Goal: Task Accomplishment & Management: Complete application form

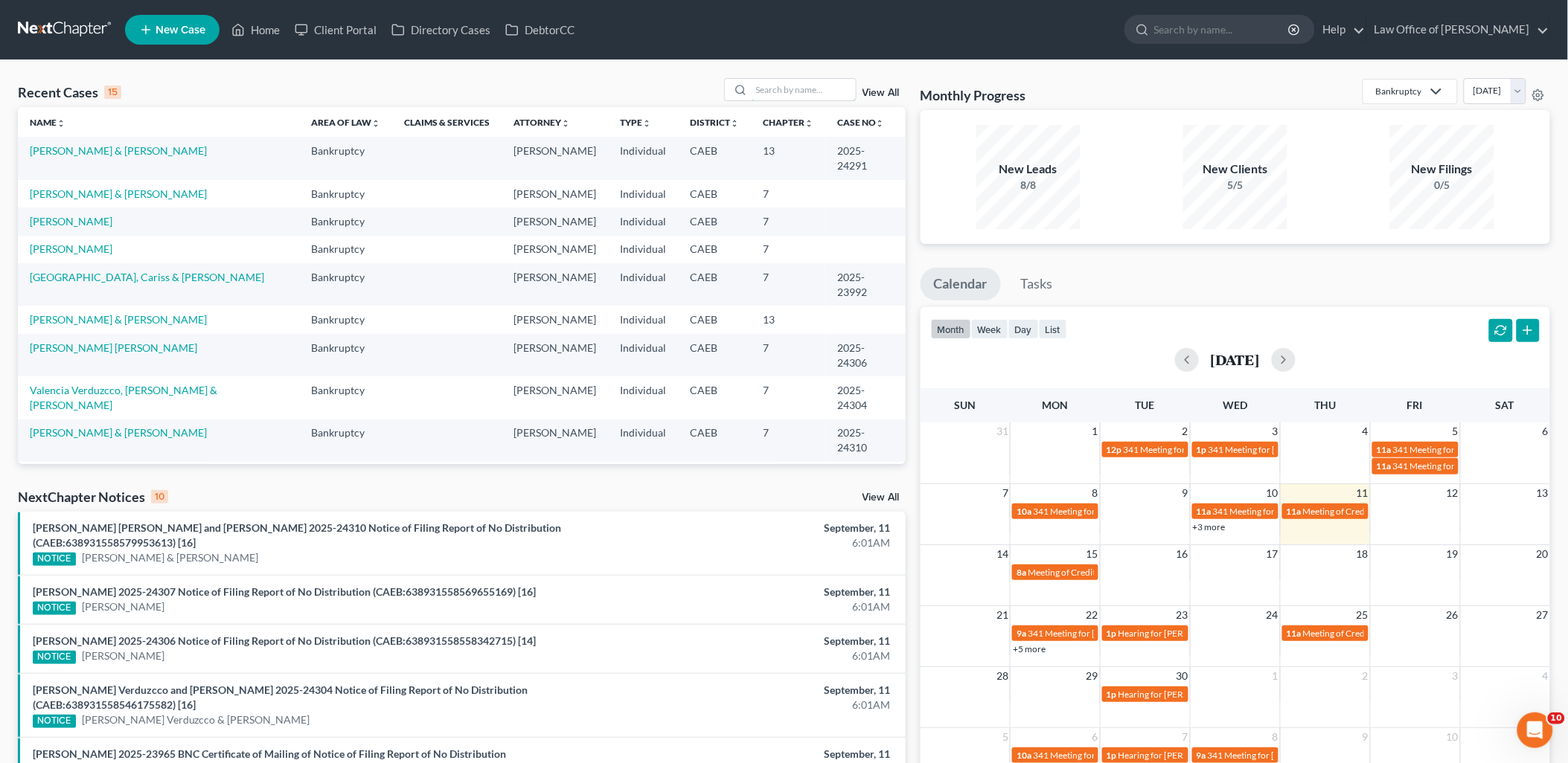
drag, startPoint x: 760, startPoint y: 89, endPoint x: 859, endPoint y: 92, distance: 99.0
click at [763, 89] on input "search" at bounding box center [803, 90] width 104 height 22
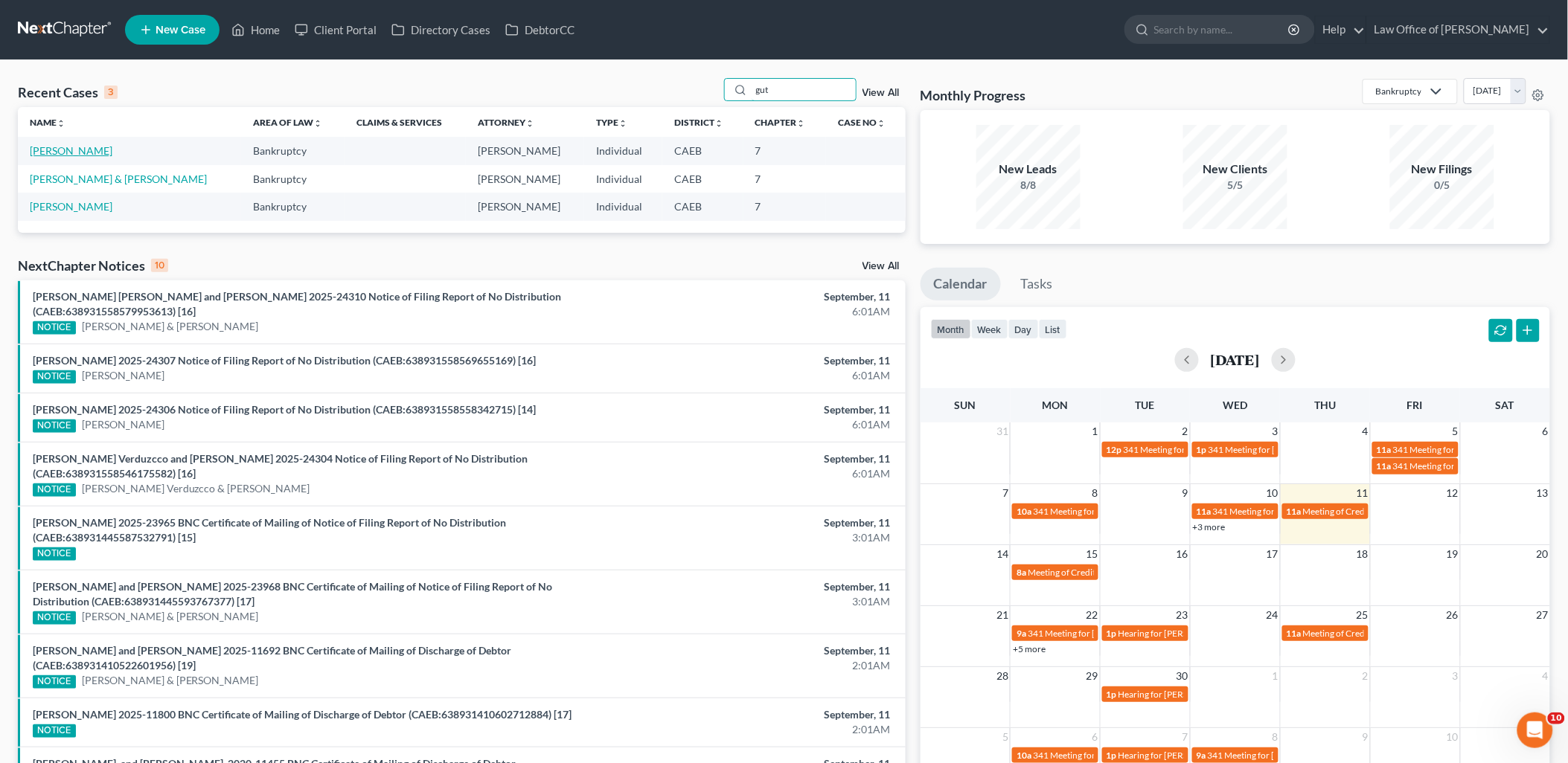
type input "gut"
click at [74, 145] on link "[PERSON_NAME]" at bounding box center [71, 150] width 82 height 13
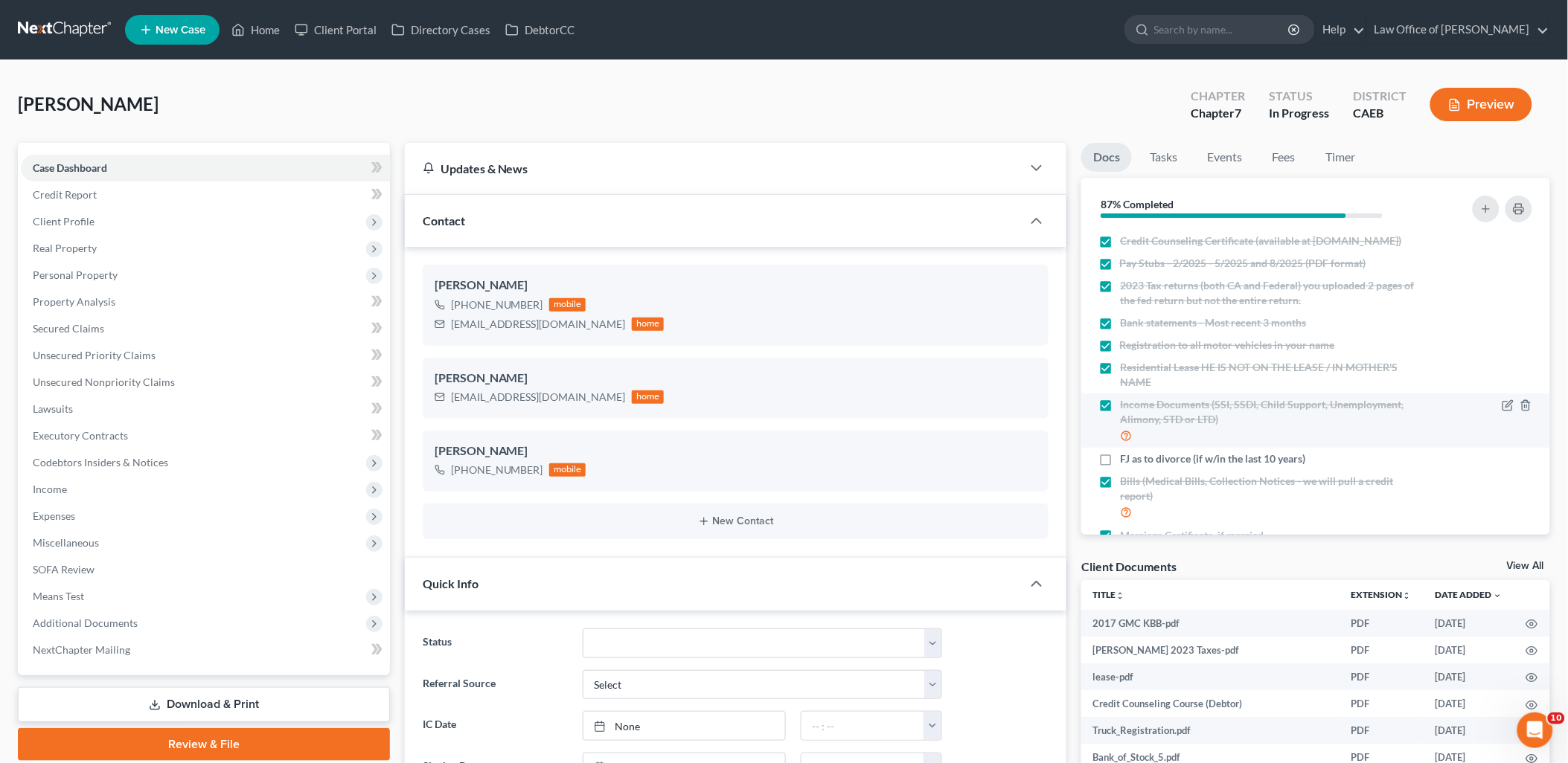
scroll to position [199, 0]
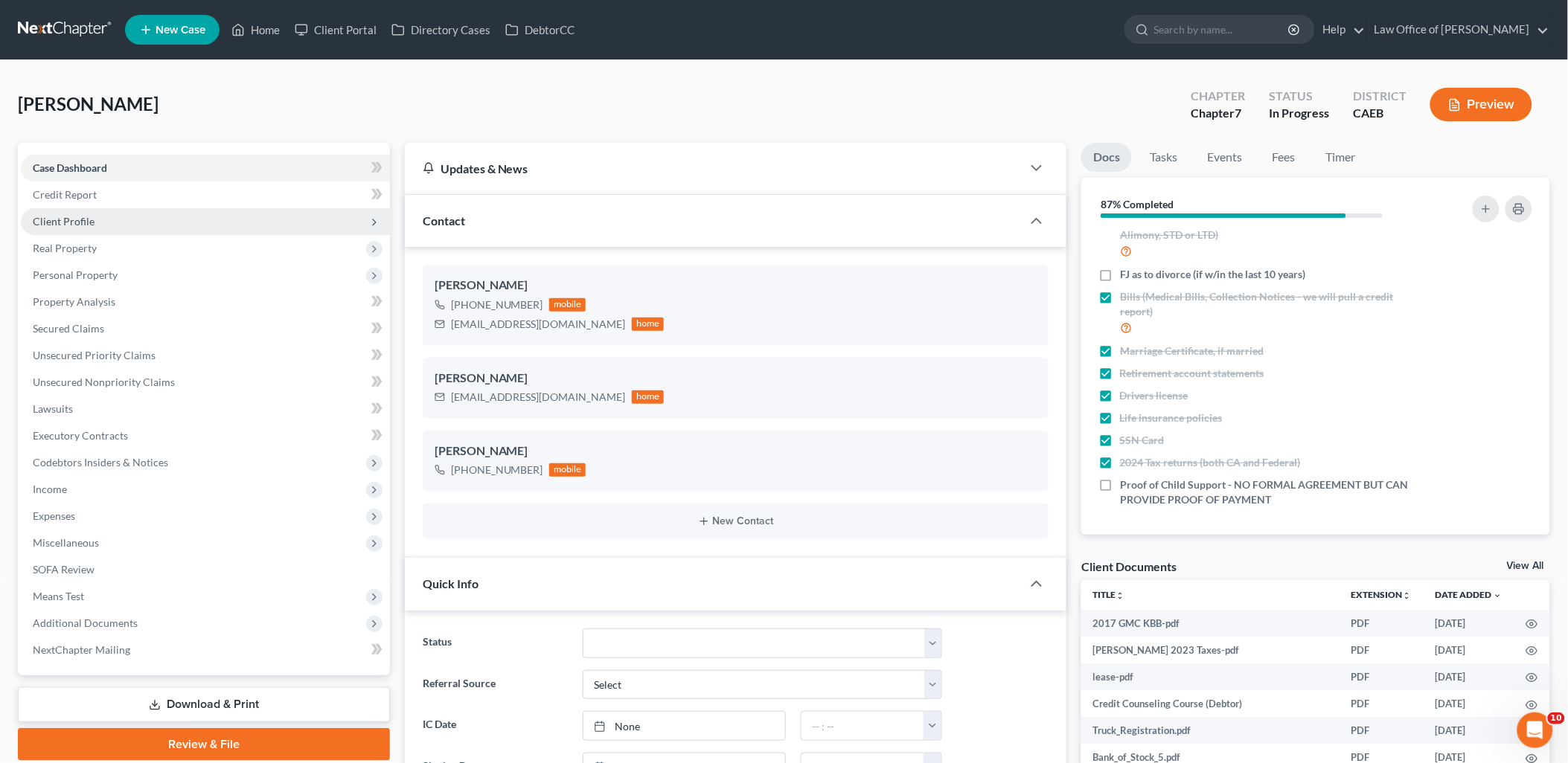
click at [57, 218] on span "Client Profile" at bounding box center [63, 221] width 62 height 13
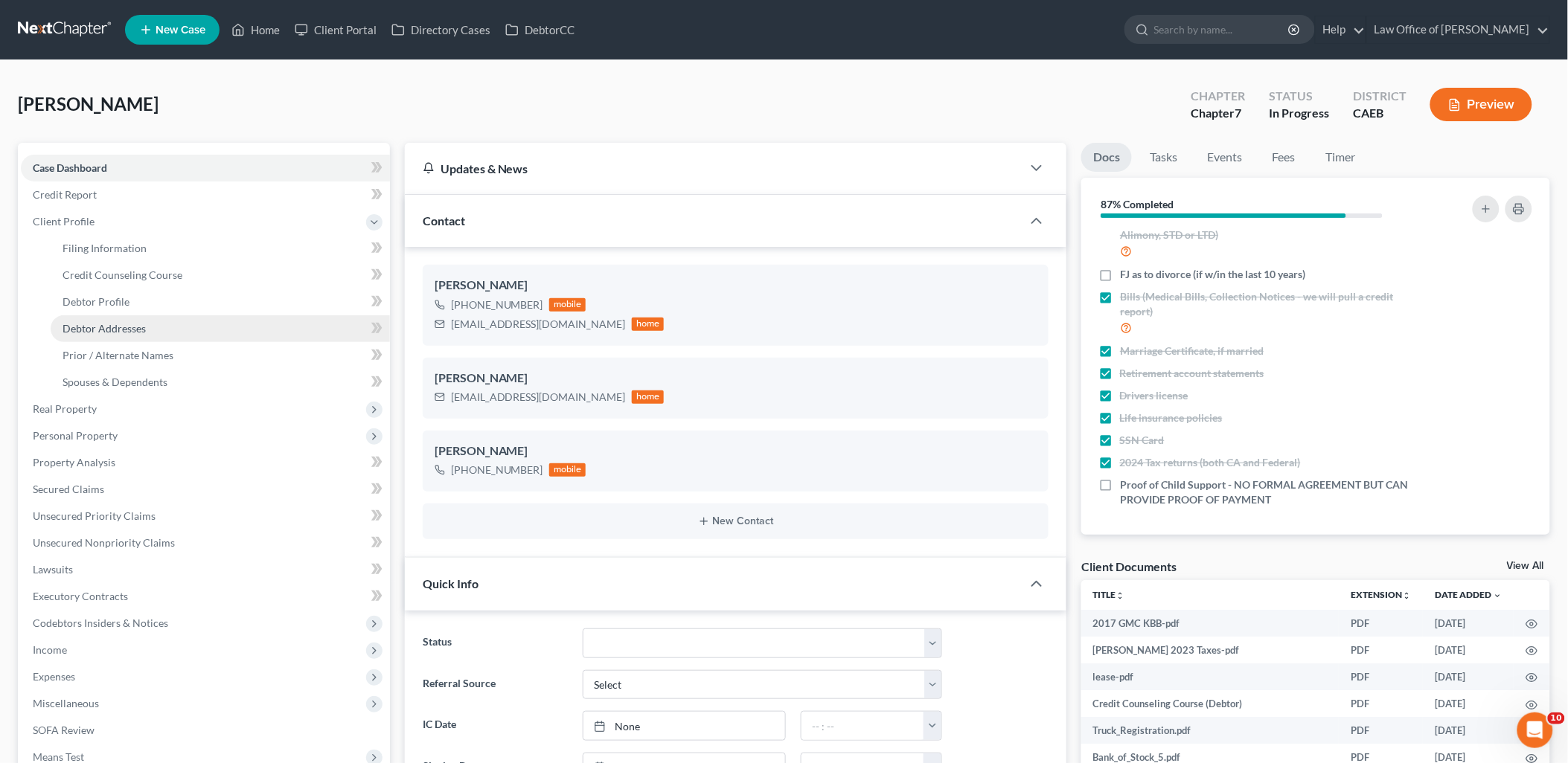
click at [85, 329] on span "Debtor Addresses" at bounding box center [104, 328] width 83 height 13
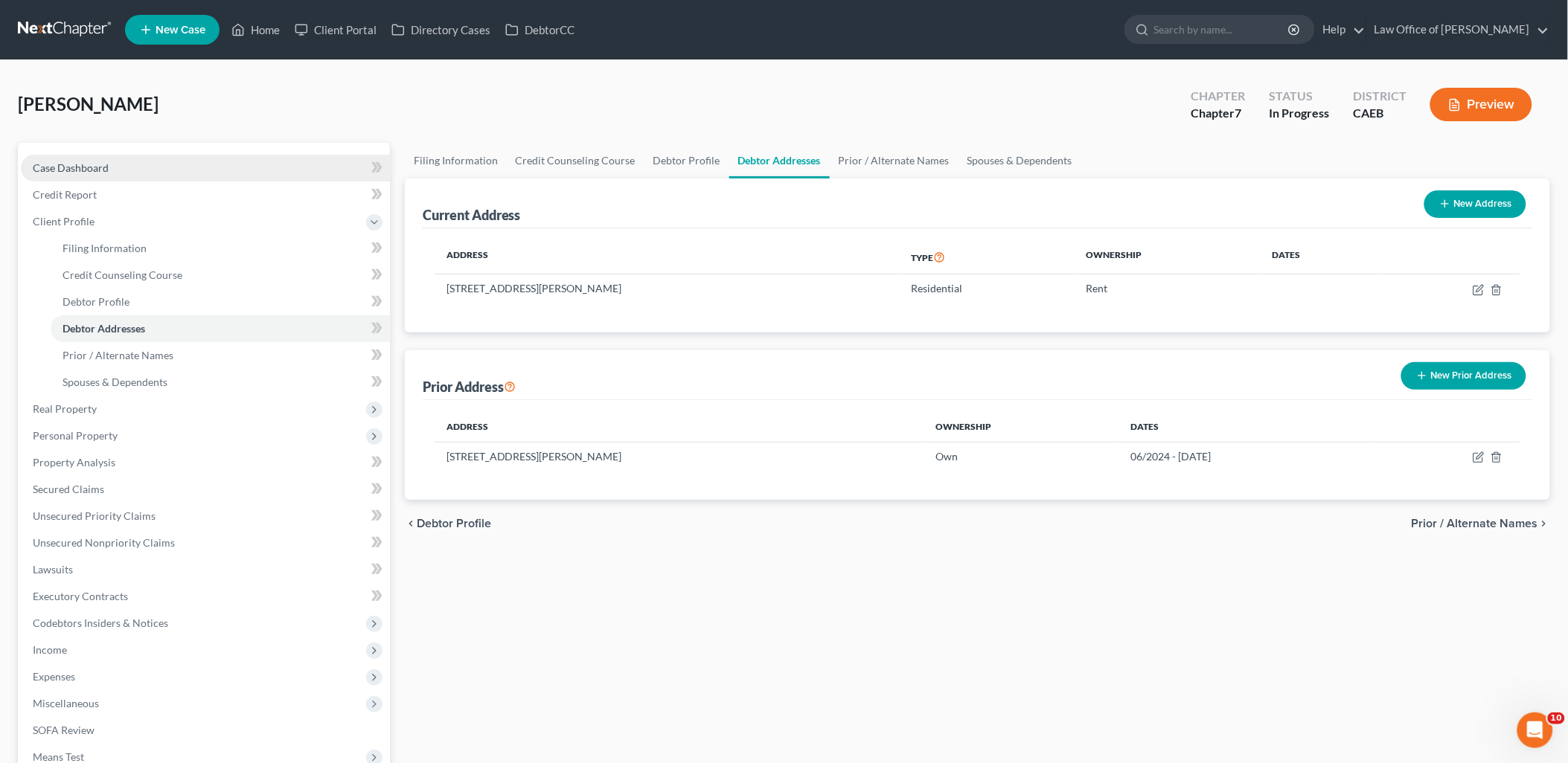
click at [95, 168] on span "Case Dashboard" at bounding box center [70, 167] width 75 height 13
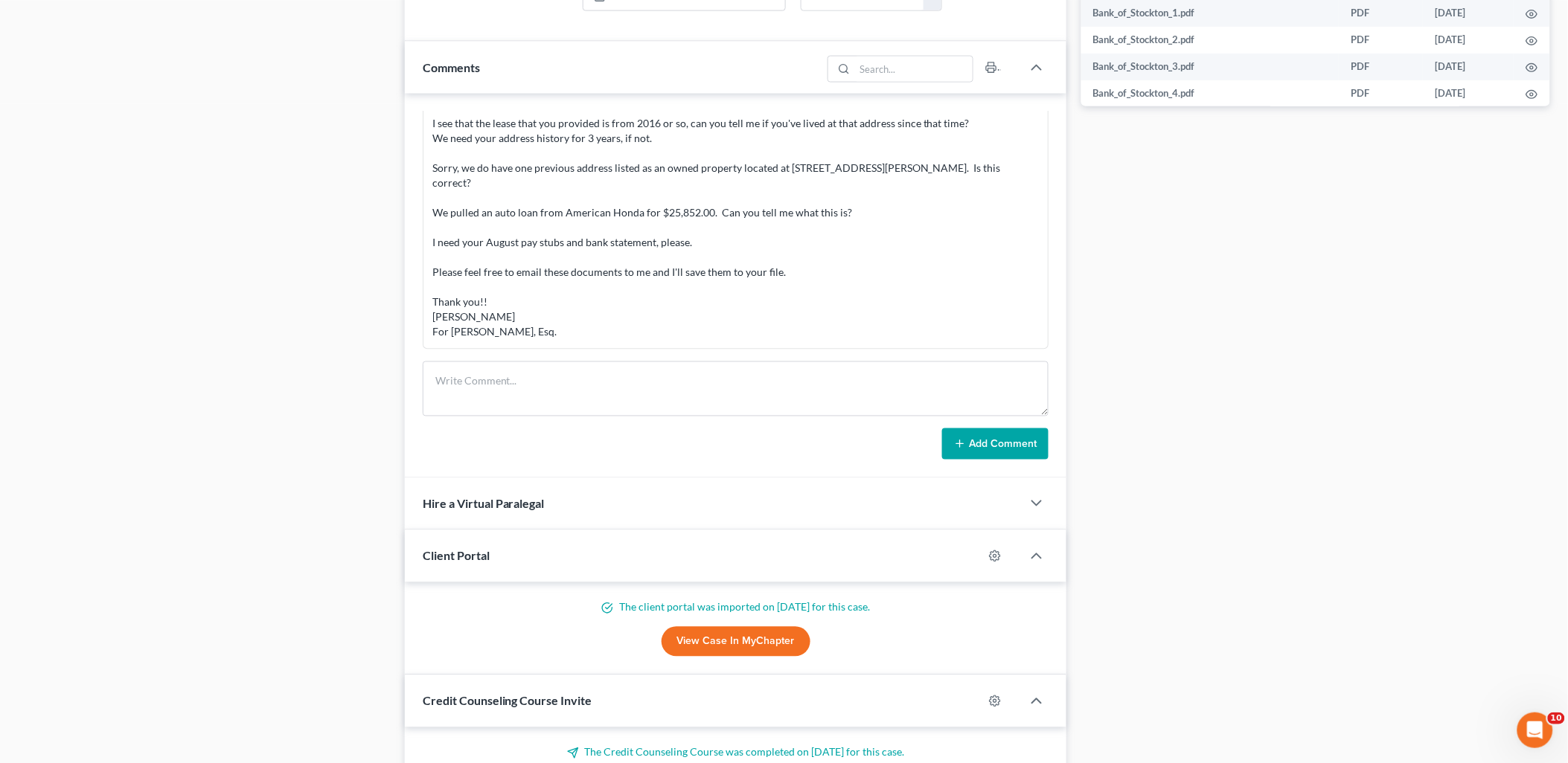
scroll to position [909, 0]
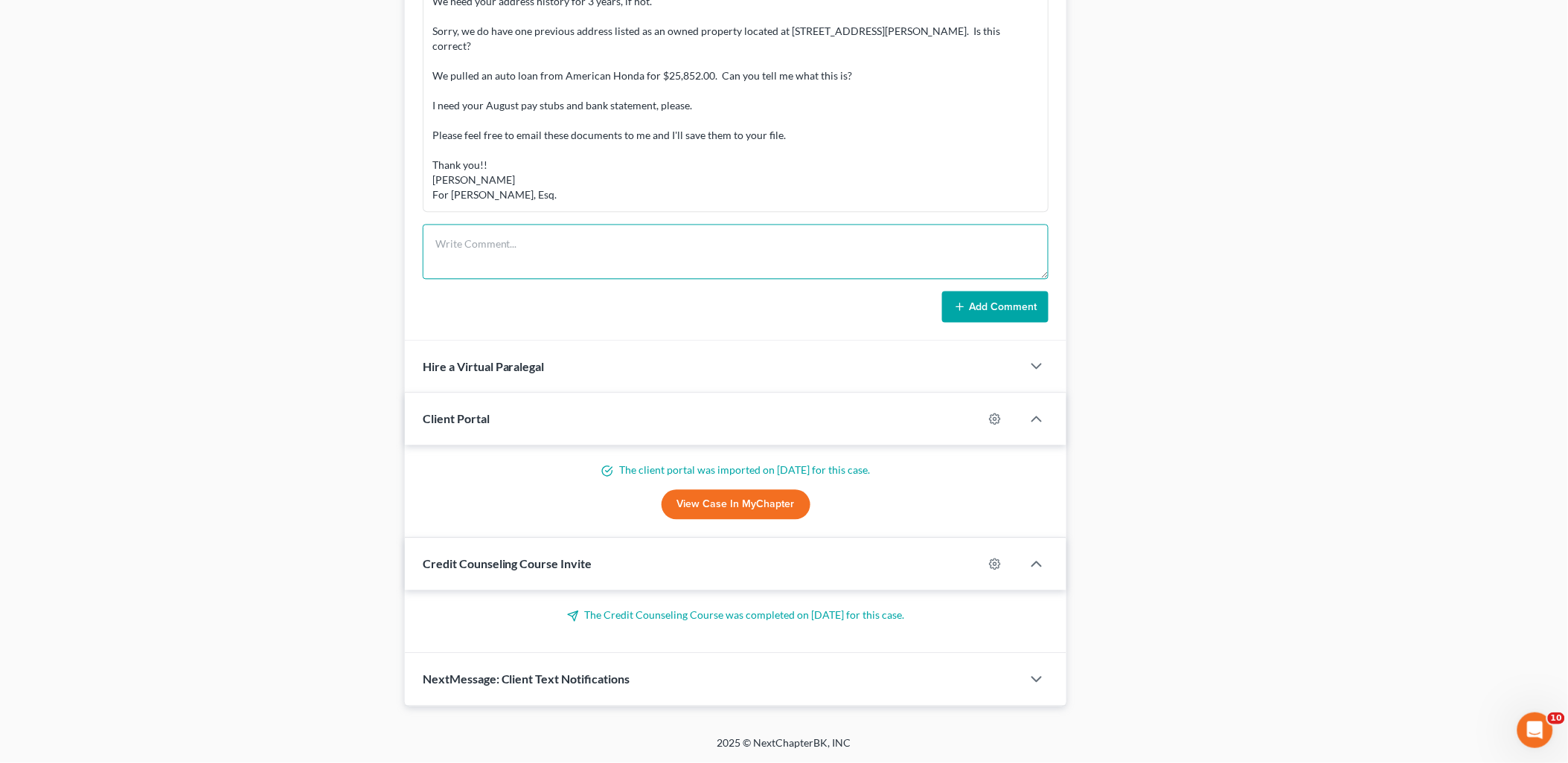
drag, startPoint x: 658, startPoint y: 252, endPoint x: 771, endPoint y: 248, distance: 113.1
click at [658, 252] on textarea at bounding box center [736, 252] width 627 height 55
click at [590, 234] on textarea at bounding box center [736, 252] width 627 height 55
paste textarea "Hello [PERSON_NAME], I have lived at this residence for past year now. The prev…"
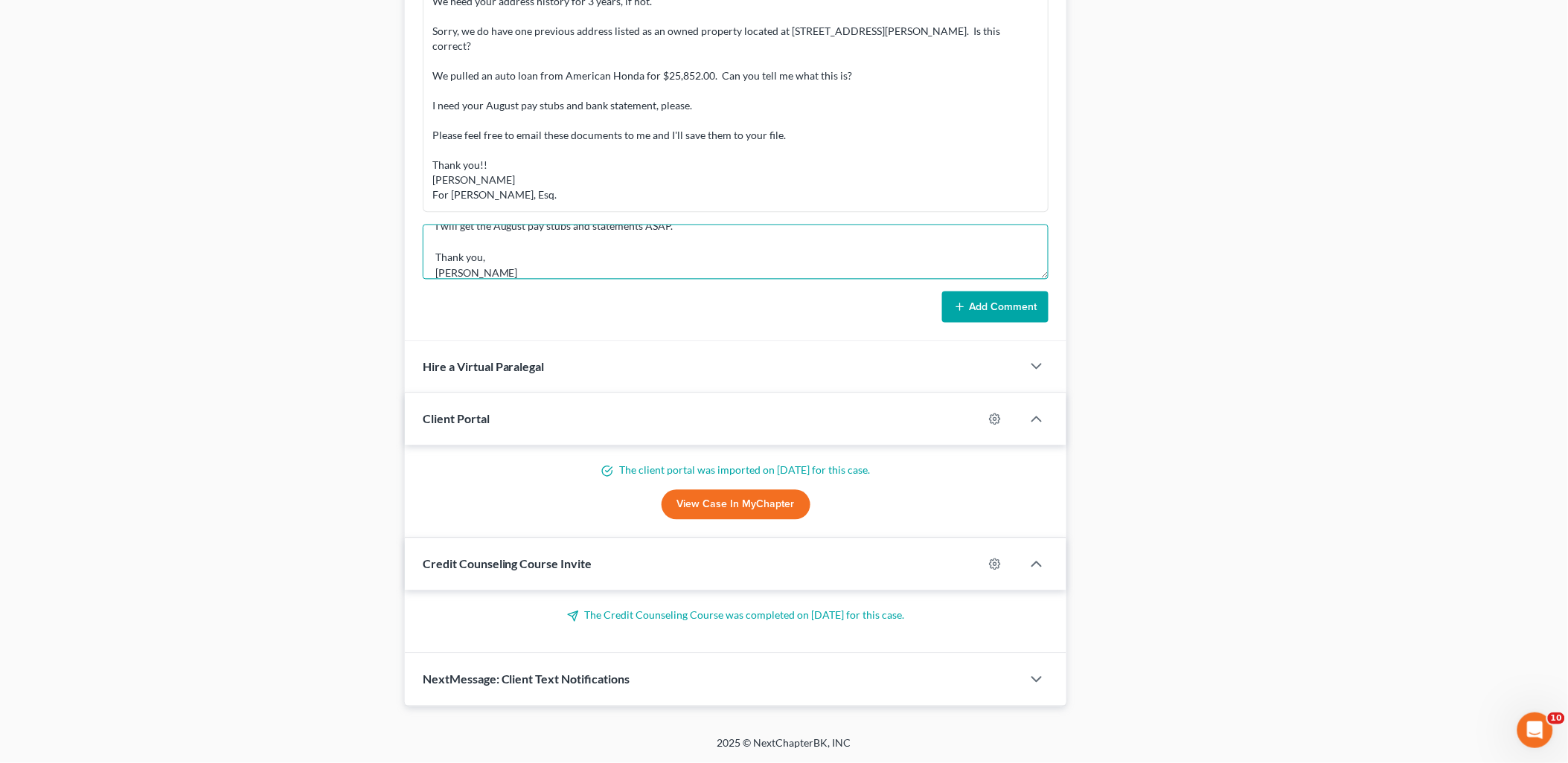
type textarea "Hello [PERSON_NAME], I have lived at this residence for past year now. The prev…"
click at [1018, 295] on button "Add Comment" at bounding box center [995, 308] width 107 height 31
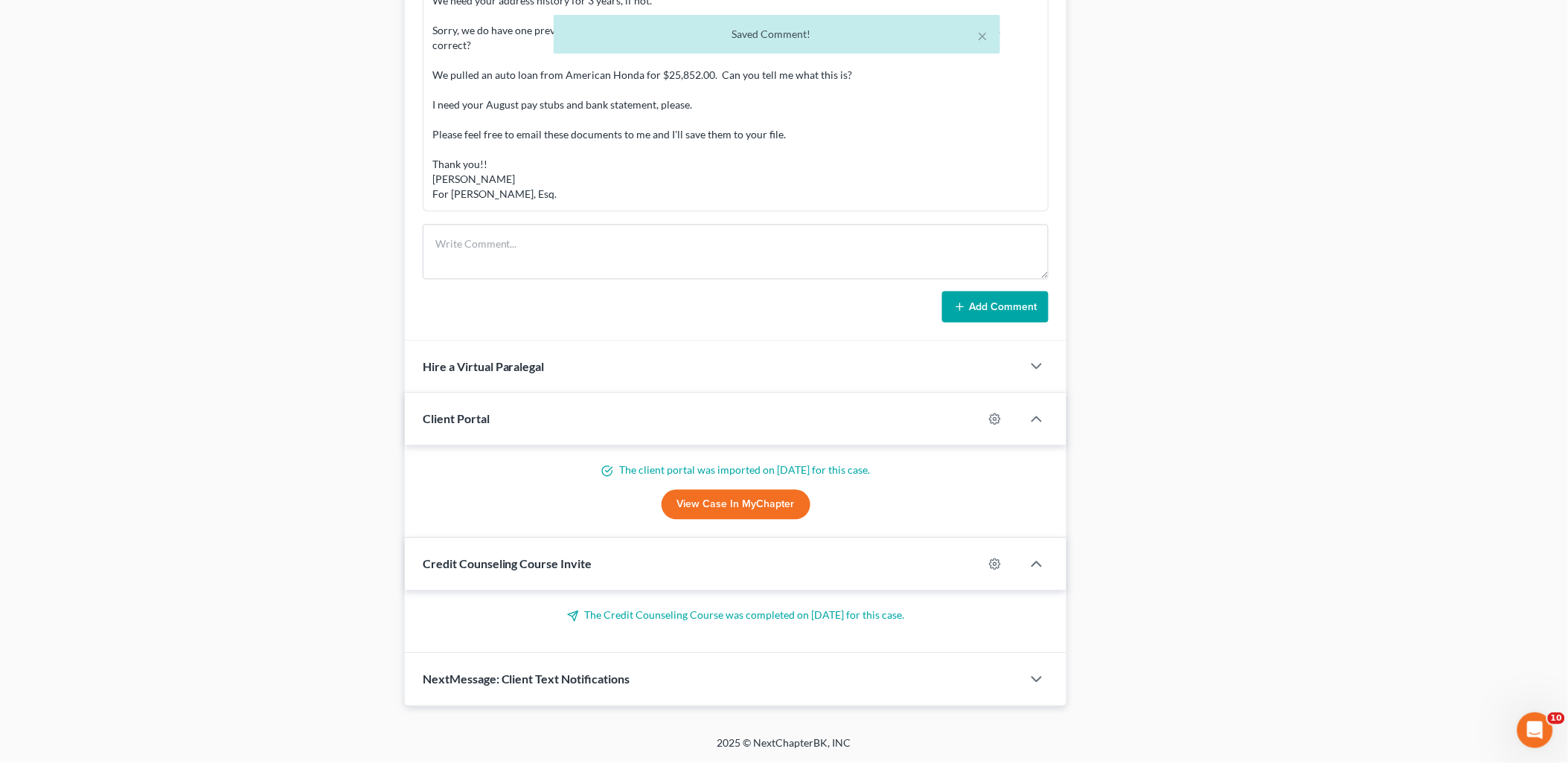
scroll to position [1654, 0]
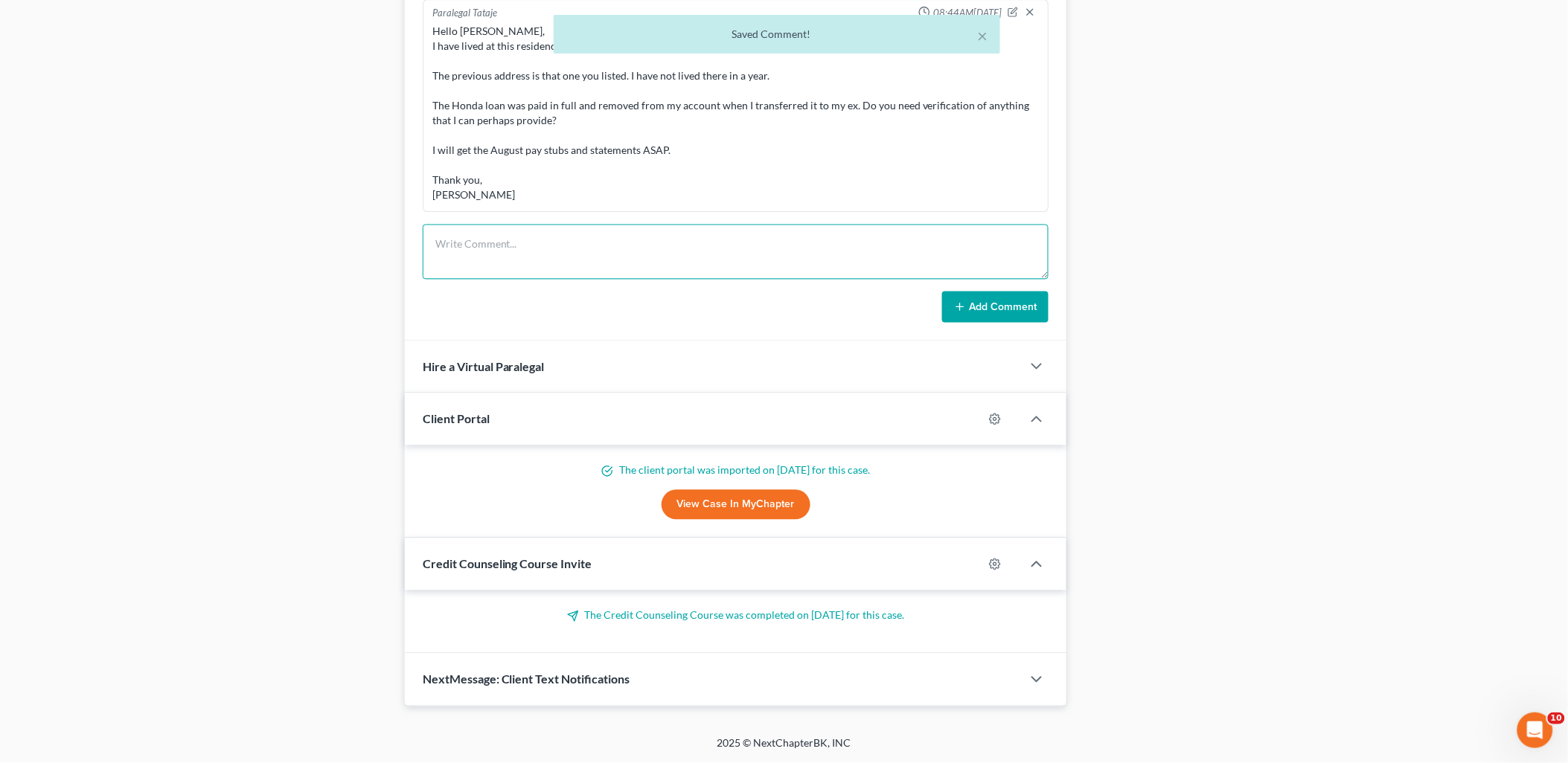
click at [634, 246] on textarea at bounding box center [736, 252] width 627 height 55
paste textarea "Thank you [PERSON_NAME]! I haven't missed your August pay stubs, correct? We ne…"
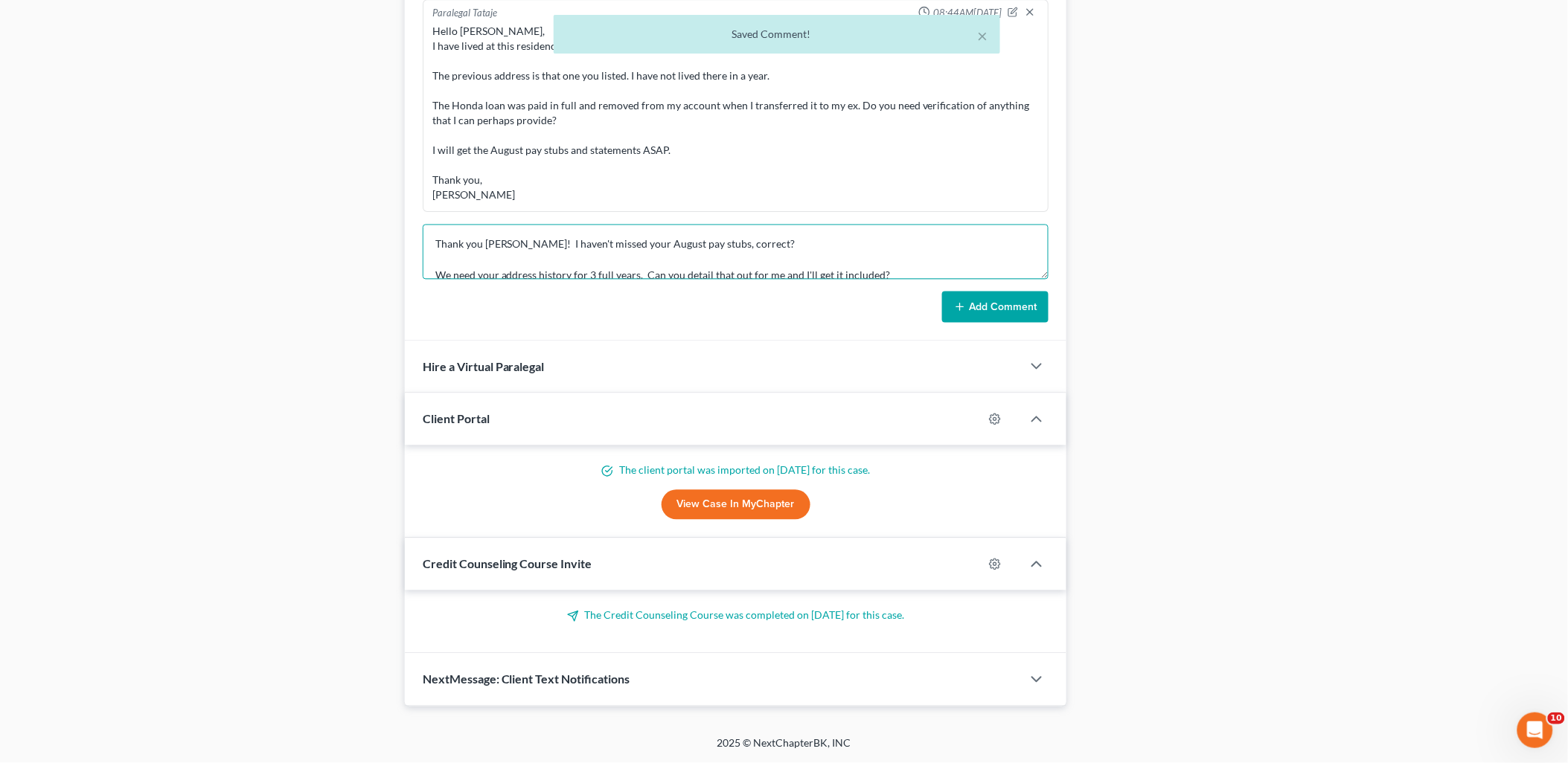
scroll to position [49, 0]
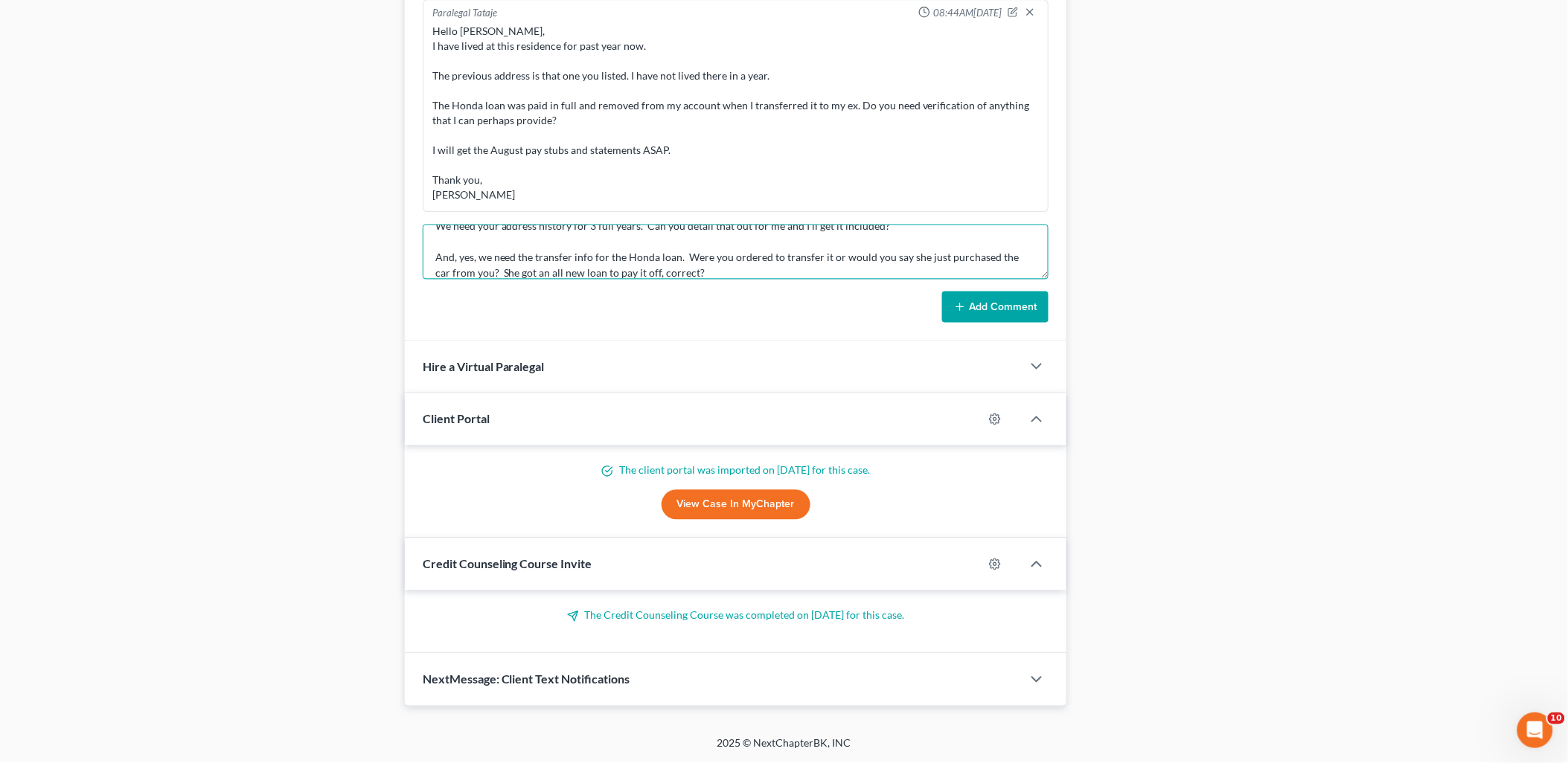
type textarea "Thank you [PERSON_NAME]! I haven't missed your August pay stubs, correct? We ne…"
click at [994, 304] on button "Add Comment" at bounding box center [995, 308] width 107 height 31
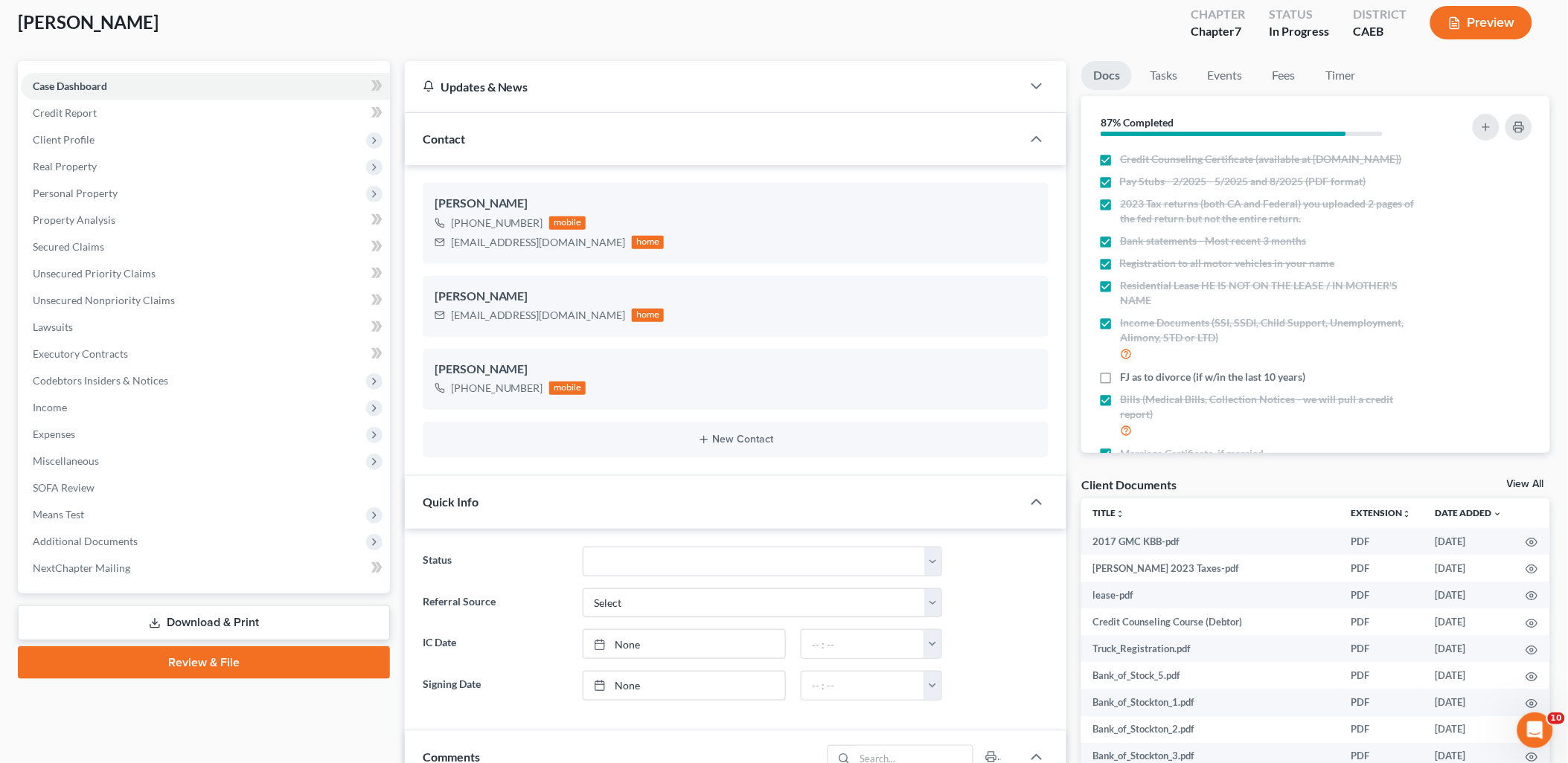
scroll to position [0, 0]
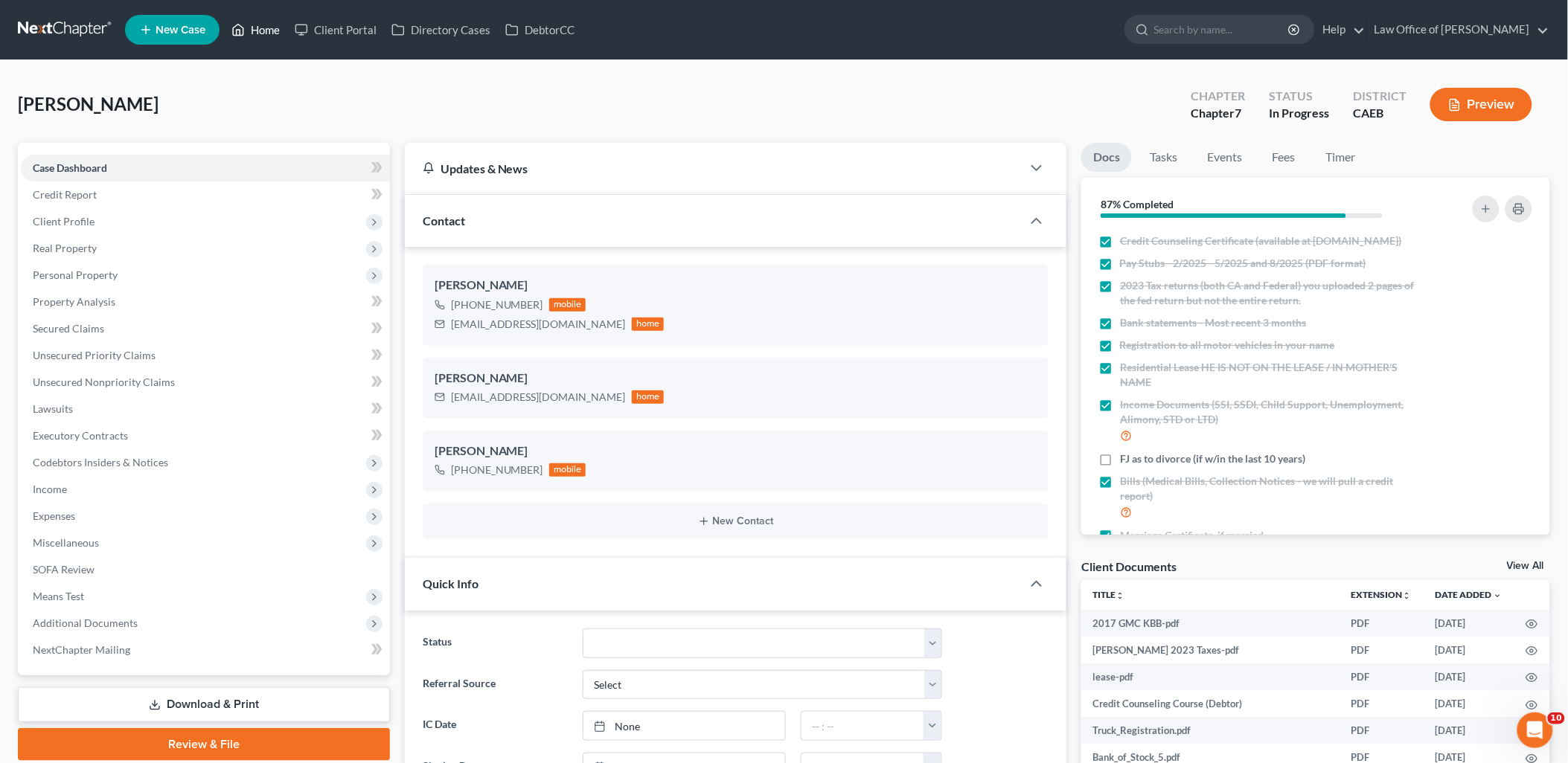
drag, startPoint x: 264, startPoint y: 28, endPoint x: 277, endPoint y: 34, distance: 14.3
click at [264, 28] on link "Home" at bounding box center [256, 29] width 64 height 26
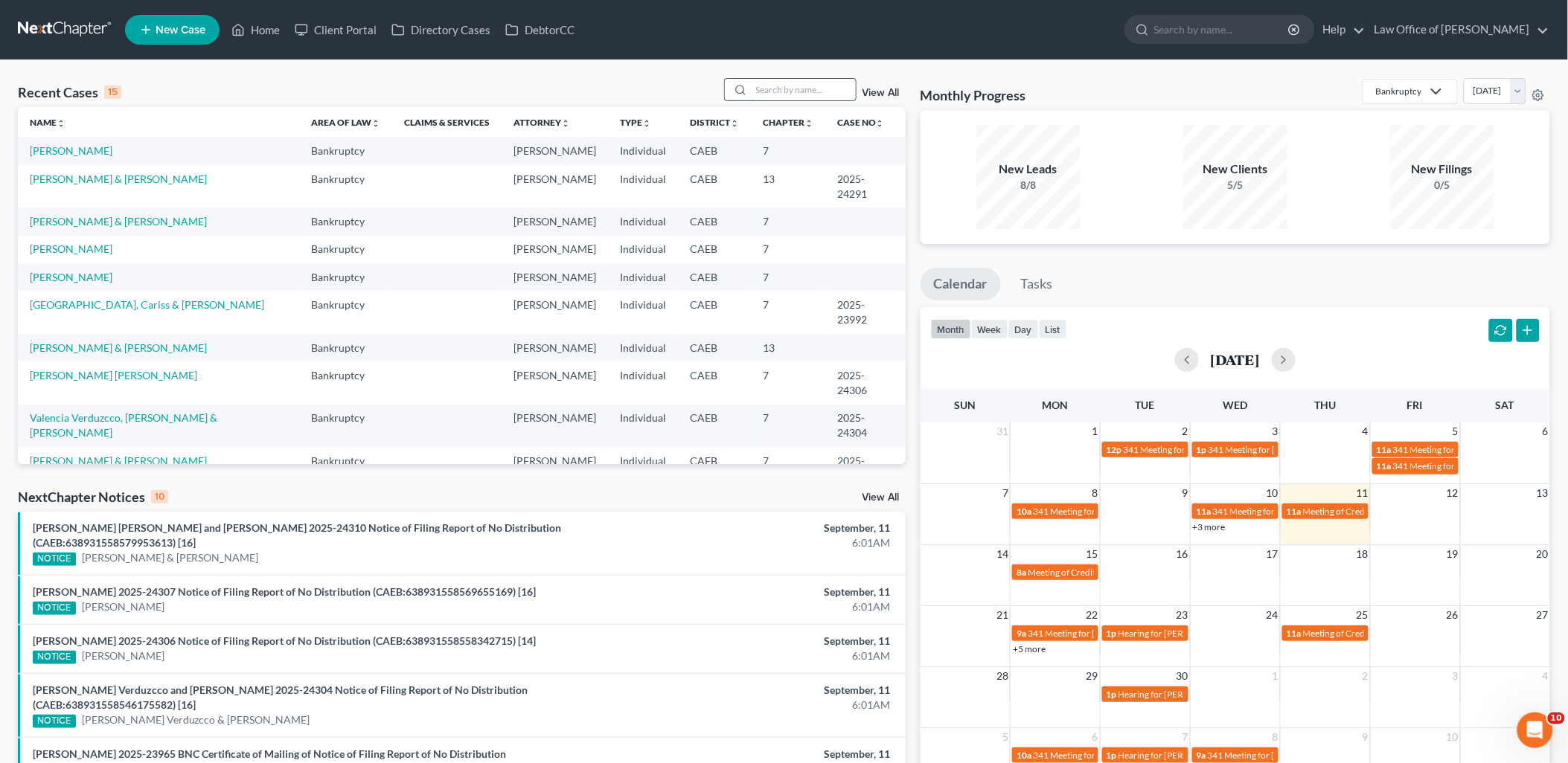
click at [823, 85] on input "search" at bounding box center [803, 90] width 104 height 22
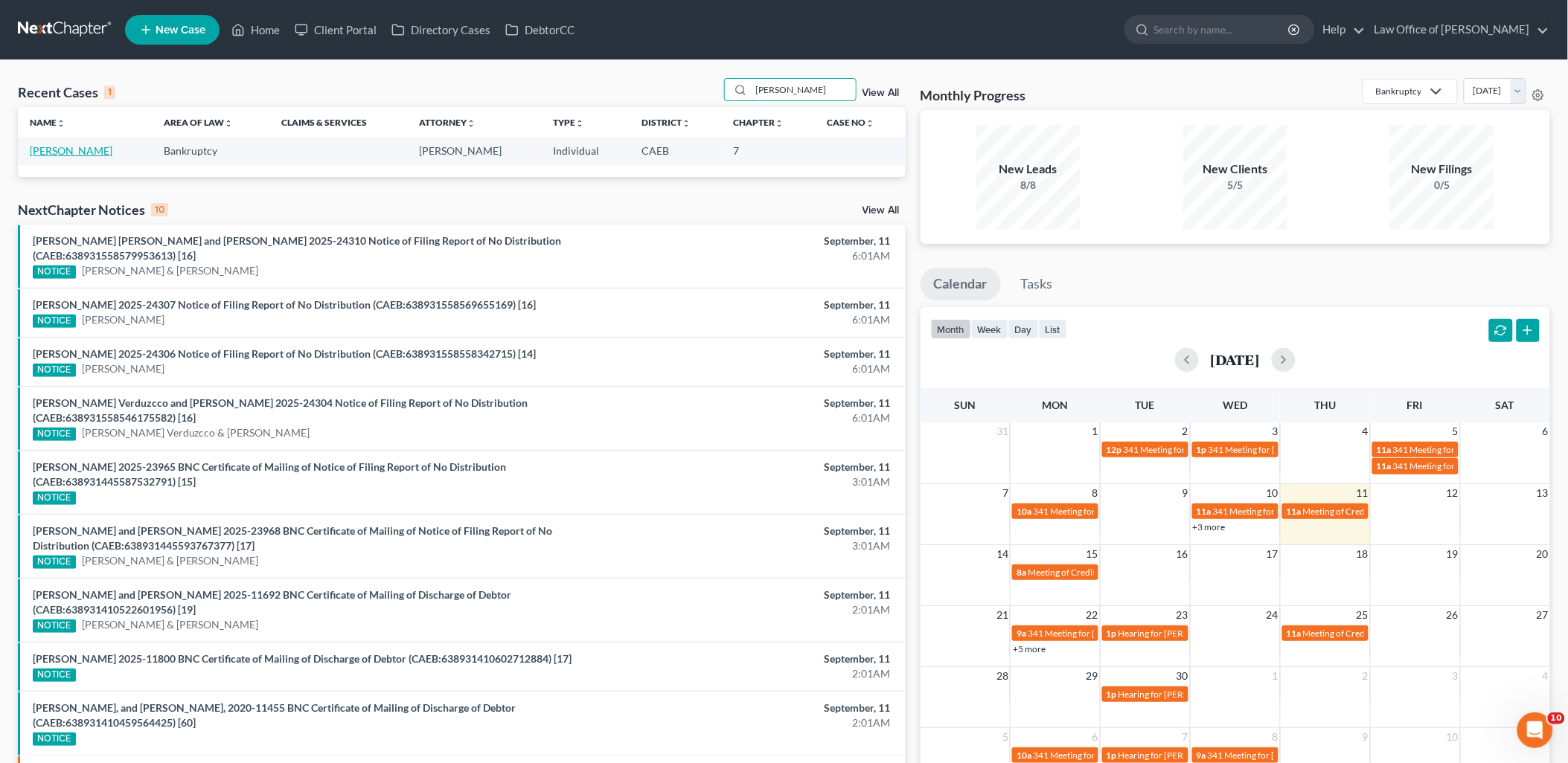
type input "[PERSON_NAME]"
drag, startPoint x: 69, startPoint y: 153, endPoint x: 101, endPoint y: 150, distance: 32.1
click at [67, 153] on link "[PERSON_NAME]" at bounding box center [71, 150] width 82 height 13
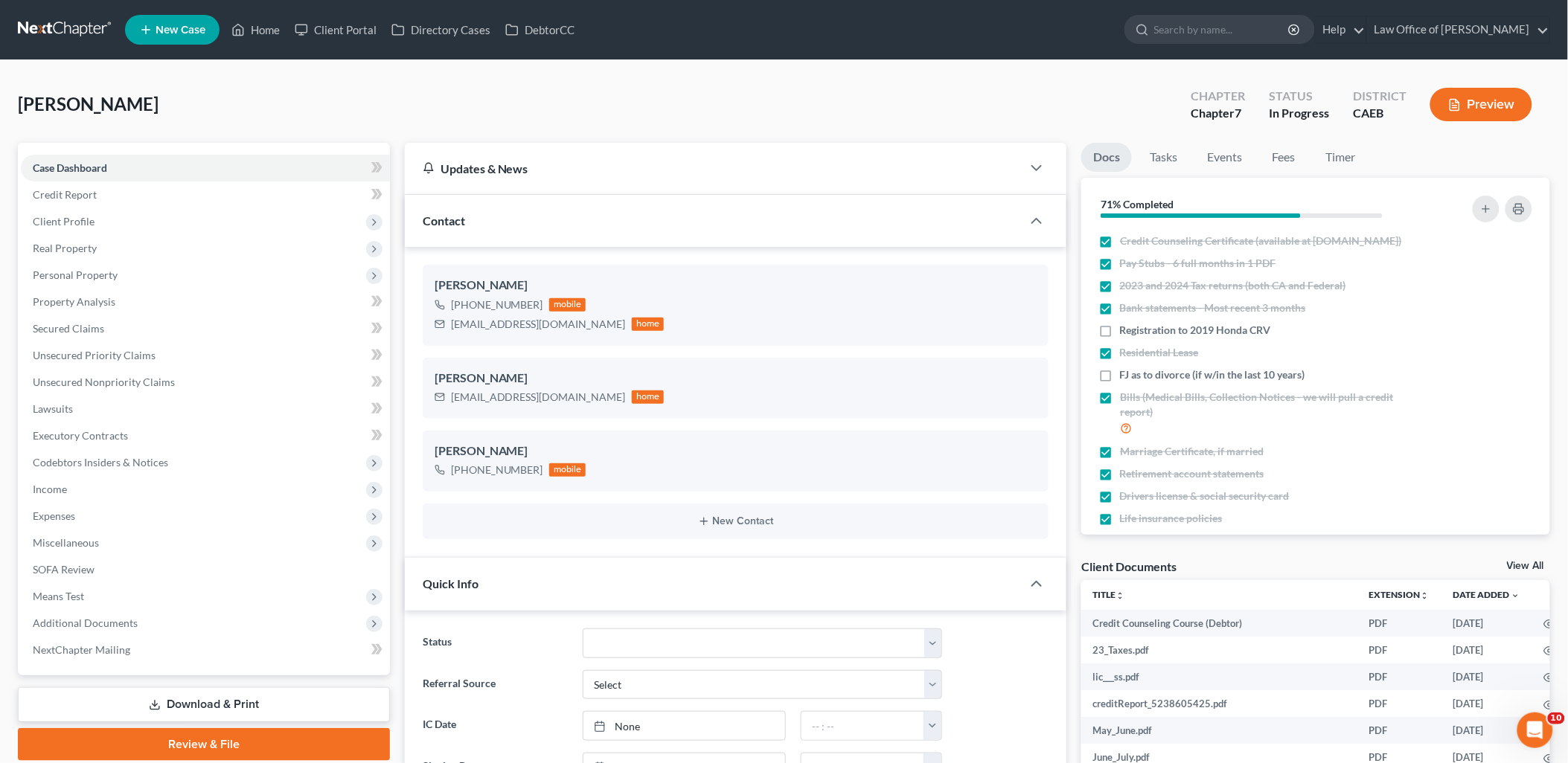
scroll to position [576, 0]
click at [1017, 478] on icon "button" at bounding box center [1014, 478] width 7 height 7
select select "0"
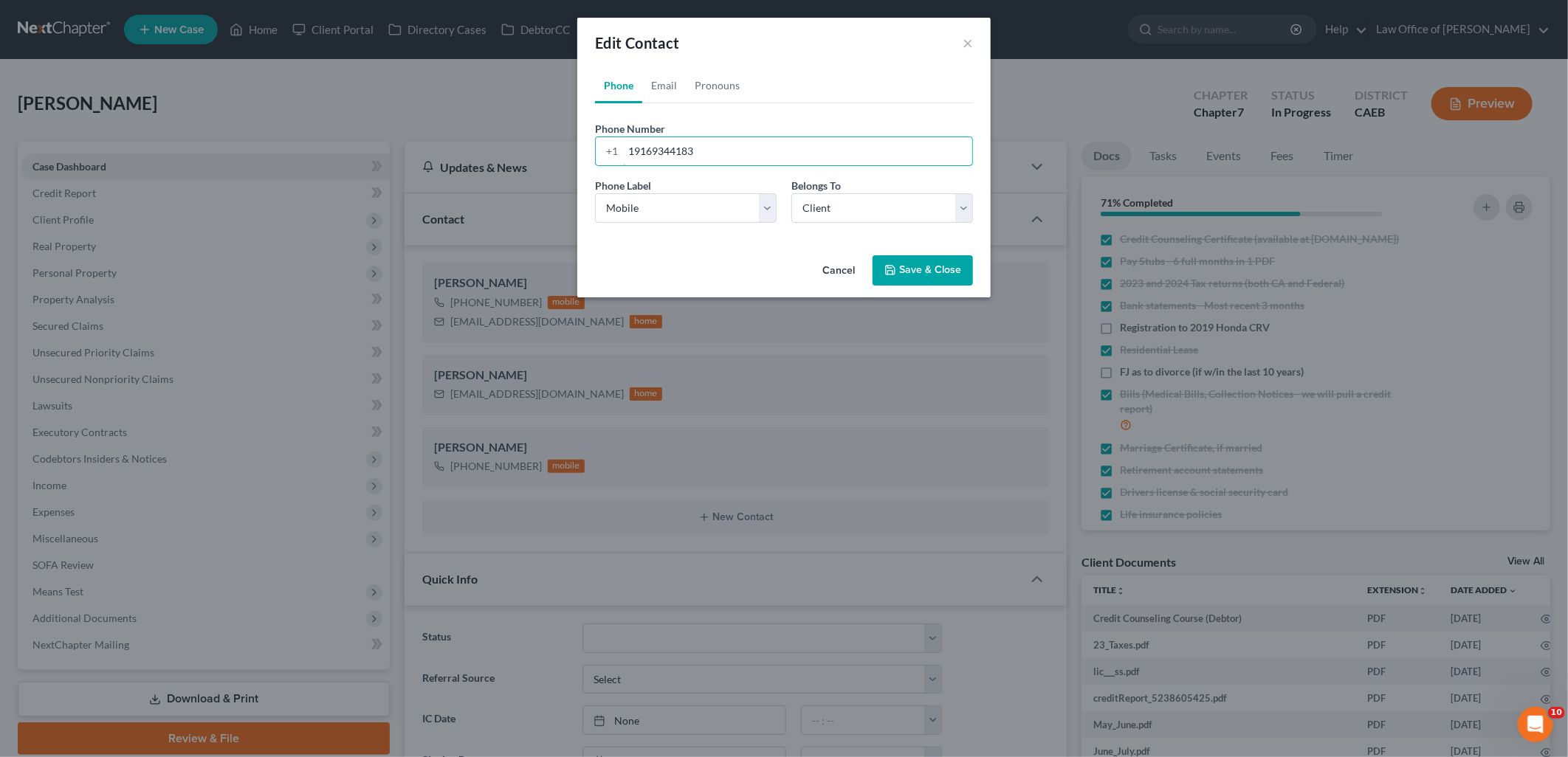
drag, startPoint x: 723, startPoint y: 151, endPoint x: 569, endPoint y: 152, distance: 154.0
click at [569, 152] on div "Edit Contact × Phone Email Pronouns Phone Number * [PHONE_NUMBER] Ext. Phone La…" at bounding box center [784, 378] width 1568 height 757
paste input "[PHONE_NUMBER]"
type input "[PHONE_NUMBER]"
click at [943, 276] on button "Save & Close" at bounding box center [922, 271] width 100 height 31
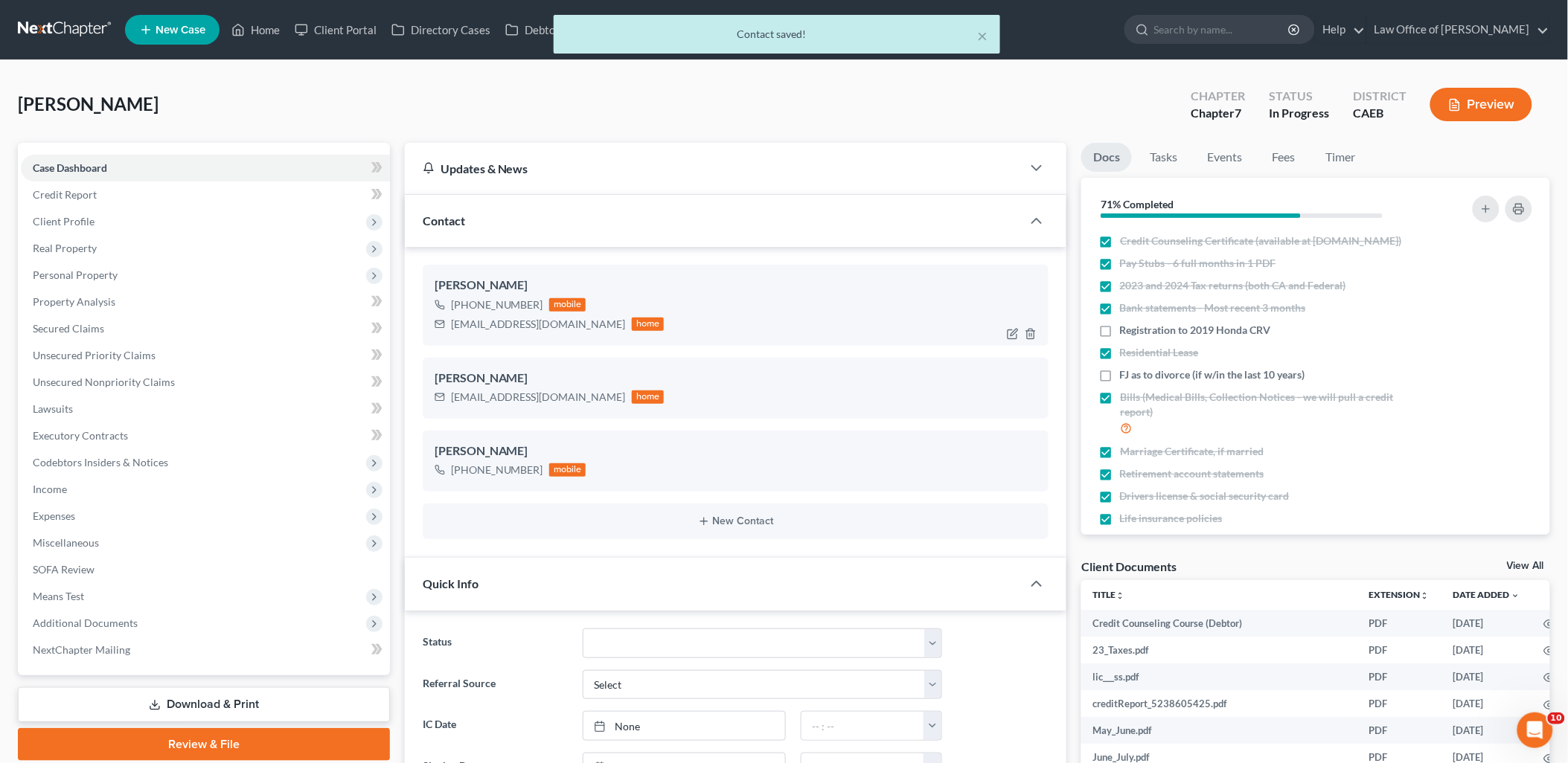
click at [1037, 332] on div at bounding box center [1024, 334] width 48 height 24
click at [1032, 332] on icon "button" at bounding box center [1030, 334] width 12 height 12
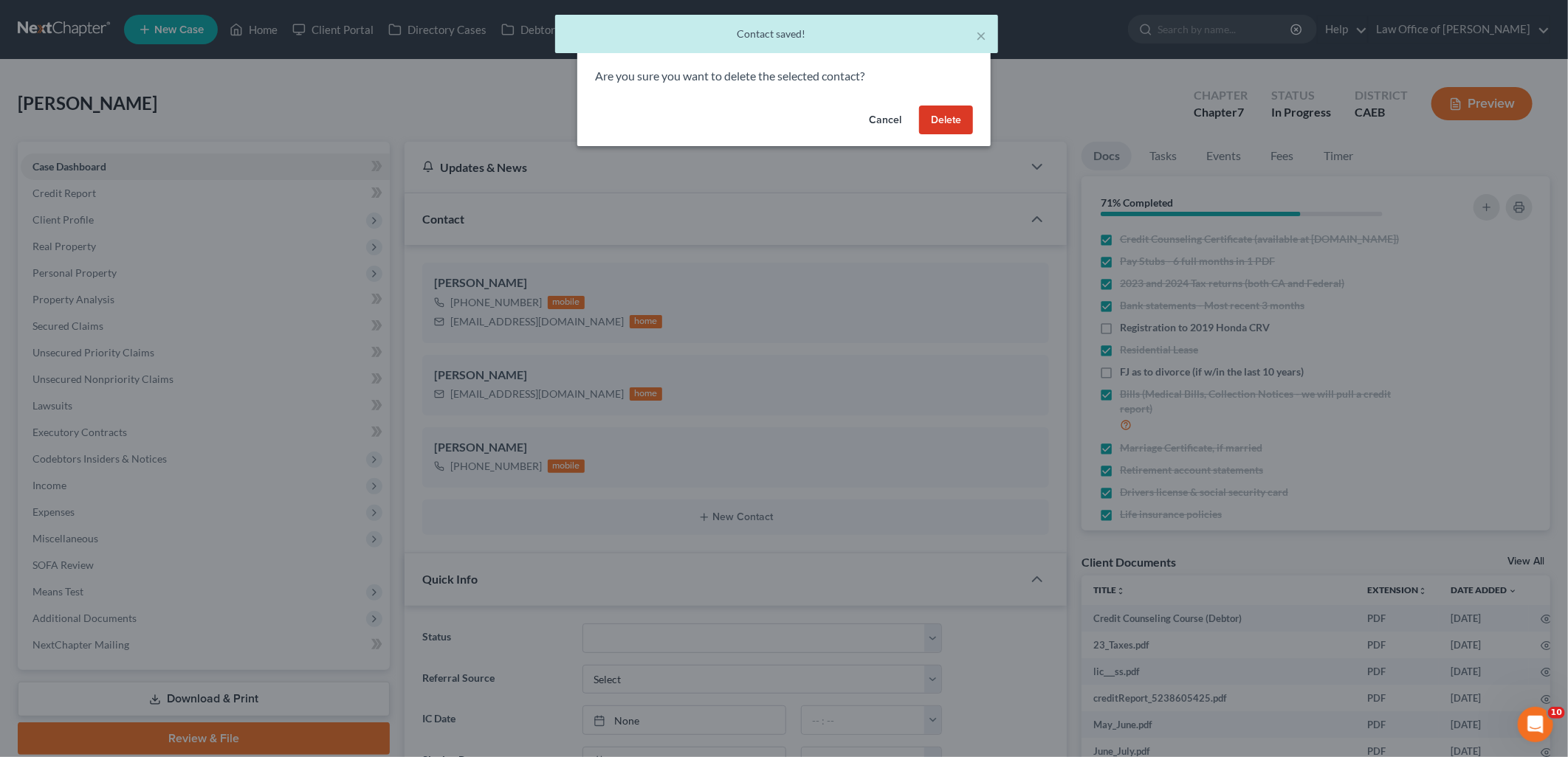
drag, startPoint x: 977, startPoint y: 117, endPoint x: 956, endPoint y: 120, distance: 21.2
click at [976, 117] on div "Cancel Delete" at bounding box center [783, 123] width 413 height 48
click at [956, 120] on button "Delete" at bounding box center [945, 120] width 53 height 29
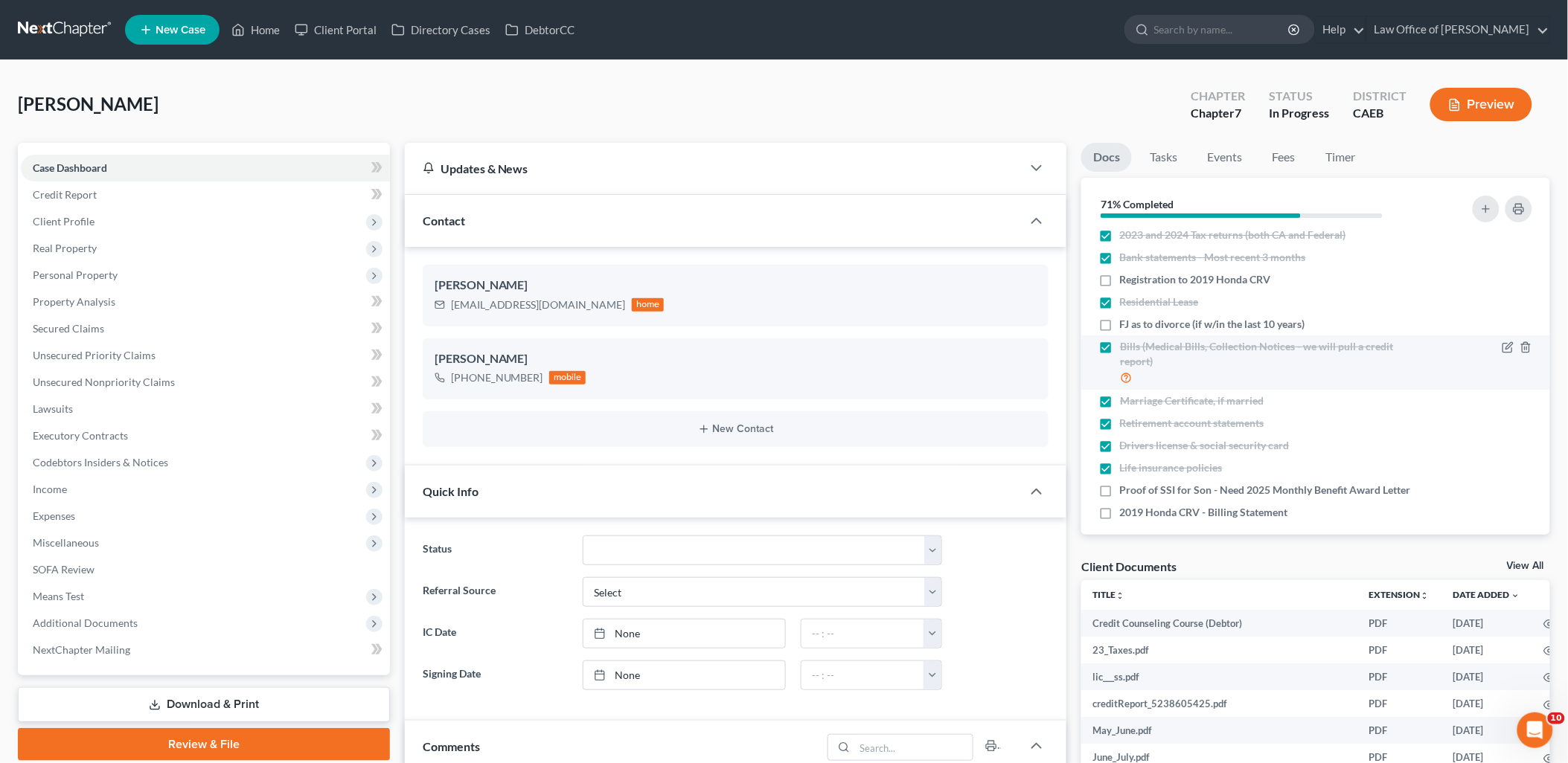
scroll to position [77, 0]
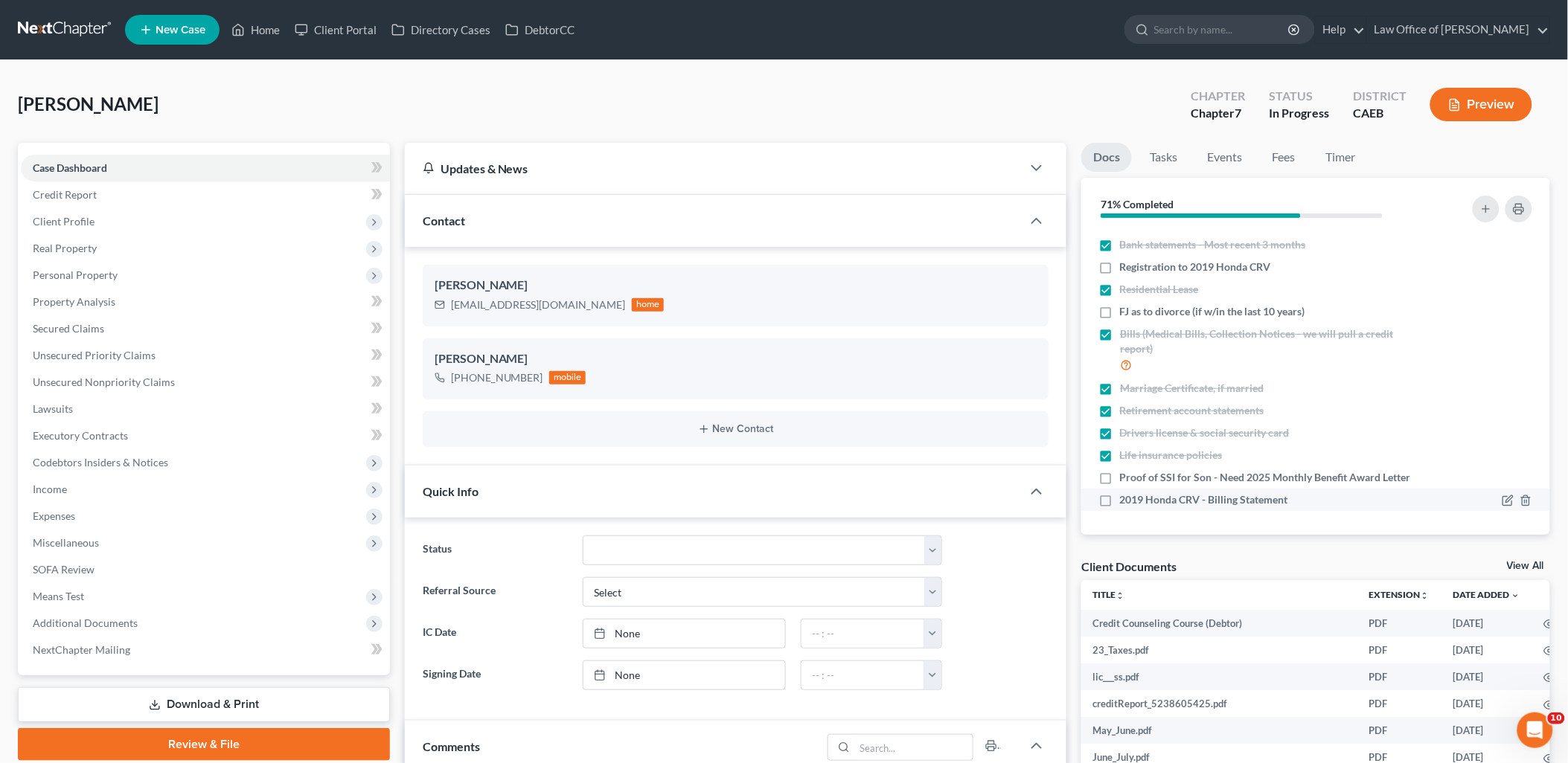
click at [1119, 502] on label "2019 Honda CRV - Billing Statement" at bounding box center [1204, 500] width 168 height 15
click at [1125, 502] on input "2019 Honda CRV - Billing Statement" at bounding box center [1130, 498] width 10 height 10
checkbox input "true"
click at [1520, 567] on link "View All" at bounding box center [1525, 566] width 37 height 11
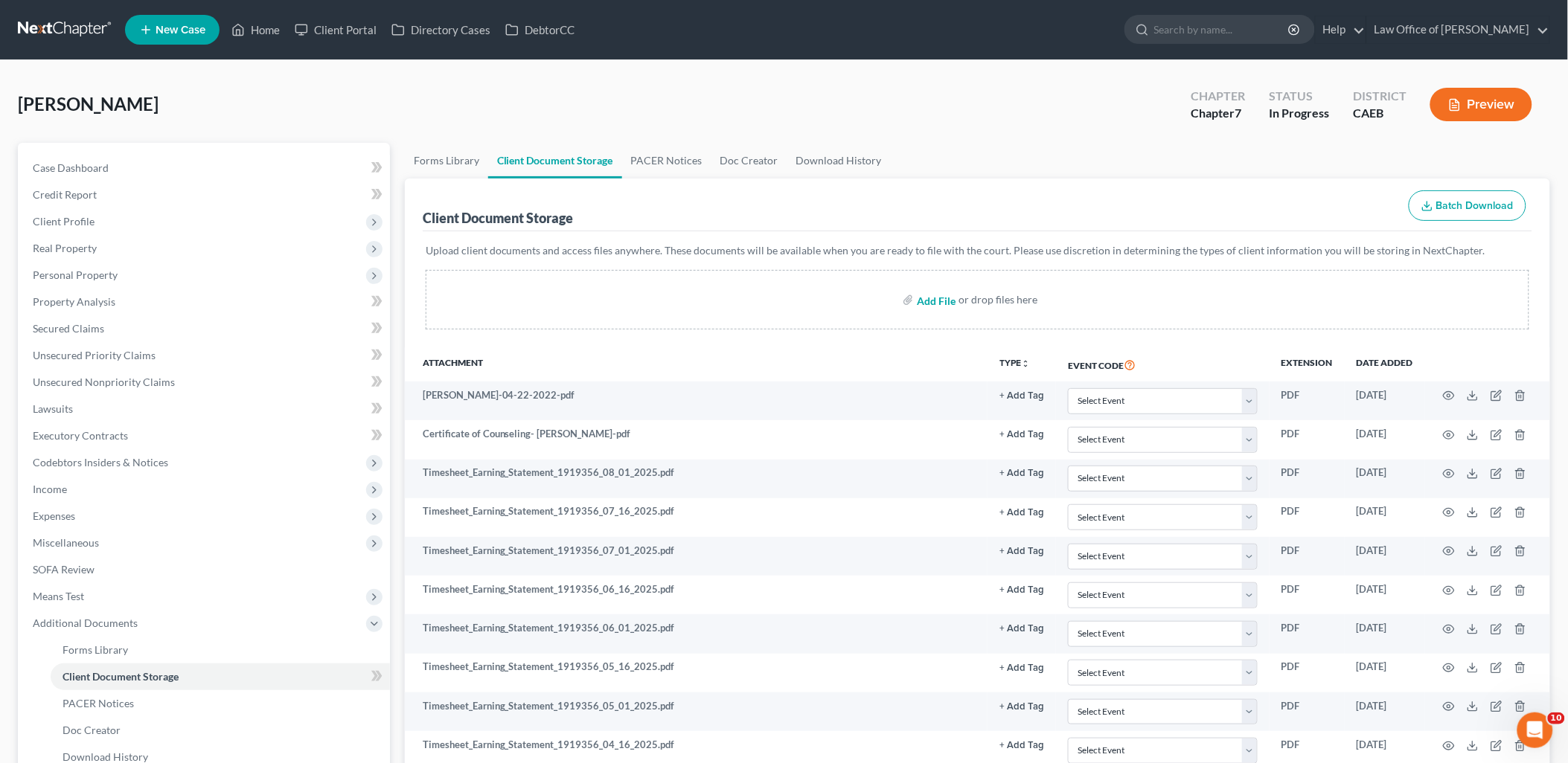
click at [942, 301] on input "file" at bounding box center [934, 299] width 35 height 26
type input "C:\fakepath\[DATE].pdf"
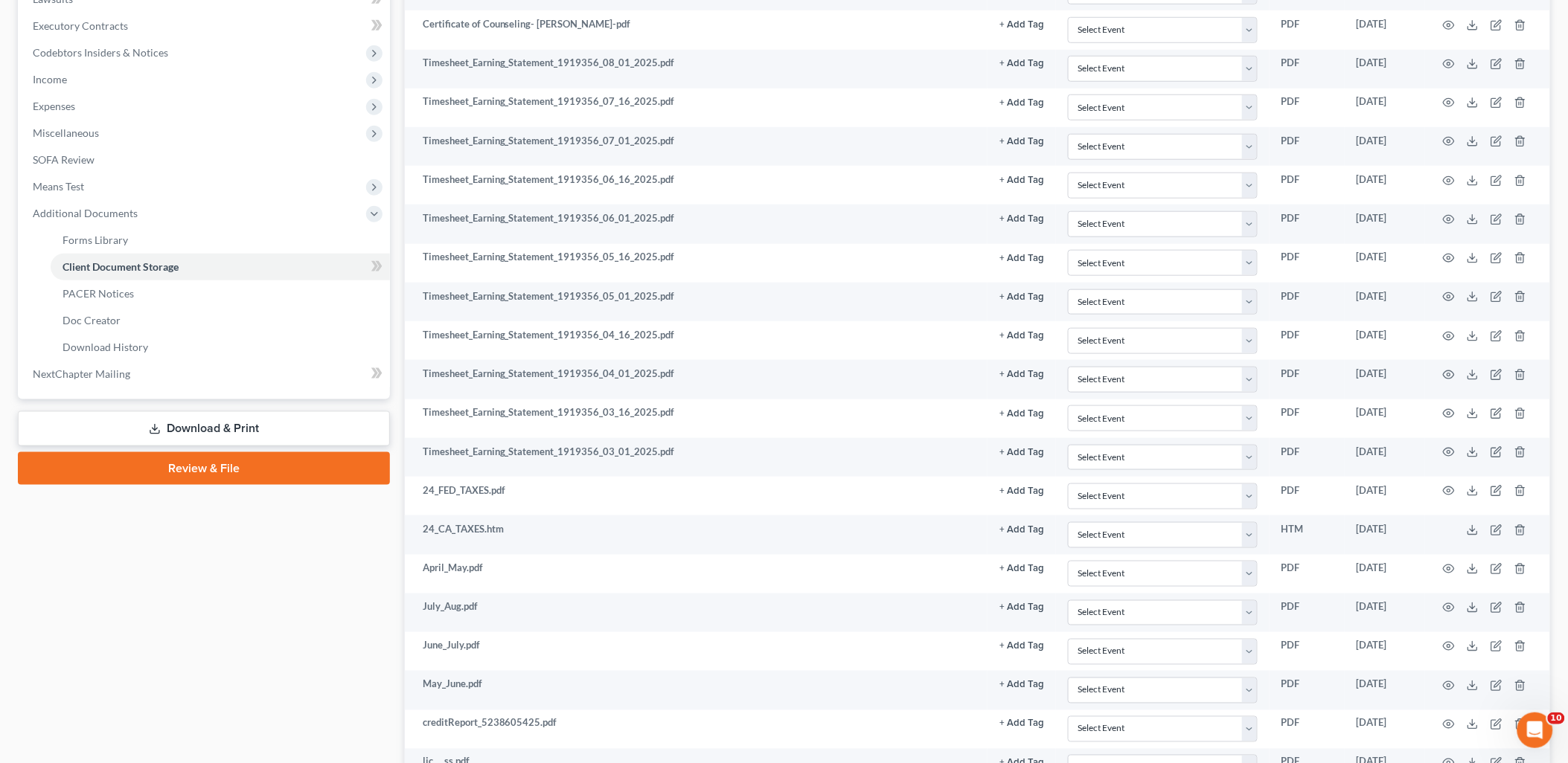
scroll to position [670, 0]
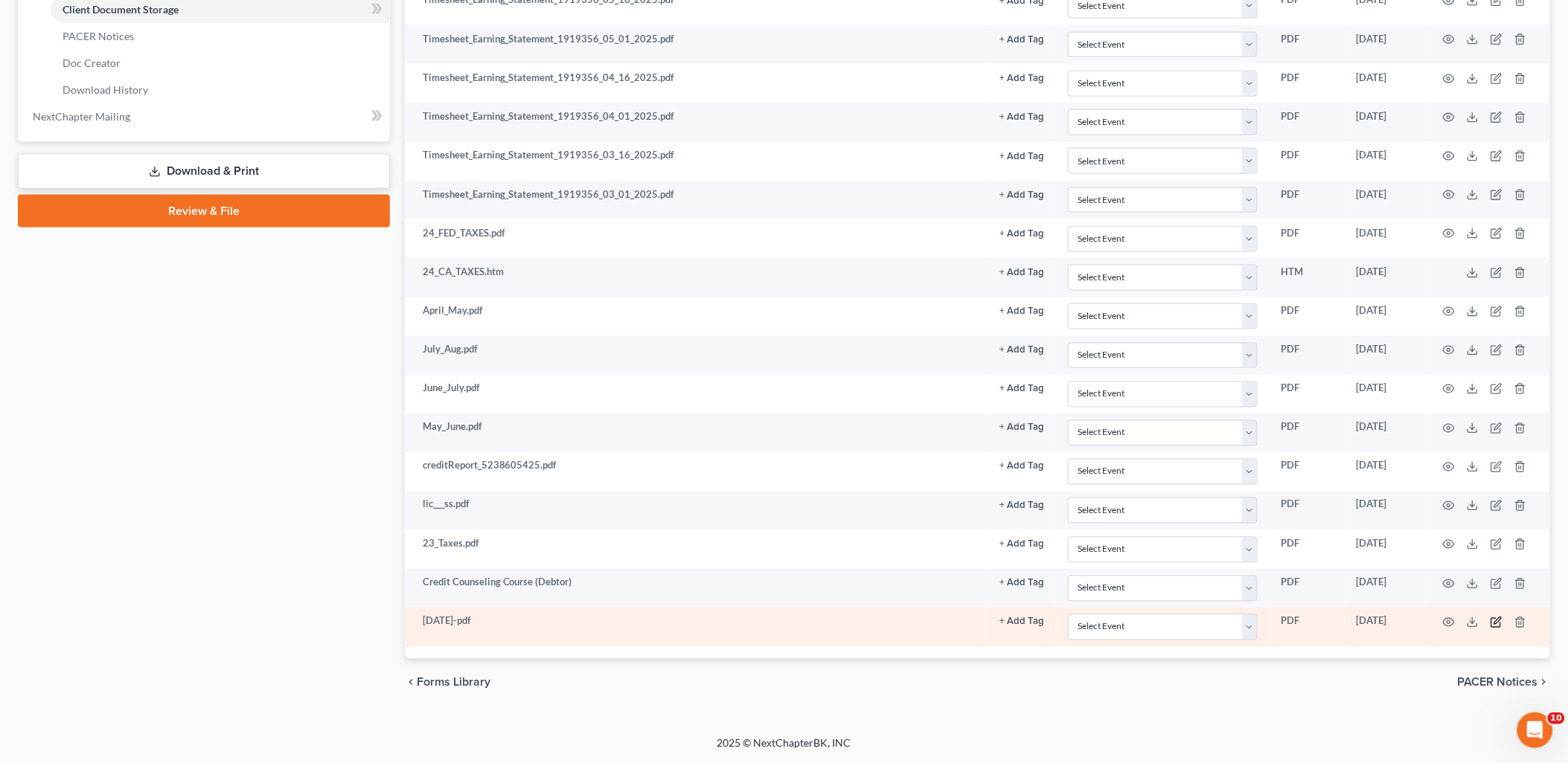
click at [1496, 627] on icon "button" at bounding box center [1497, 623] width 12 height 12
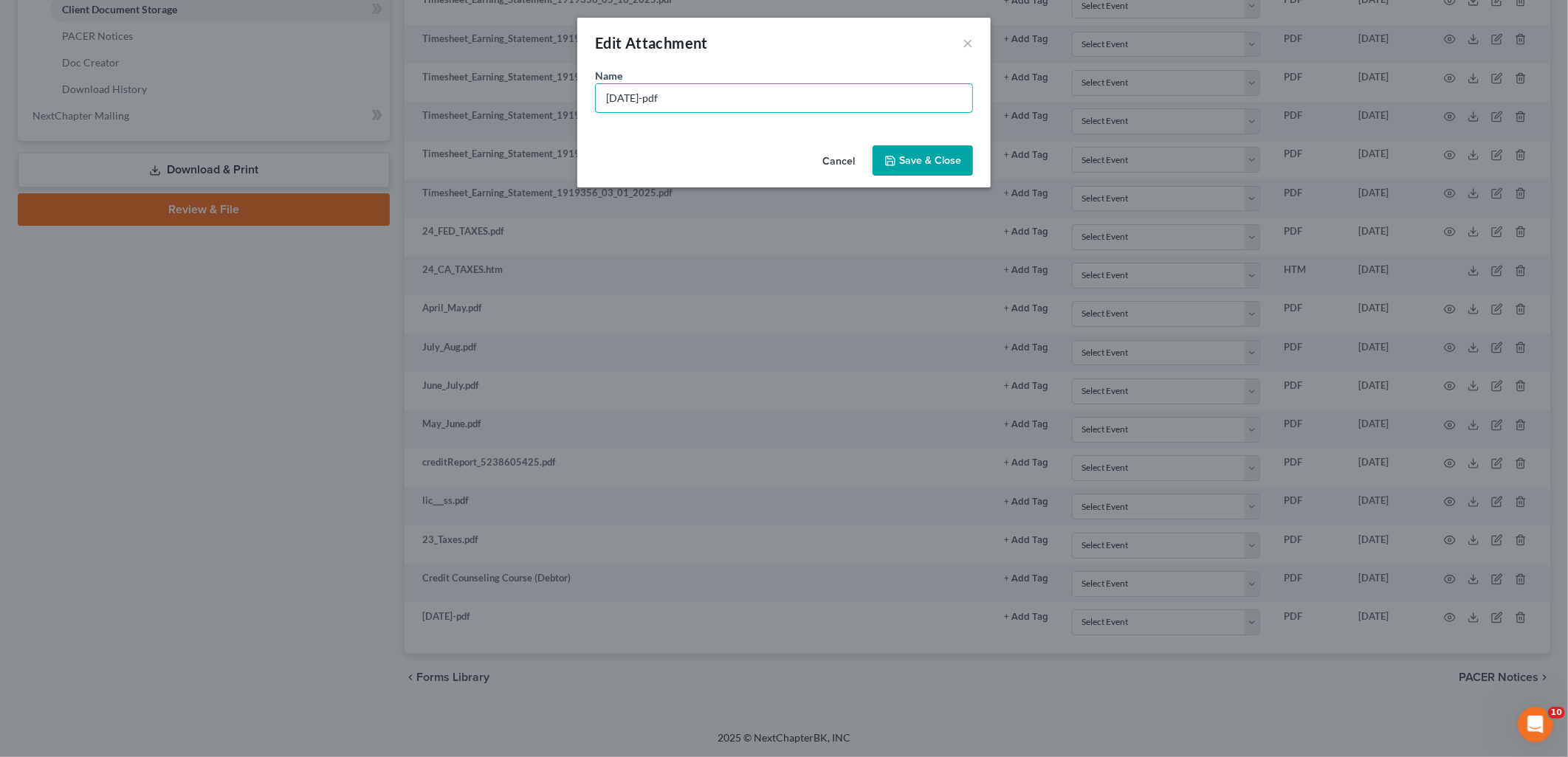
drag, startPoint x: 751, startPoint y: 104, endPoint x: 485, endPoint y: 107, distance: 266.0
click at [528, 106] on div "Edit Attachment × Name * [DATE]-pdf Cancel Save & Close" at bounding box center [784, 378] width 1568 height 757
type input "Ally Bank - Honda Billing Stmt"
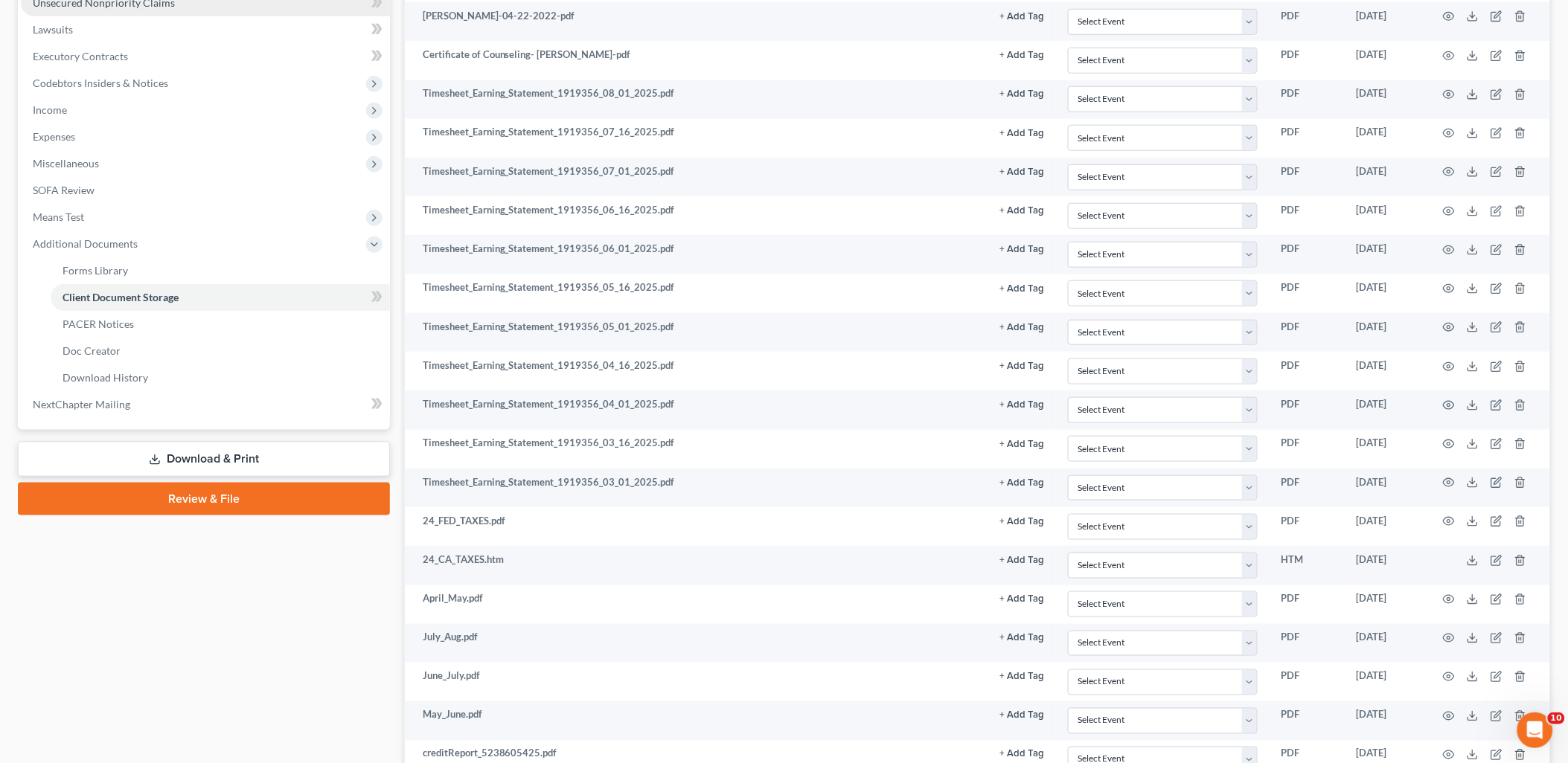
scroll to position [0, 0]
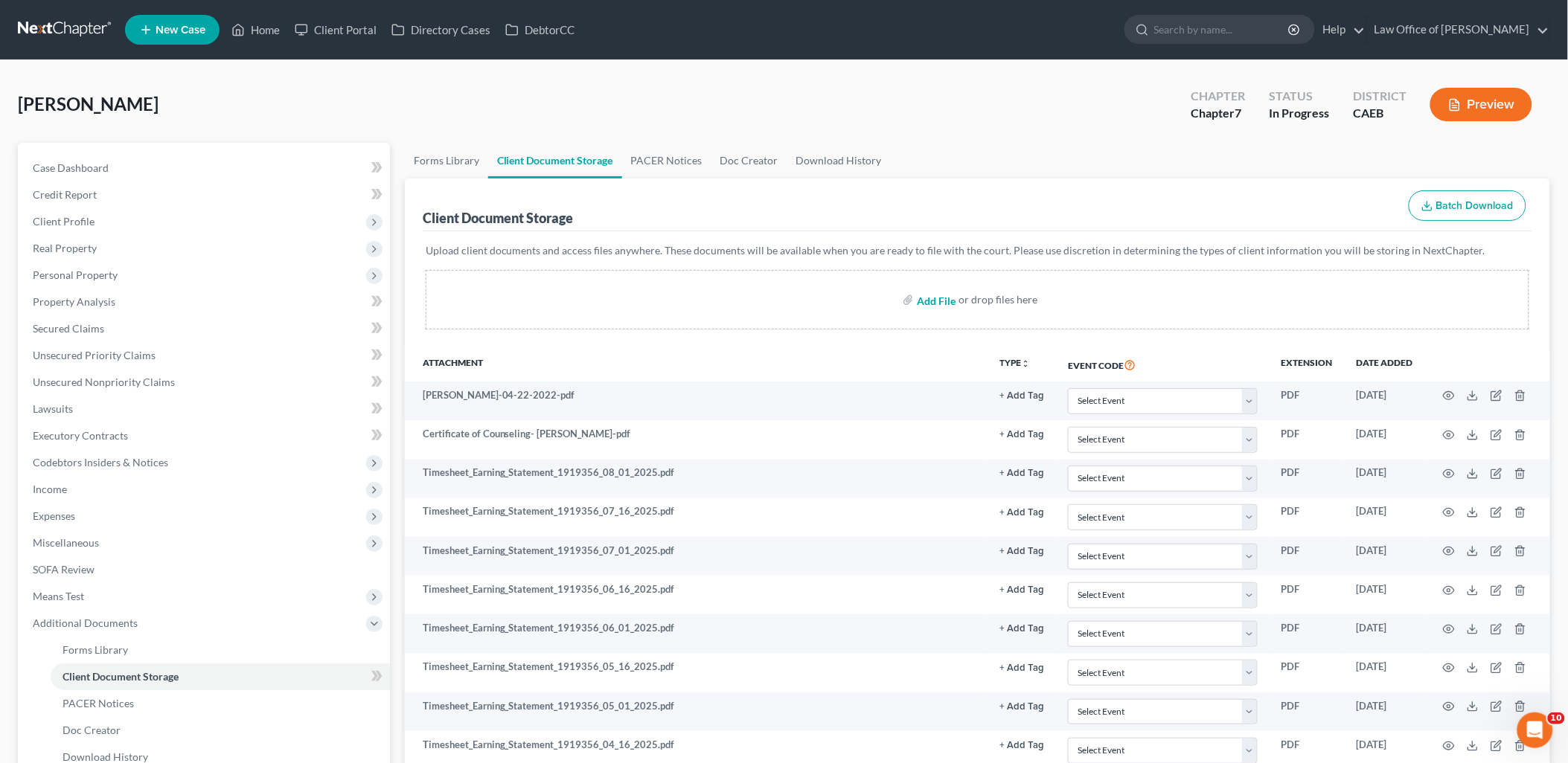
click at [949, 299] on input "file" at bounding box center [934, 299] width 35 height 26
type input "C:\fakepath\attachment 1 (5).pdf"
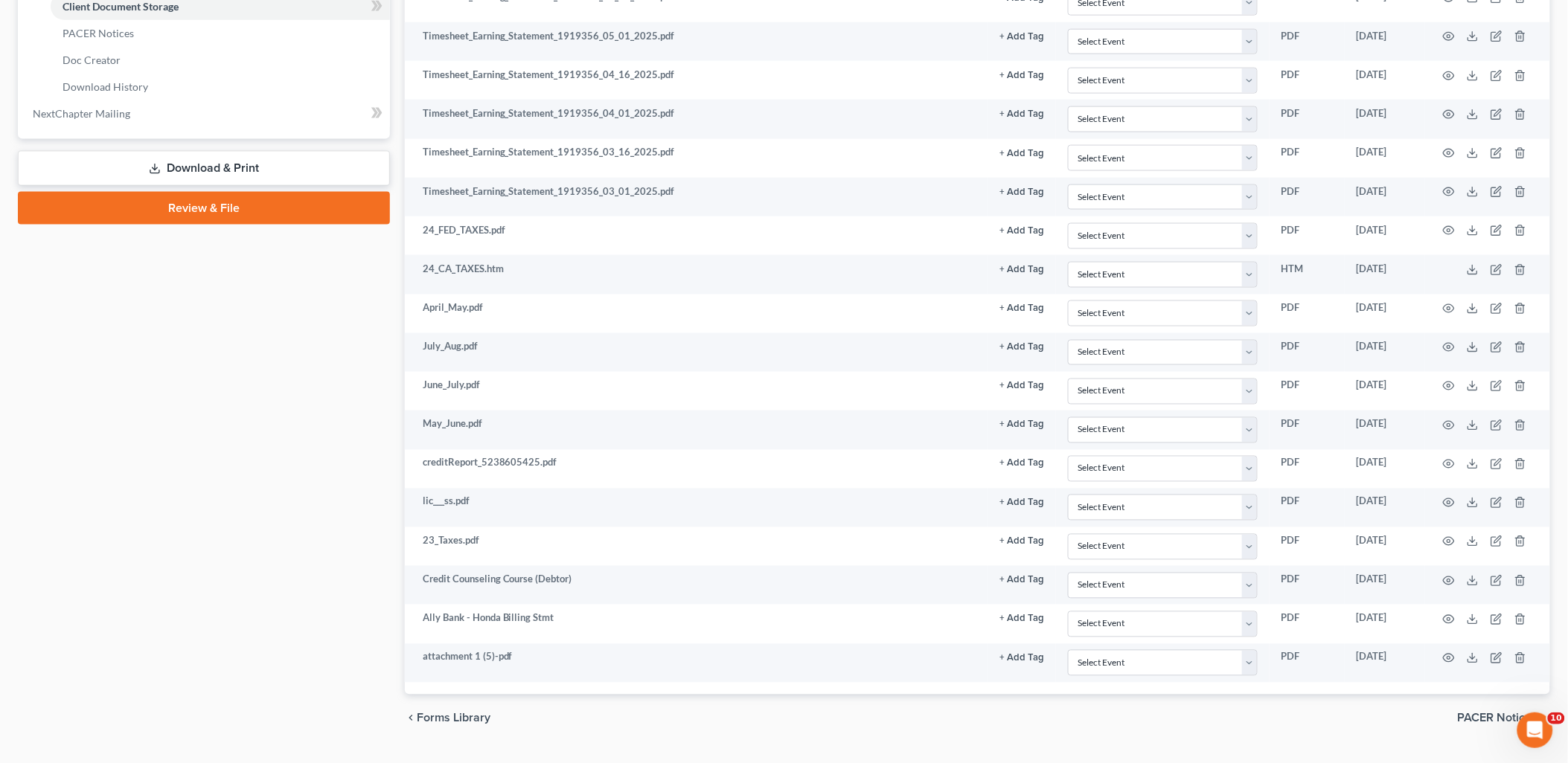
scroll to position [673, 0]
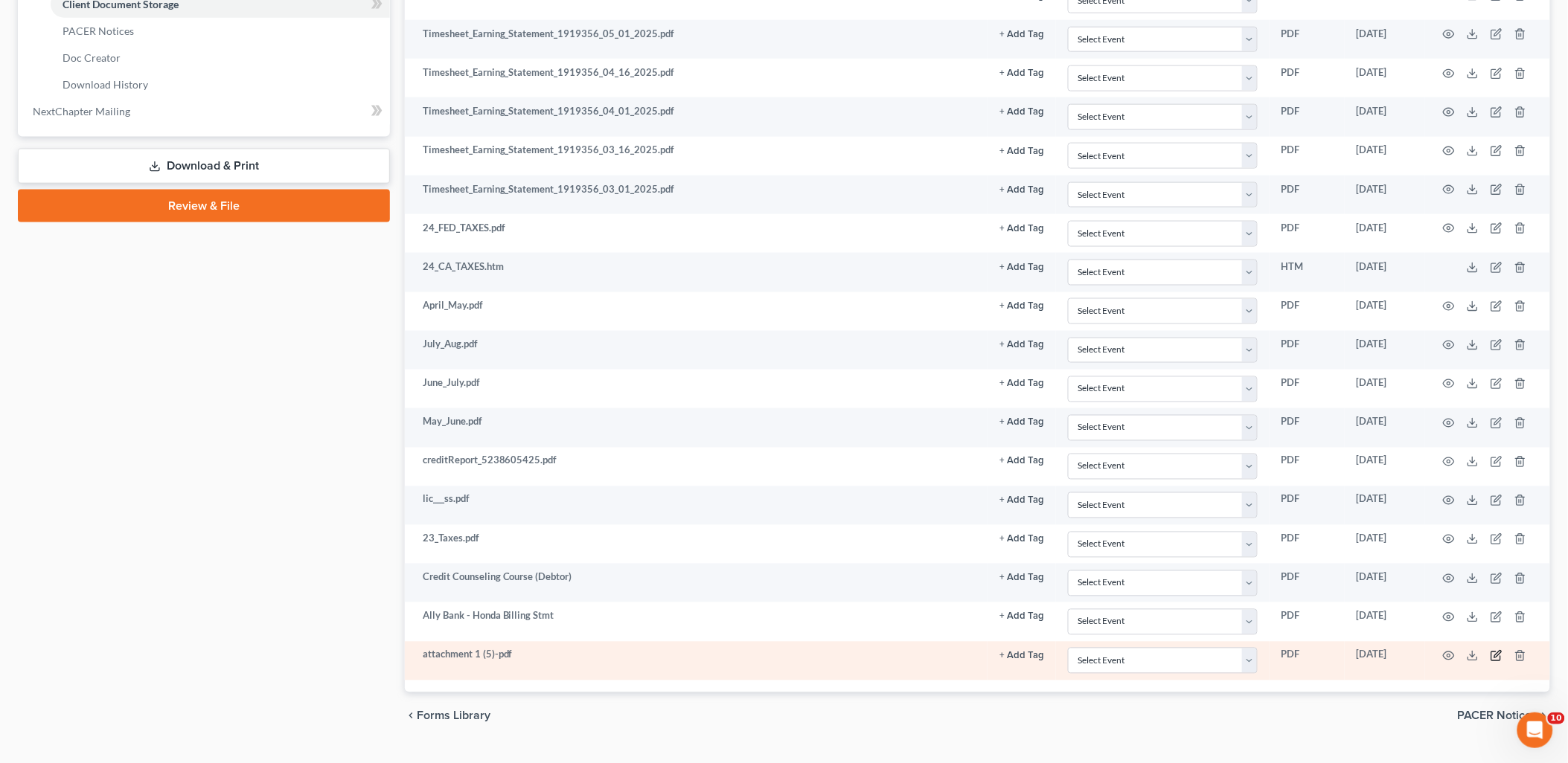
click at [1496, 658] on icon "button" at bounding box center [1497, 656] width 12 height 12
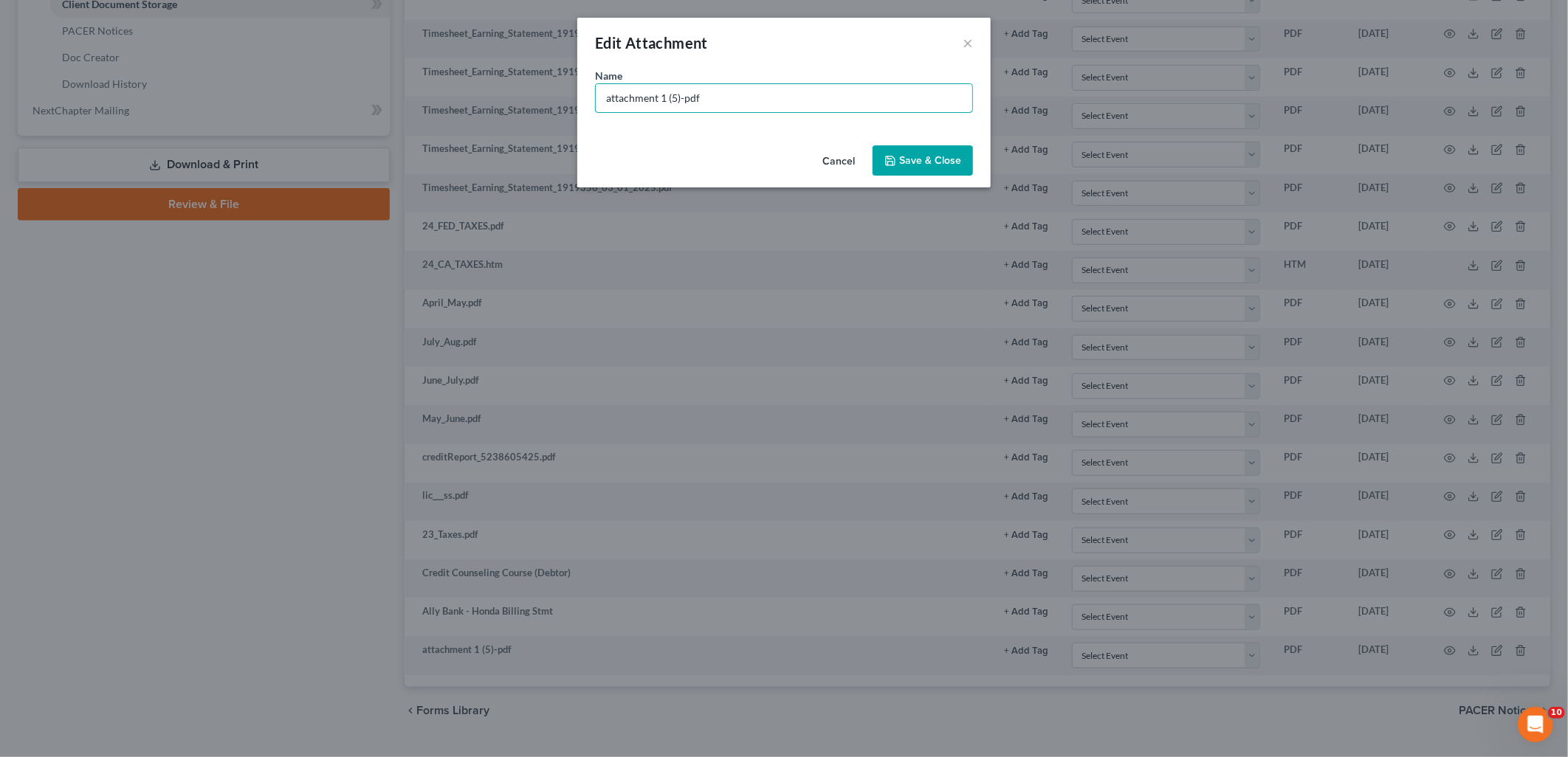
drag, startPoint x: 738, startPoint y: 105, endPoint x: 555, endPoint y: 100, distance: 183.1
click at [555, 100] on div "Edit Attachment × Name * attachment 1 (5)-pdf Cancel Save & Close" at bounding box center [784, 378] width 1568 height 757
click at [746, 94] on input "attachment 1 (5)-pdf" at bounding box center [783, 98] width 376 height 28
drag, startPoint x: 746, startPoint y: 98, endPoint x: 465, endPoint y: 1, distance: 297.3
click at [551, 69] on div "Edit Attachment × Name * attachment 1 (5)-pdf Cancel Save & Close" at bounding box center [784, 378] width 1568 height 757
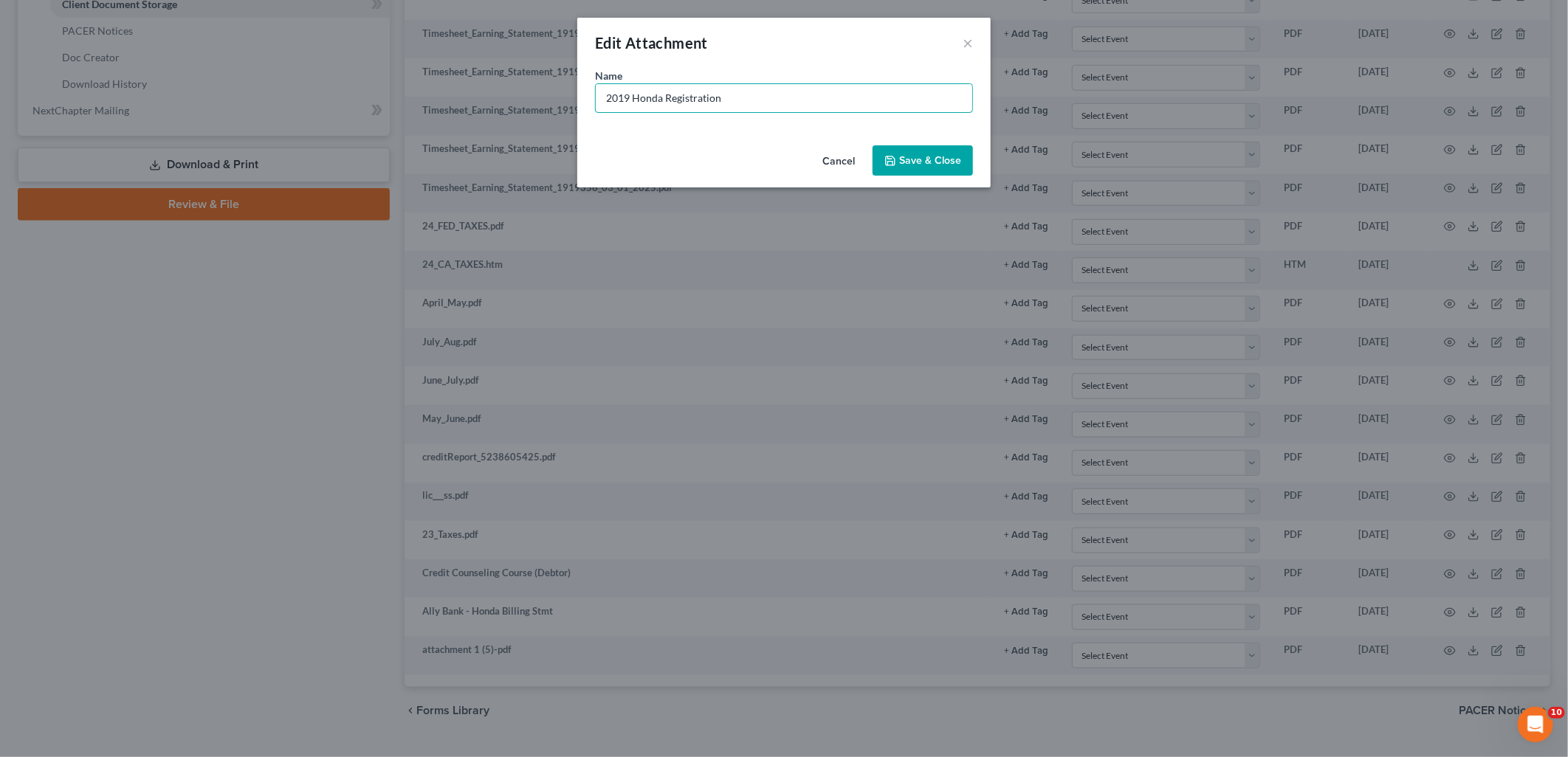
type input "2019 Honda Registration"
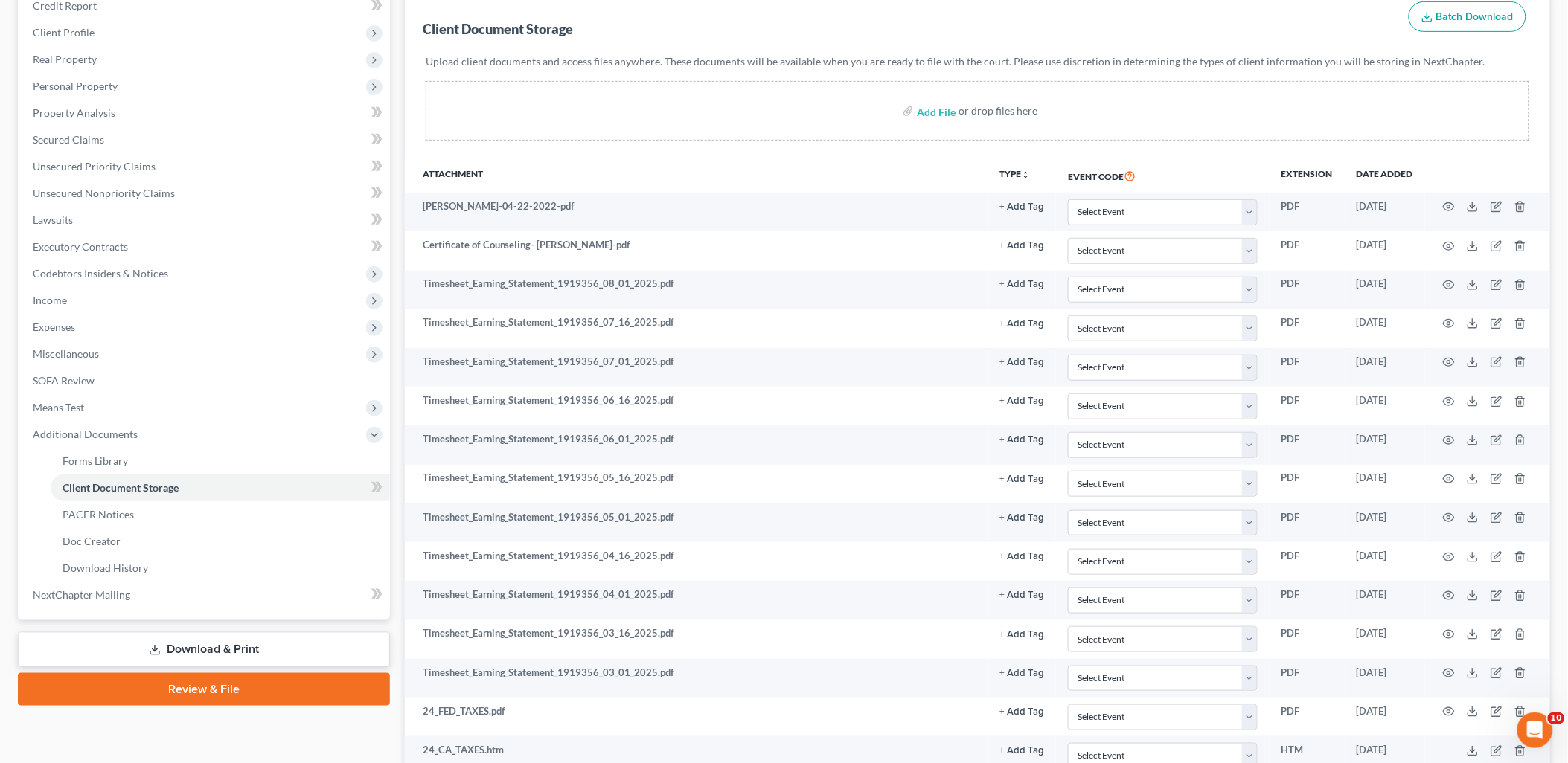
scroll to position [0, 0]
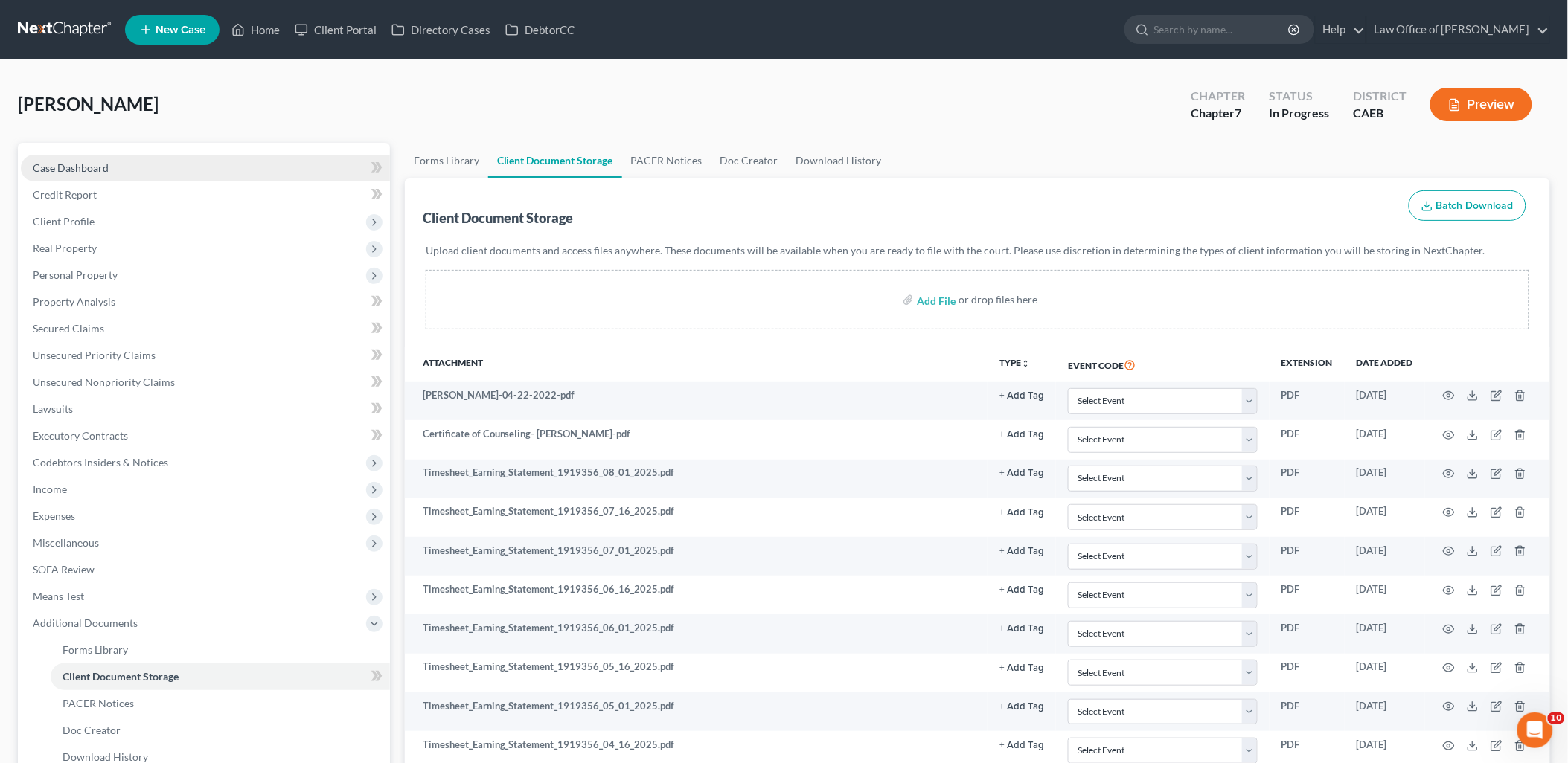
click at [69, 171] on span "Case Dashboard" at bounding box center [70, 167] width 75 height 13
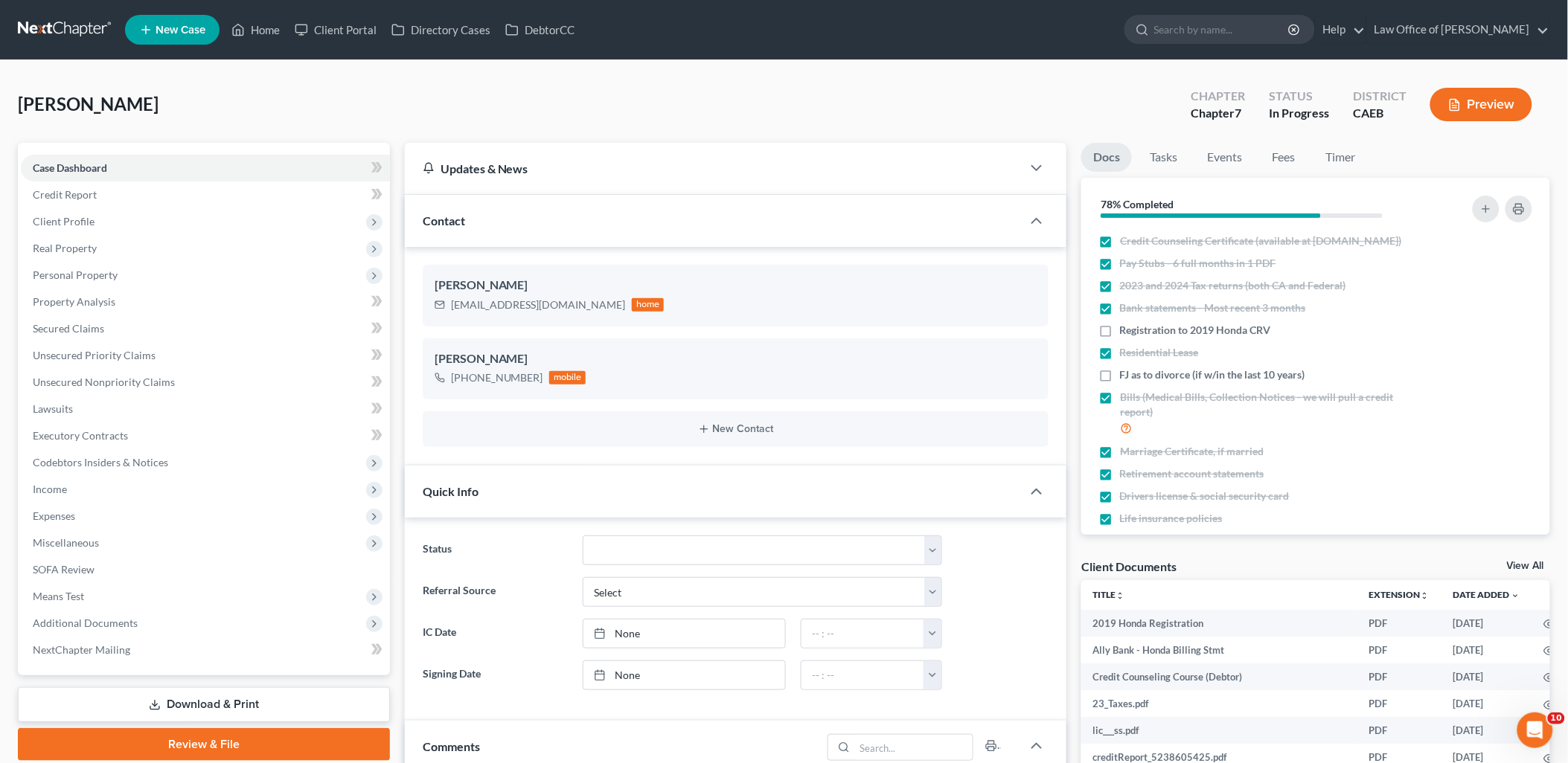
scroll to position [576, 0]
click at [1119, 338] on label "Registration to 2019 Honda CRV" at bounding box center [1195, 330] width 151 height 15
click at [1125, 333] on input "Registration to 2019 Honda CRV" at bounding box center [1130, 328] width 10 height 10
checkbox input "true"
click at [48, 278] on span "Personal Property" at bounding box center [74, 274] width 85 height 13
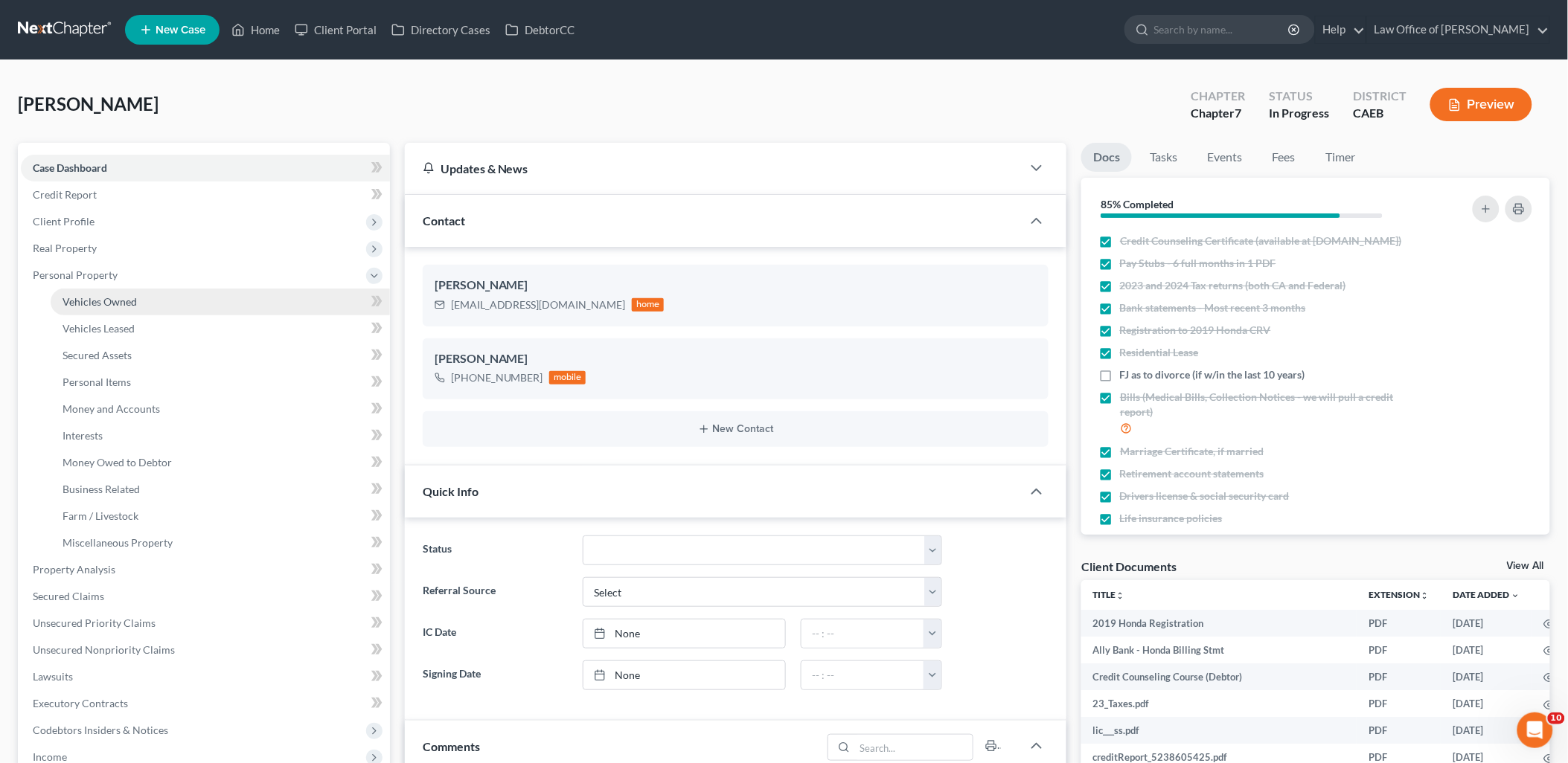
click at [94, 301] on span "Vehicles Owned" at bounding box center [100, 302] width 74 height 13
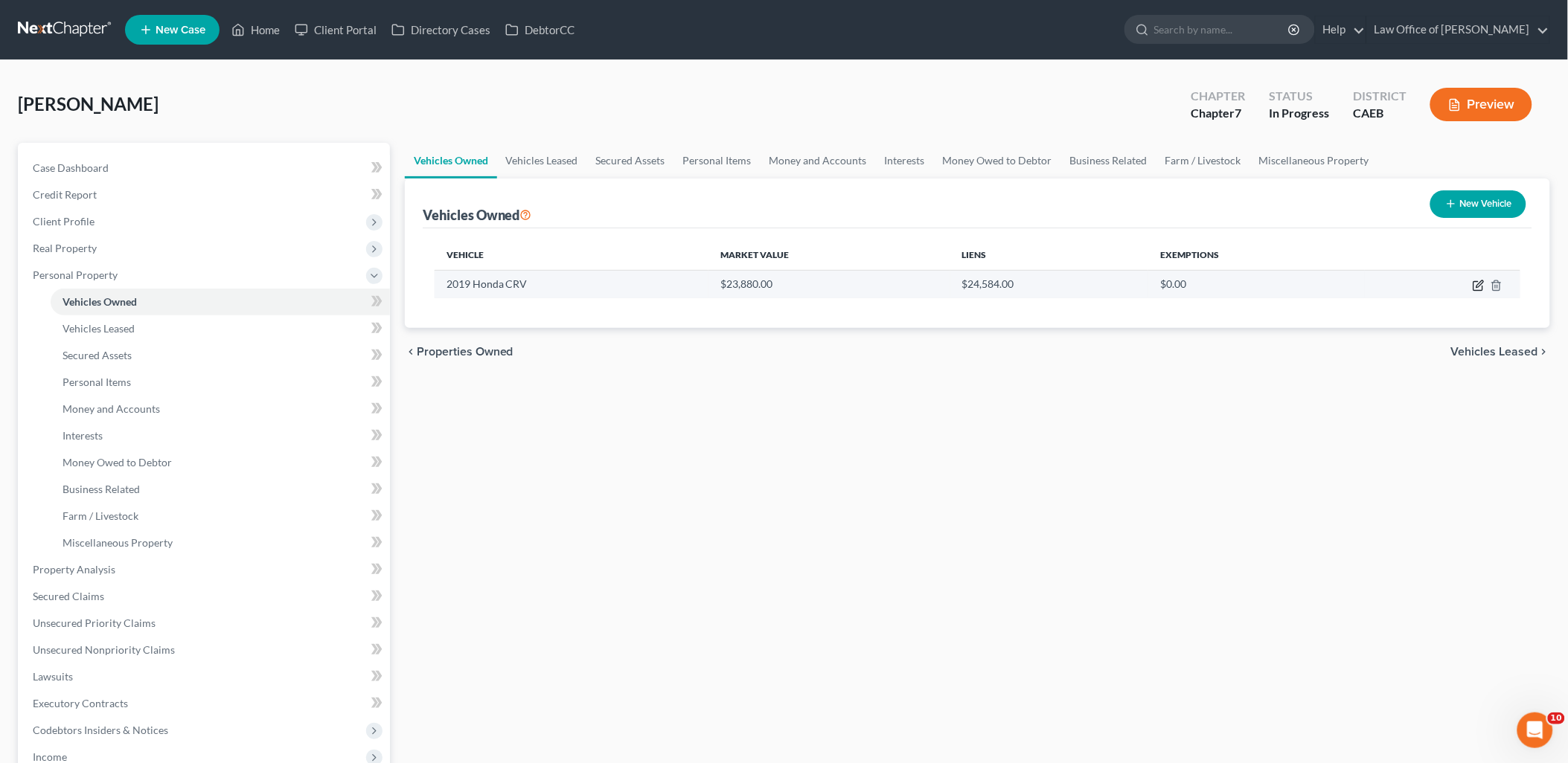
click at [1484, 286] on icon "button" at bounding box center [1478, 286] width 12 height 12
select select "0"
select select "7"
select select "2"
select select "0"
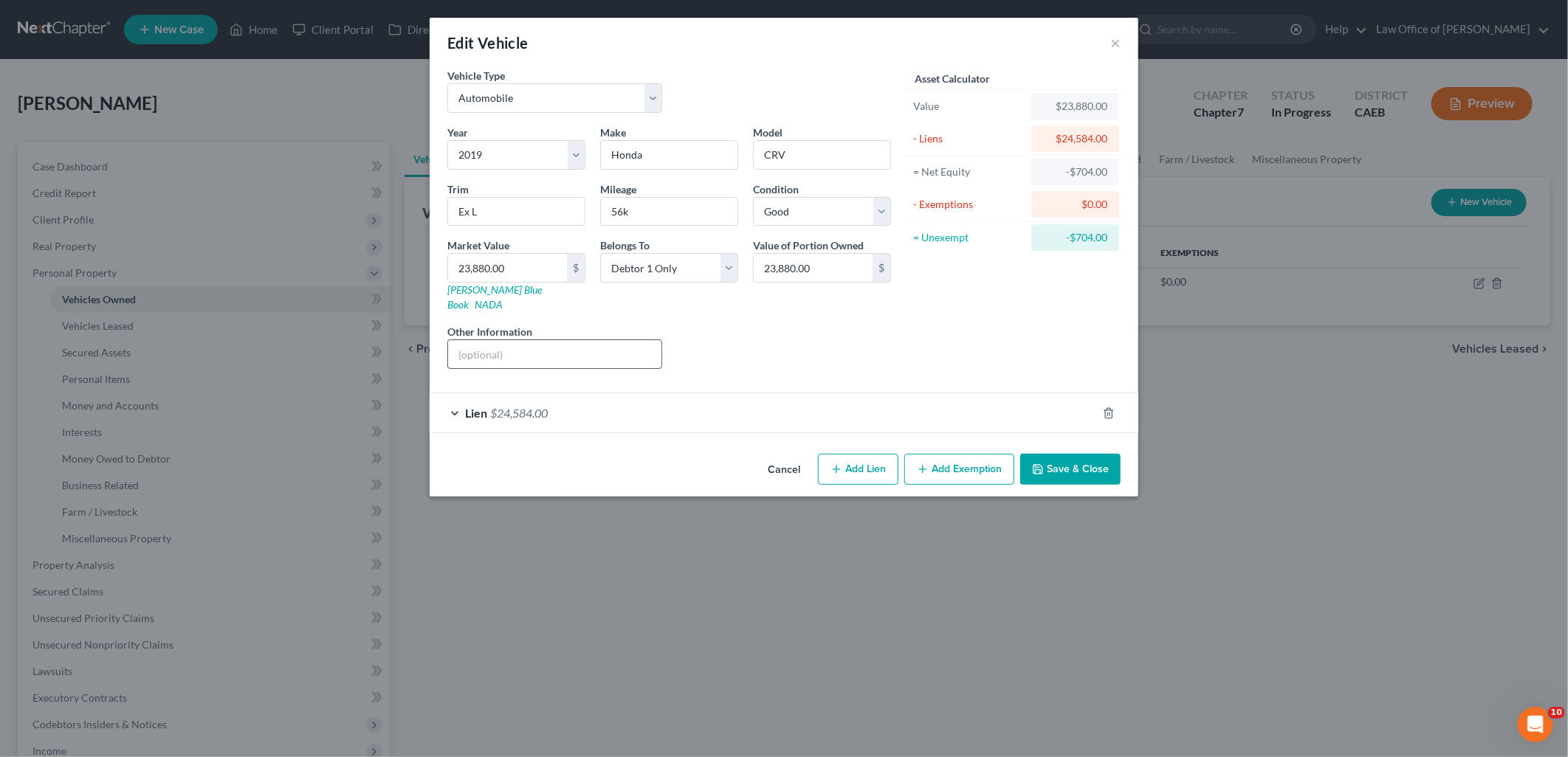
click at [551, 341] on input "text" at bounding box center [555, 354] width 214 height 28
drag, startPoint x: 480, startPoint y: 334, endPoint x: 591, endPoint y: 343, distance: 111.4
click at [591, 343] on input "VIN [US_VEHICLE_IDENTIFICATION_NUMBER]" at bounding box center [555, 354] width 214 height 28
type input "VIN [US_VEHICLE_IDENTIFICATION_NUMBER]"
drag, startPoint x: 499, startPoint y: 292, endPoint x: 509, endPoint y: 292, distance: 10.0
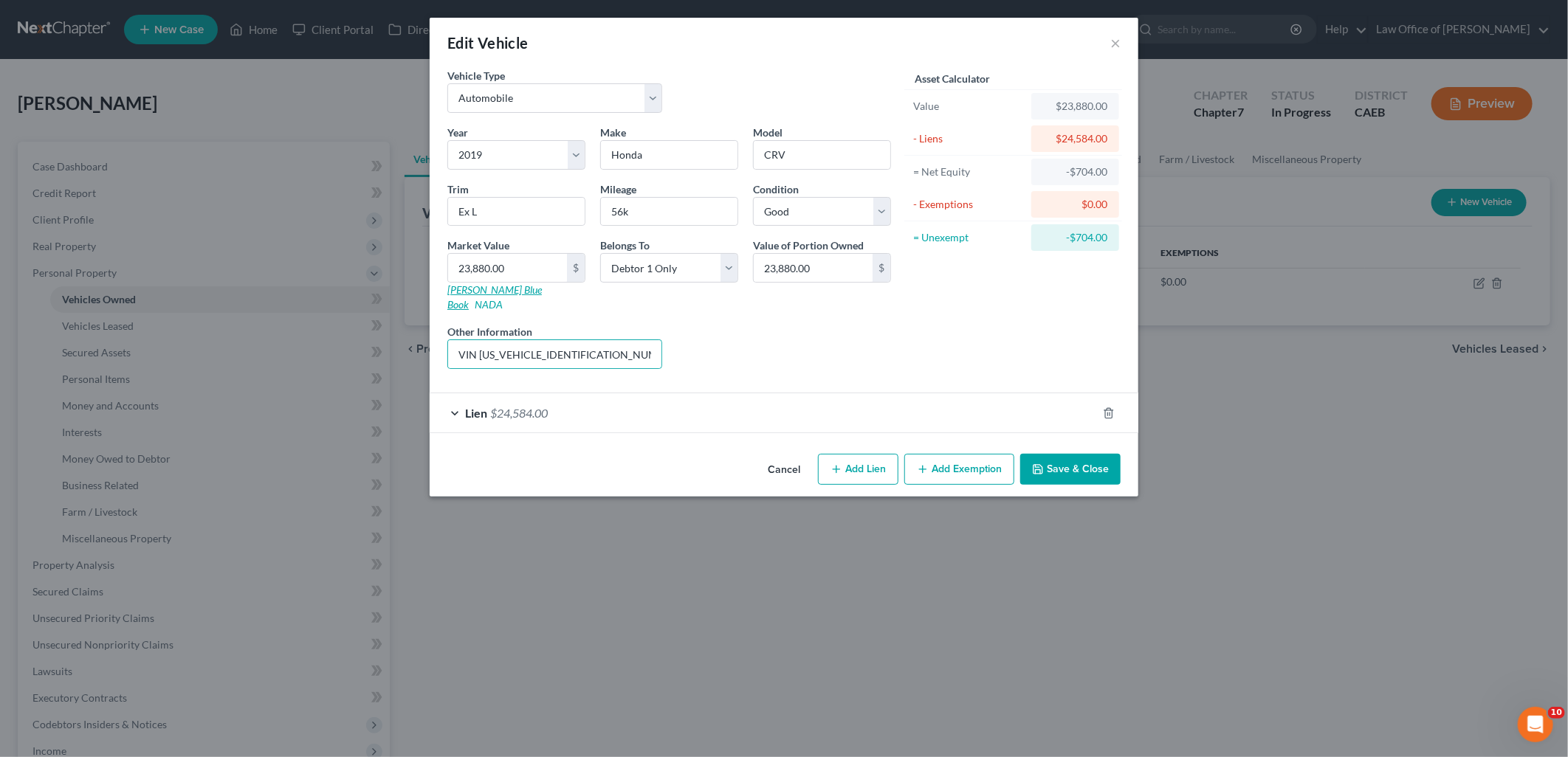
click at [499, 292] on link "[PERSON_NAME] Blue Book" at bounding box center [494, 297] width 94 height 27
click at [1089, 458] on button "Save & Close" at bounding box center [1070, 469] width 100 height 31
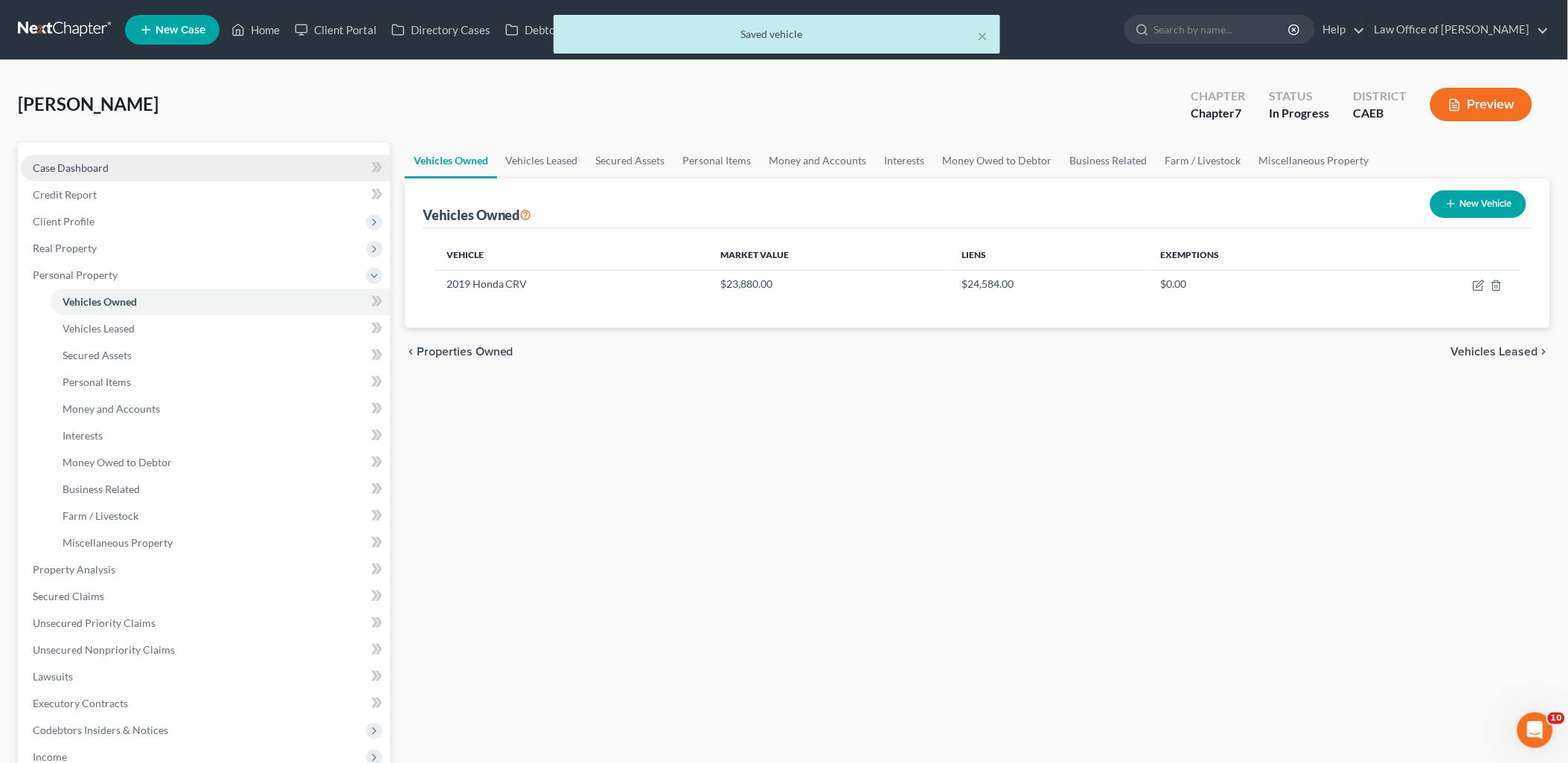
click at [85, 158] on link "Case Dashboard" at bounding box center [205, 167] width 369 height 26
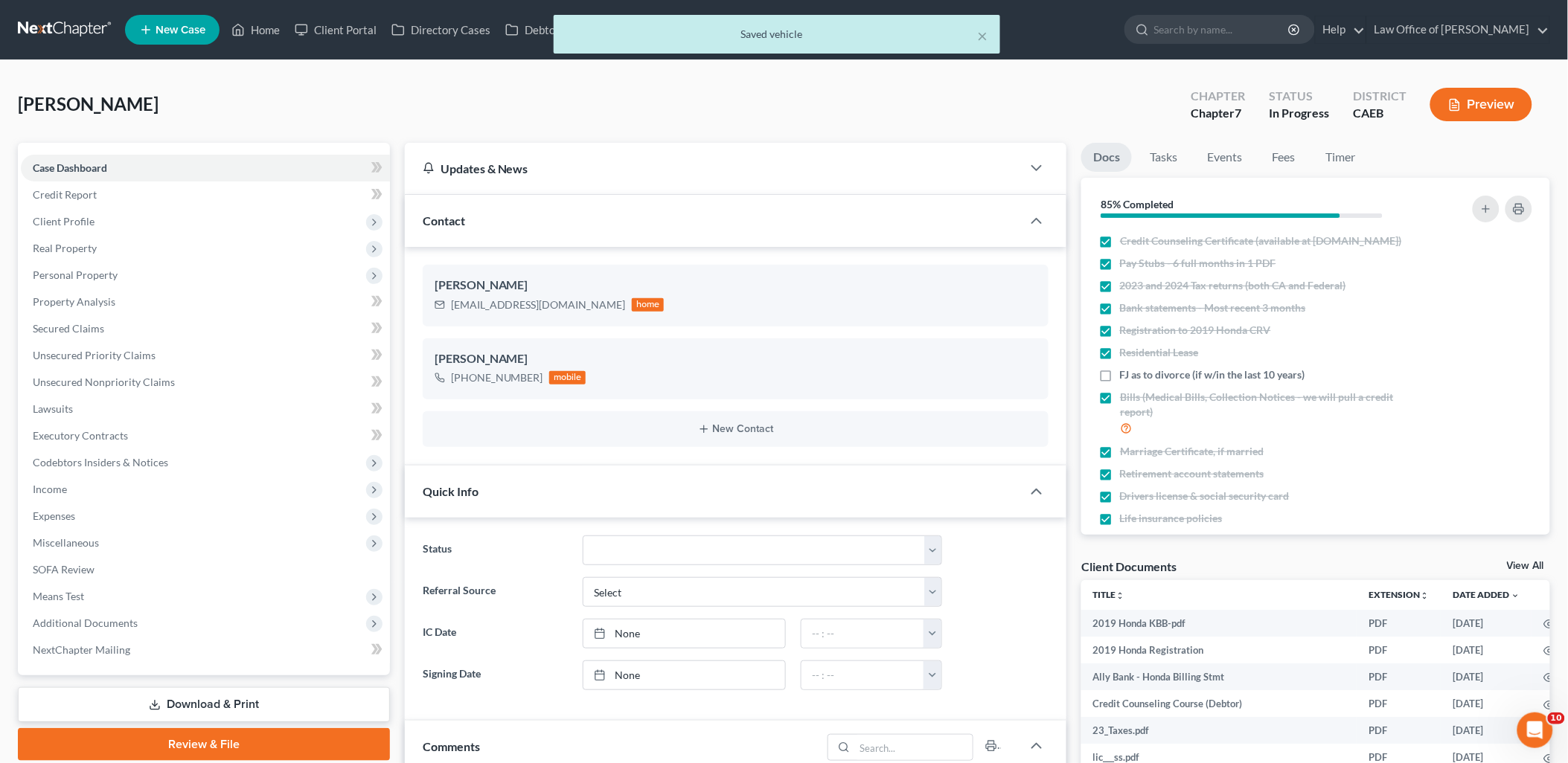
scroll to position [576, 0]
click at [1534, 563] on link "View All" at bounding box center [1525, 566] width 37 height 11
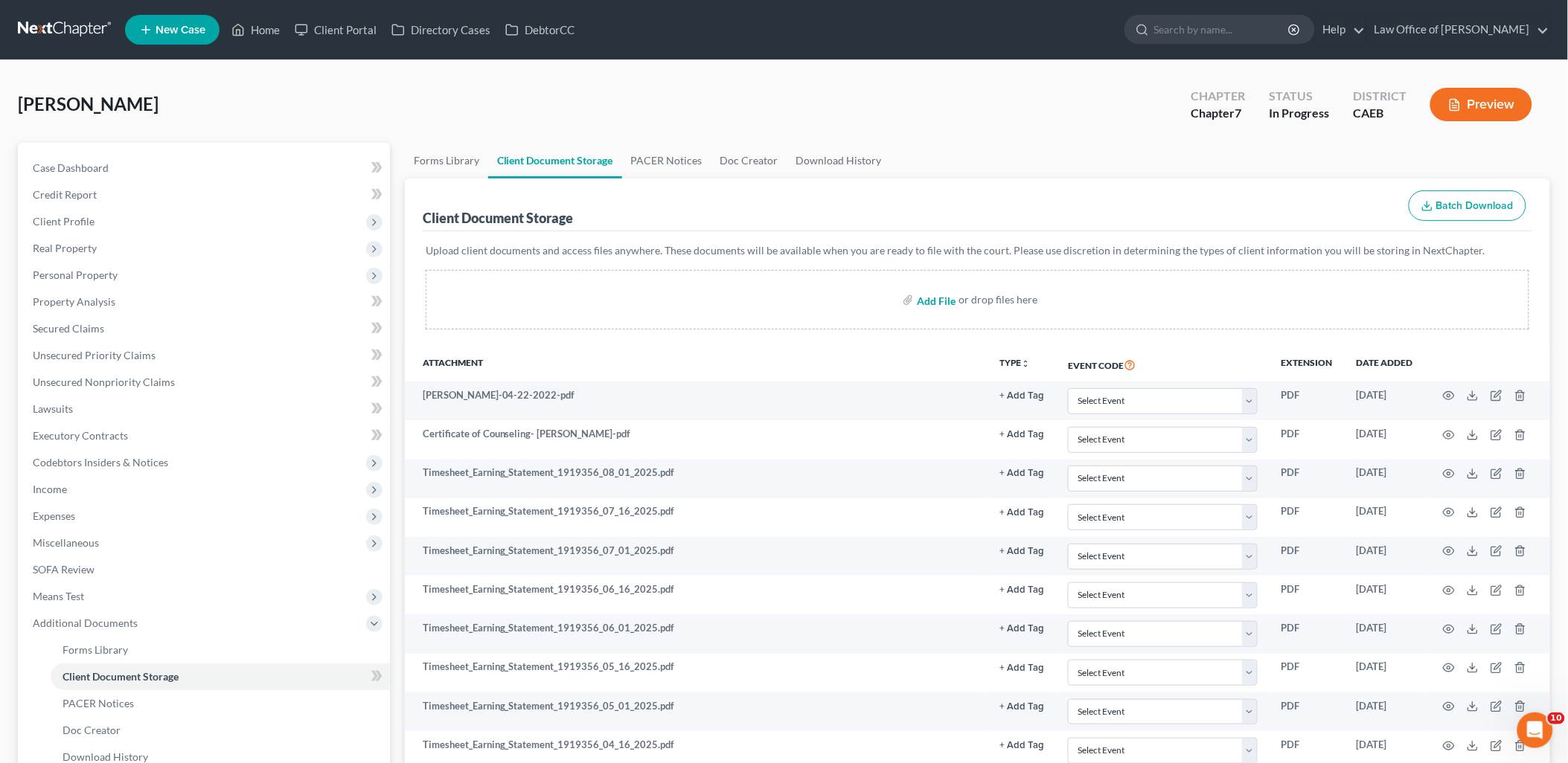
click at [931, 302] on input "file" at bounding box center [934, 299] width 35 height 26
type input "C:\fakepath\Unknown (1).pdf"
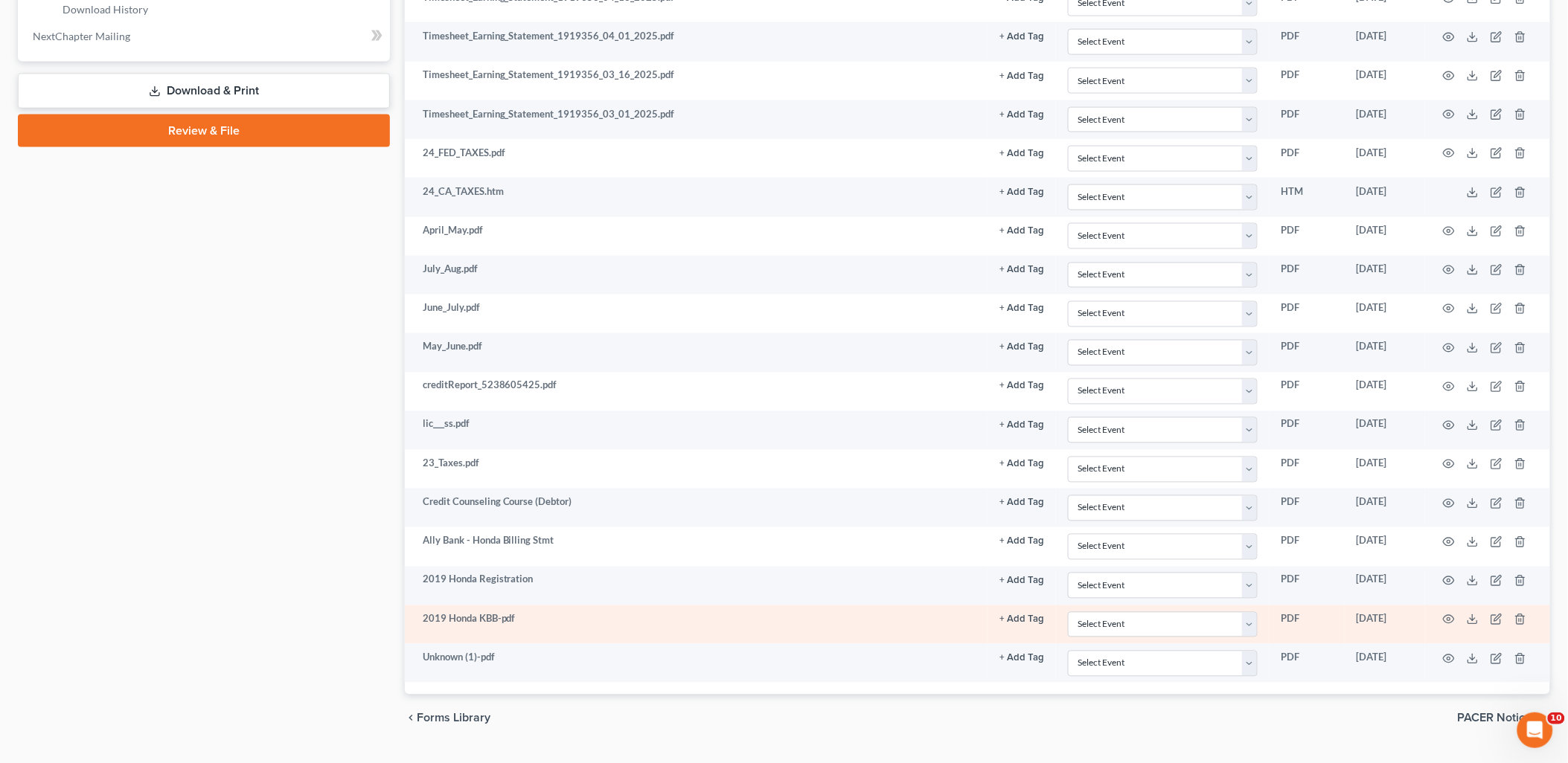
scroll to position [750, 0]
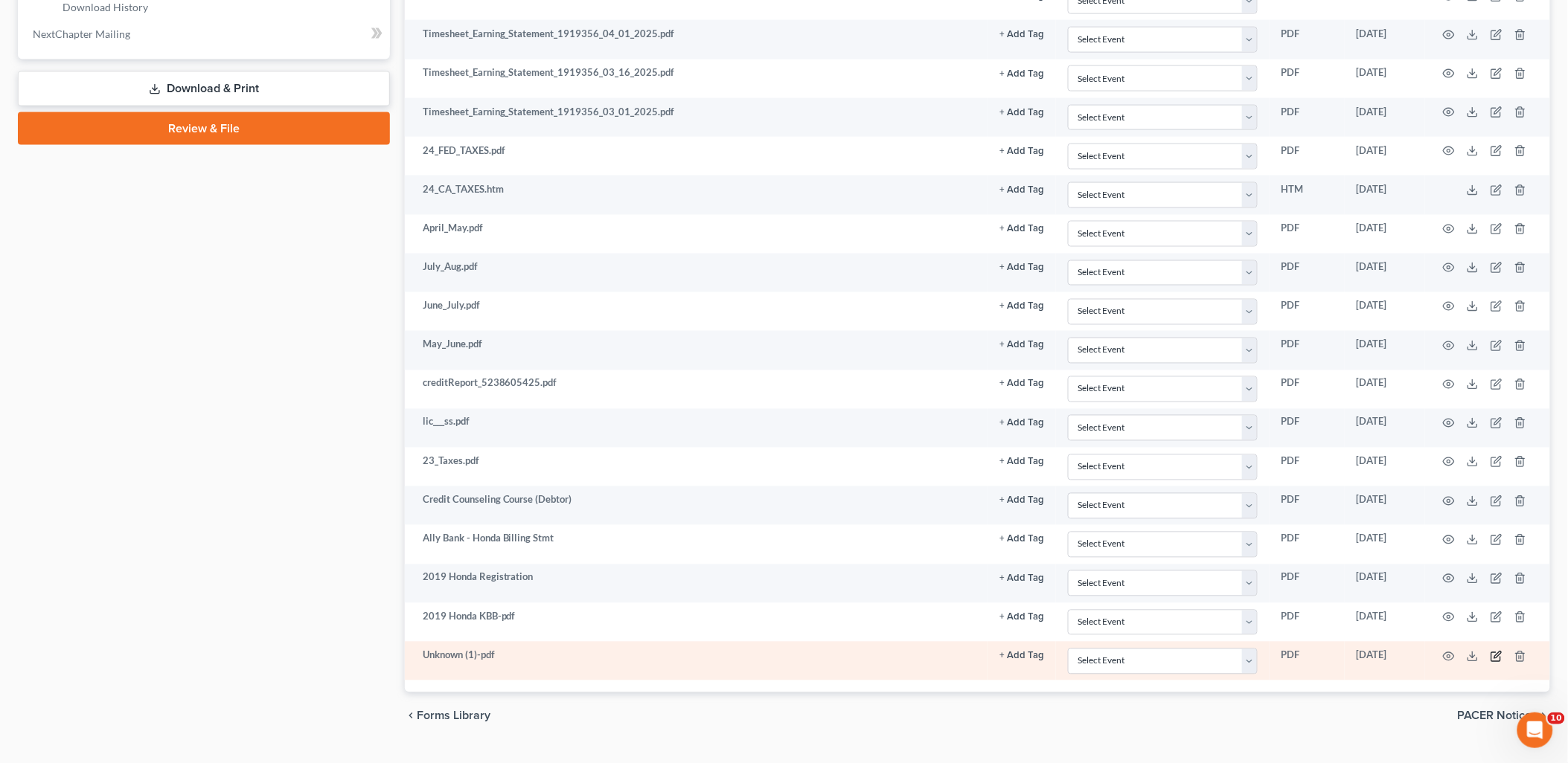
click at [1492, 661] on icon "button" at bounding box center [1495, 656] width 9 height 9
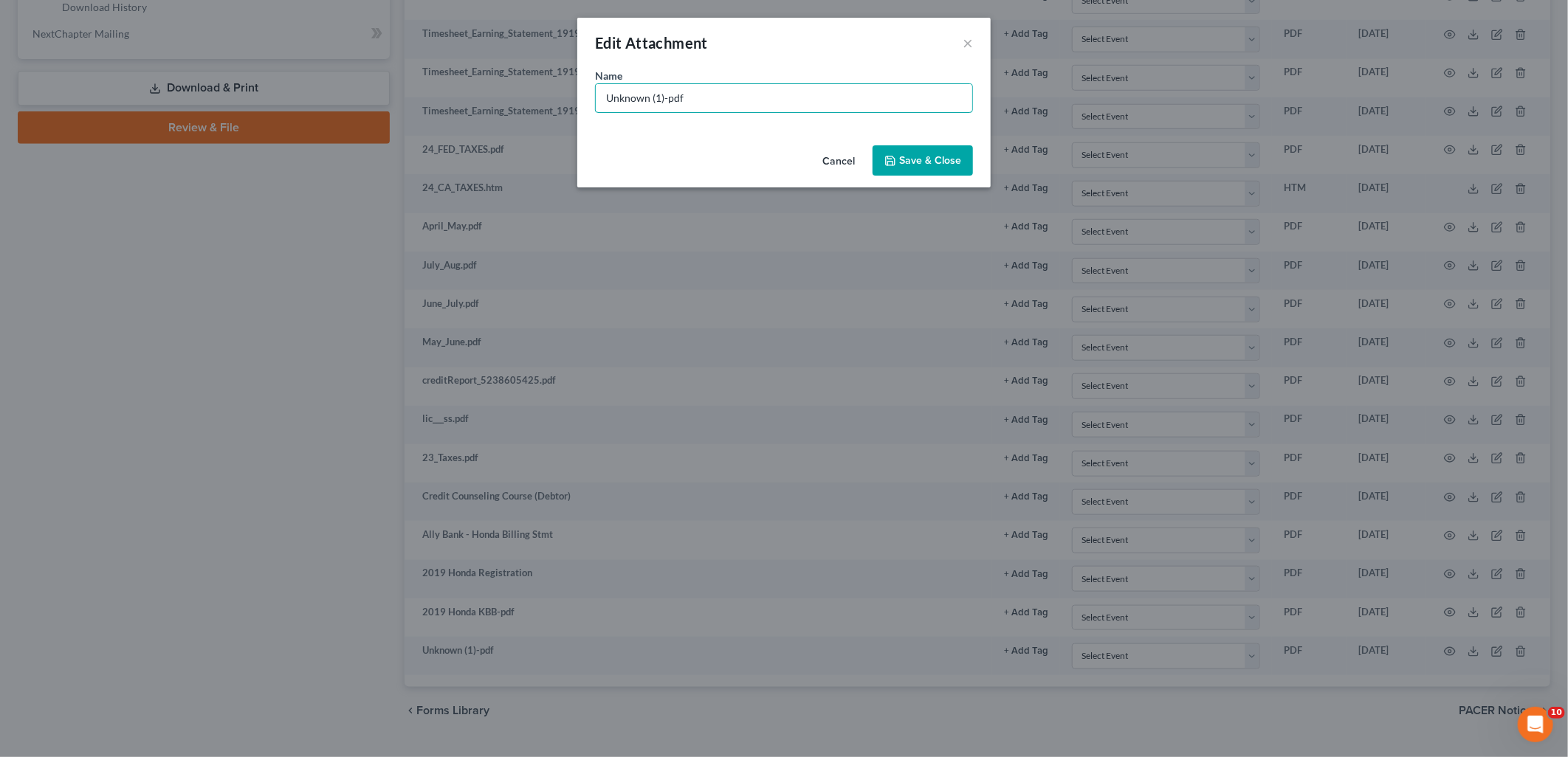
drag, startPoint x: 707, startPoint y: 93, endPoint x: 560, endPoint y: 97, distance: 147.1
click at [560, 97] on div "Edit Attachment × Name * Unknown (1)-pdf Cancel Save & Close" at bounding box center [784, 378] width 1568 height 757
type input "SSI [PERSON_NAME]"
click at [954, 159] on span "Save & Close" at bounding box center [930, 160] width 62 height 13
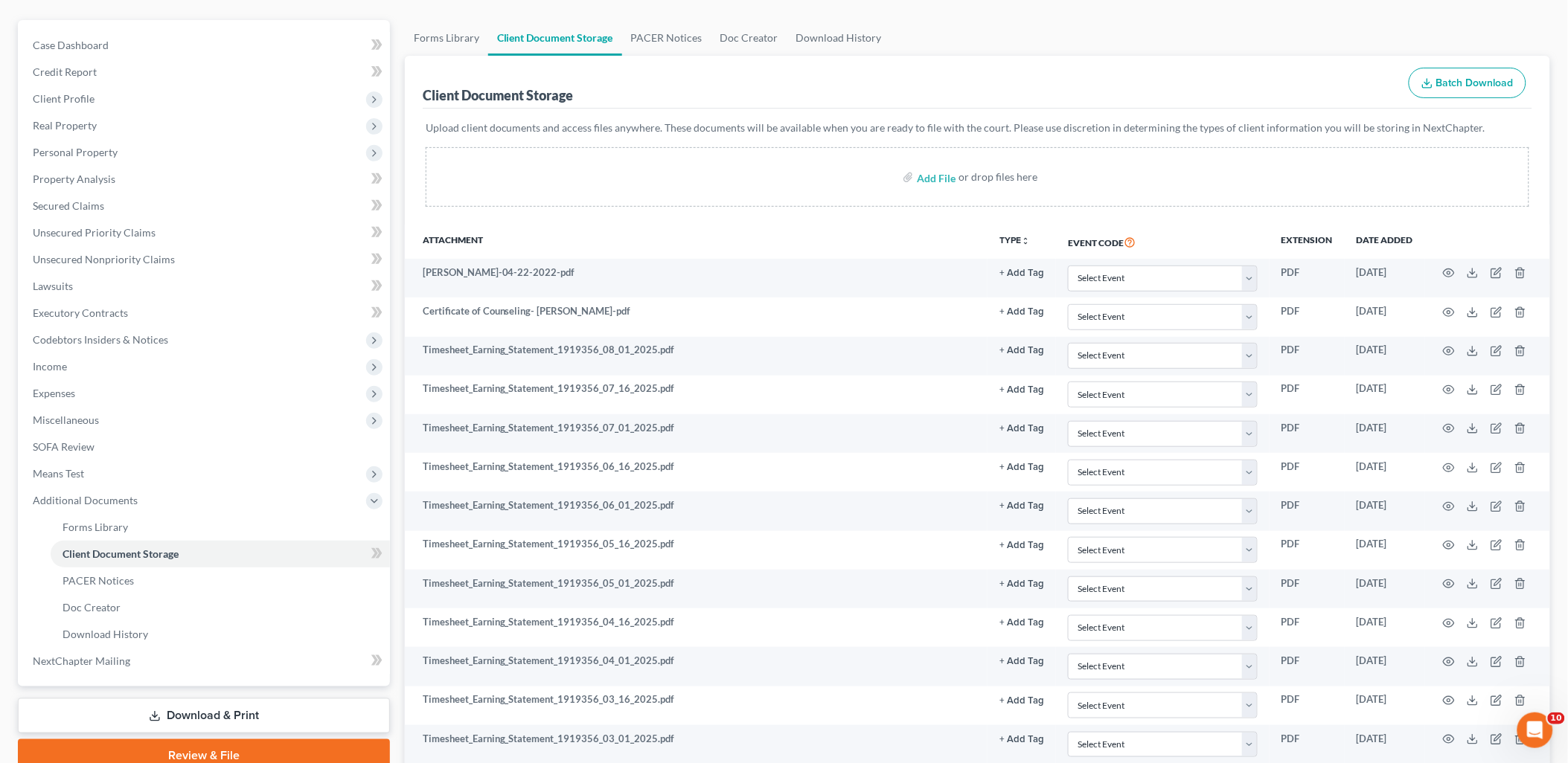
scroll to position [89, 0]
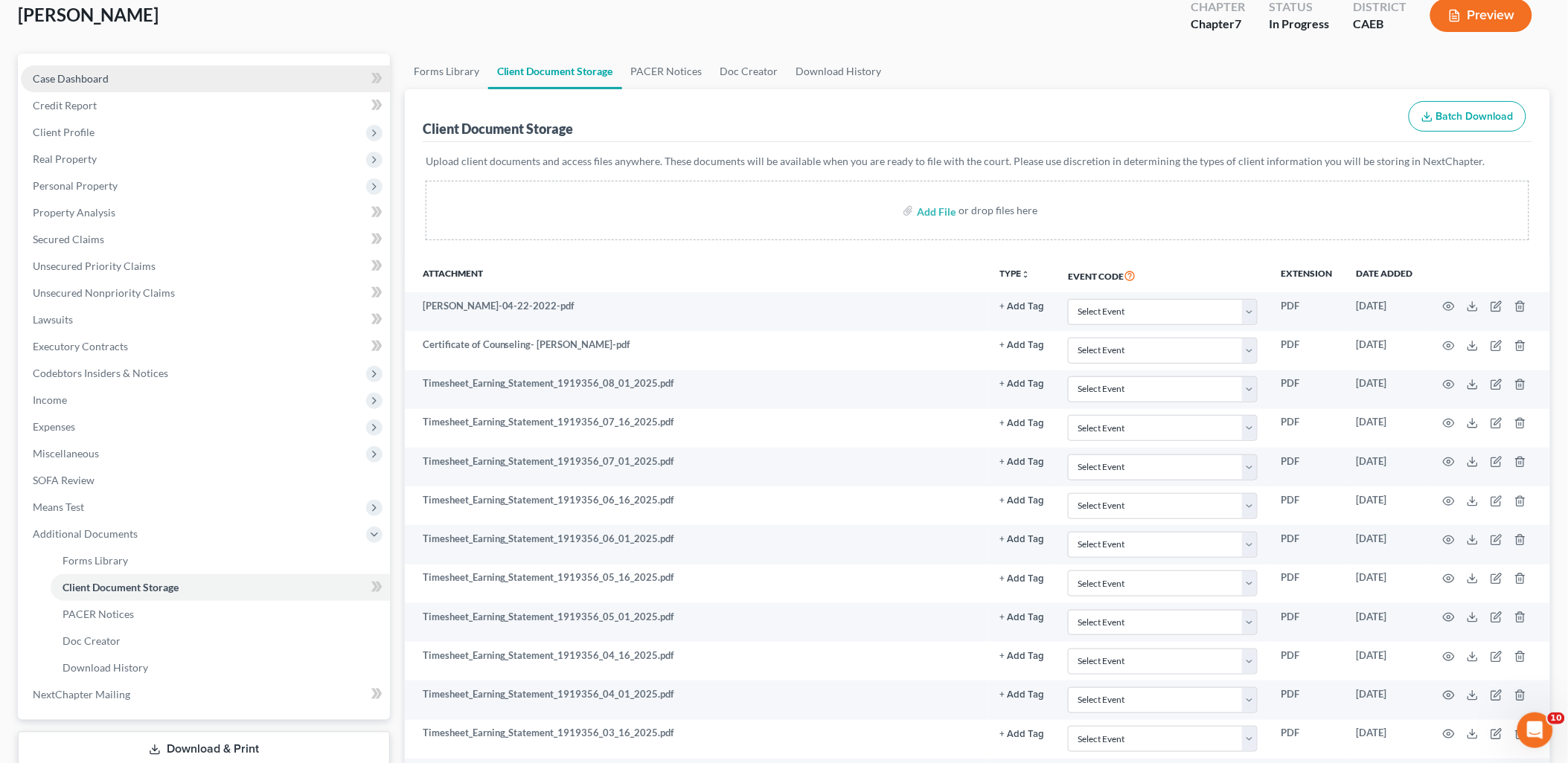
drag, startPoint x: 77, startPoint y: 82, endPoint x: 93, endPoint y: 86, distance: 16.5
click at [76, 82] on span "Case Dashboard" at bounding box center [70, 78] width 75 height 13
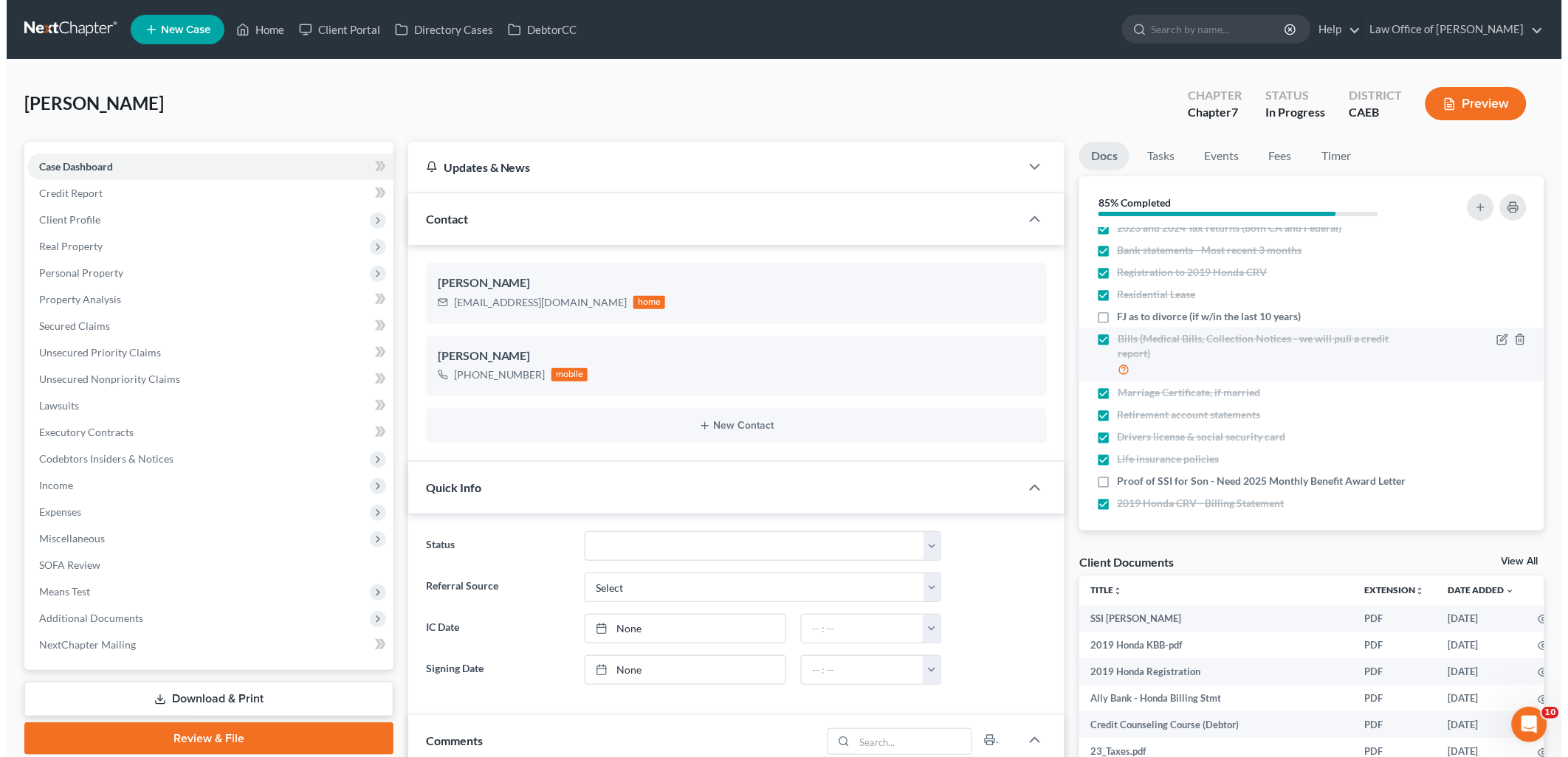
scroll to position [77, 0]
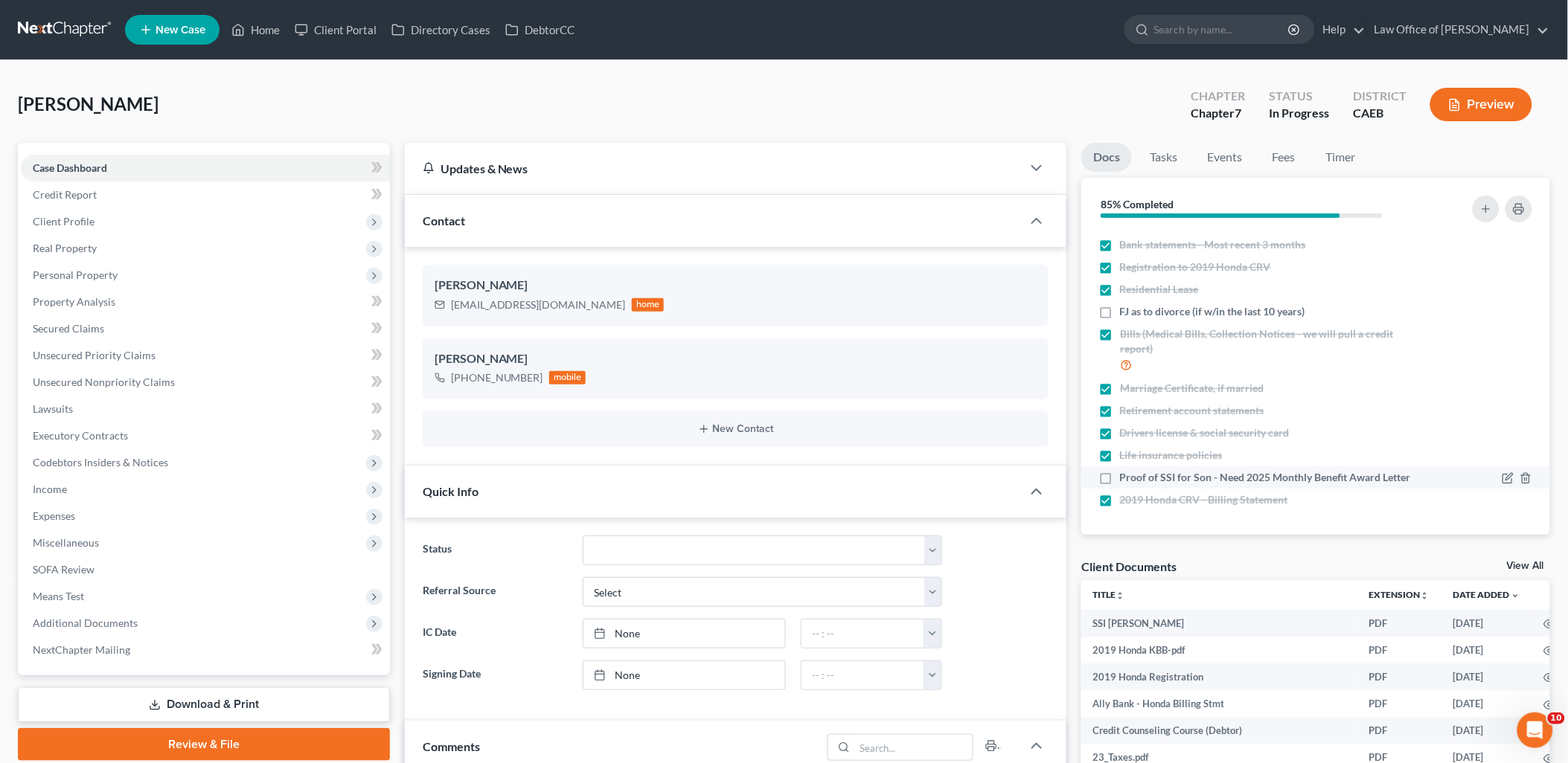
click at [1119, 480] on label "Proof of SSI for Son - Need 2025 Monthly Benefit Award Letter" at bounding box center [1264, 477] width 291 height 15
click at [1125, 480] on input "Proof of SSI for Son - Need 2025 Monthly Benefit Award Letter" at bounding box center [1130, 475] width 10 height 10
checkbox input "true"
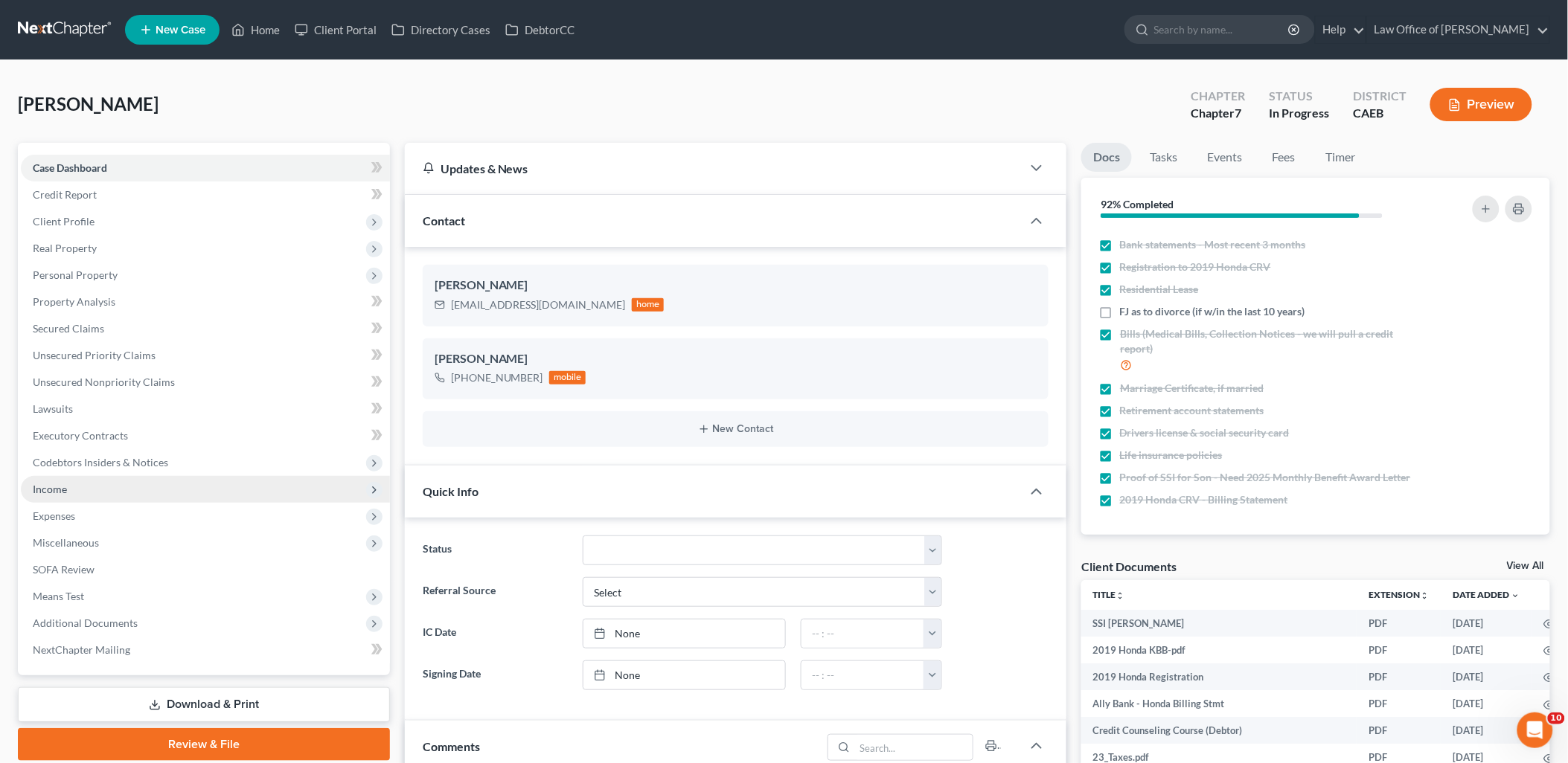
click at [61, 489] on span "Income" at bounding box center [49, 489] width 34 height 13
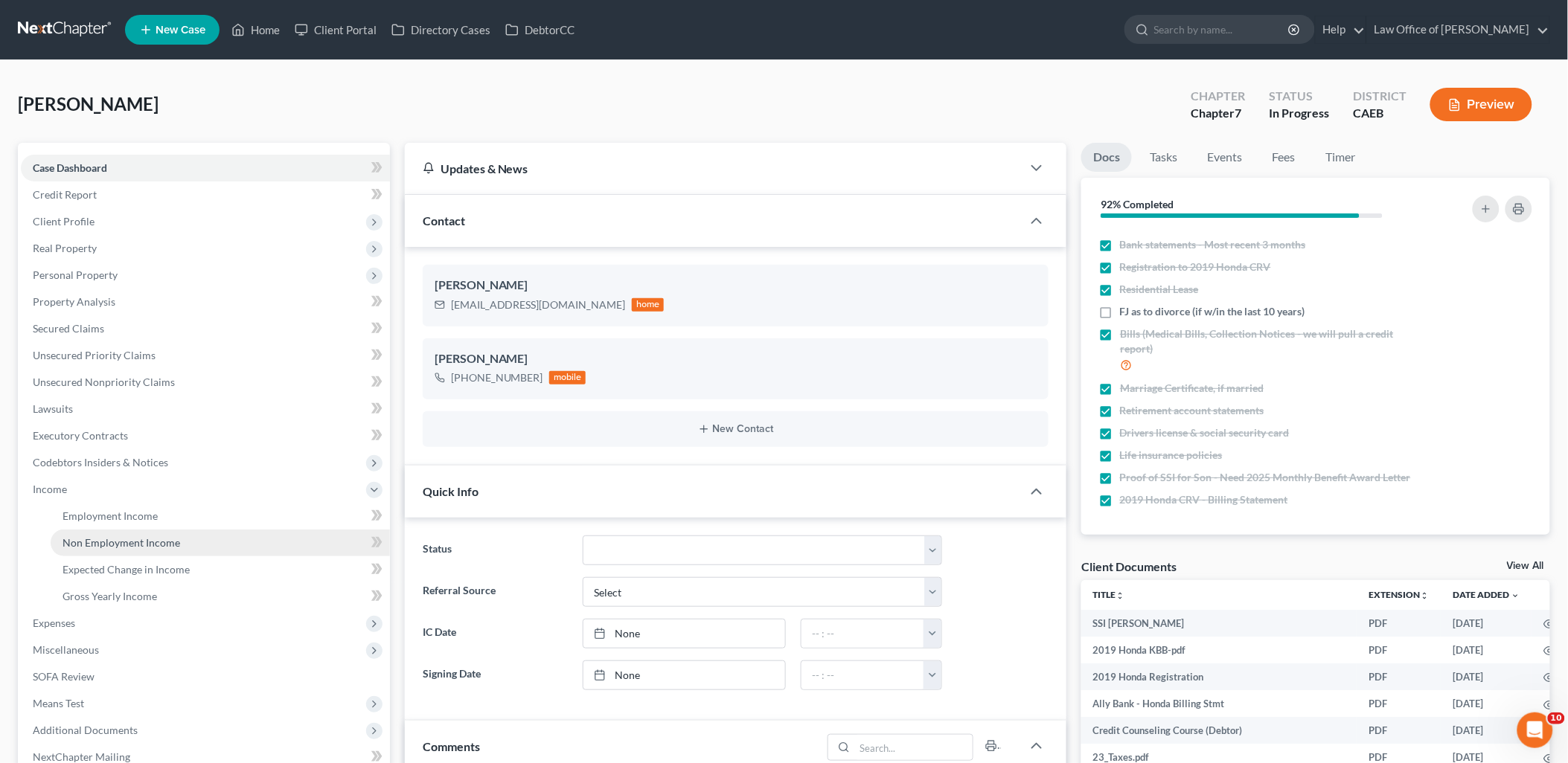
click at [107, 547] on span "Non Employment Income" at bounding box center [121, 543] width 118 height 13
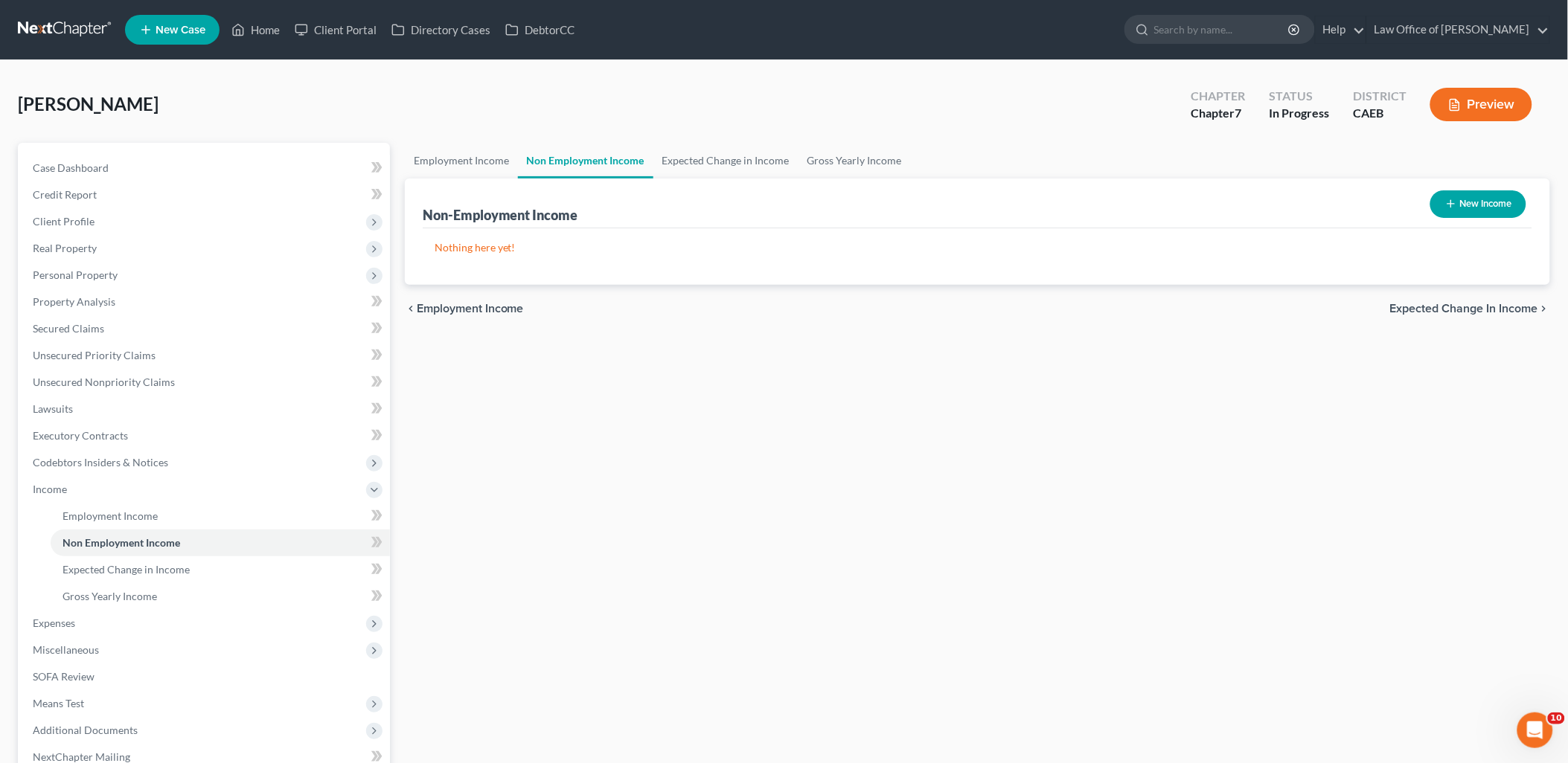
click at [1472, 206] on button "New Income" at bounding box center [1478, 204] width 96 height 27
select select "0"
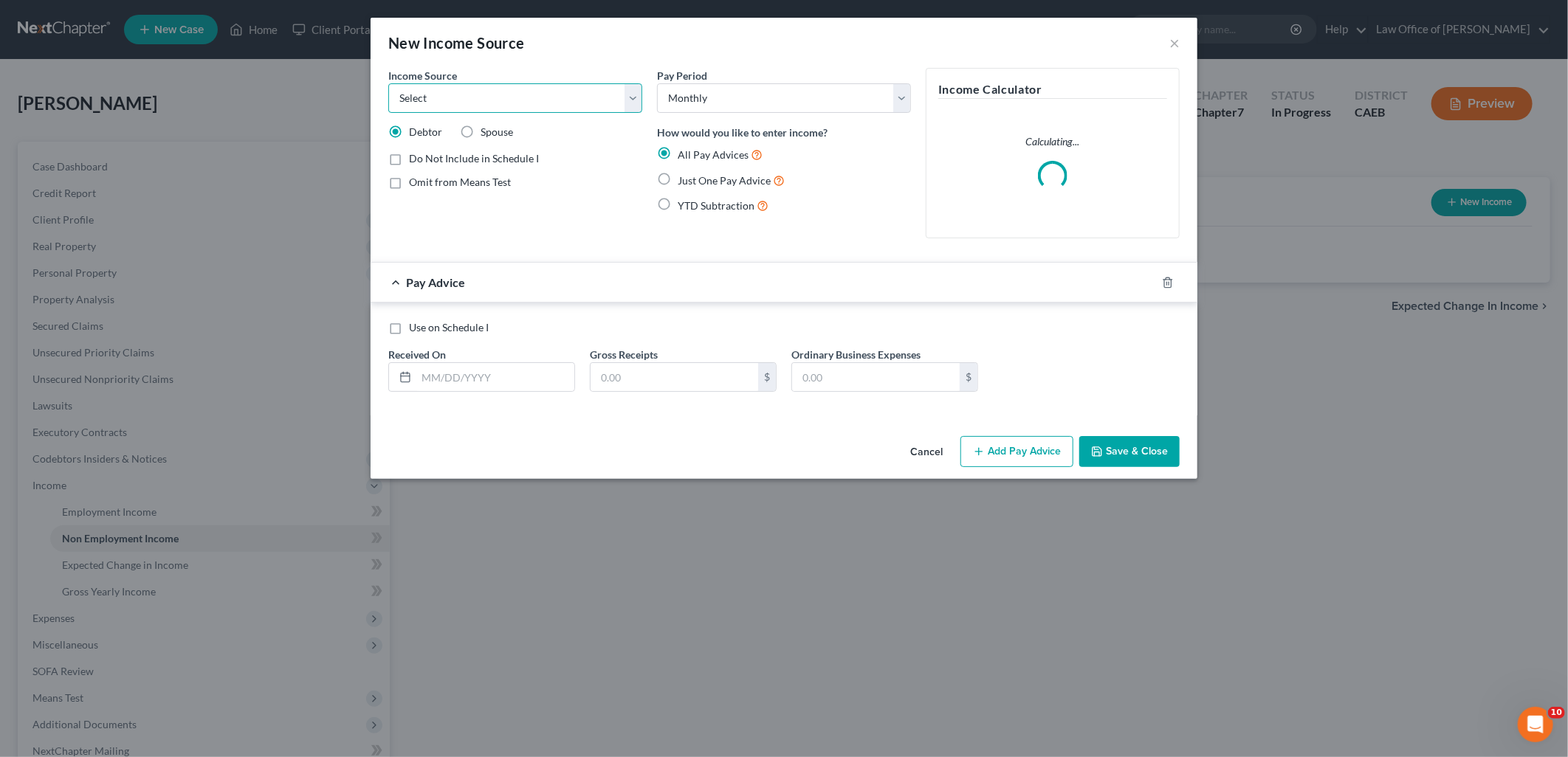
drag, startPoint x: 558, startPoint y: 102, endPoint x: 498, endPoint y: 104, distance: 60.0
click at [558, 102] on select "Select Unemployment Disability (from employer) Pension Retirement Social Securi…" at bounding box center [515, 98] width 254 height 29
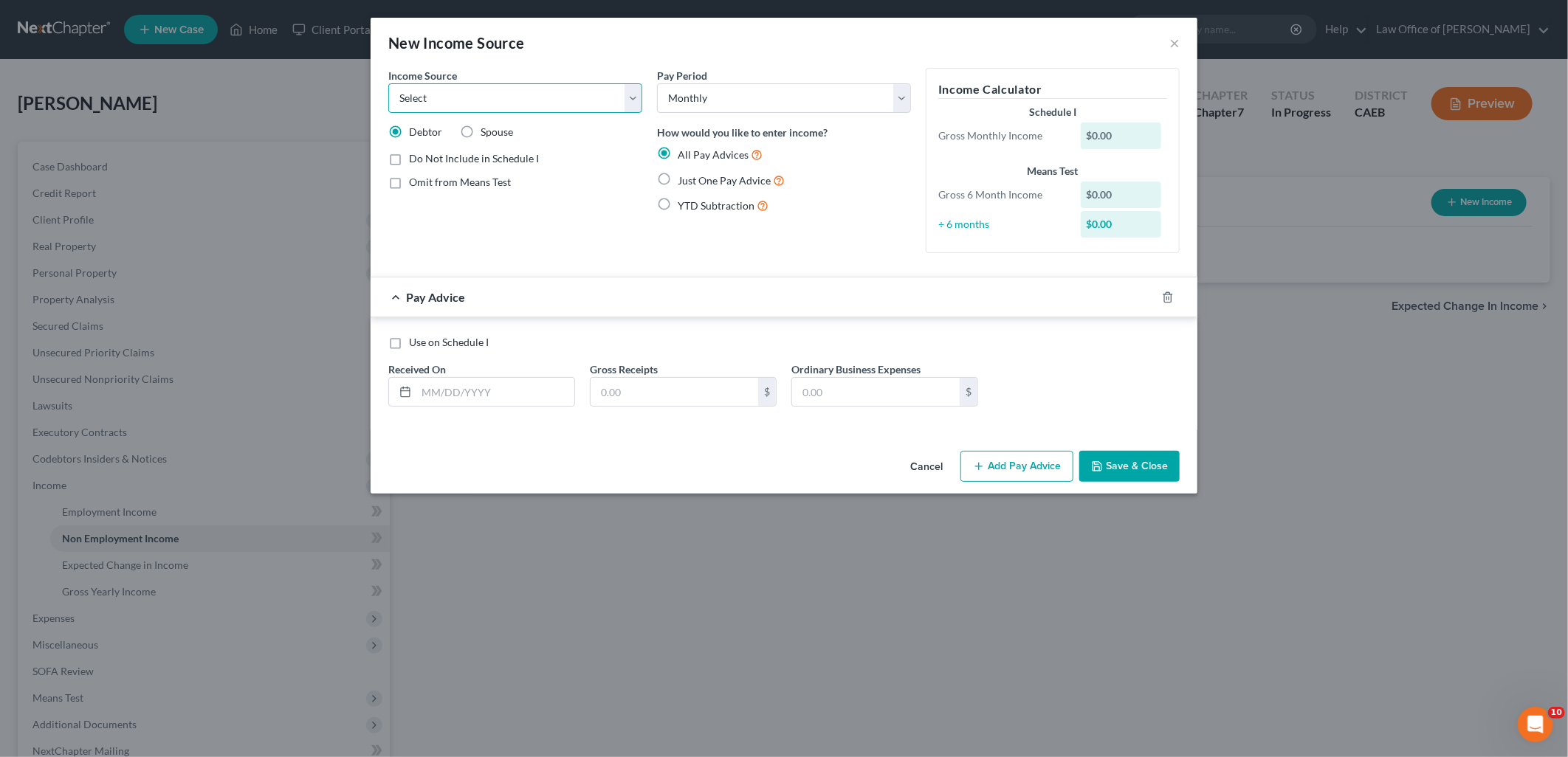
select select "4"
click at [389, 84] on select "Select Unemployment Disability (from employer) Pension Retirement Social Securi…" at bounding box center [515, 98] width 254 height 29
click at [677, 180] on span "Just One Pay Advice" at bounding box center [724, 180] width 93 height 13
click at [683, 180] on input "Just One Pay Advice" at bounding box center [688, 177] width 10 height 10
radio input "true"
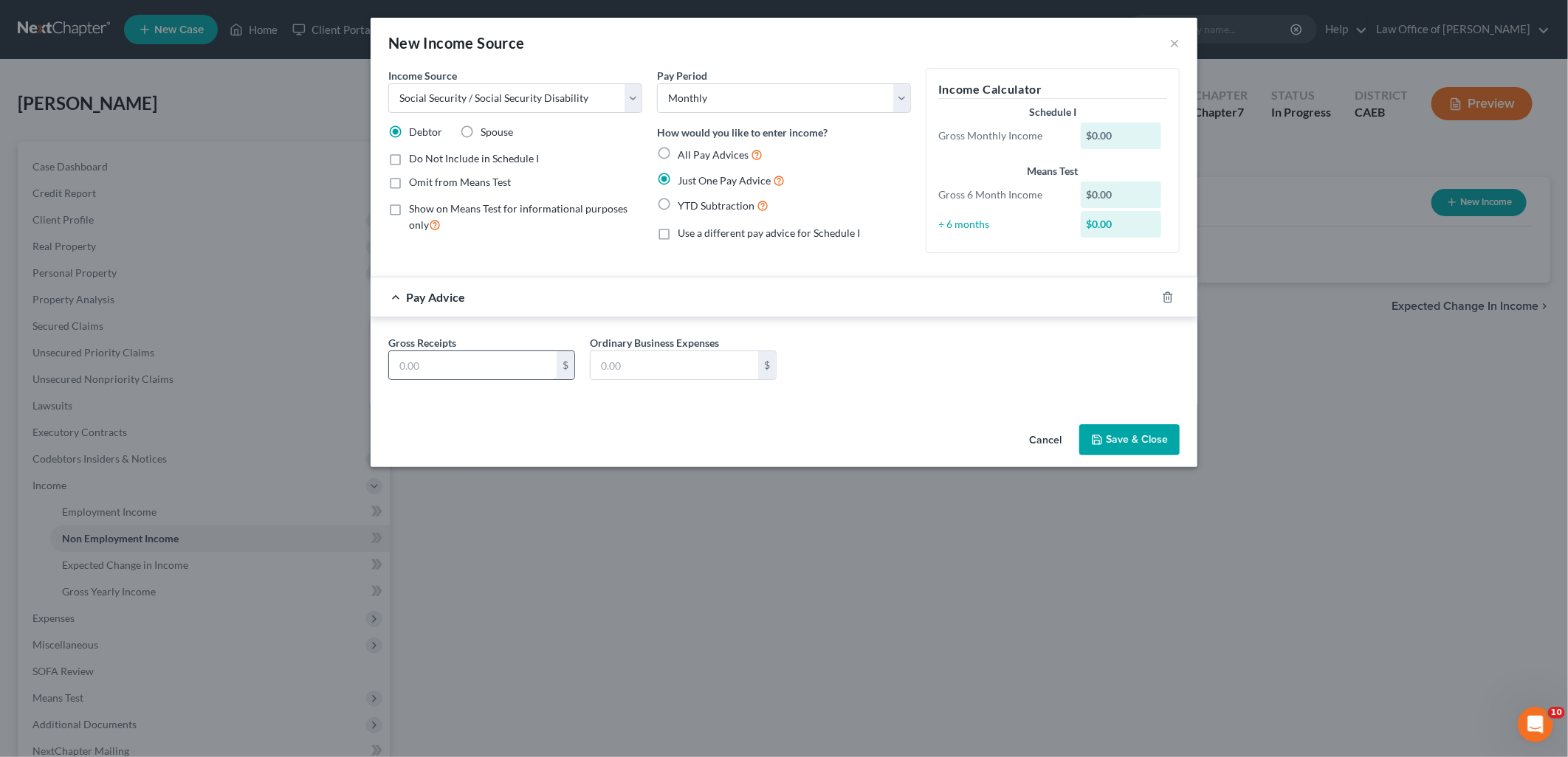
click at [465, 363] on input "text" at bounding box center [472, 365] width 167 height 28
type input "1,064.27"
click at [1112, 436] on button "Save & Close" at bounding box center [1129, 440] width 100 height 31
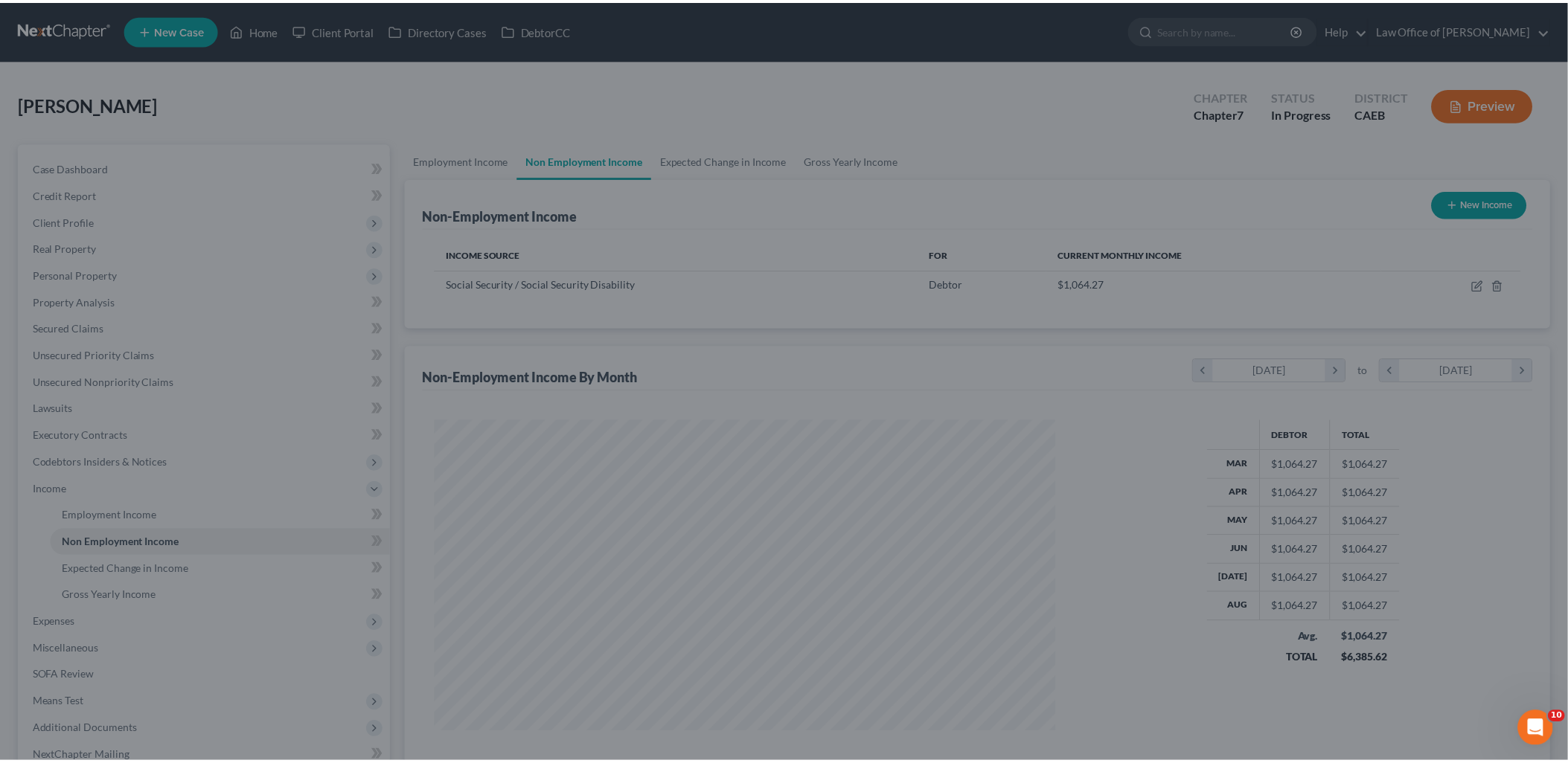
scroll to position [310, 651]
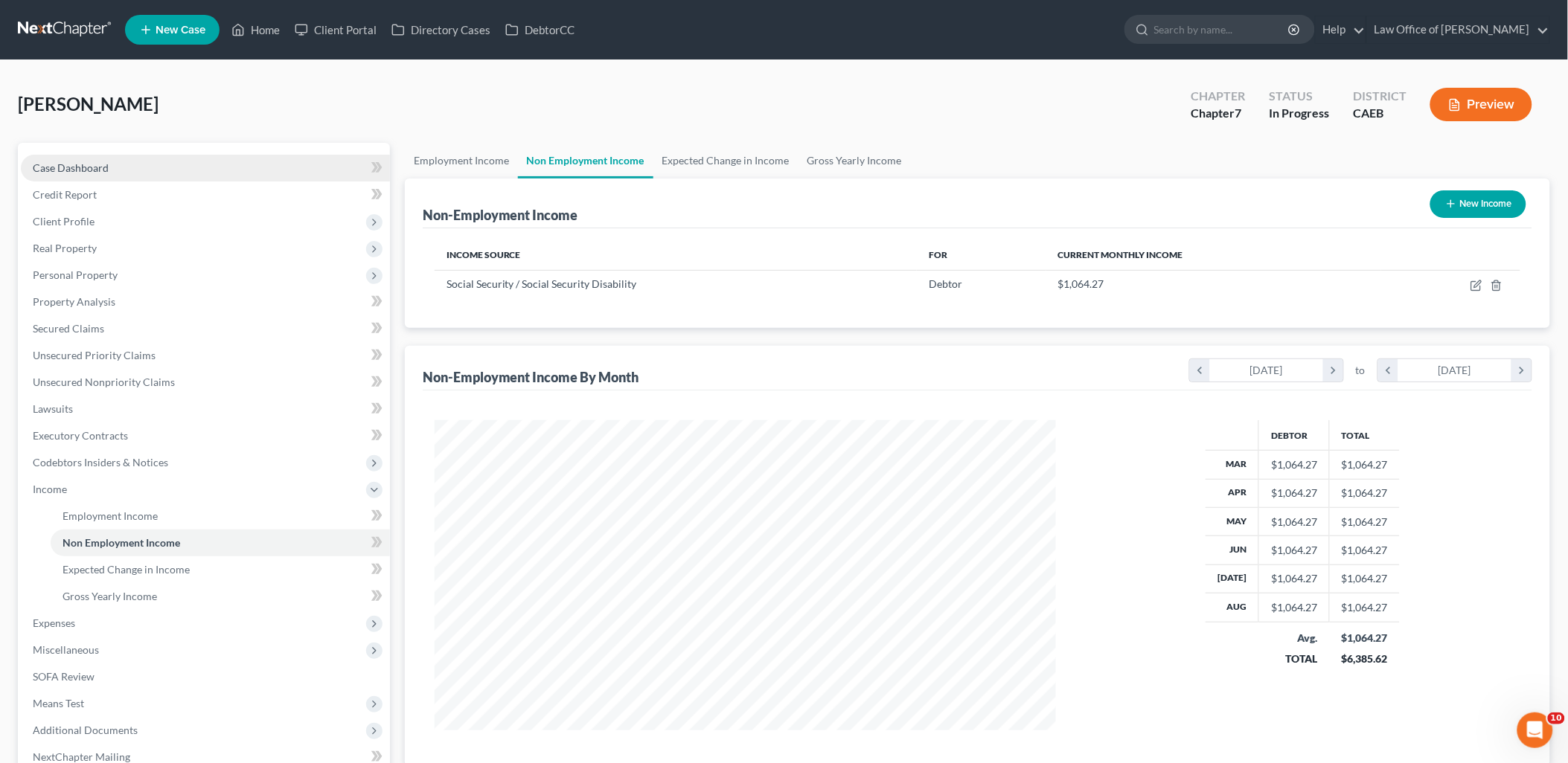
drag, startPoint x: 49, startPoint y: 169, endPoint x: 145, endPoint y: 166, distance: 96.0
click at [52, 168] on span "Case Dashboard" at bounding box center [70, 167] width 75 height 13
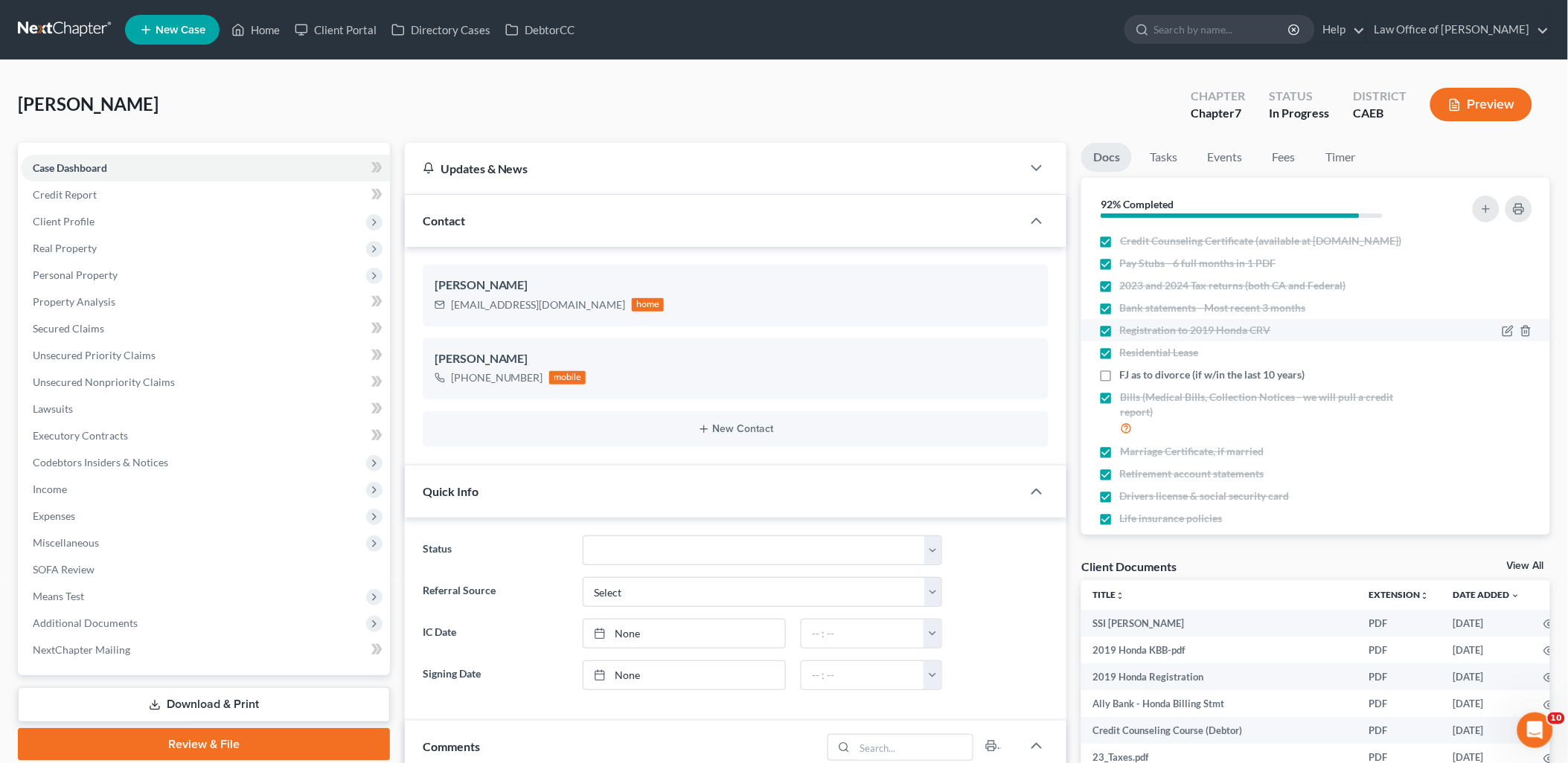
scroll to position [576, 0]
click at [1119, 382] on label "FJ as to divorce (if w/in the last 10 years)" at bounding box center [1212, 374] width 185 height 15
click at [1125, 377] on input "FJ as to divorce (if w/in the last 10 years)" at bounding box center [1130, 372] width 10 height 10
checkbox input "true"
click at [1533, 561] on link "View All" at bounding box center [1525, 566] width 37 height 11
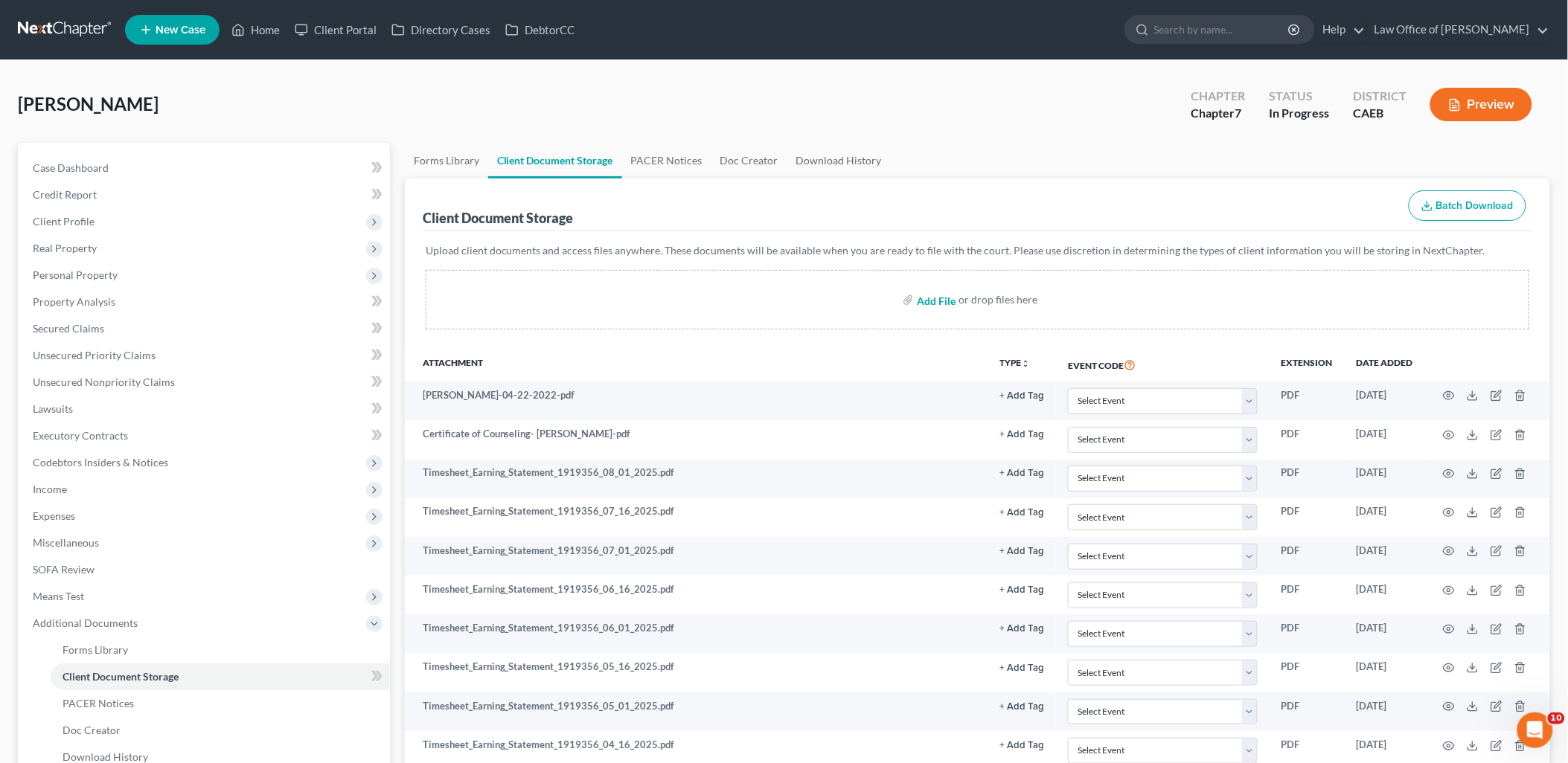
click at [952, 302] on input "file" at bounding box center [934, 299] width 35 height 26
type input "C:\fakepath\attachment 1 (6).pdf"
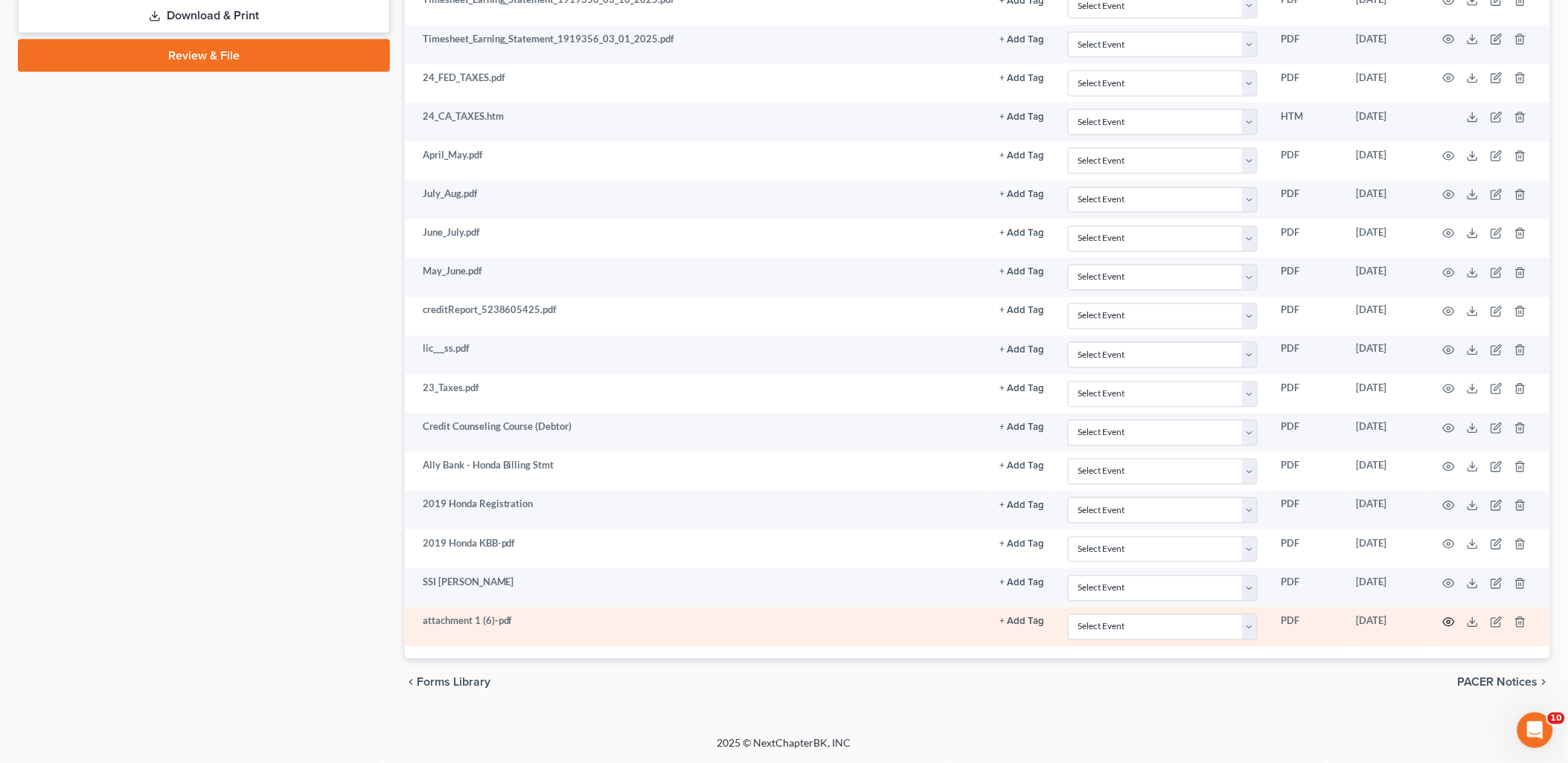
click at [1448, 624] on circle "button" at bounding box center [1449, 622] width 3 height 3
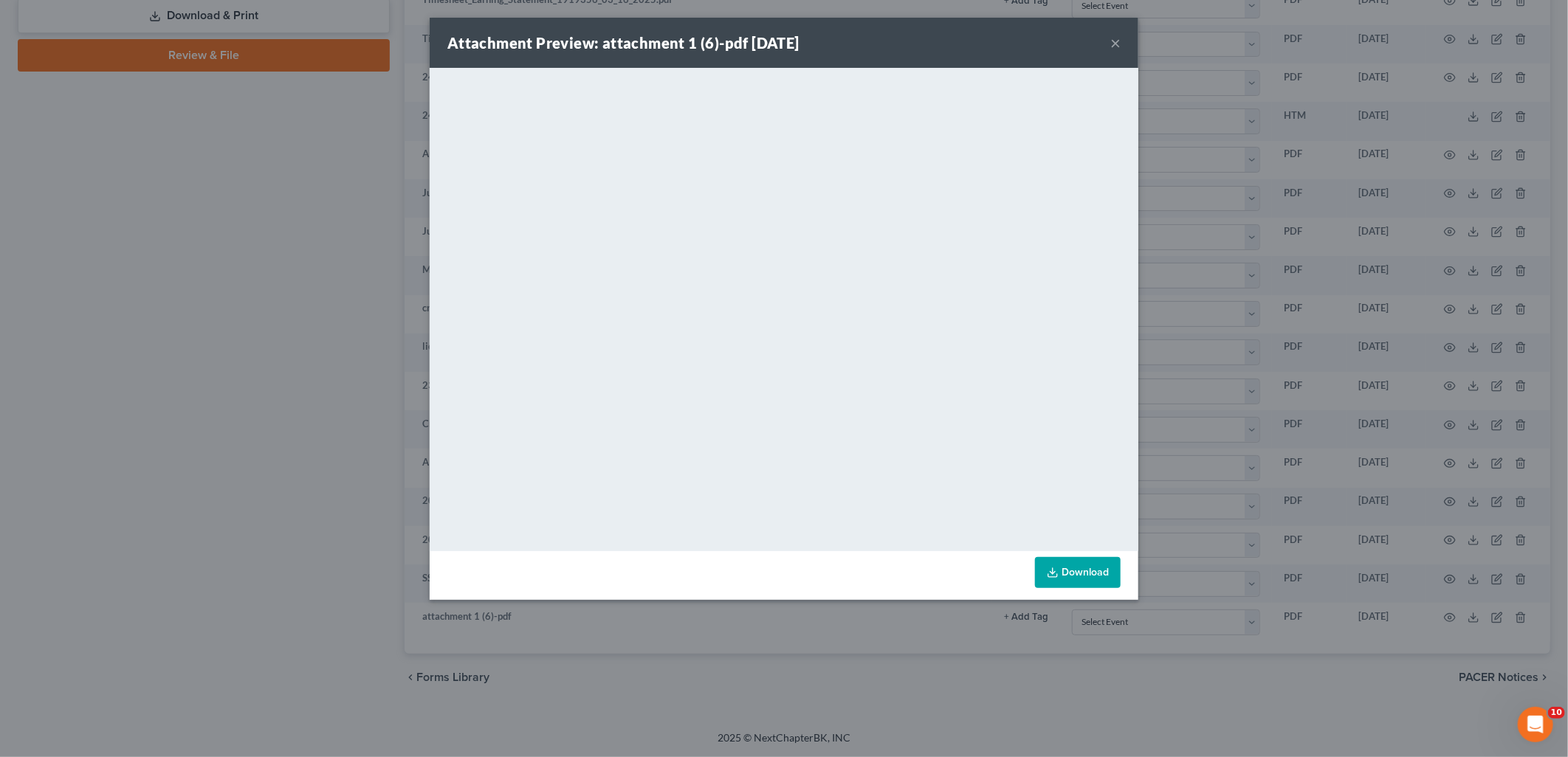
click at [1116, 45] on button "×" at bounding box center [1115, 43] width 11 height 17
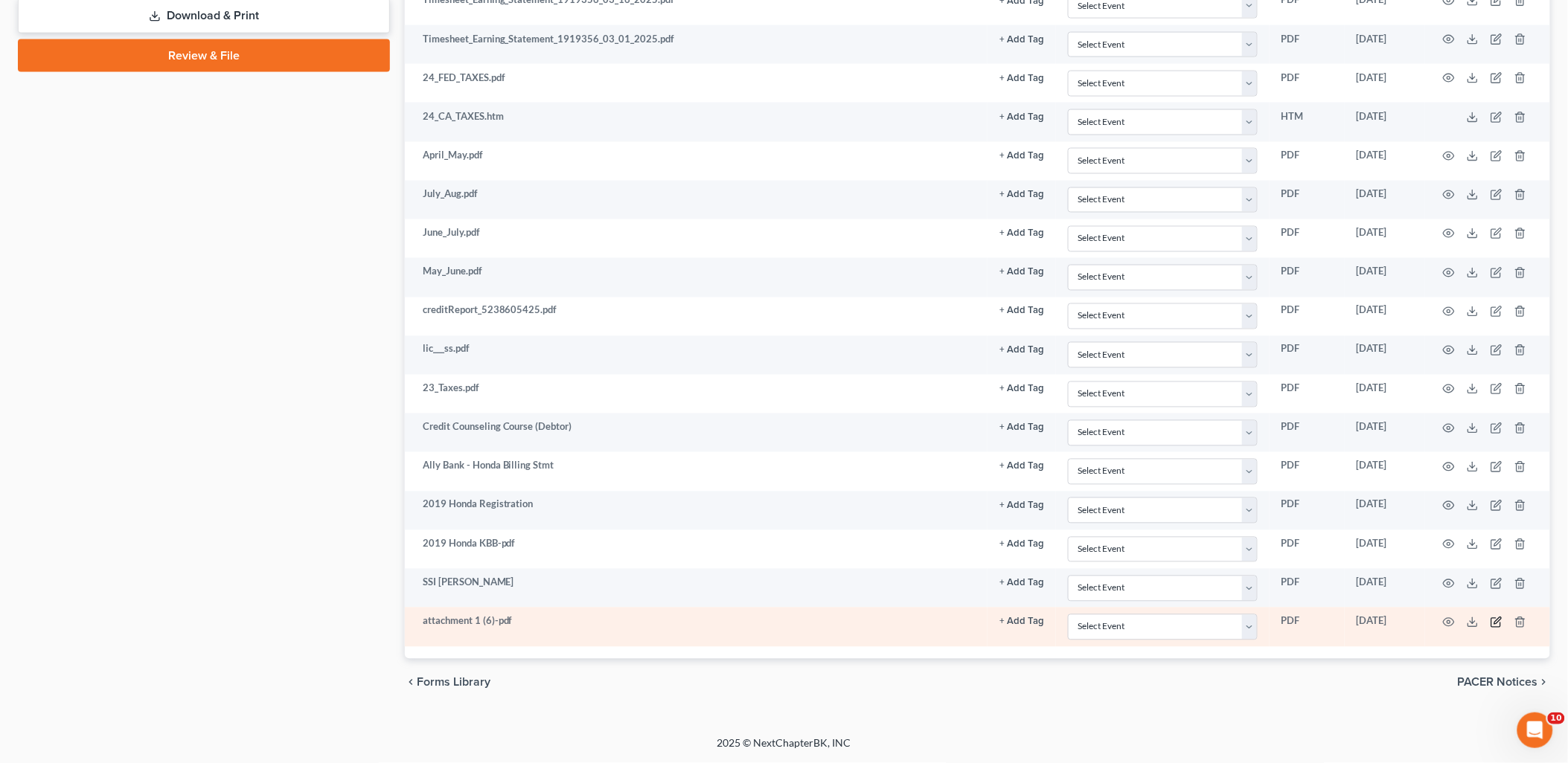
click at [1496, 621] on icon "button" at bounding box center [1497, 623] width 12 height 12
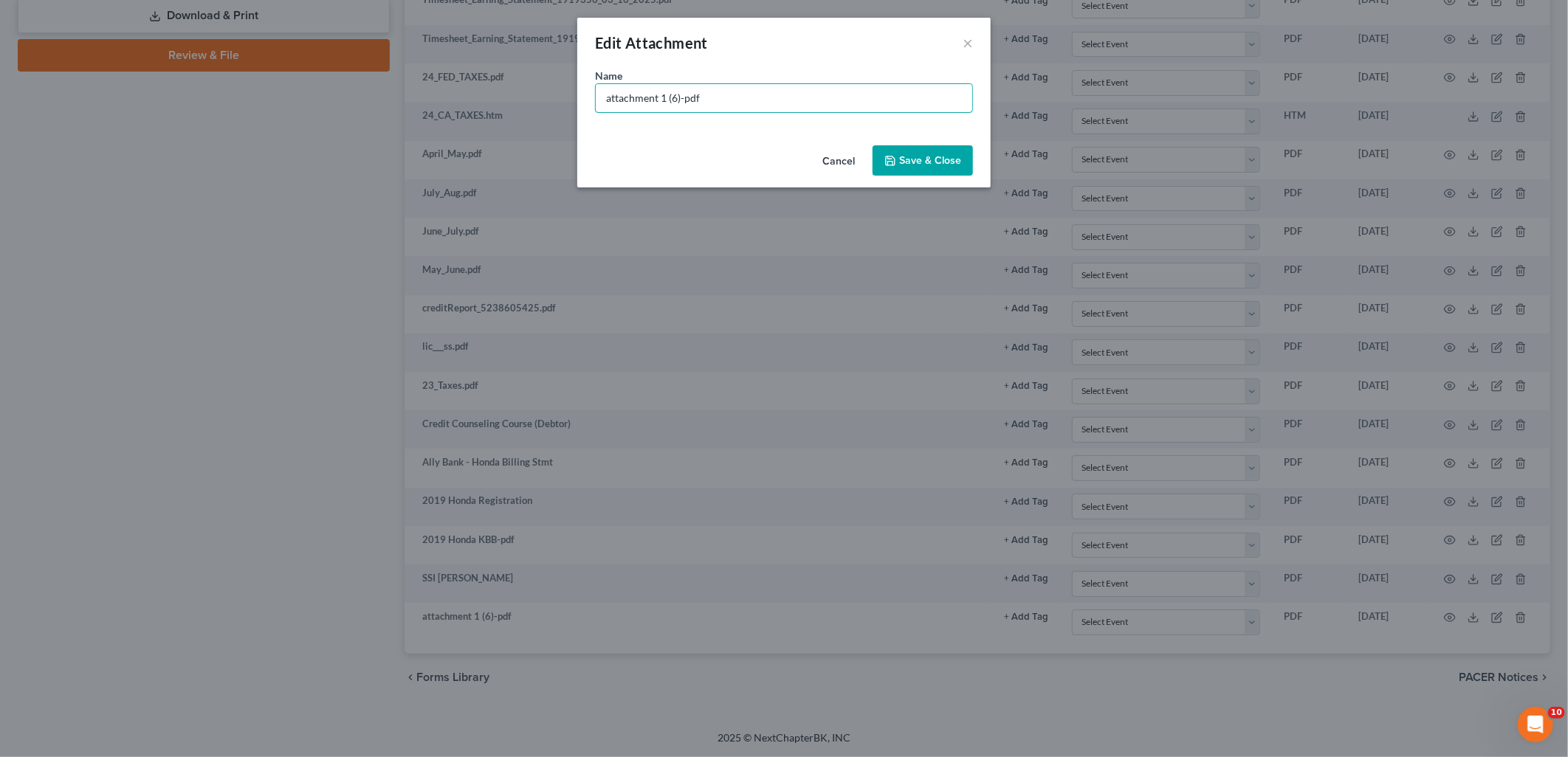
drag, startPoint x: 815, startPoint y: 96, endPoint x: 542, endPoint y: 109, distance: 273.3
click at [542, 108] on div "Edit Attachment × Name * attachment 1 (6)-pdf Cancel Save & Close" at bounding box center [784, 378] width 1568 height 757
type input "FJ Divorce - NO Community Property"
click at [920, 161] on span "Save & Close" at bounding box center [930, 160] width 62 height 13
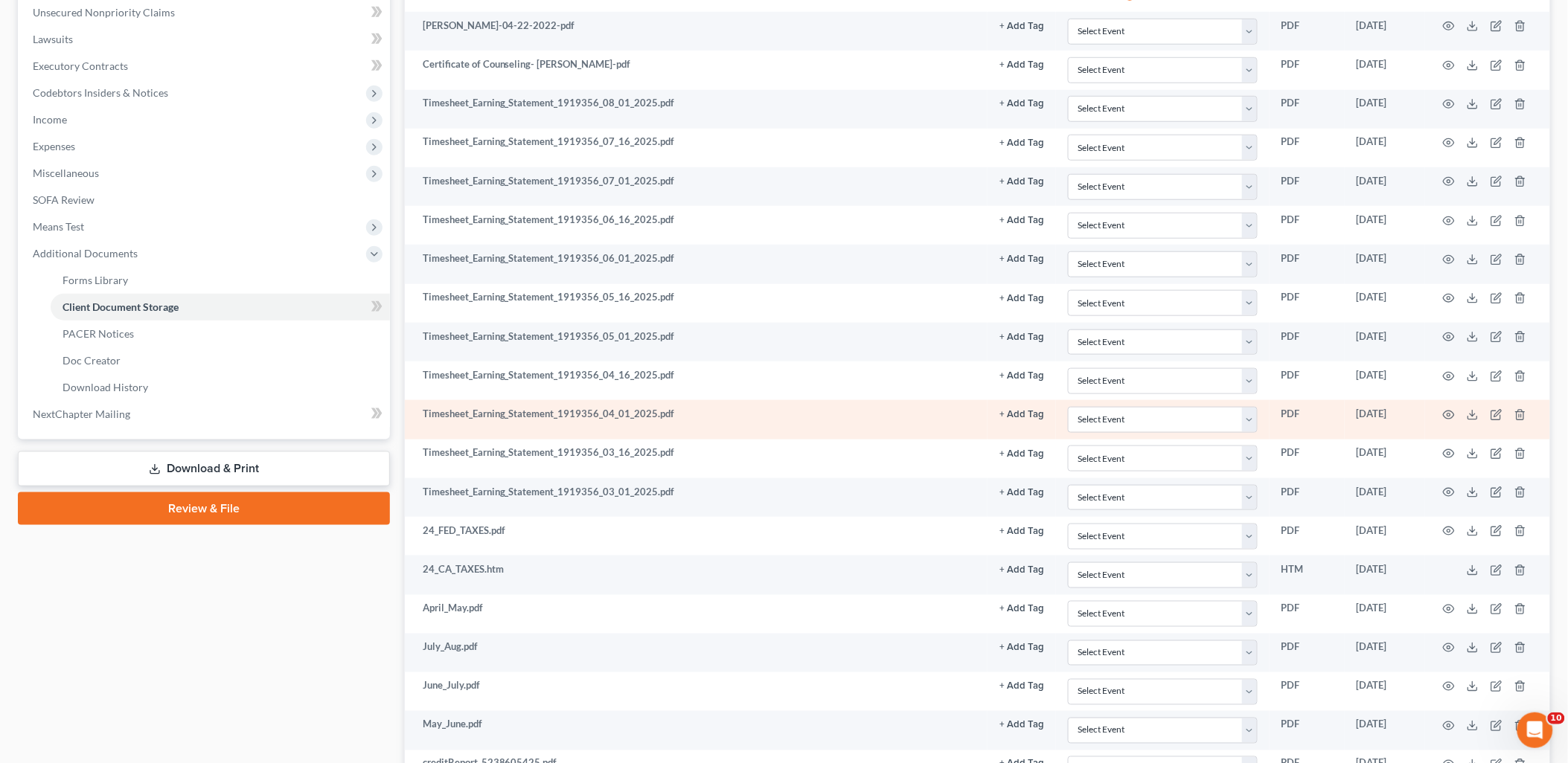
scroll to position [330, 0]
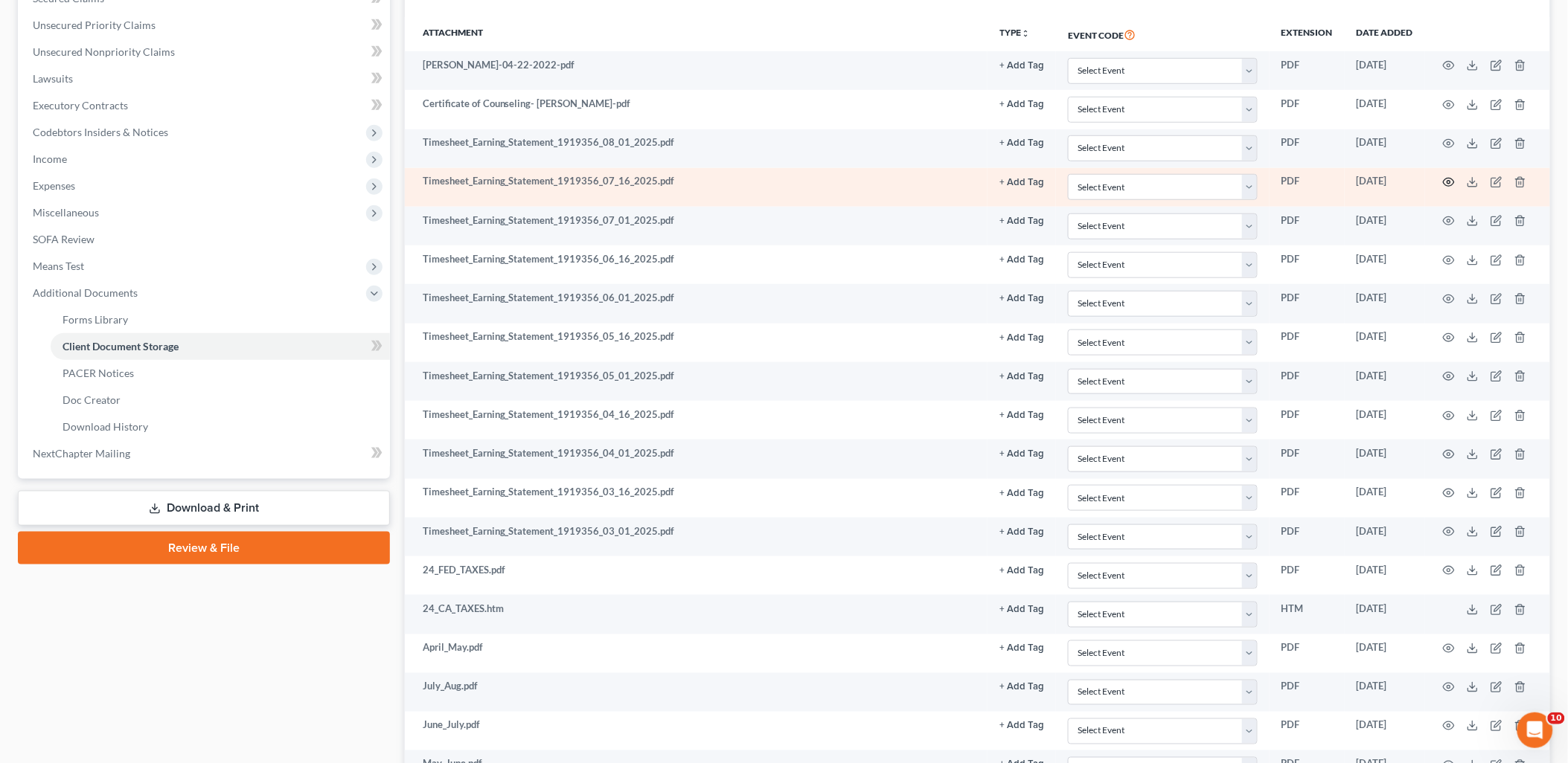
click at [1452, 182] on icon "button" at bounding box center [1449, 182] width 12 height 12
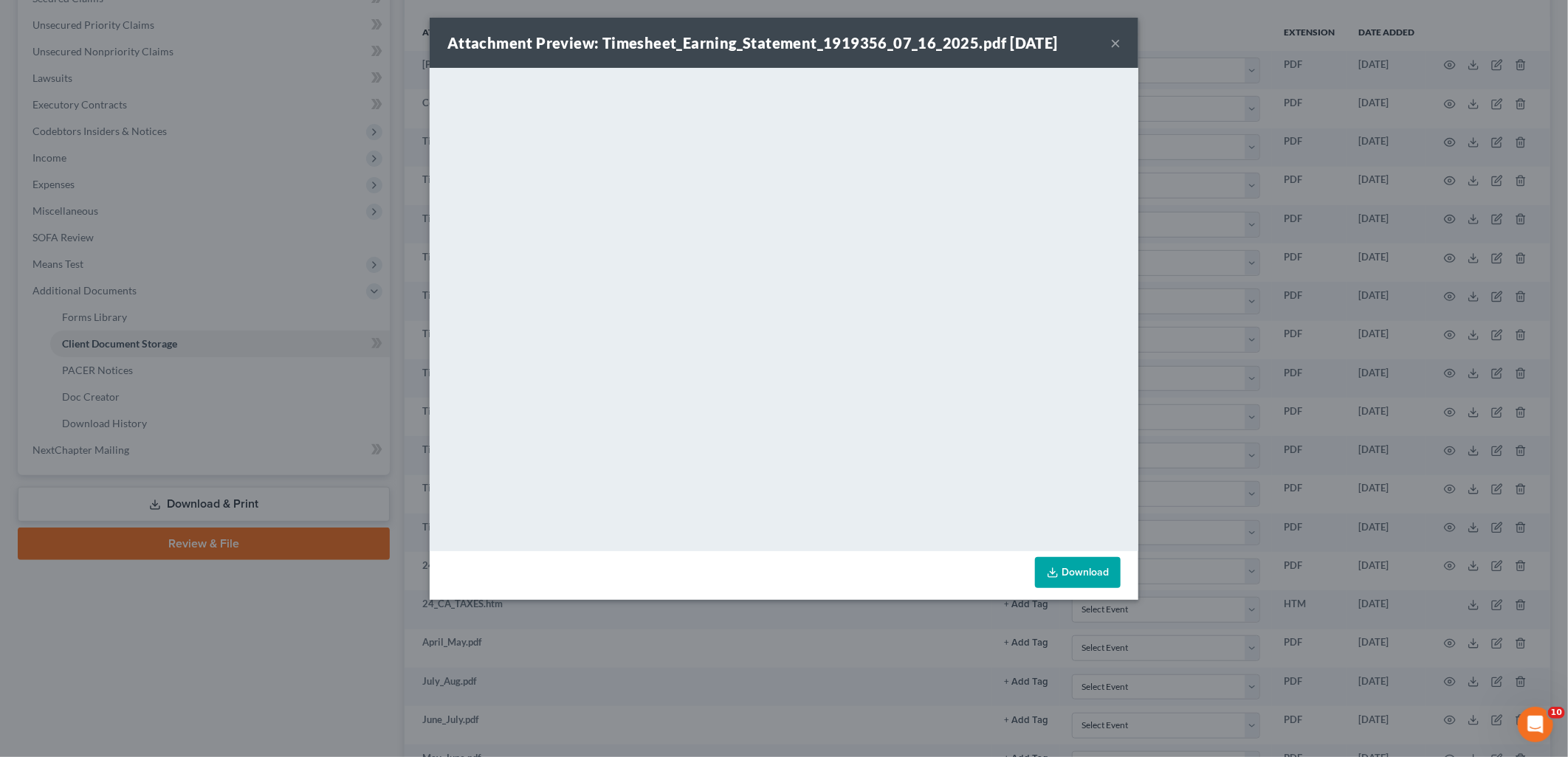
drag, startPoint x: 1117, startPoint y: 48, endPoint x: 1042, endPoint y: 70, distance: 78.2
click at [1117, 48] on button "×" at bounding box center [1115, 43] width 11 height 17
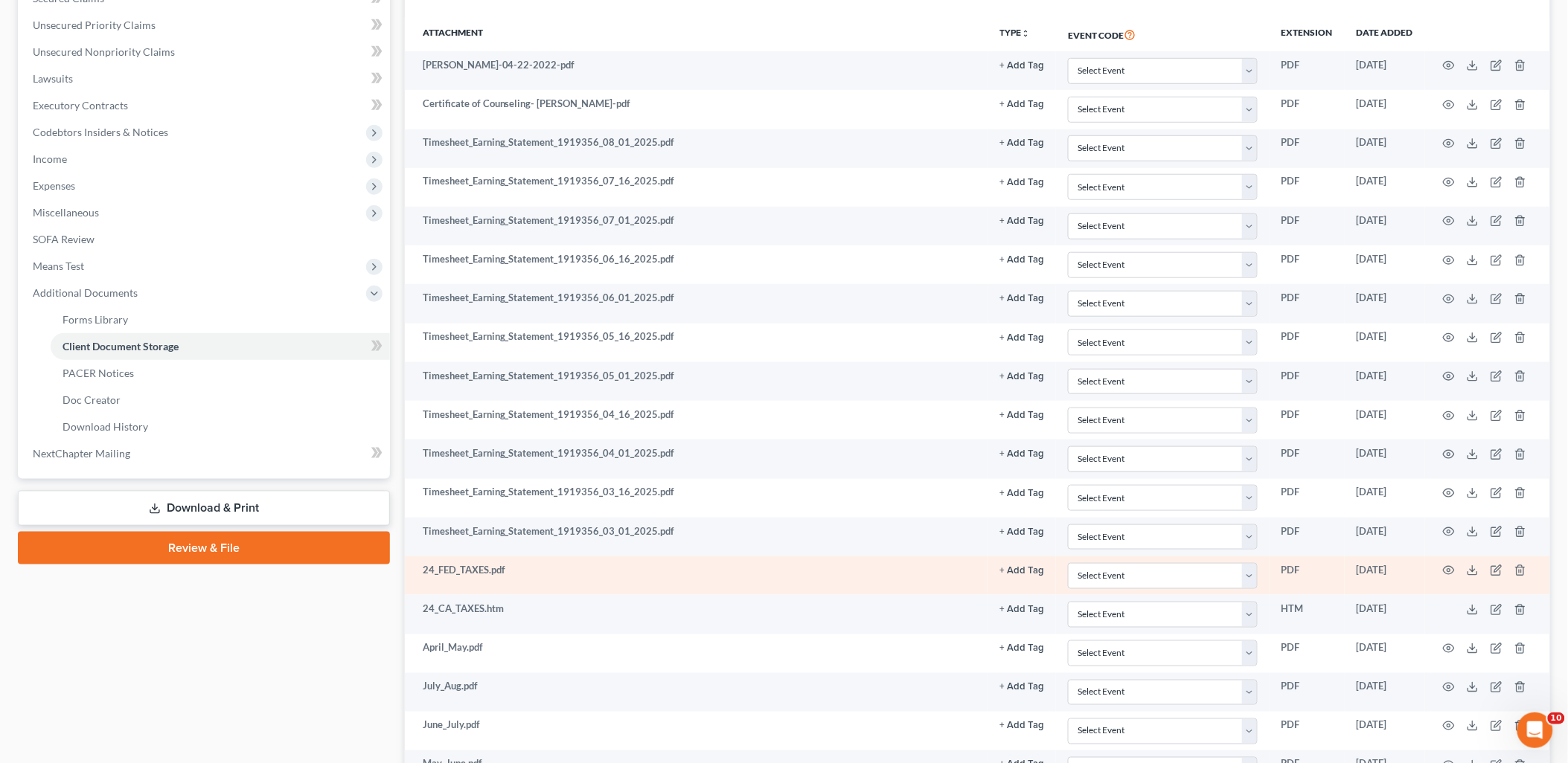
click at [1438, 577] on td at bounding box center [1488, 576] width 125 height 39
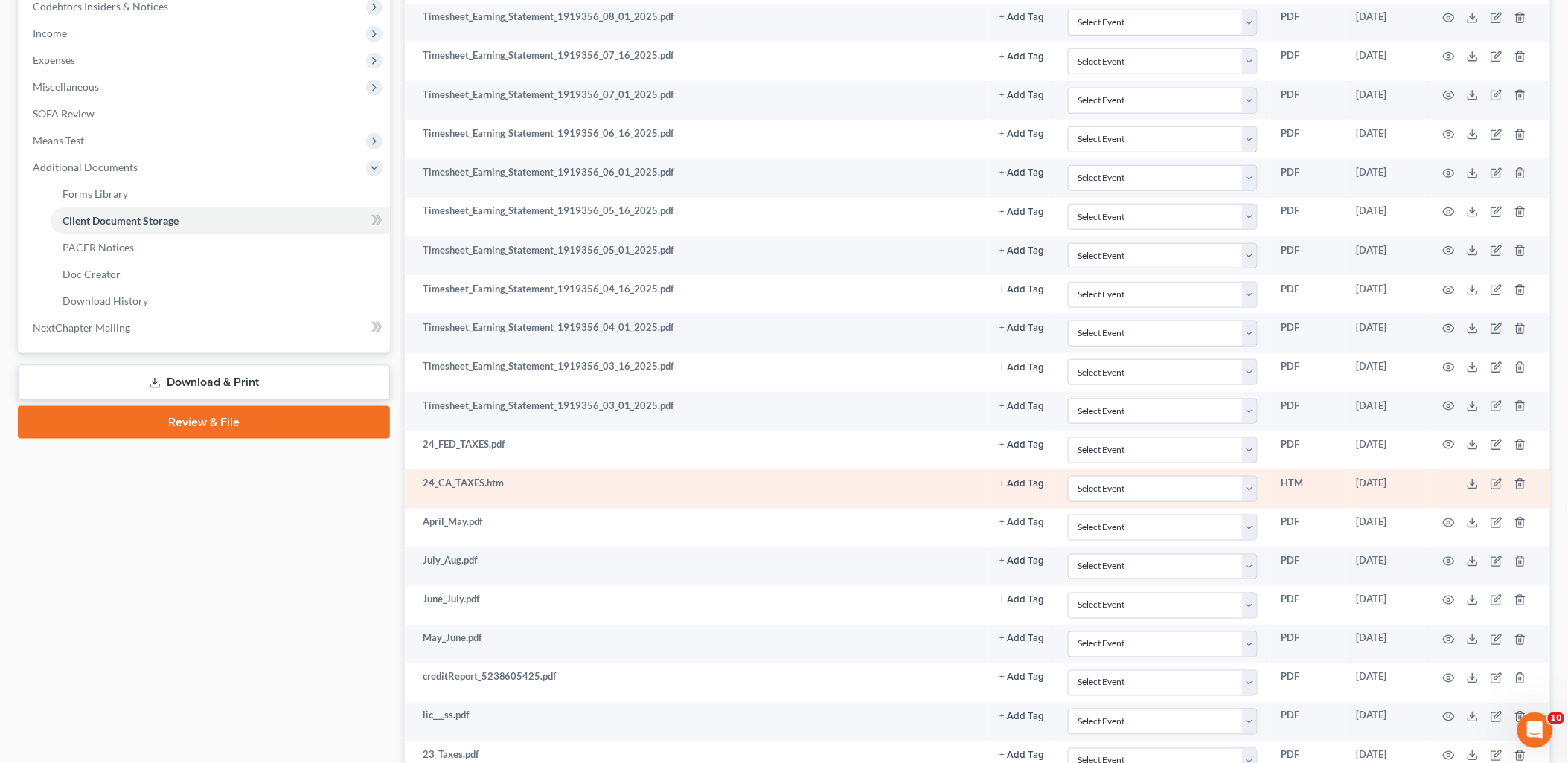
scroll to position [496, 0]
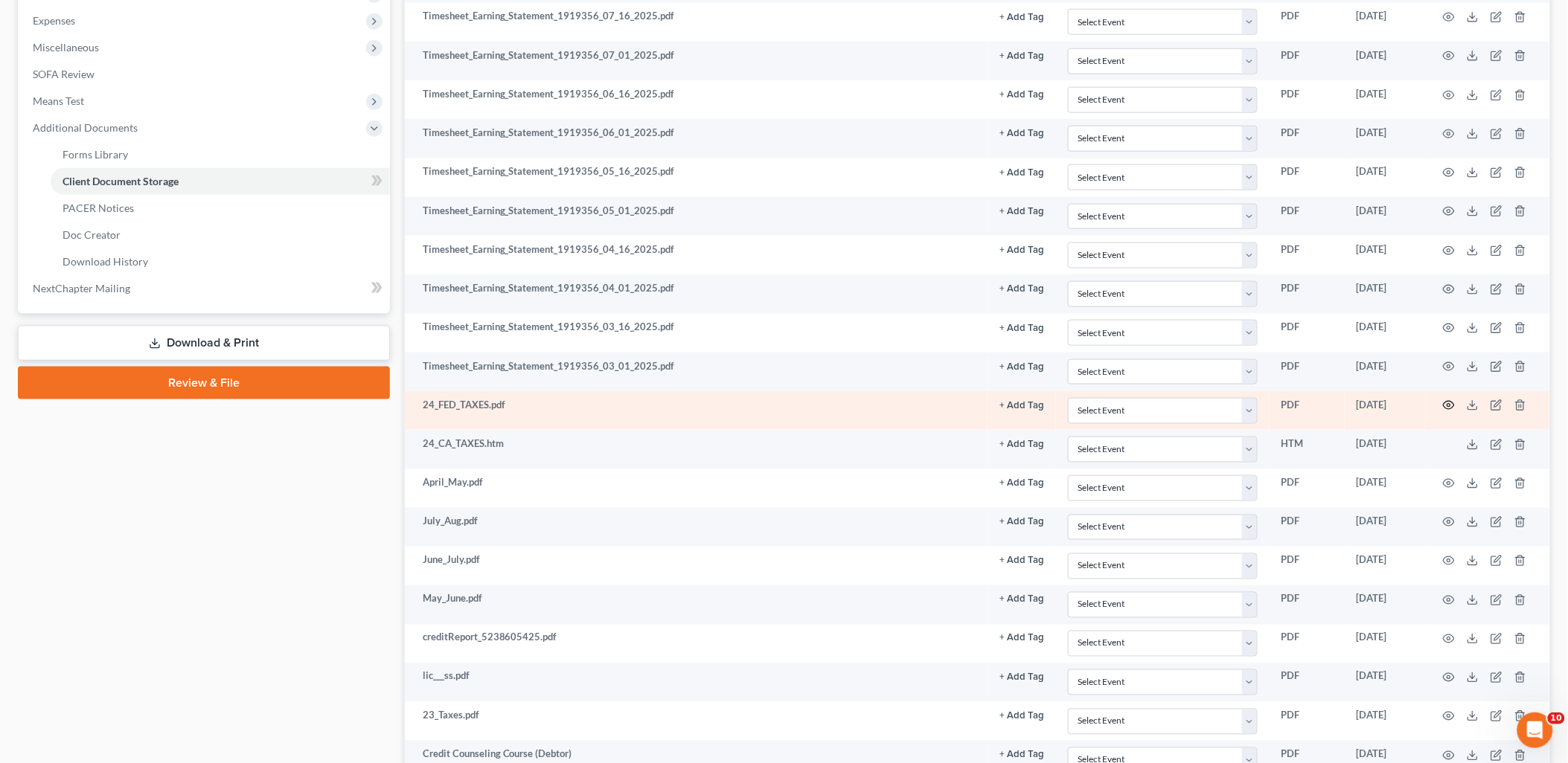
click at [1447, 411] on icon "button" at bounding box center [1449, 405] width 12 height 12
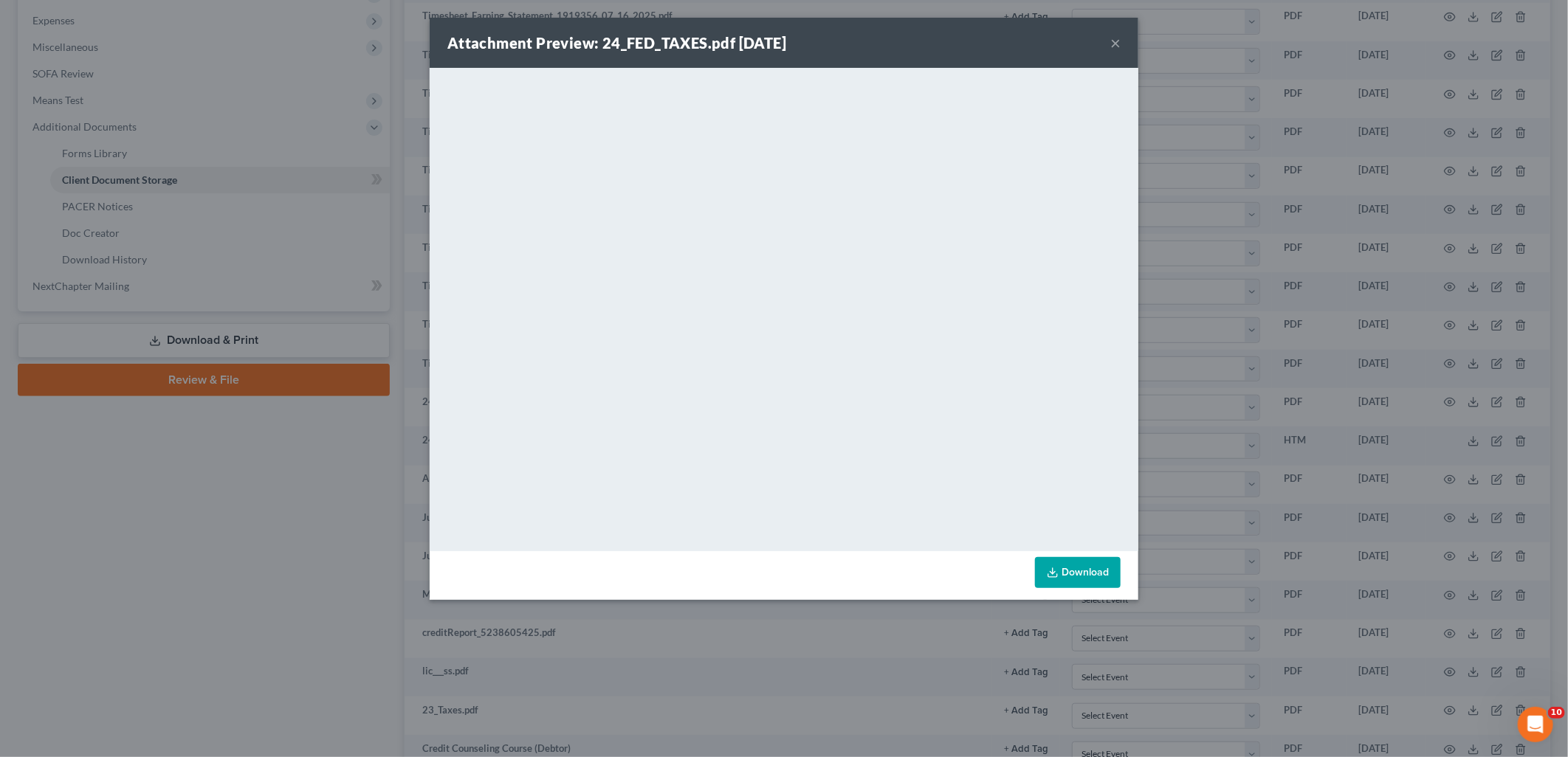
drag, startPoint x: 1116, startPoint y: 48, endPoint x: 1110, endPoint y: 62, distance: 15.2
click at [1116, 48] on button "×" at bounding box center [1115, 43] width 11 height 17
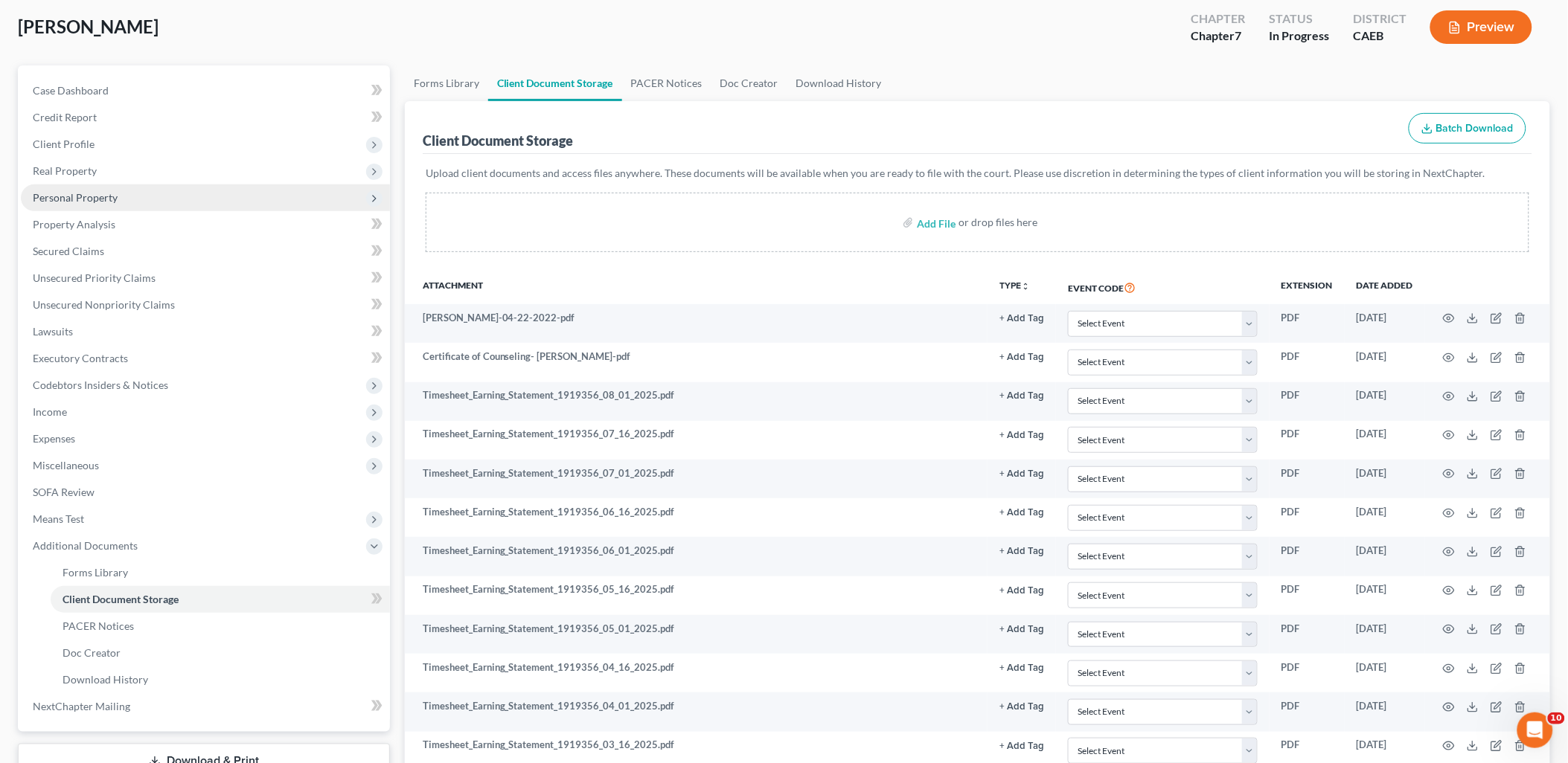
scroll to position [0, 0]
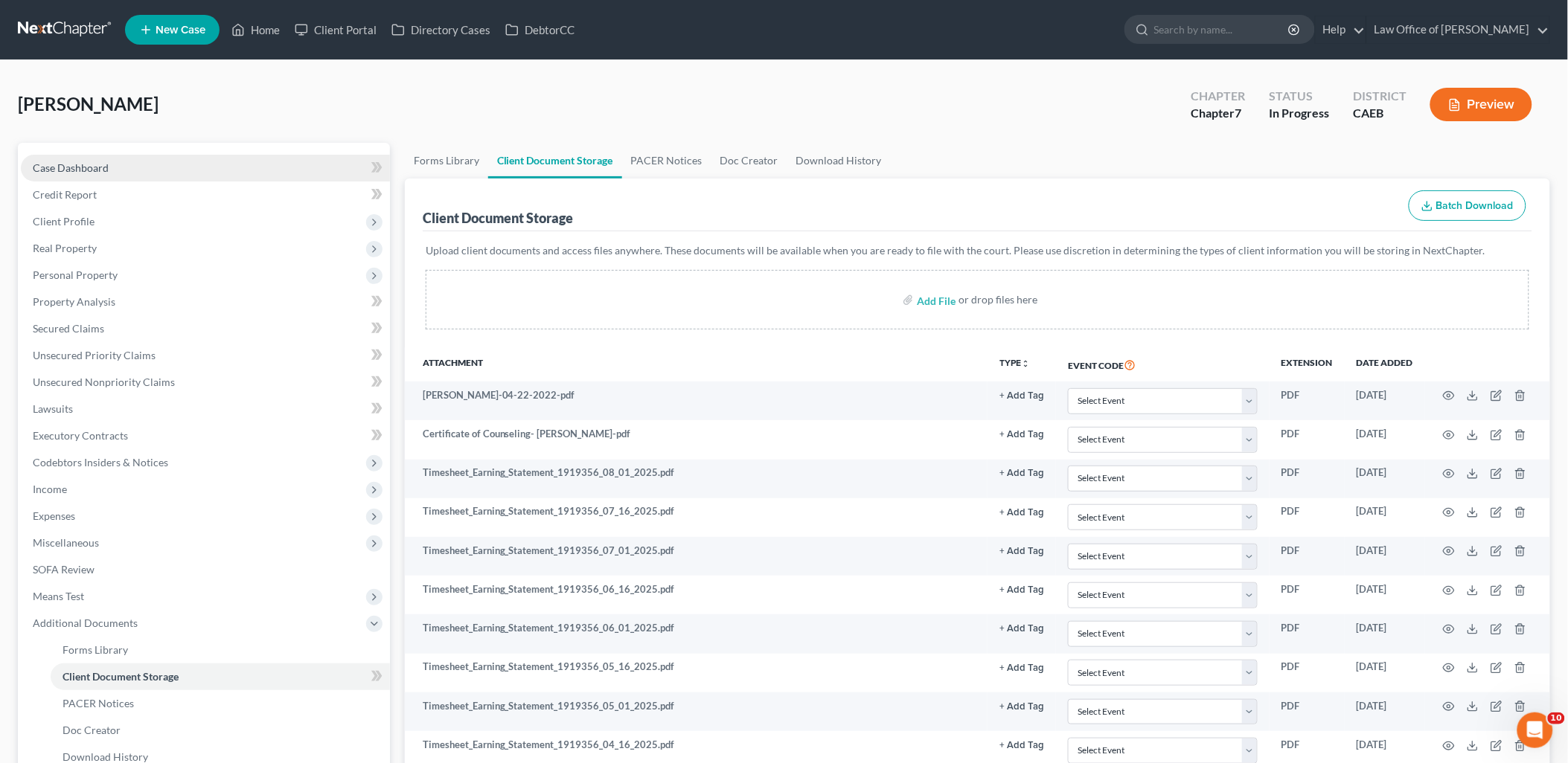
click at [65, 167] on span "Case Dashboard" at bounding box center [70, 167] width 75 height 13
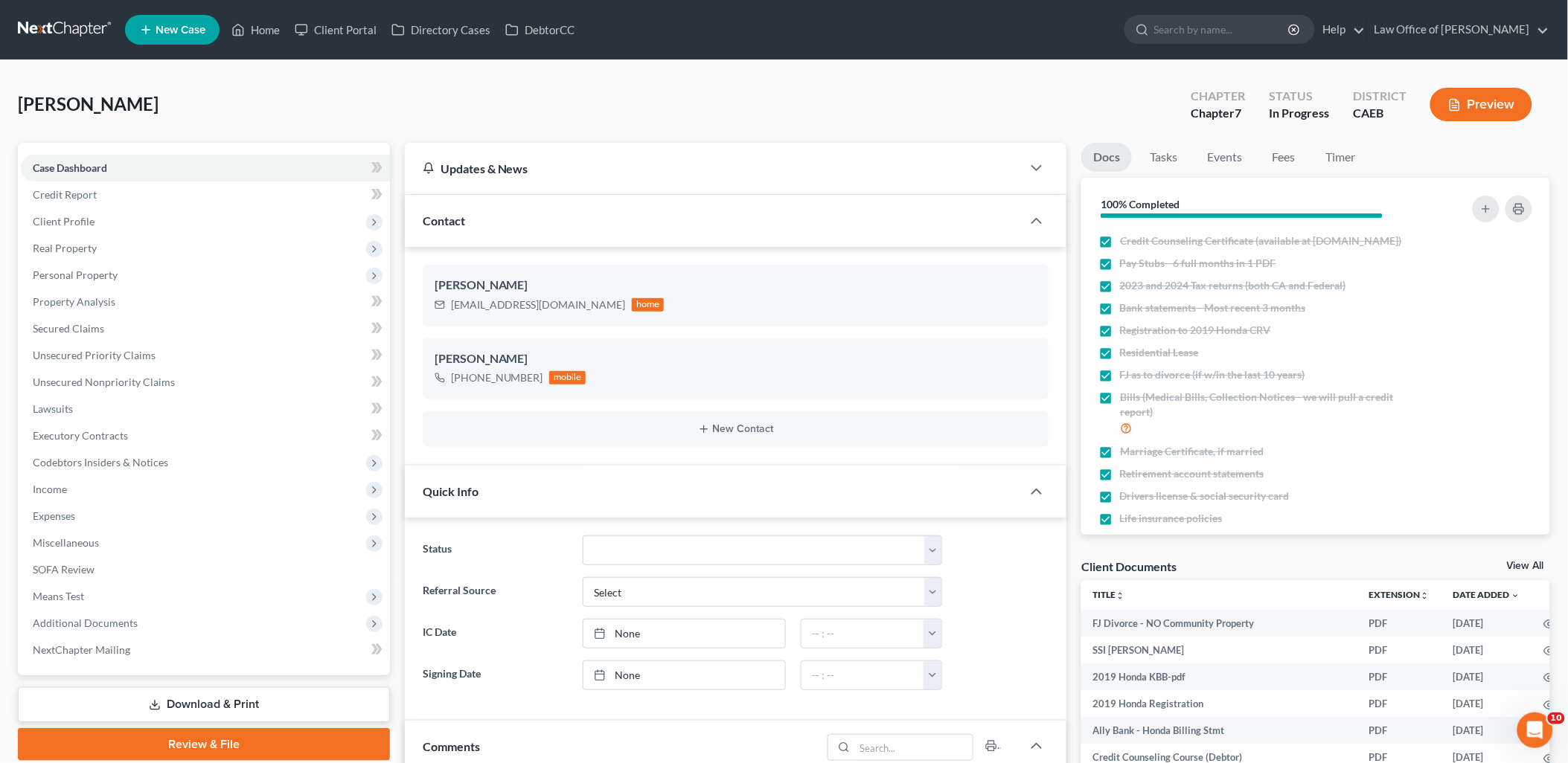
scroll to position [576, 0]
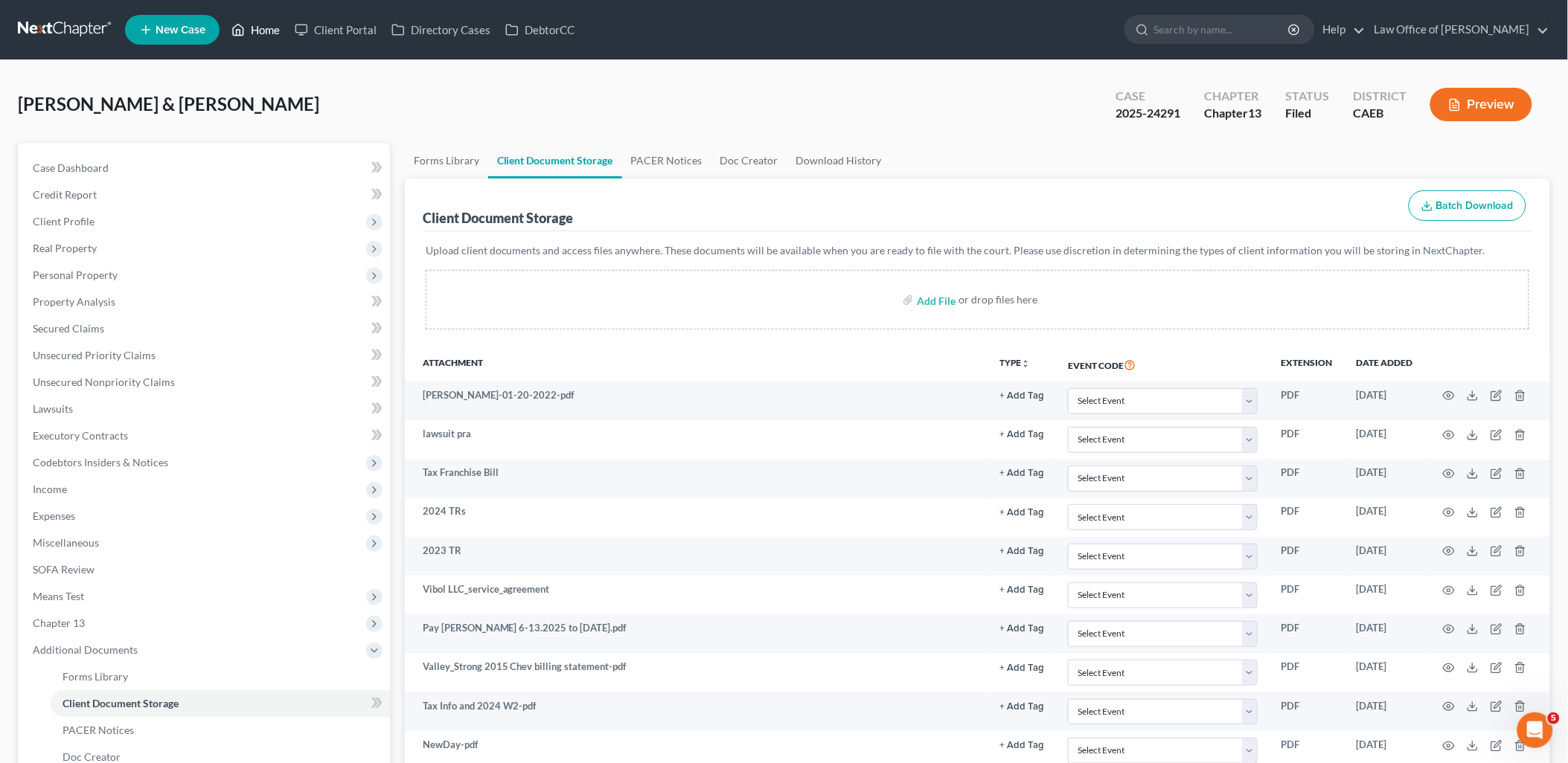
click at [264, 37] on link "Home" at bounding box center [256, 29] width 64 height 26
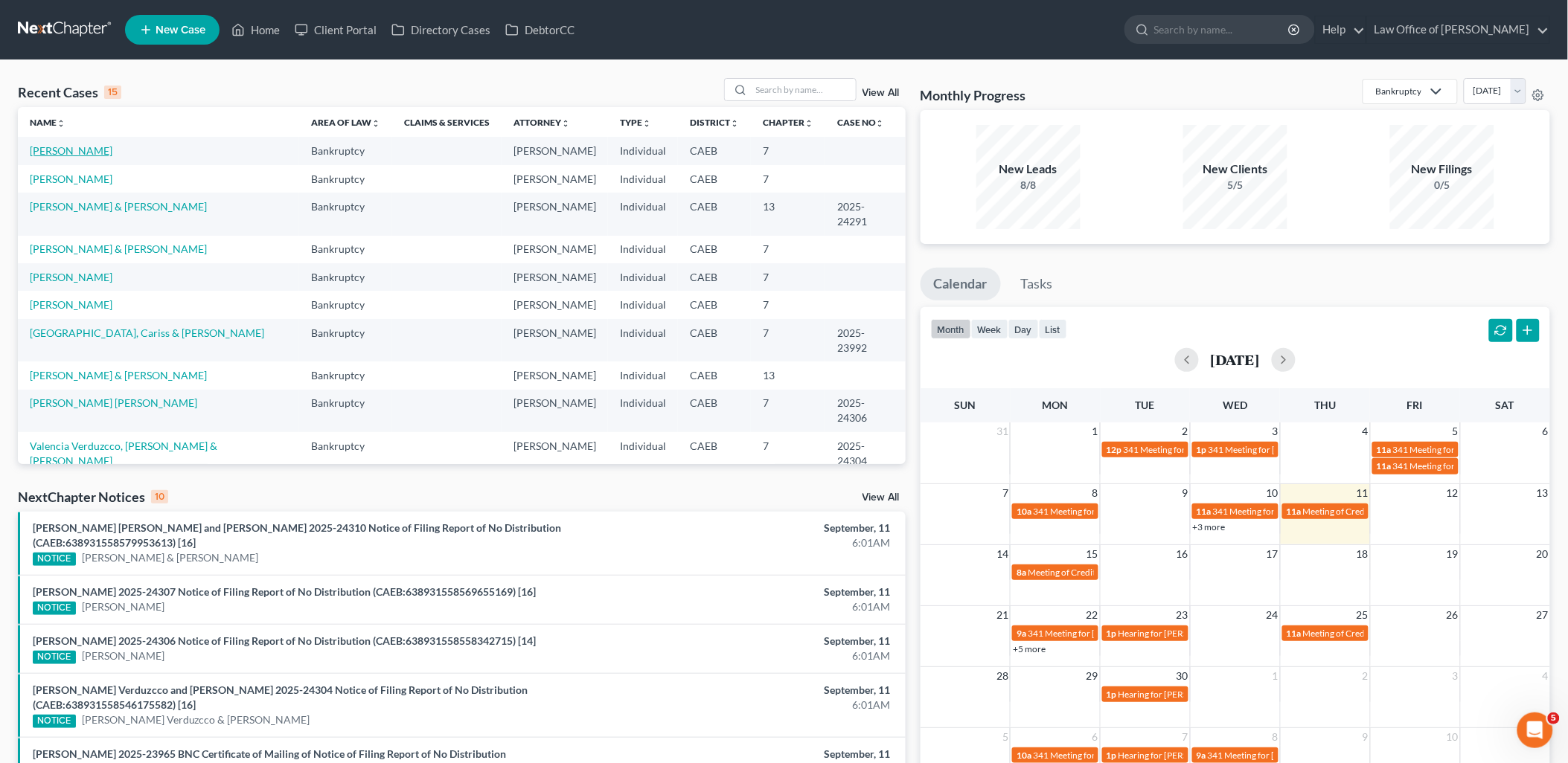
click at [58, 151] on link "[PERSON_NAME]" at bounding box center [71, 150] width 82 height 13
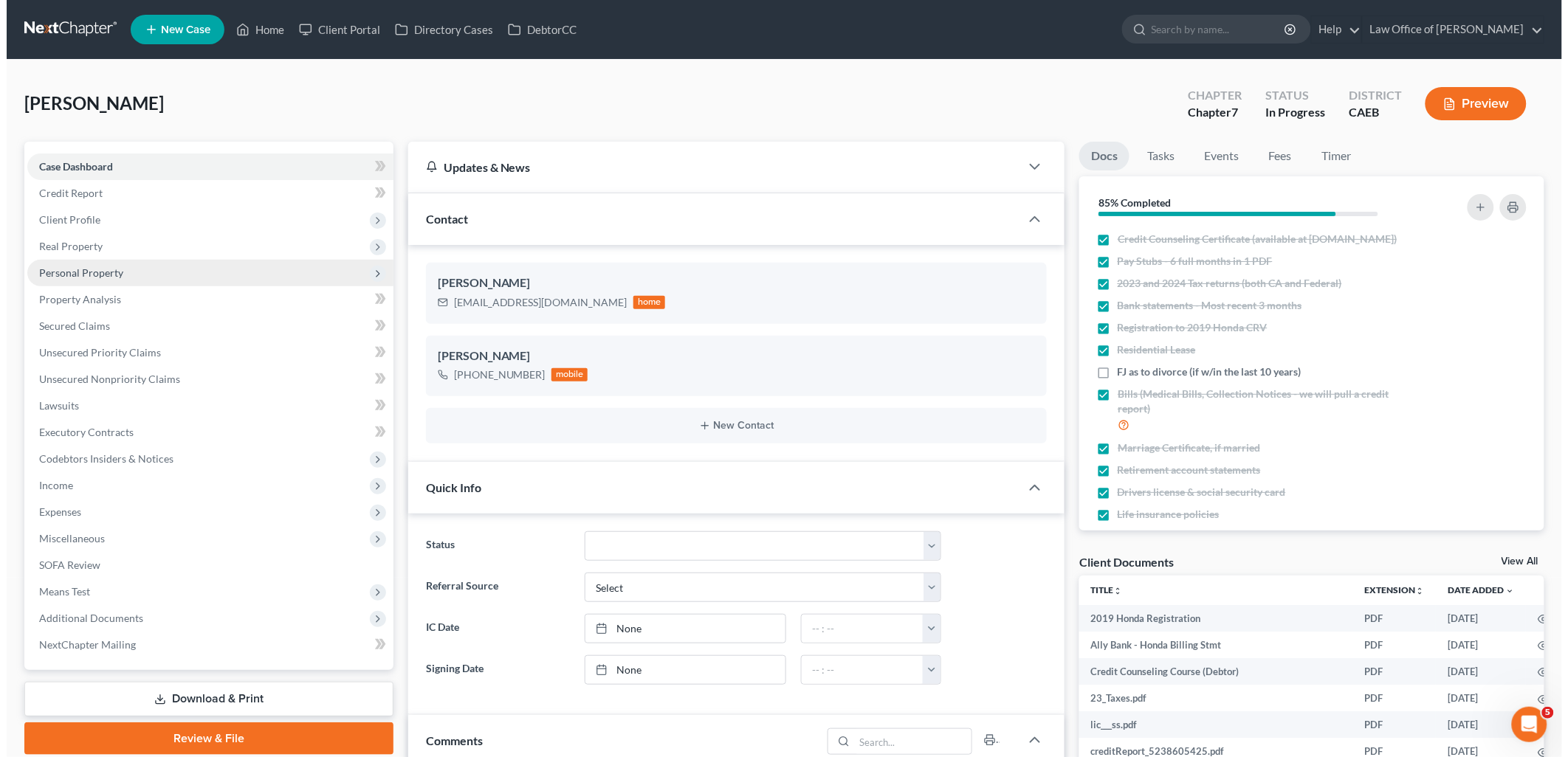
scroll to position [571, 0]
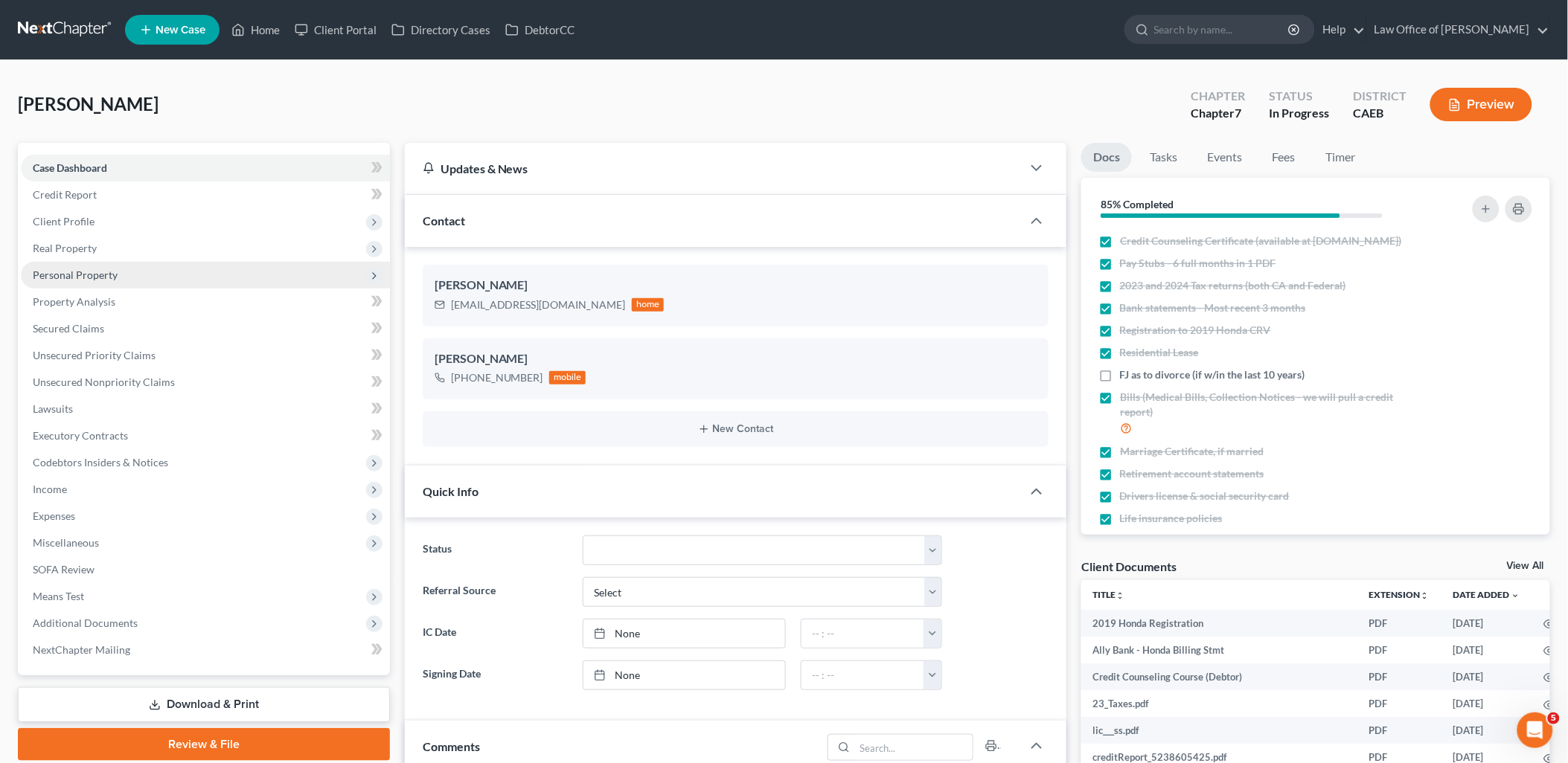
click at [61, 276] on span "Personal Property" at bounding box center [74, 274] width 85 height 13
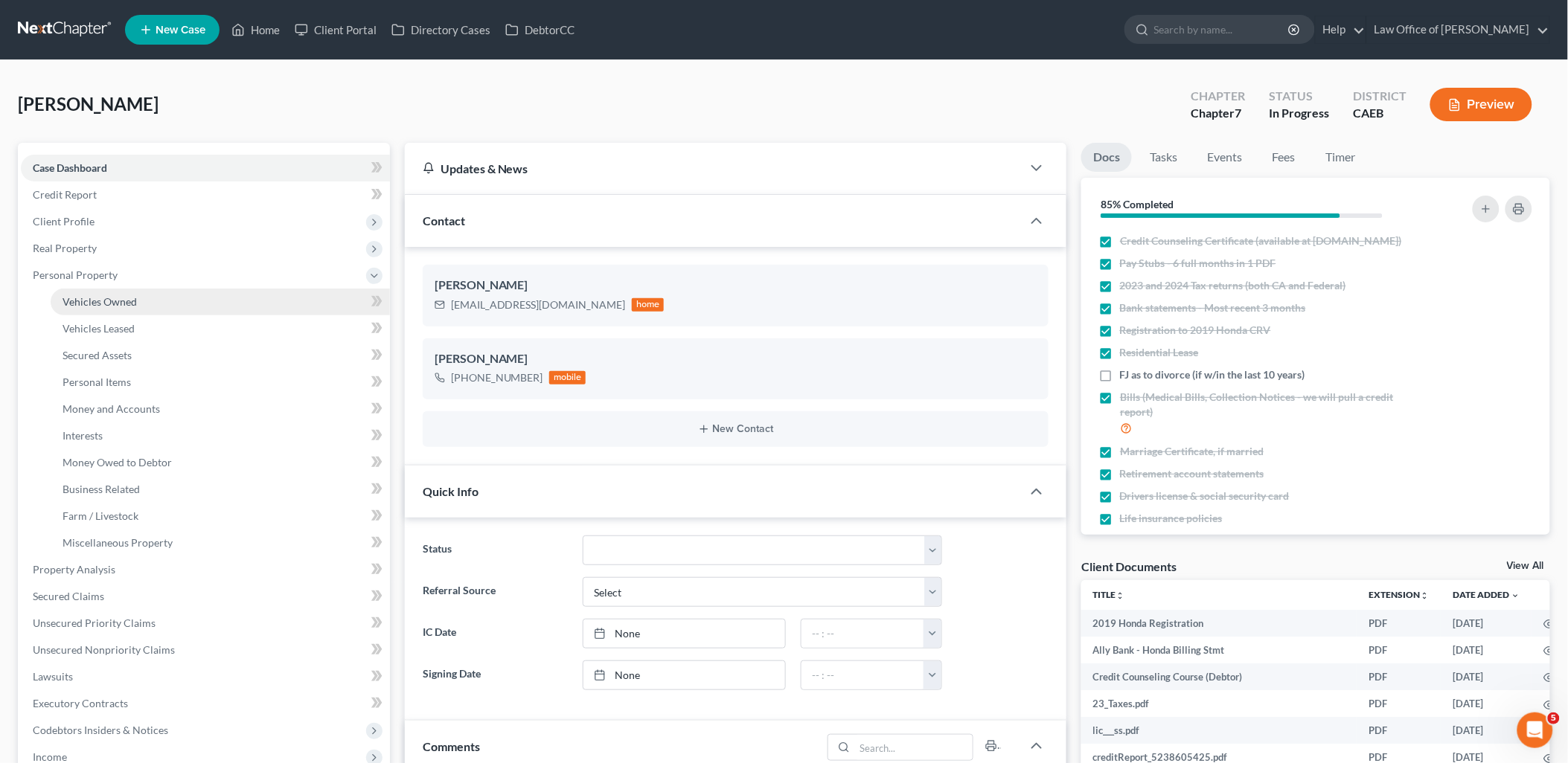
click at [63, 302] on span "Vehicles Owned" at bounding box center [100, 302] width 74 height 13
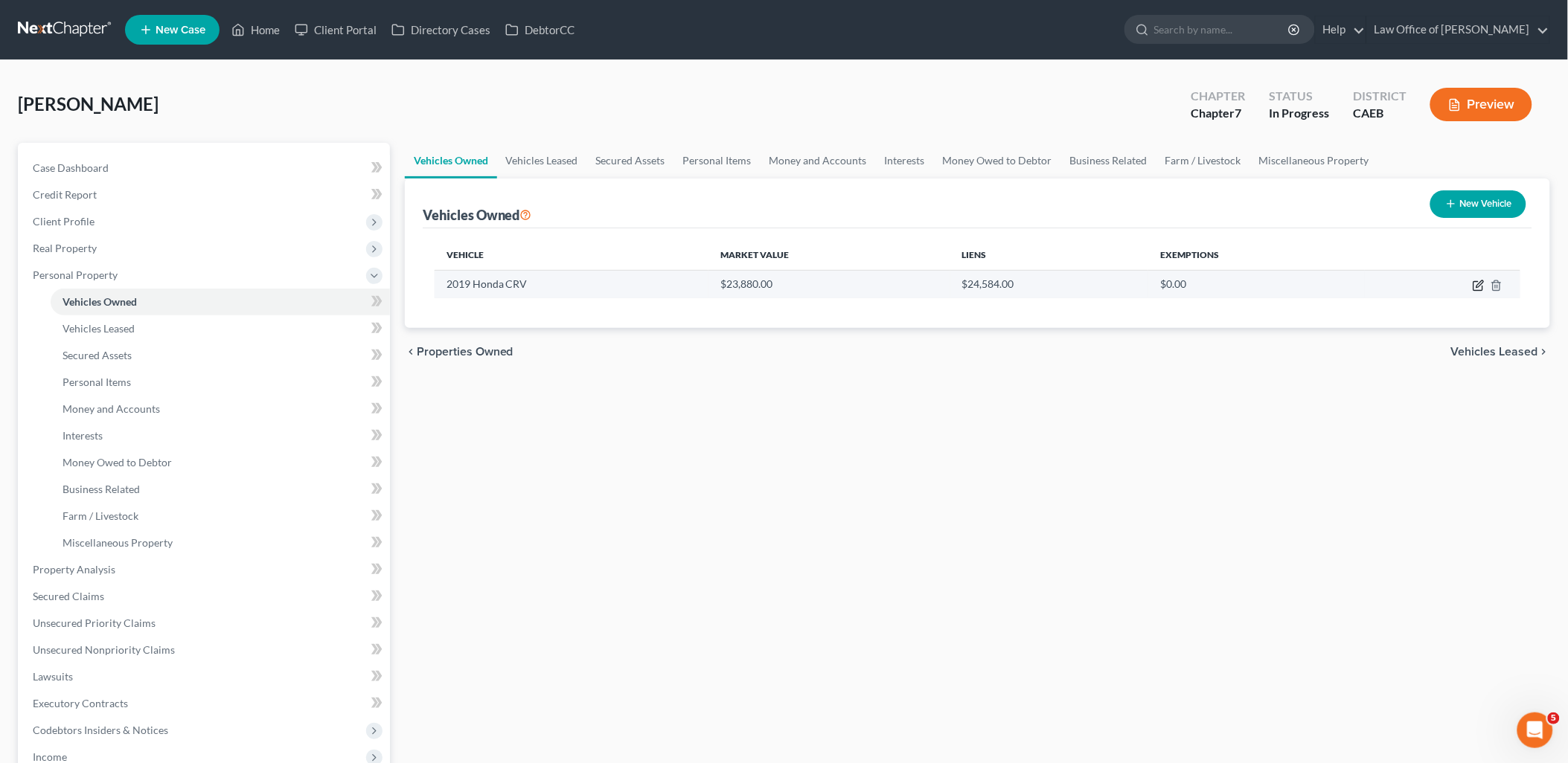
click at [1474, 283] on icon "button" at bounding box center [1477, 286] width 9 height 9
select select "0"
select select "7"
select select "2"
select select "0"
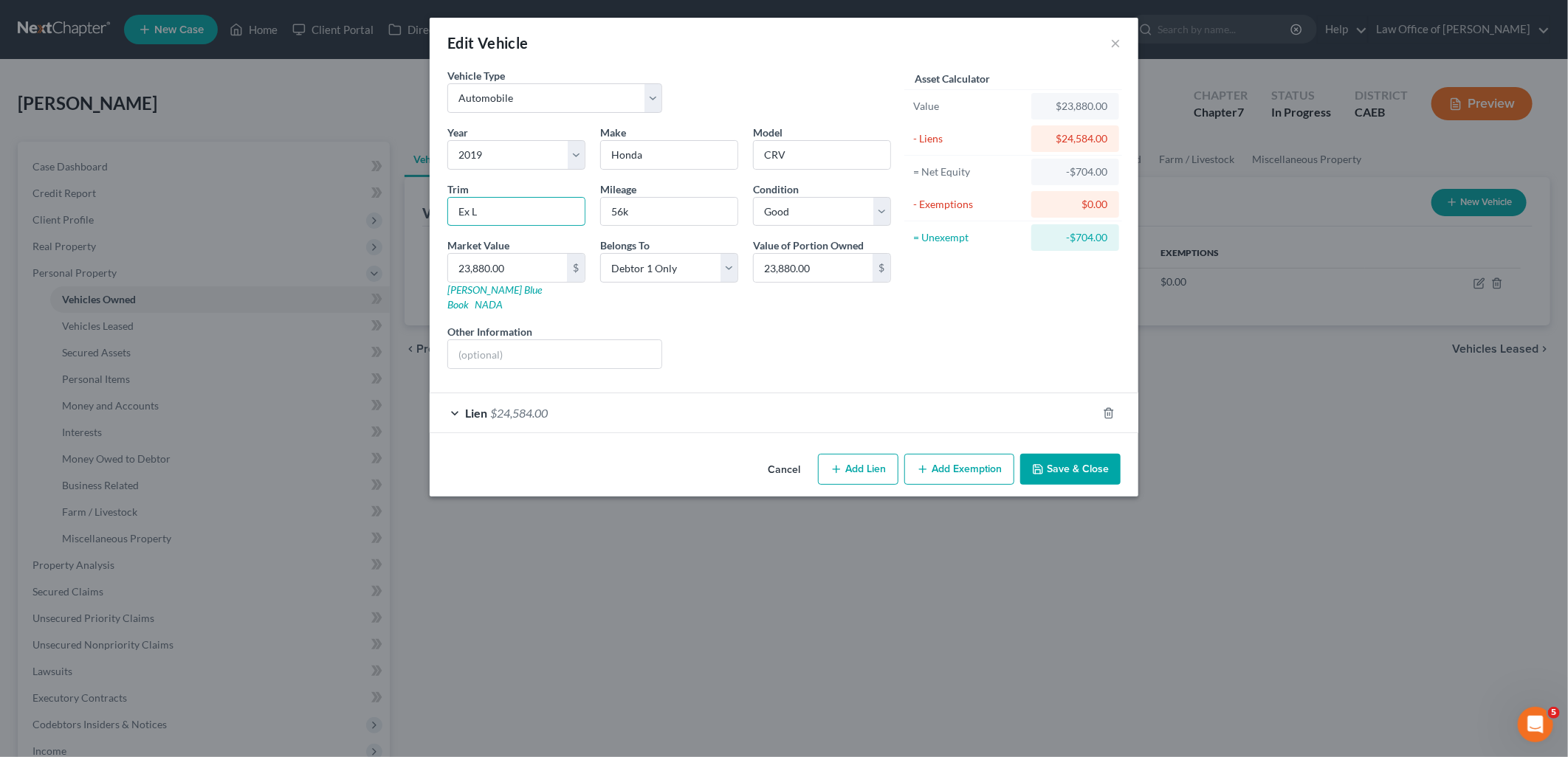
drag, startPoint x: 503, startPoint y: 211, endPoint x: 422, endPoint y: 211, distance: 81.0
click at [422, 211] on div "Edit Vehicle × Vehicle Type Select Automobile Truck Trailer Watercraft Aircraft…" at bounding box center [784, 378] width 1568 height 757
paste input "X-L Sport Utility 4D"
type input "EX-L Sport Utility 4D, Turbo"
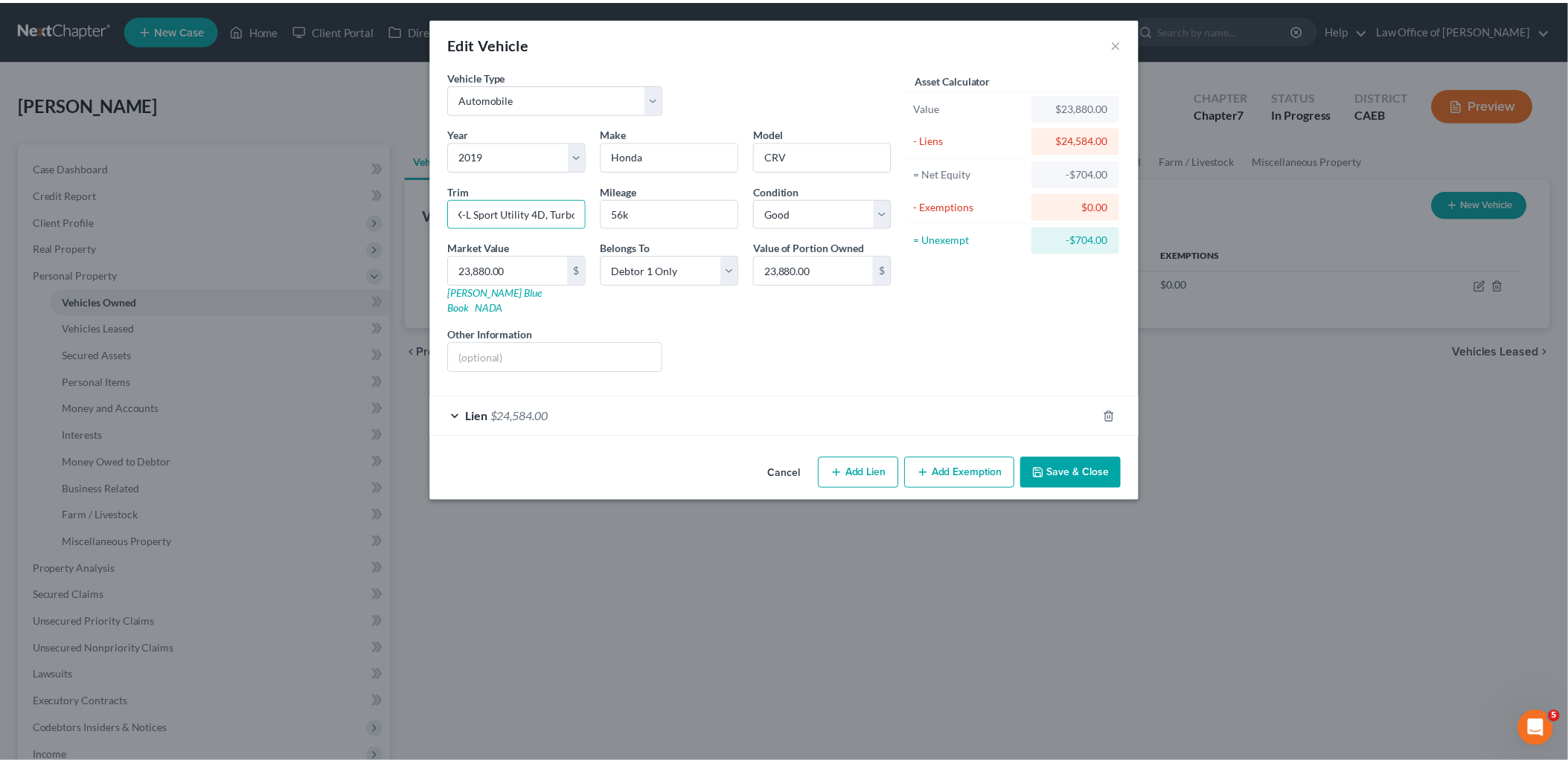
scroll to position [0, 0]
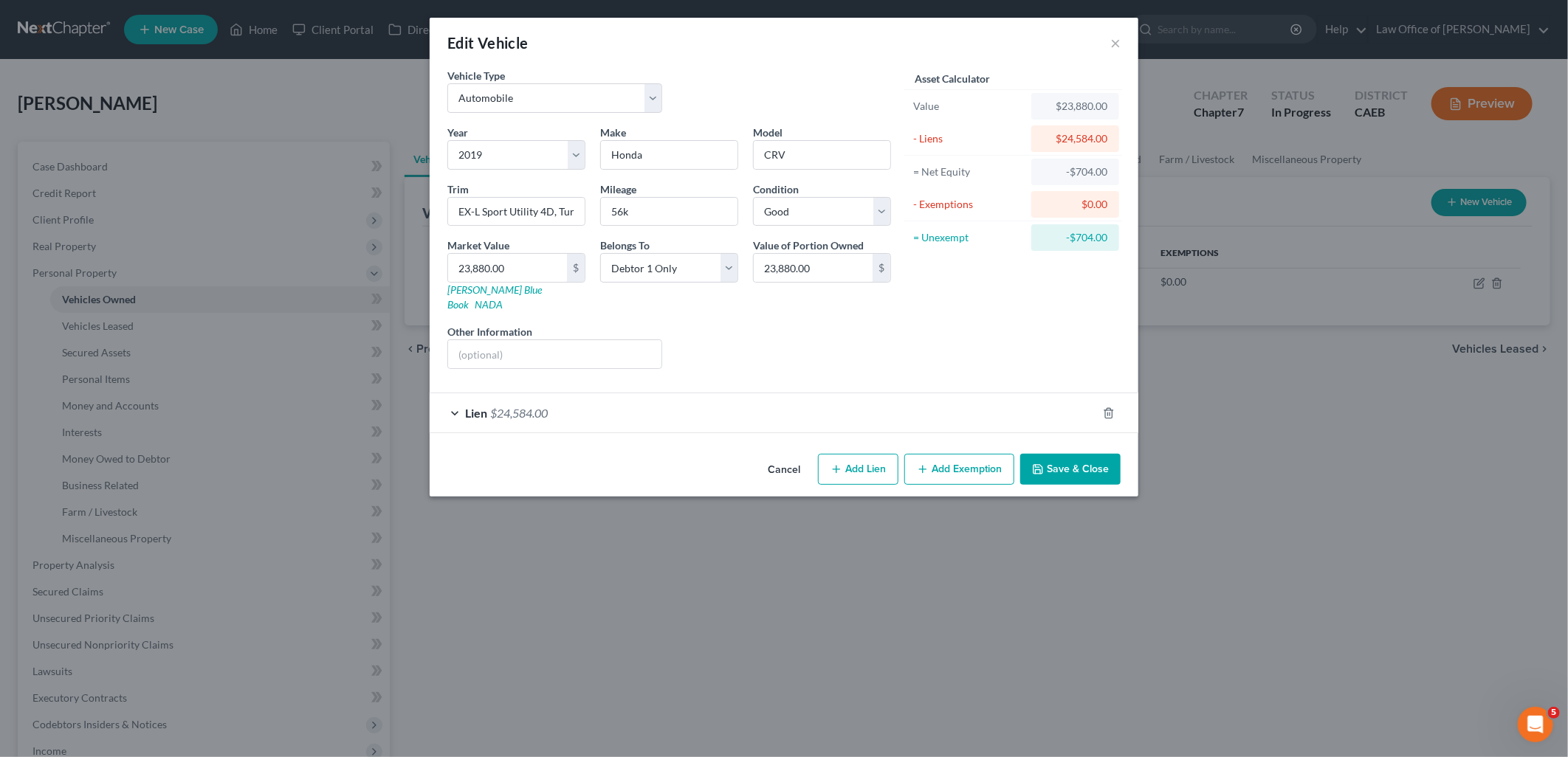
drag, startPoint x: 1081, startPoint y: 472, endPoint x: 1078, endPoint y: 462, distance: 10.4
click at [1081, 471] on div "Cancel Add Lien Add Lease Add Exemption Save & Close" at bounding box center [783, 472] width 708 height 49
click at [1078, 462] on button "Save & Close" at bounding box center [1070, 469] width 100 height 31
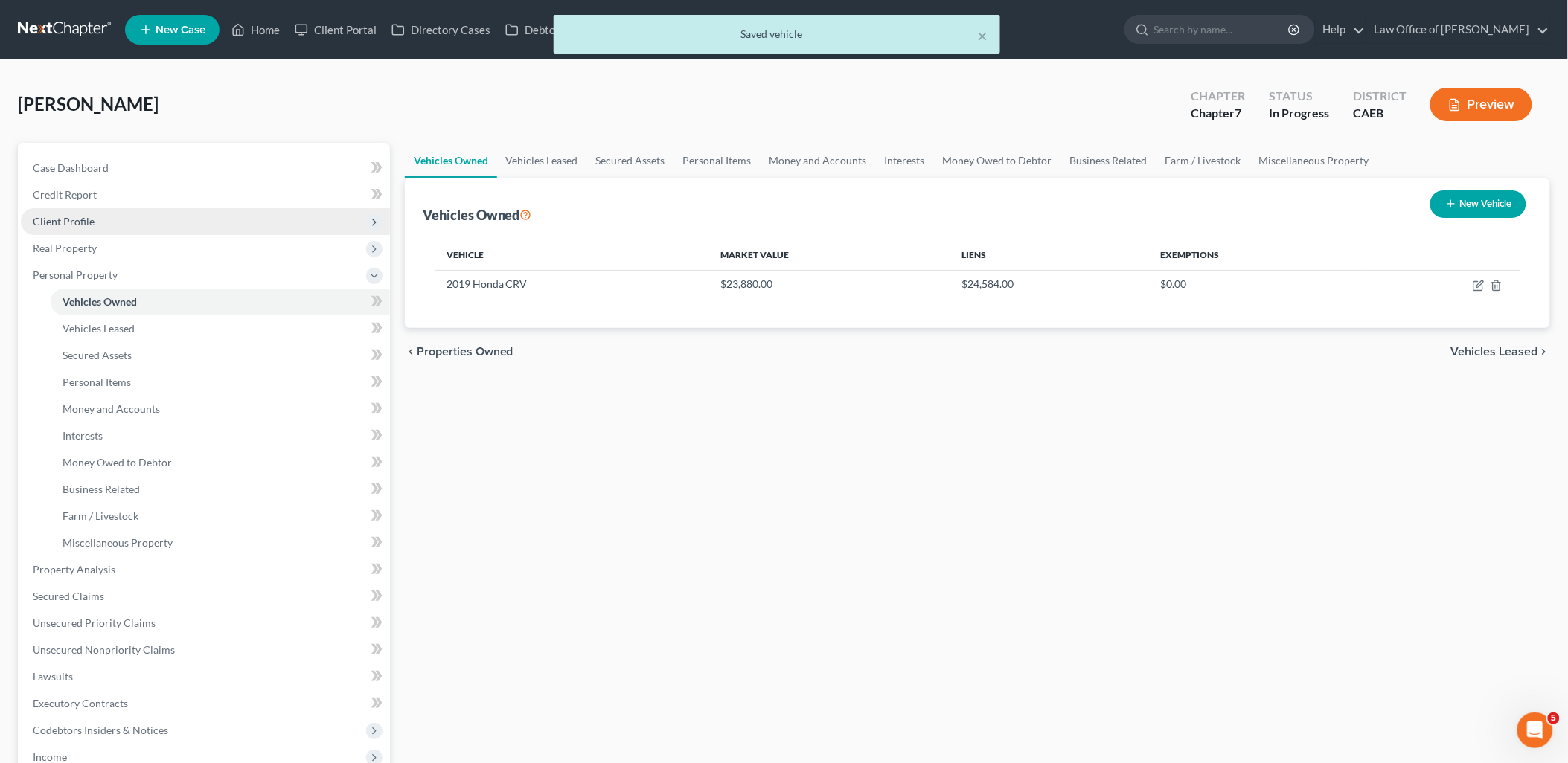
click at [75, 216] on span "Client Profile" at bounding box center [63, 221] width 62 height 13
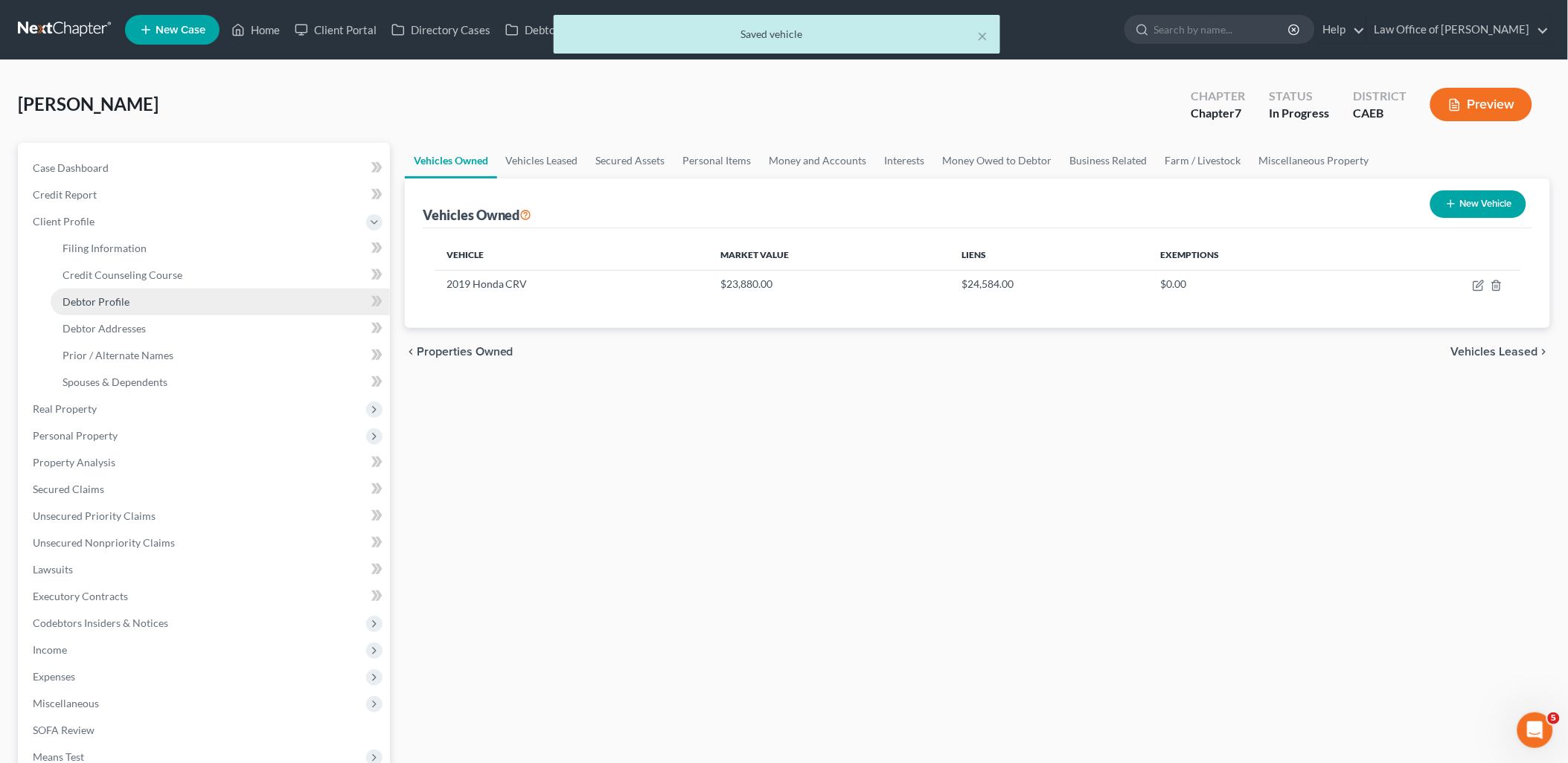
click at [86, 299] on span "Debtor Profile" at bounding box center [96, 302] width 67 height 13
select select "0"
select select "1"
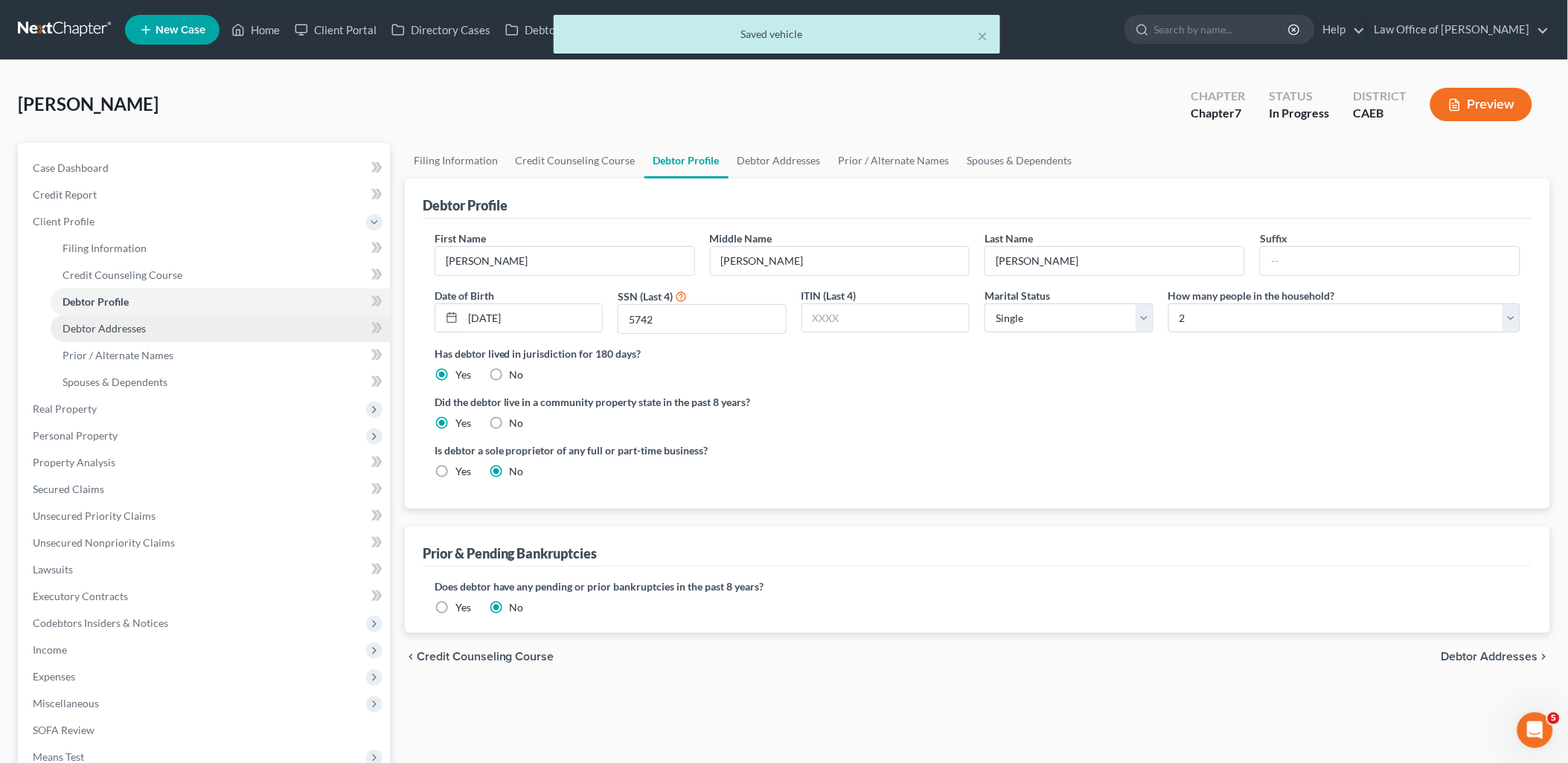
click at [108, 328] on span "Debtor Addresses" at bounding box center [104, 328] width 83 height 13
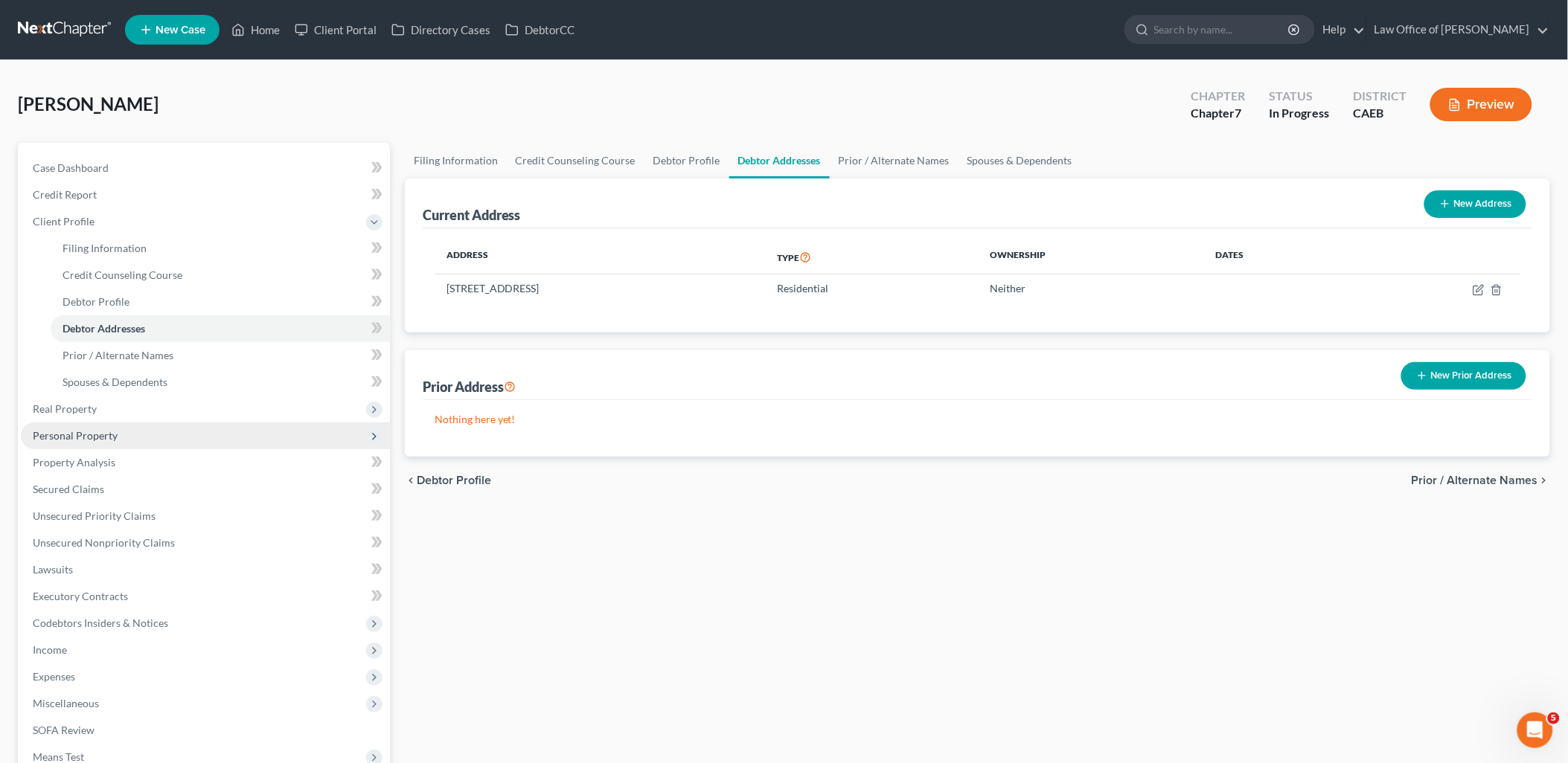
click at [90, 432] on span "Personal Property" at bounding box center [74, 435] width 85 height 13
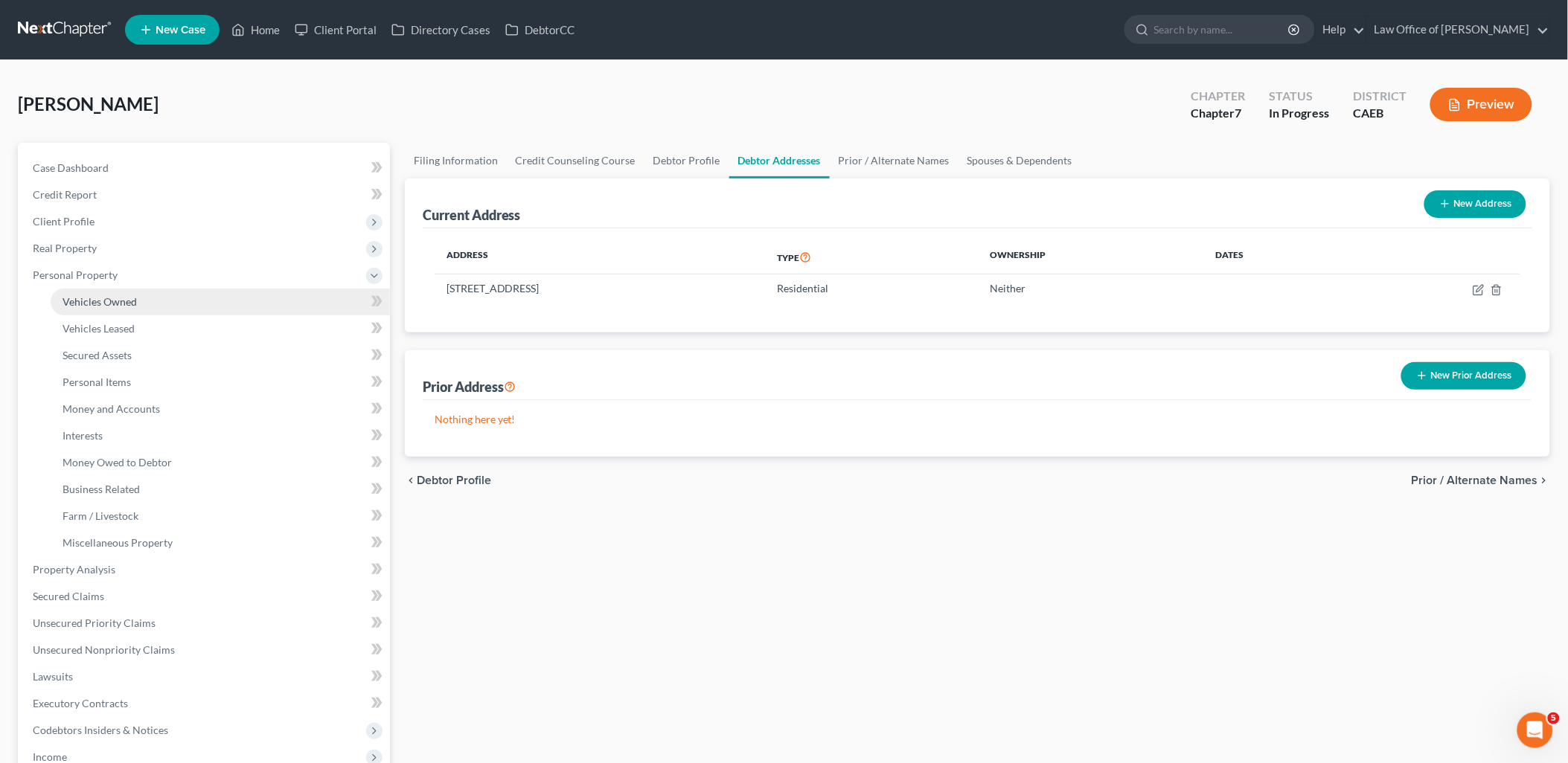
click at [117, 296] on span "Vehicles Owned" at bounding box center [100, 302] width 74 height 13
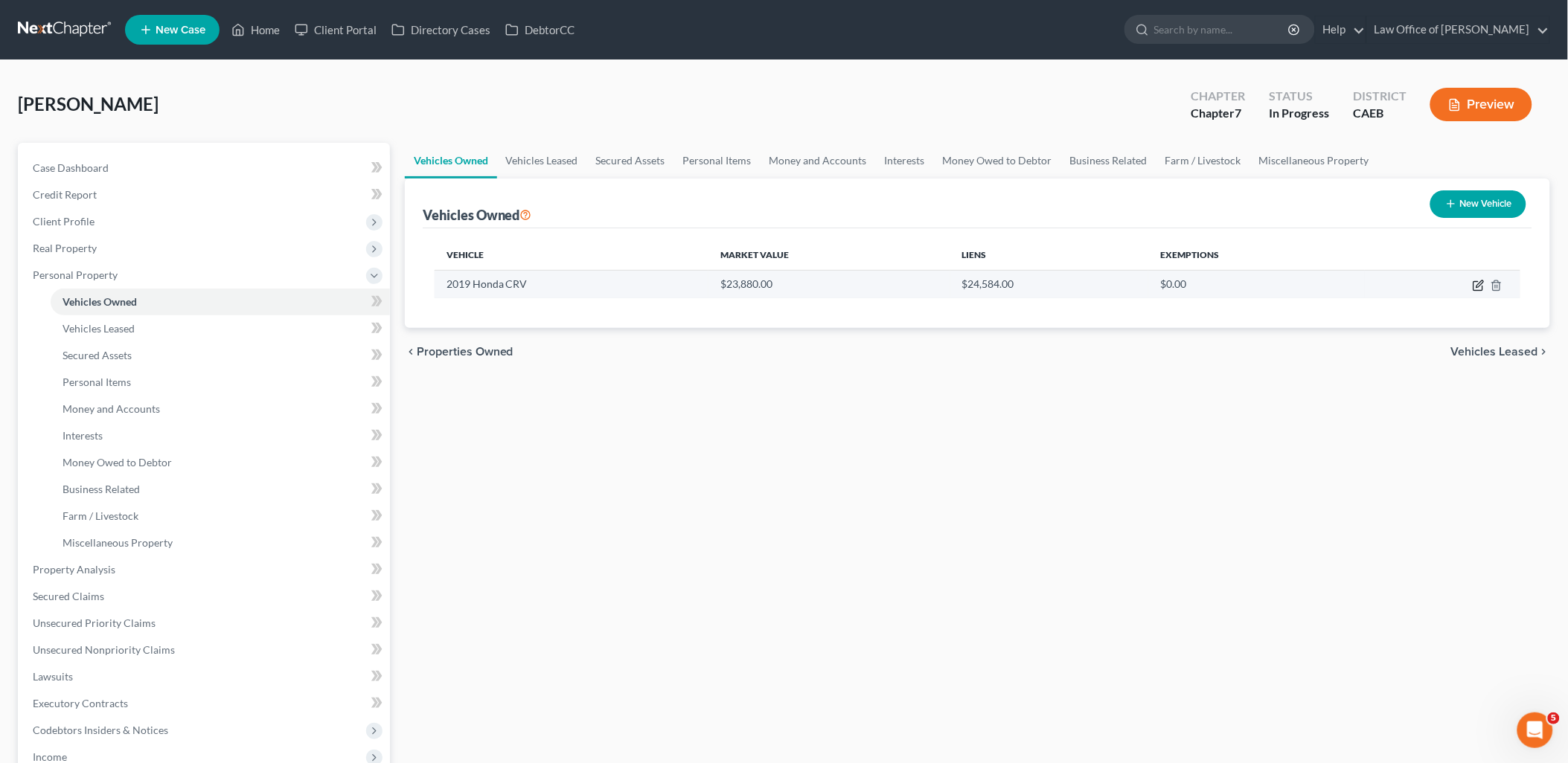
click at [1479, 283] on icon "button" at bounding box center [1479, 283] width 7 height 7
select select "0"
select select "7"
select select "2"
select select "0"
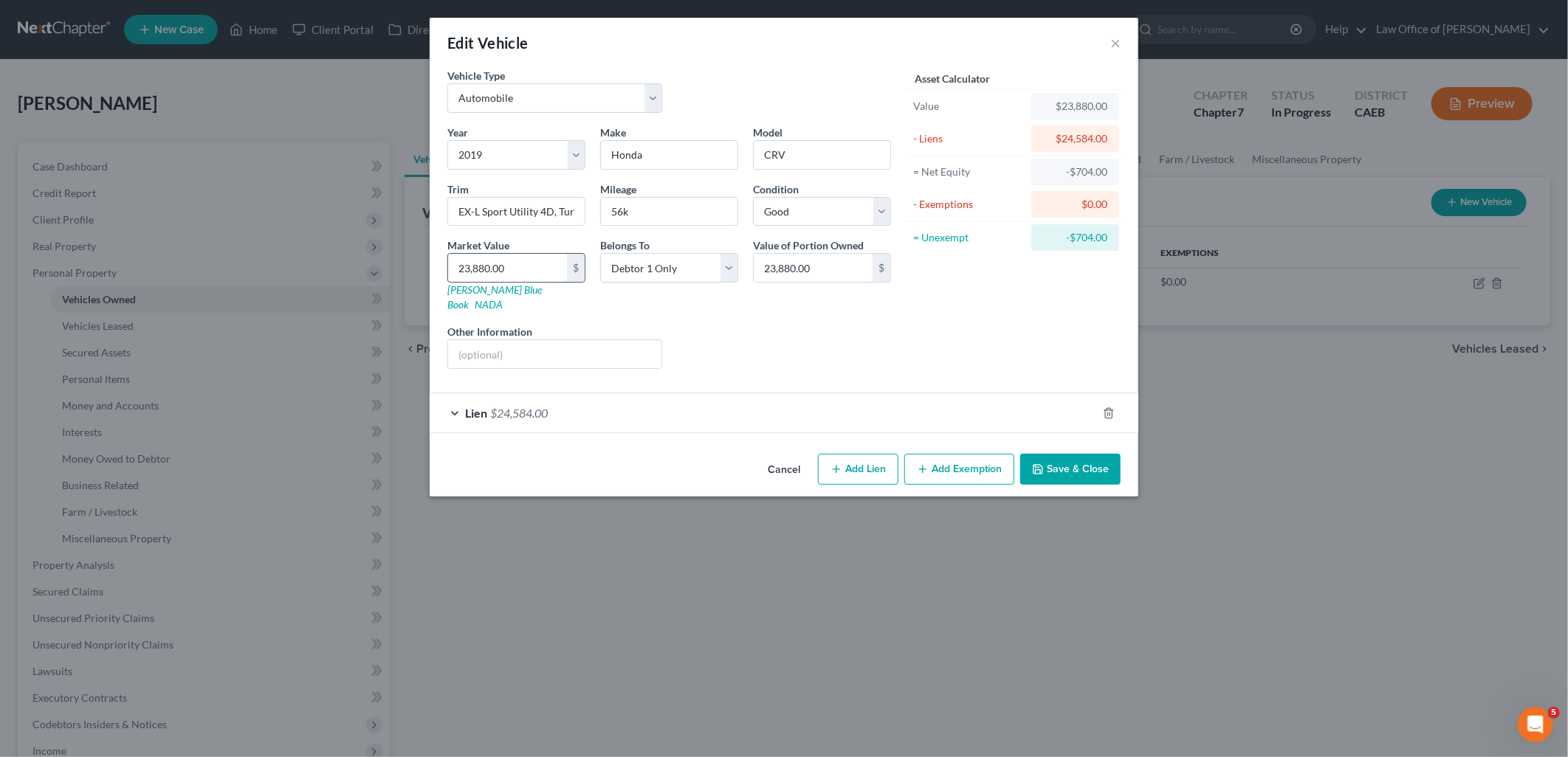
click at [534, 271] on input "23,880.00" at bounding box center [507, 267] width 119 height 28
type input "2"
type input "2.00"
type input "21"
type input "21.00"
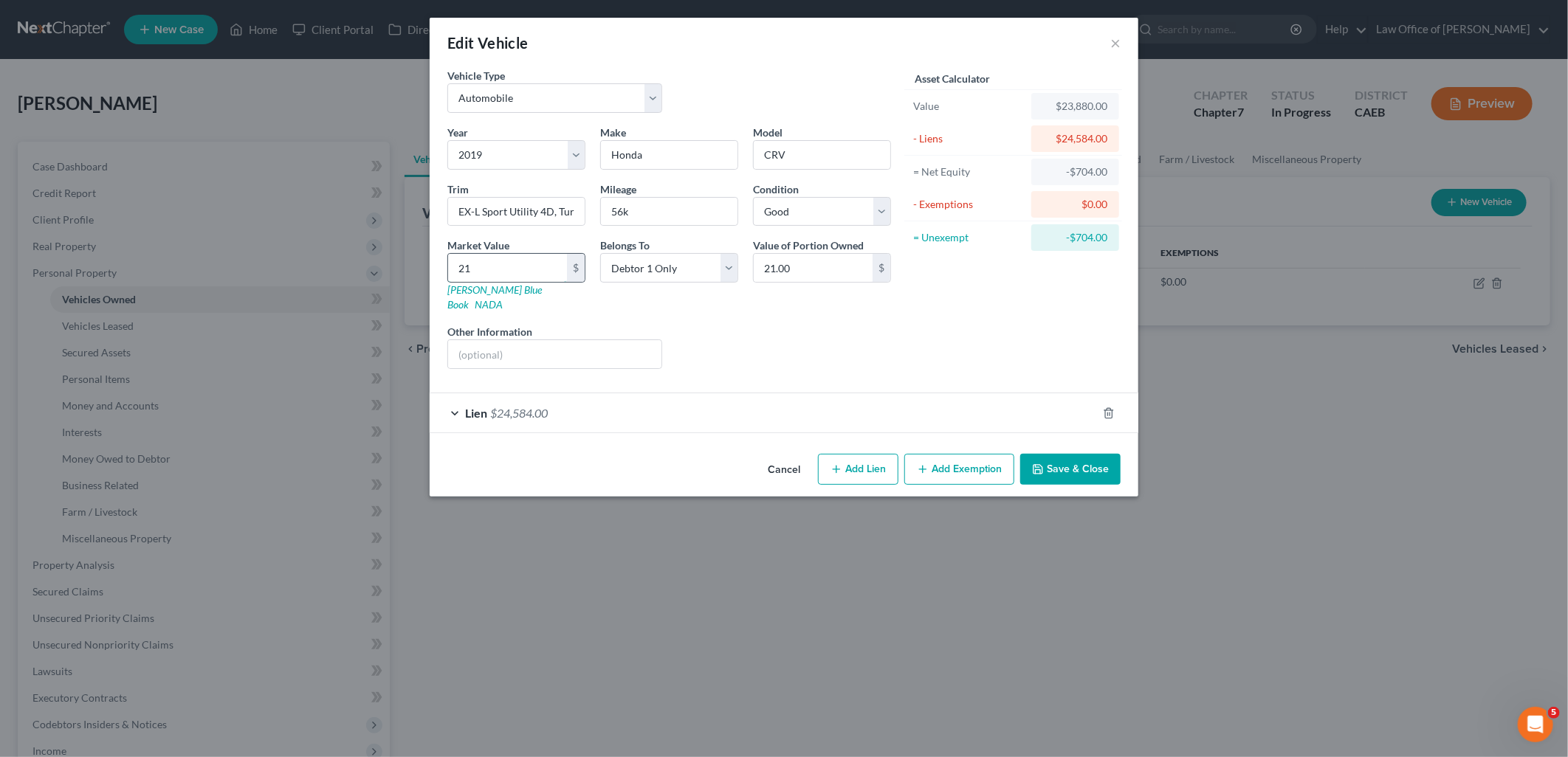
type input "211"
type input "211.00"
type input "2117"
type input "2,117.00"
type input "2,1179"
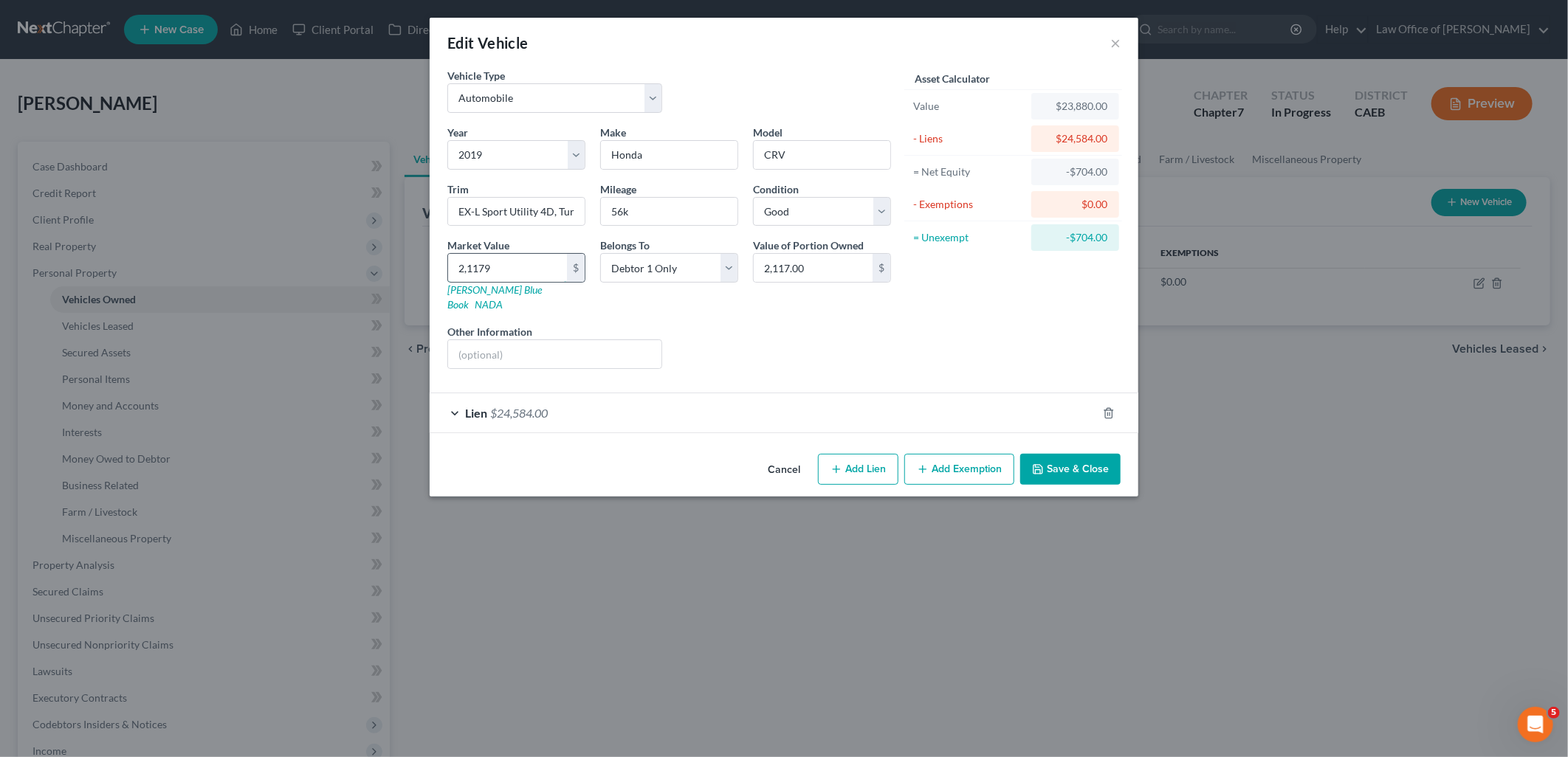
type input "21,179.00"
type input "21,179"
click at [1083, 455] on button "Save & Close" at bounding box center [1070, 469] width 100 height 31
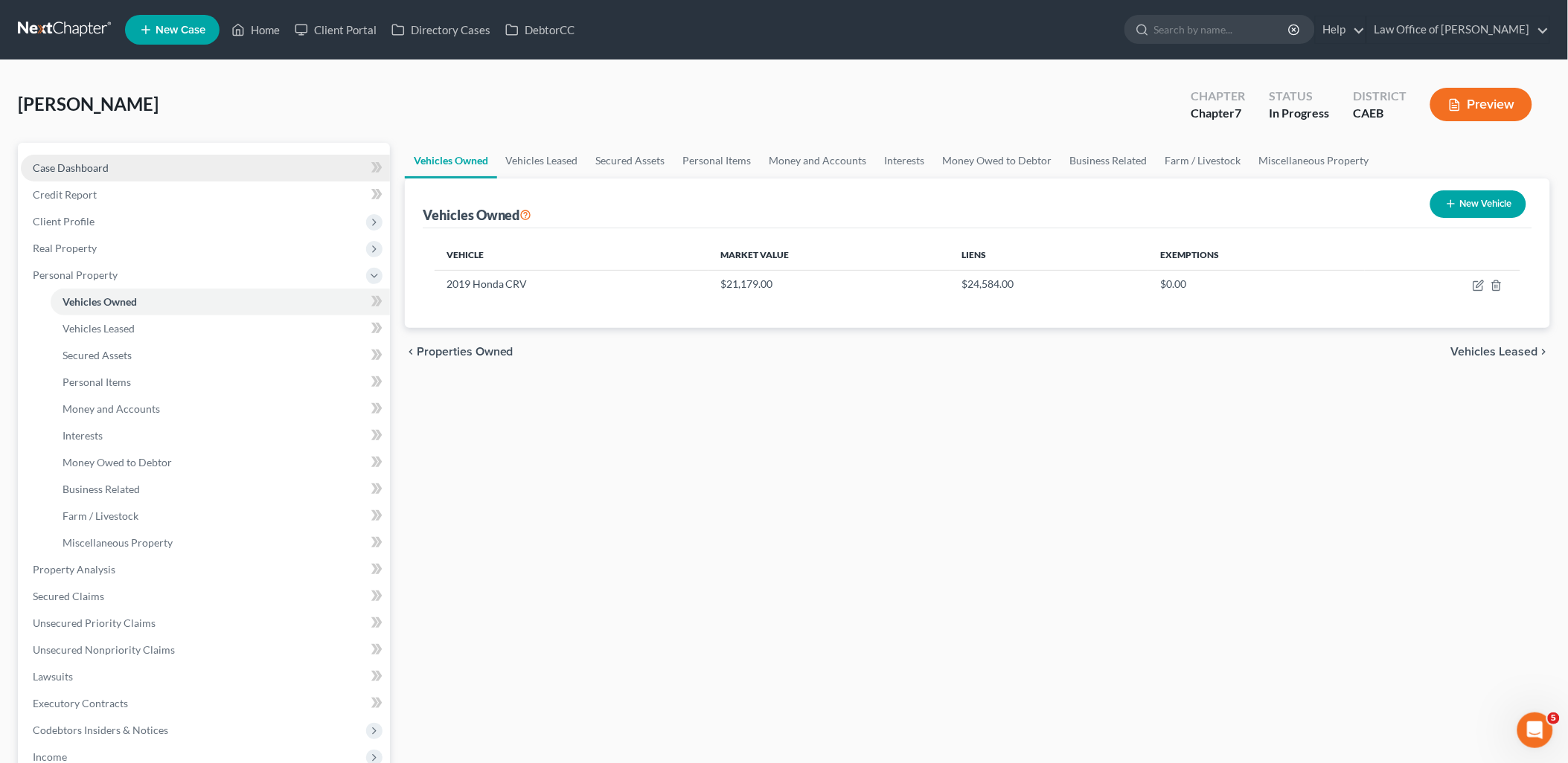
click at [94, 167] on span "Case Dashboard" at bounding box center [70, 167] width 75 height 13
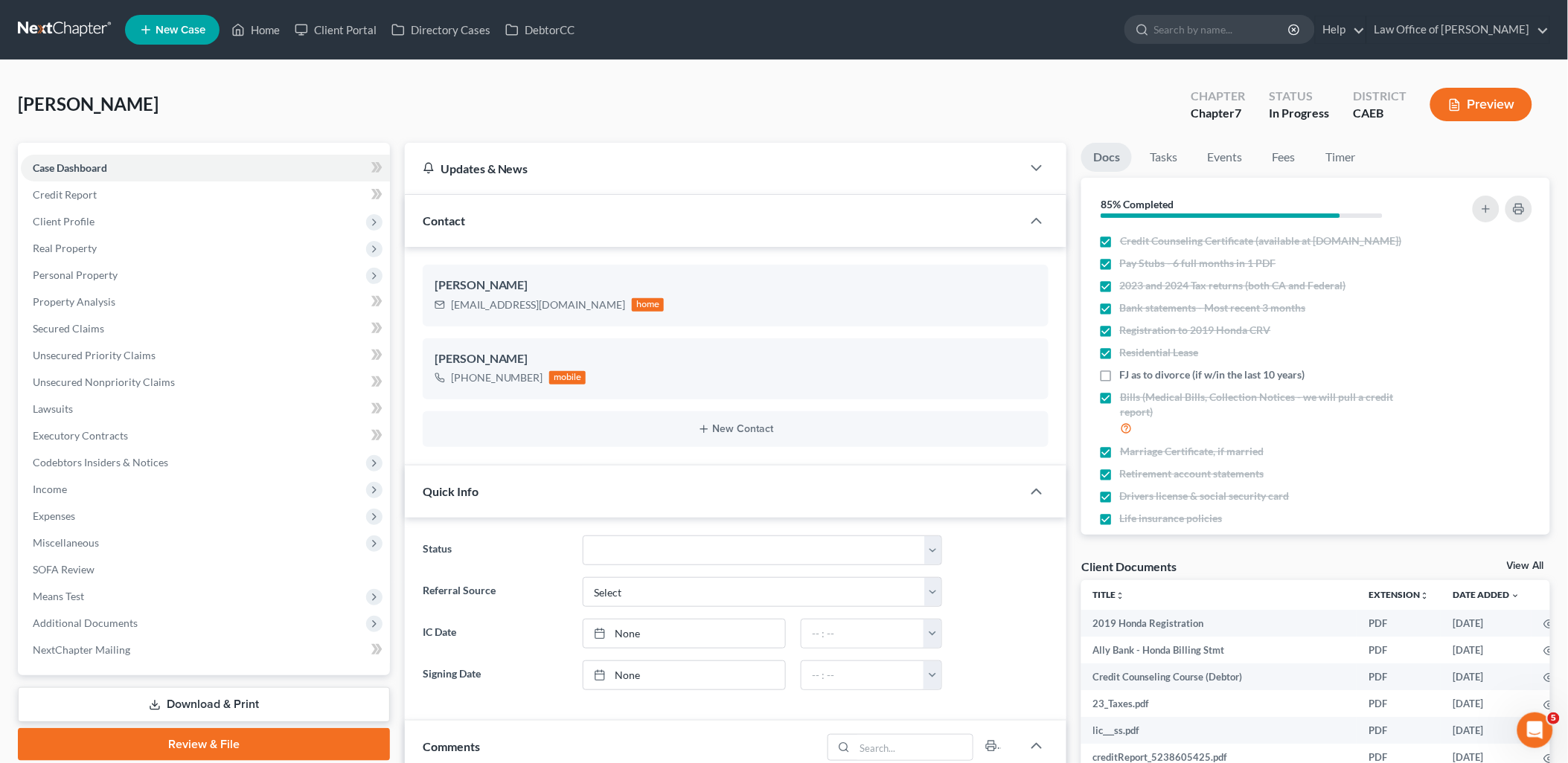
scroll to position [576, 0]
click at [1531, 561] on link "View All" at bounding box center [1525, 566] width 37 height 11
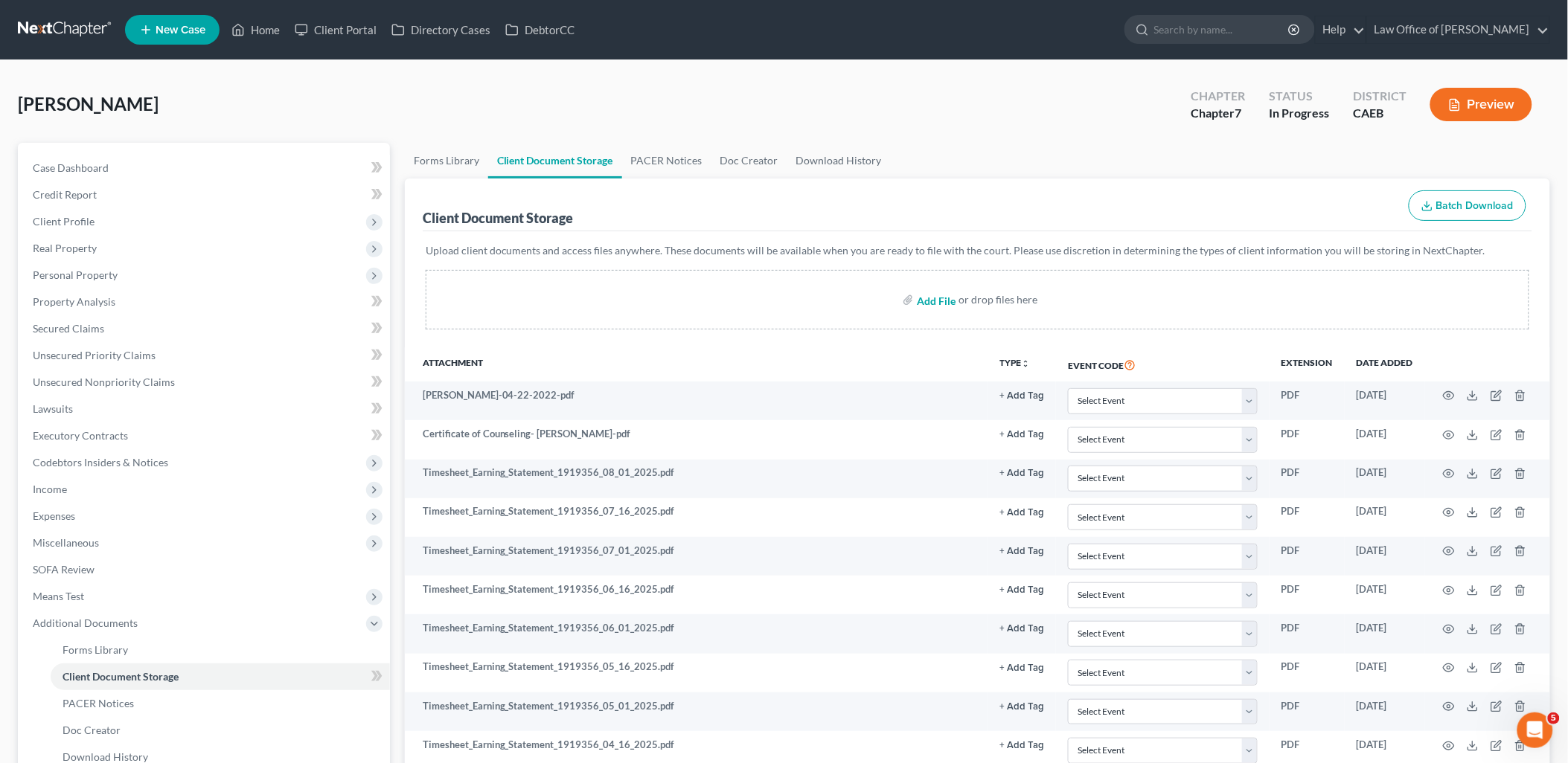
click at [936, 304] on input "file" at bounding box center [934, 299] width 35 height 26
type input "C:\fakepath\2019 Honda KBB.pdf"
click at [61, 215] on span "Client Profile" at bounding box center [63, 221] width 62 height 13
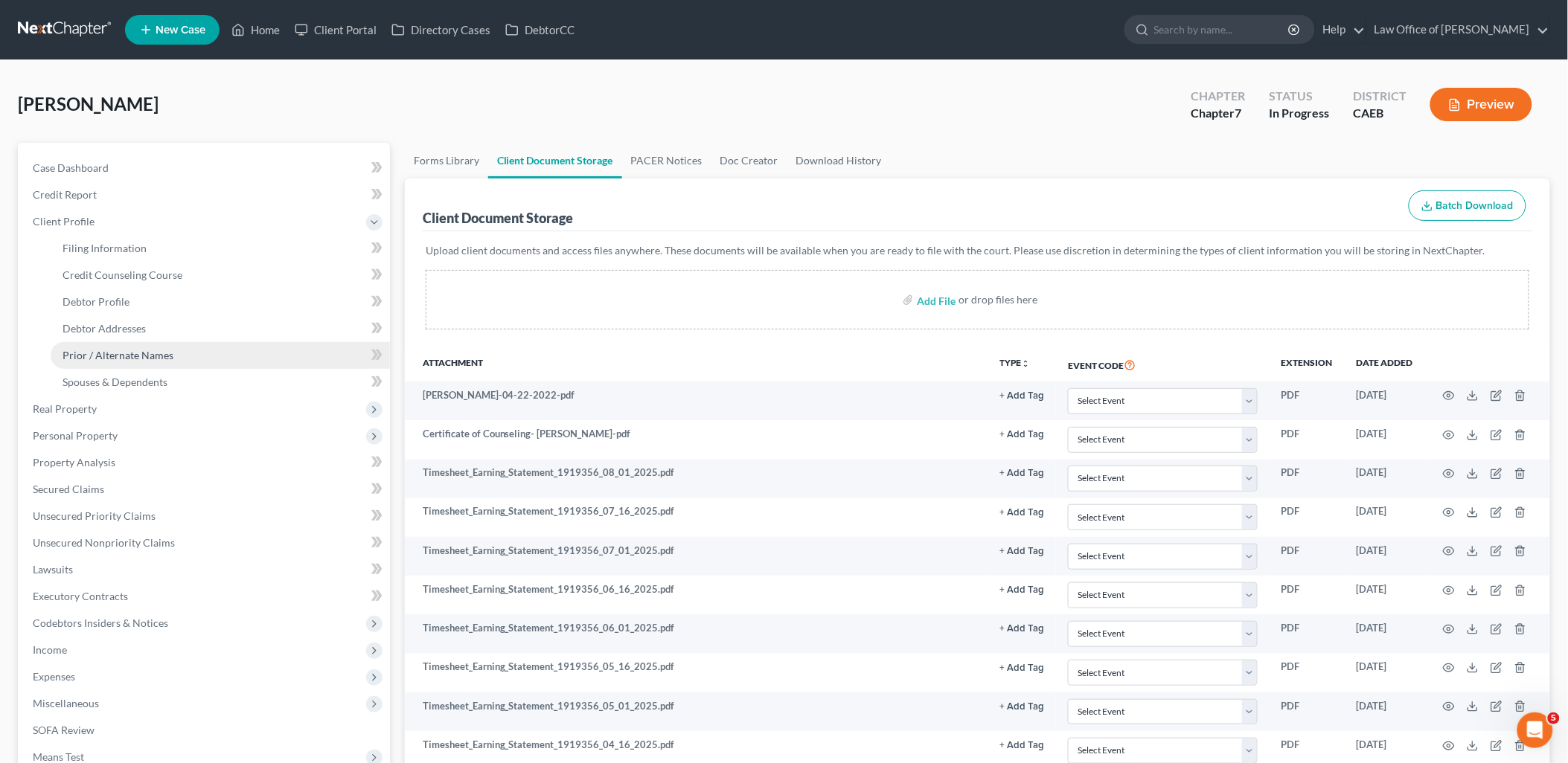
click at [91, 353] on span "Prior / Alternate Names" at bounding box center [118, 355] width 111 height 13
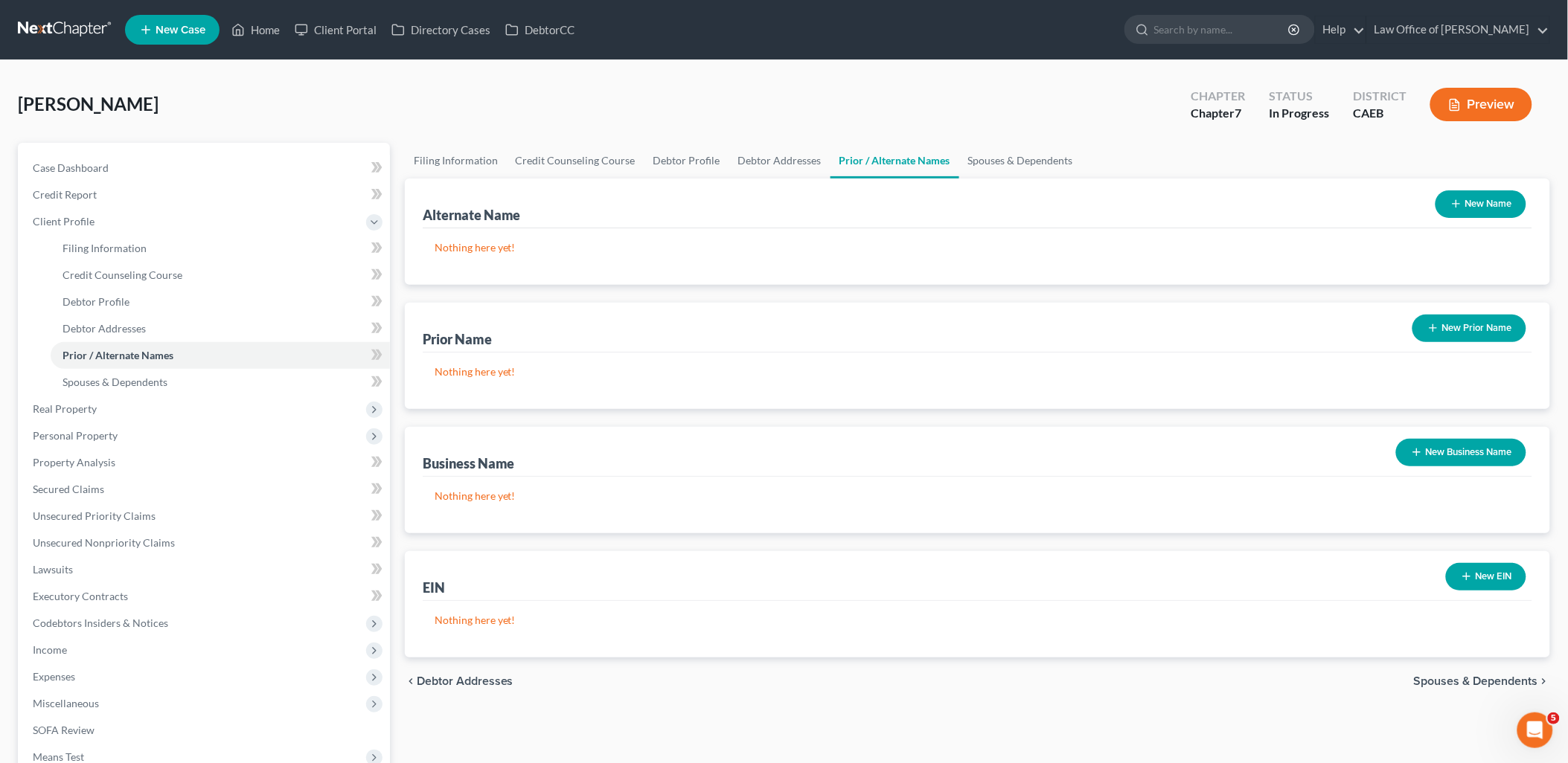
click at [1503, 209] on button "New Name" at bounding box center [1480, 204] width 91 height 27
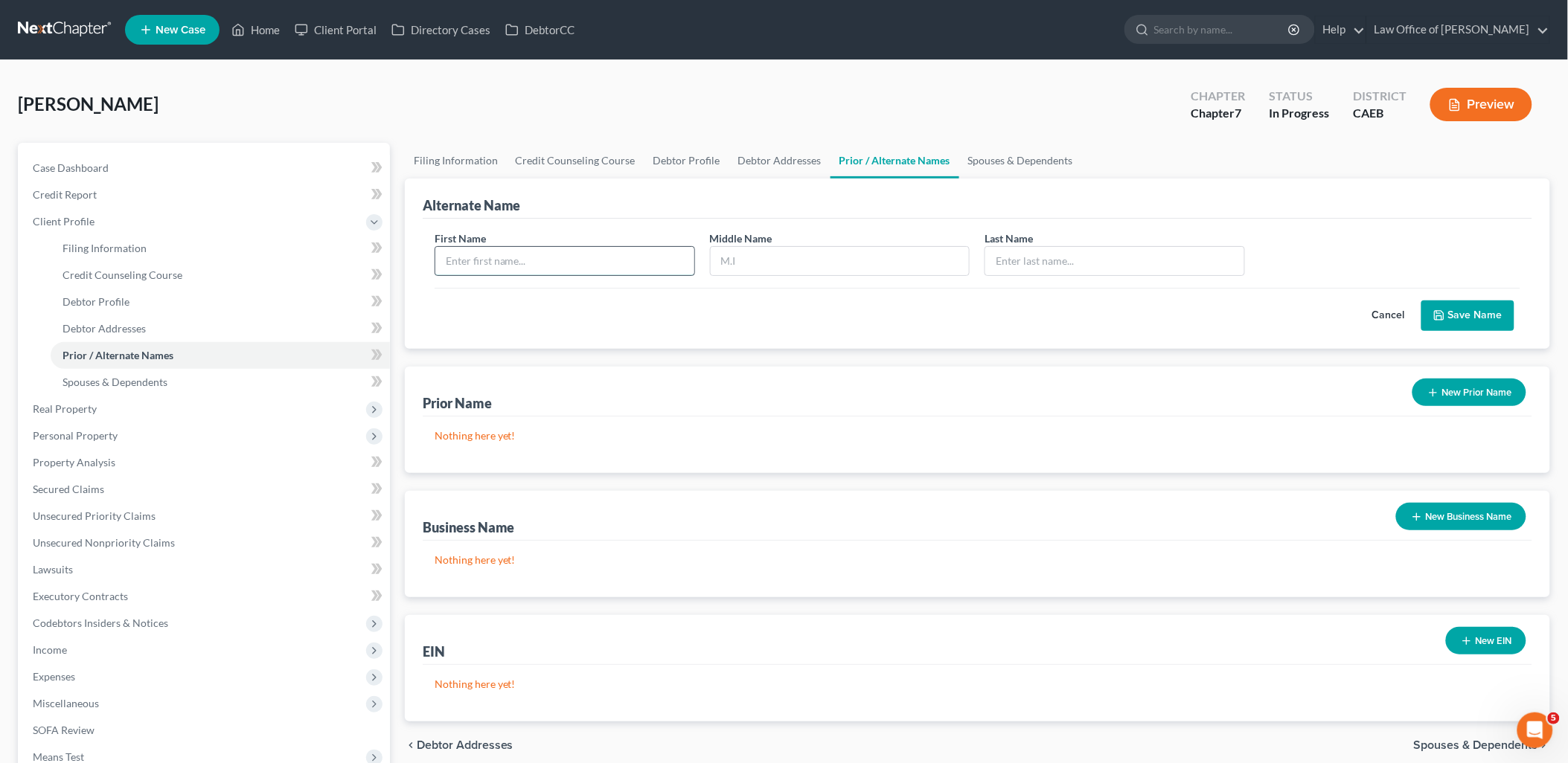
click at [507, 271] on input "text" at bounding box center [564, 261] width 259 height 28
type input "Elisia"
type input "Castro"
click at [1474, 323] on button "Save Name" at bounding box center [1467, 316] width 93 height 31
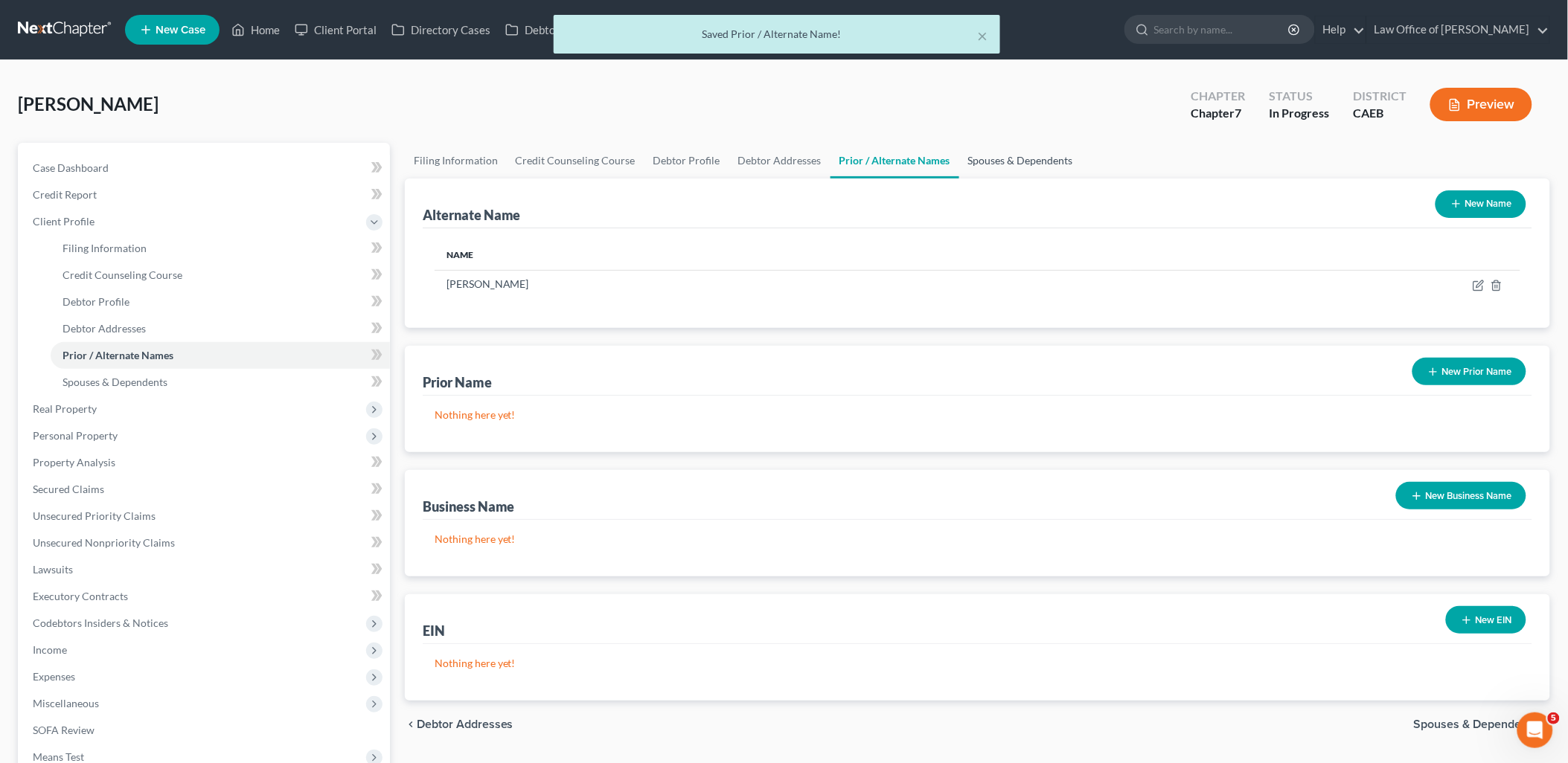
click at [1018, 162] on link "Spouses & Dependents" at bounding box center [1020, 161] width 122 height 35
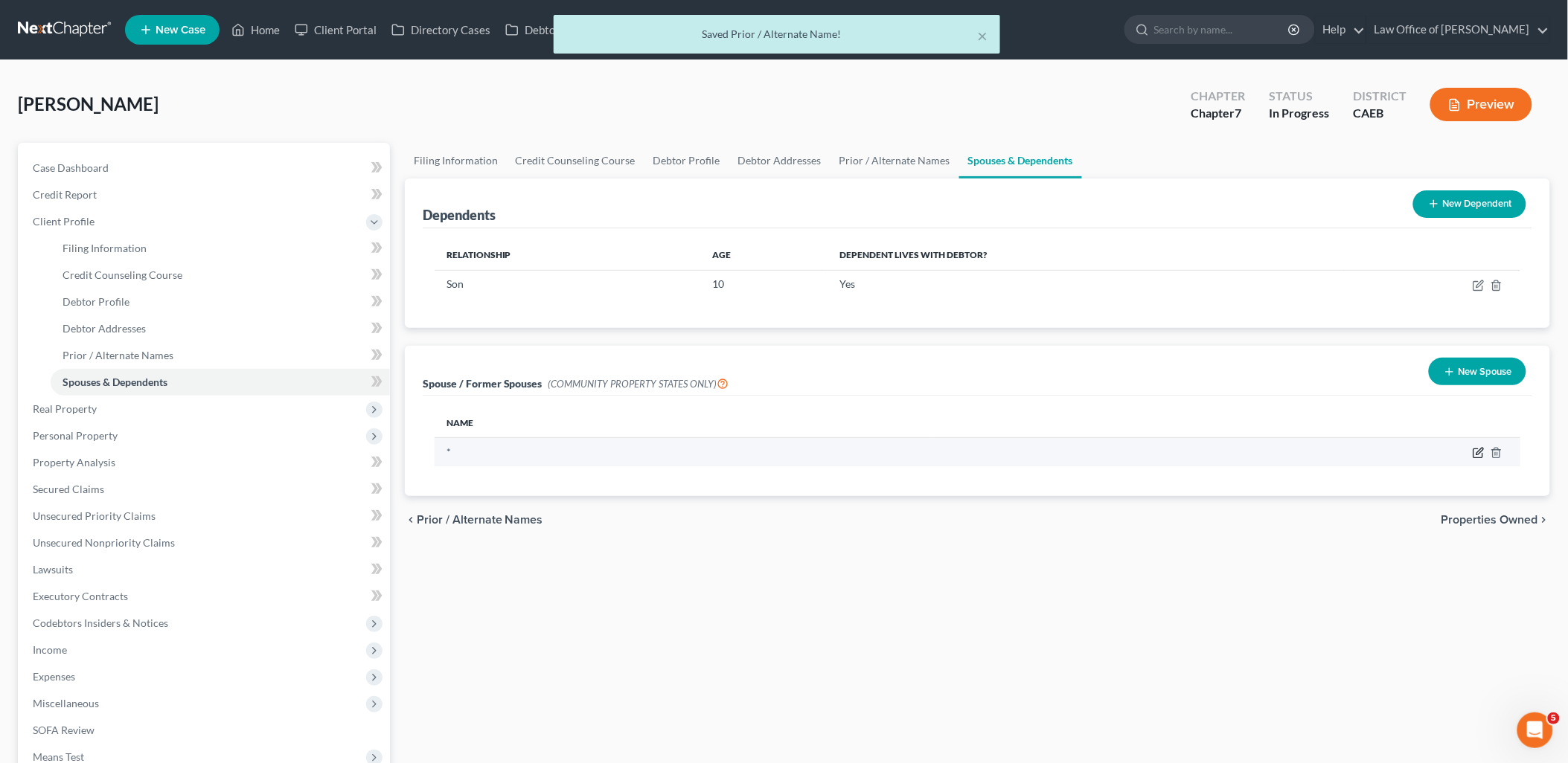
click at [1475, 451] on icon "button" at bounding box center [1478, 453] width 12 height 12
select select "1"
select select "4"
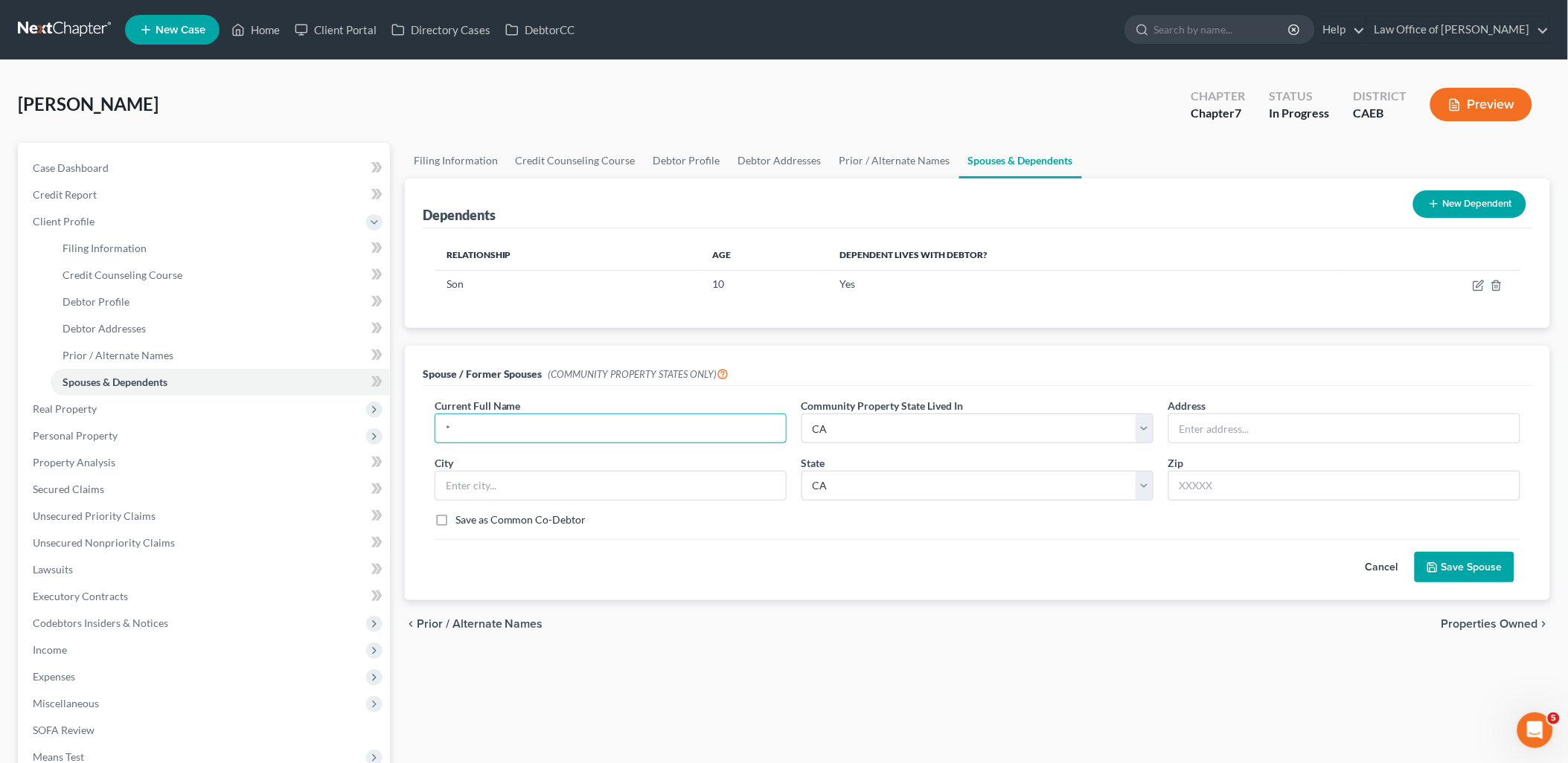
drag, startPoint x: 524, startPoint y: 419, endPoint x: 427, endPoint y: 426, distance: 97.3
click at [427, 426] on div "Current Full Name * *" at bounding box center [610, 420] width 367 height 45
type input "E"
type input "Raul Castro"
click at [1491, 574] on button "Save Spouse" at bounding box center [1464, 568] width 100 height 31
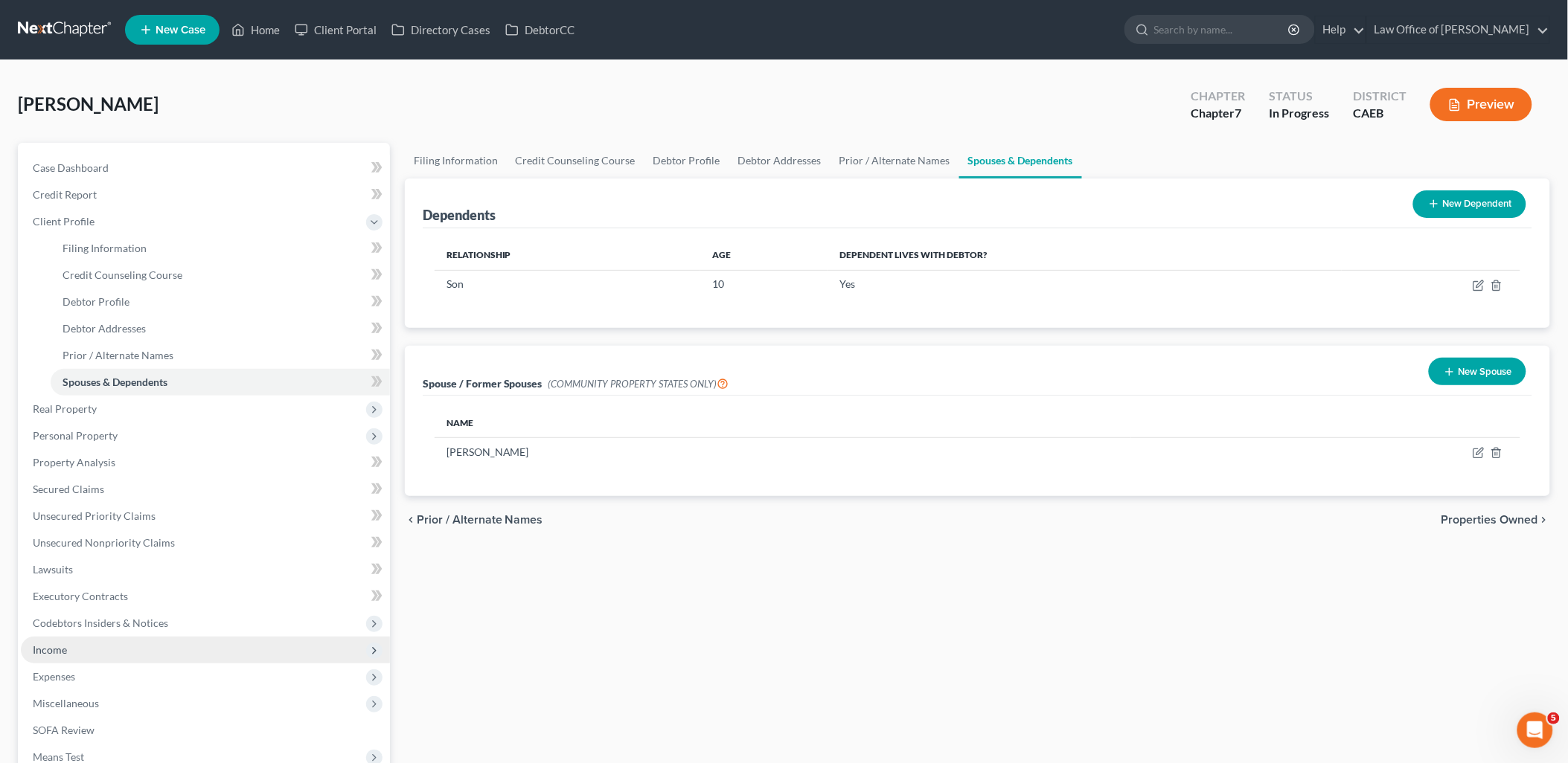
click at [63, 645] on span "Income" at bounding box center [49, 649] width 34 height 13
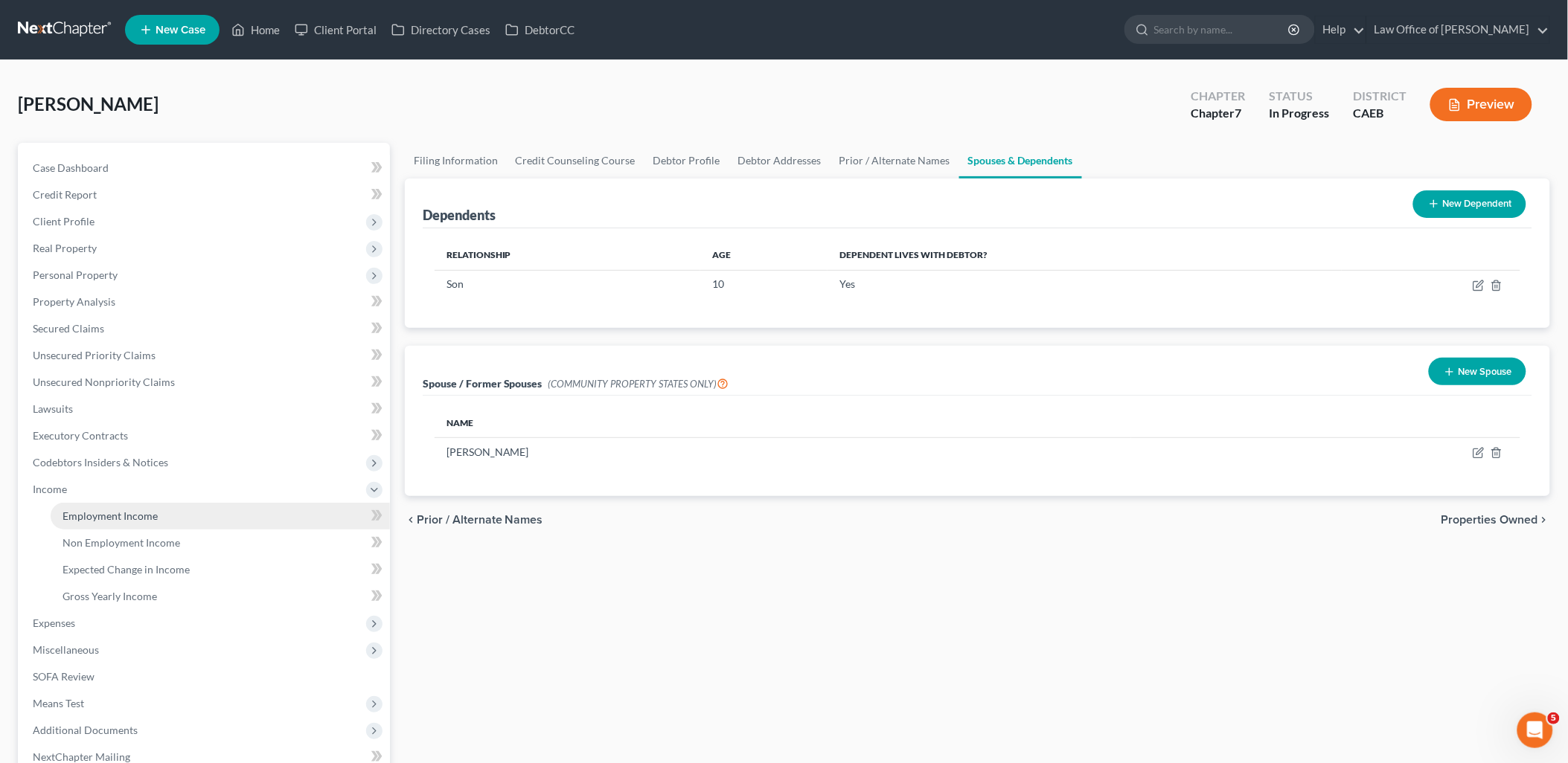
click at [113, 521] on span "Employment Income" at bounding box center [110, 515] width 95 height 13
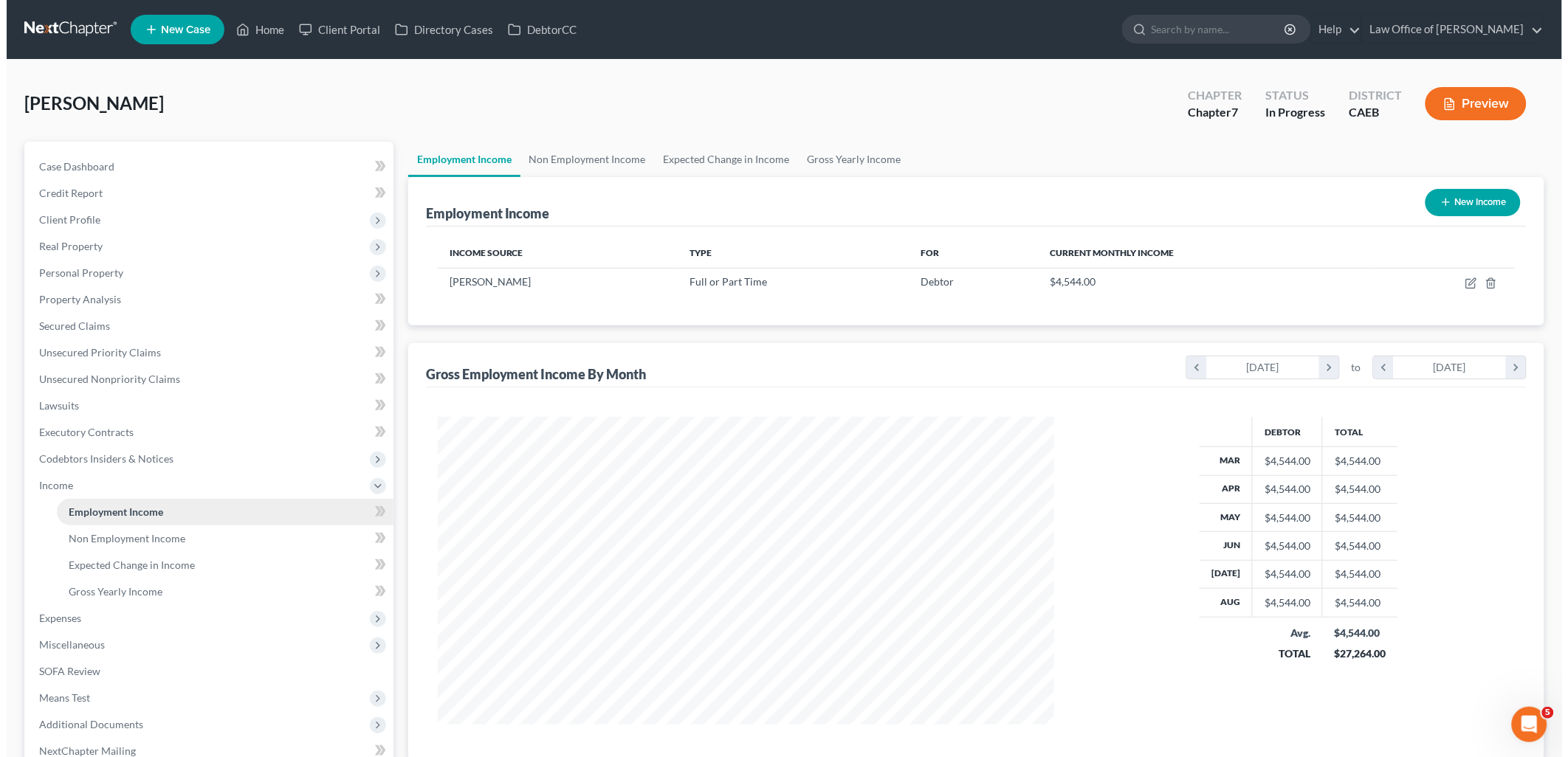
scroll to position [308, 646]
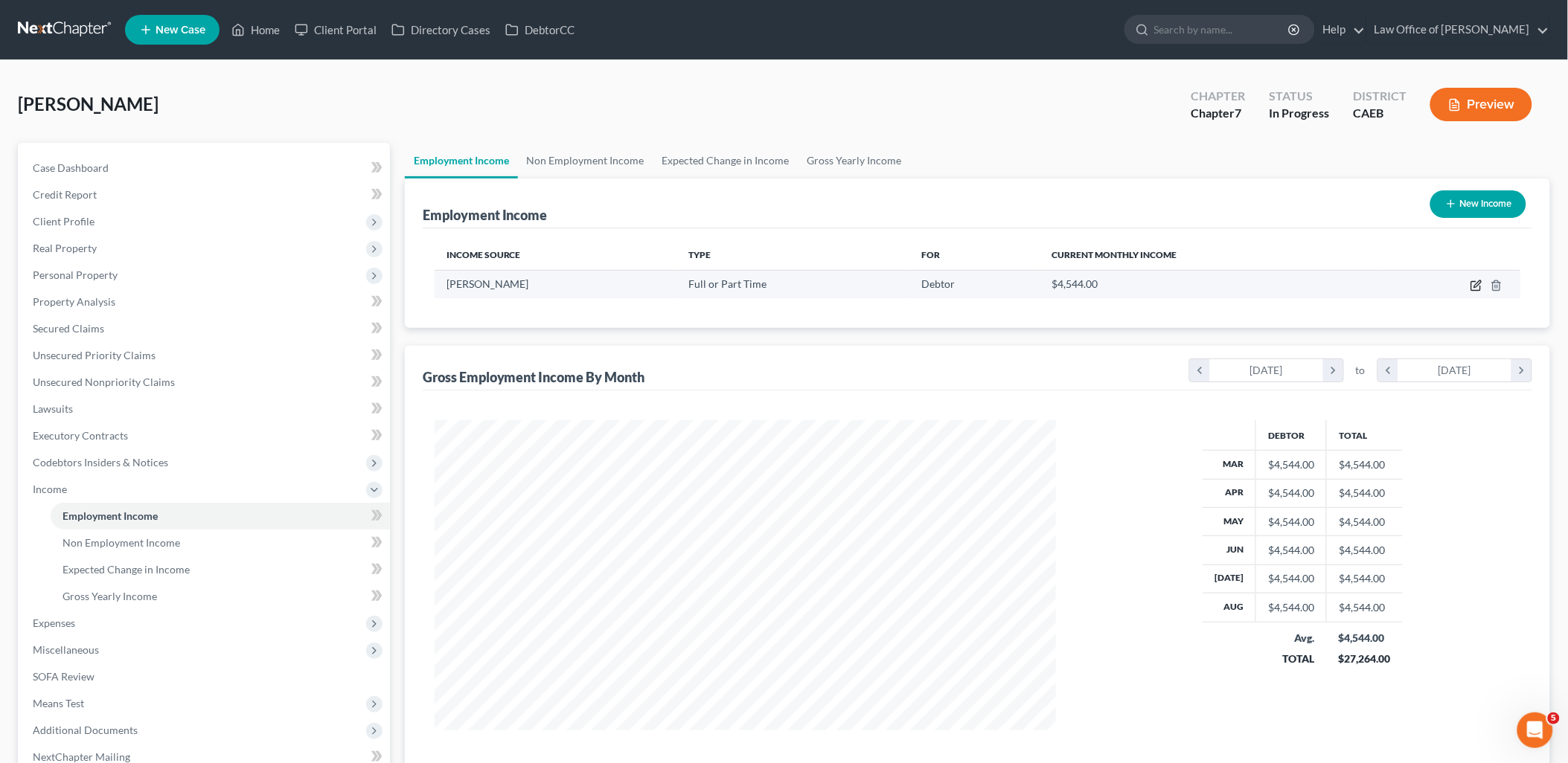
click at [1474, 283] on icon "button" at bounding box center [1476, 286] width 12 height 12
select select "0"
select select "4"
select select "1"
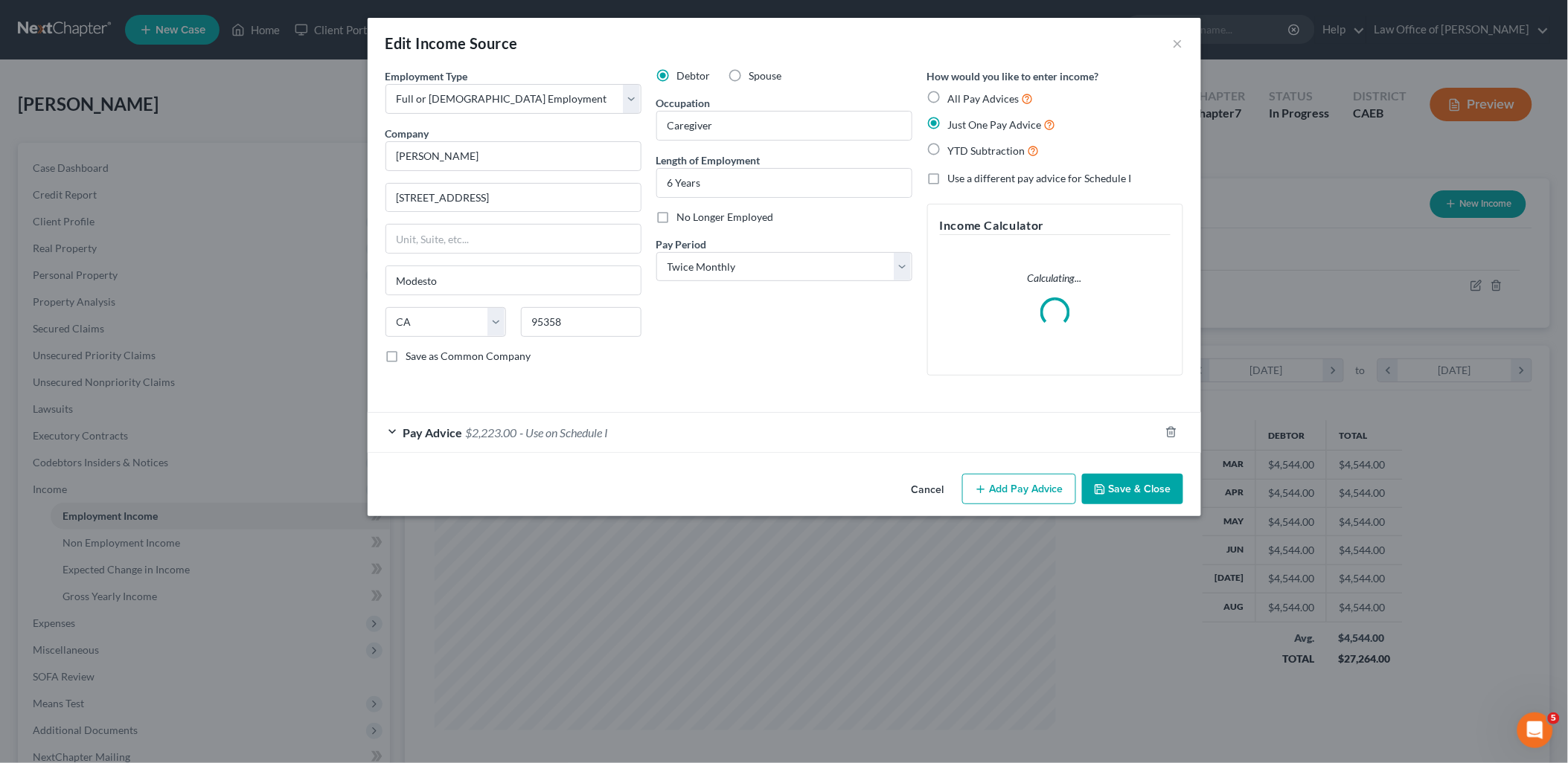
scroll to position [313, 656]
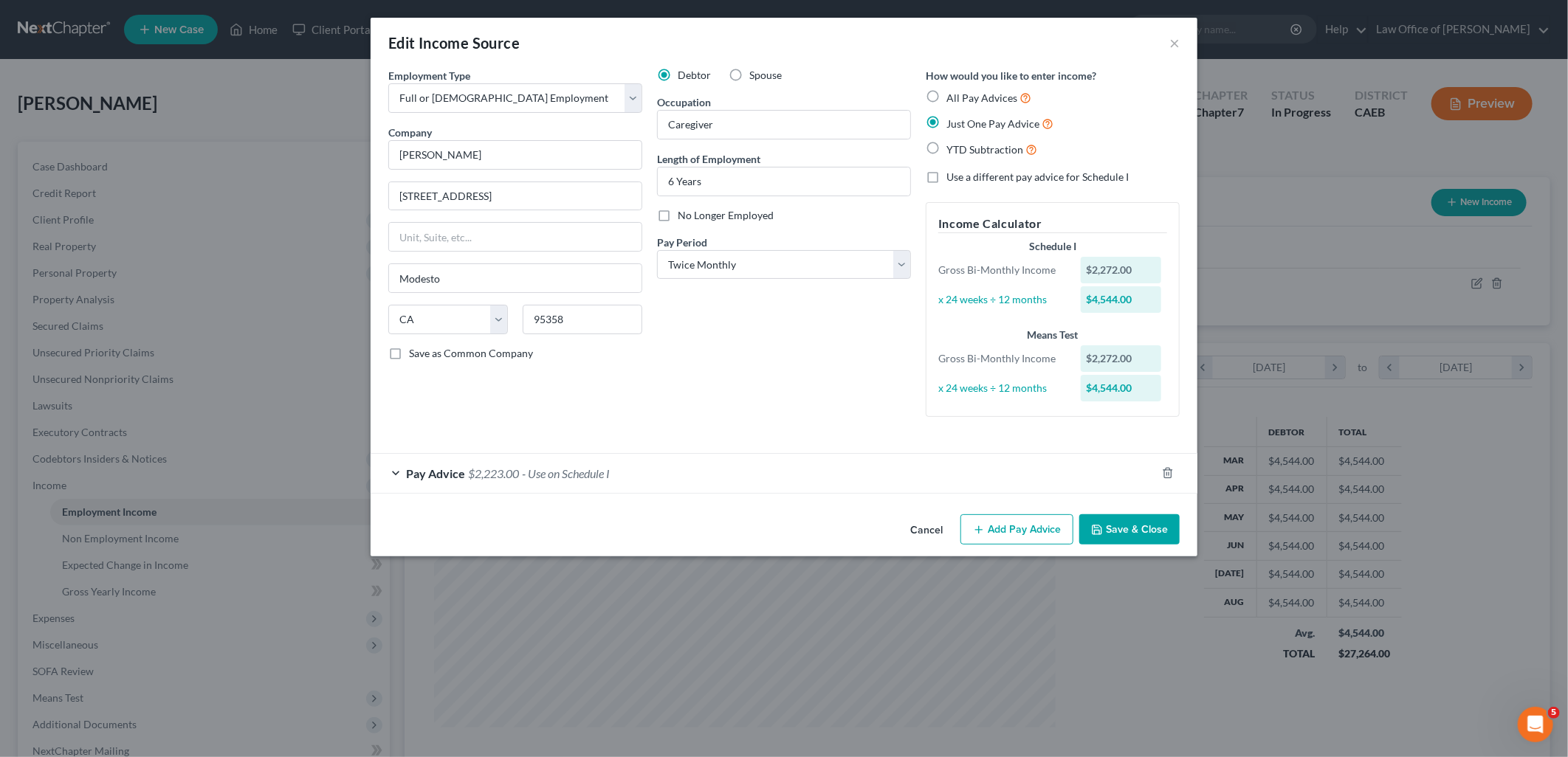
click at [1159, 537] on button "Save & Close" at bounding box center [1129, 530] width 100 height 31
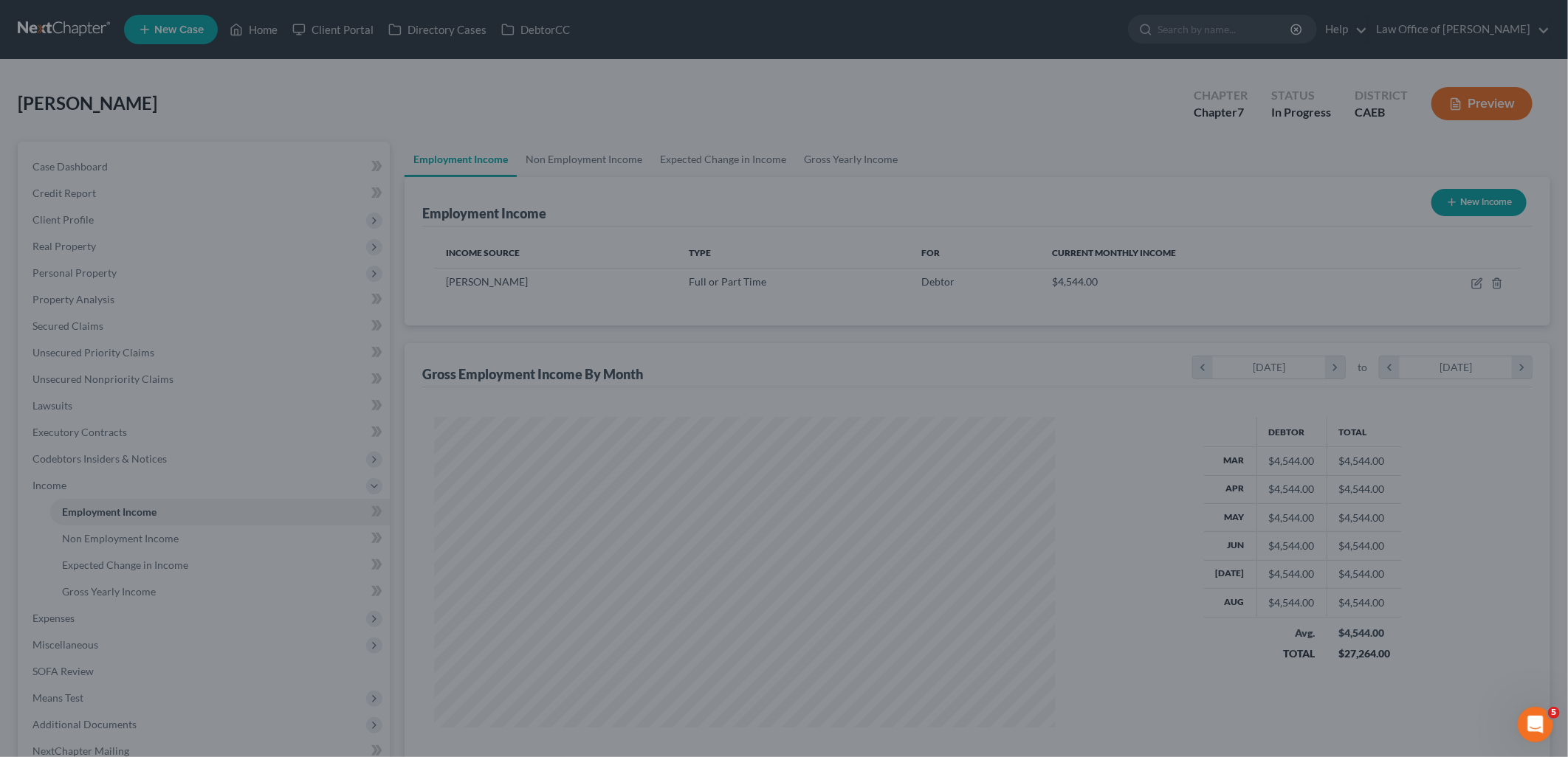
scroll to position [737894, 737359]
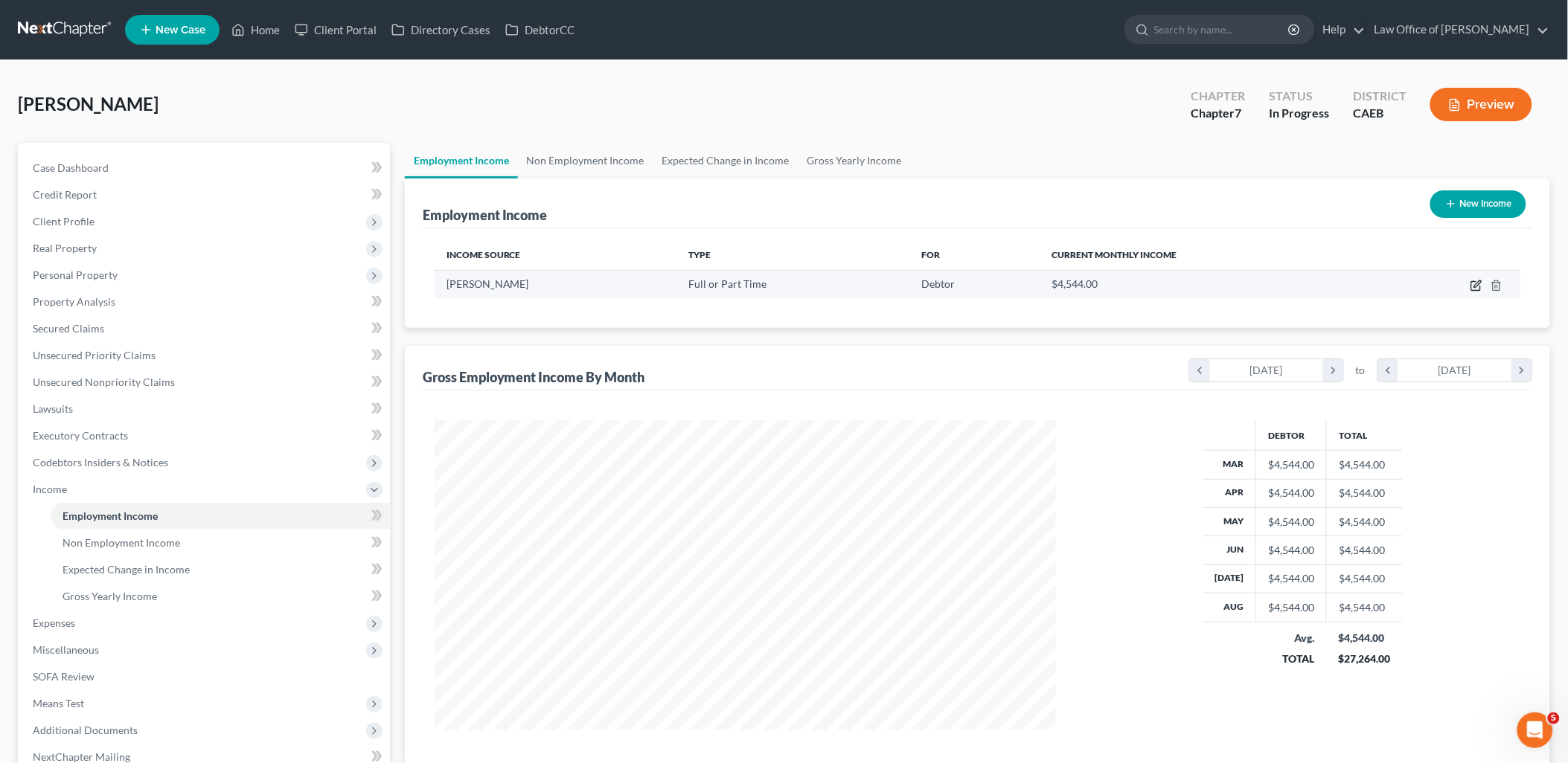
click at [1473, 288] on icon "button" at bounding box center [1476, 286] width 12 height 12
select select "0"
select select "4"
select select "1"
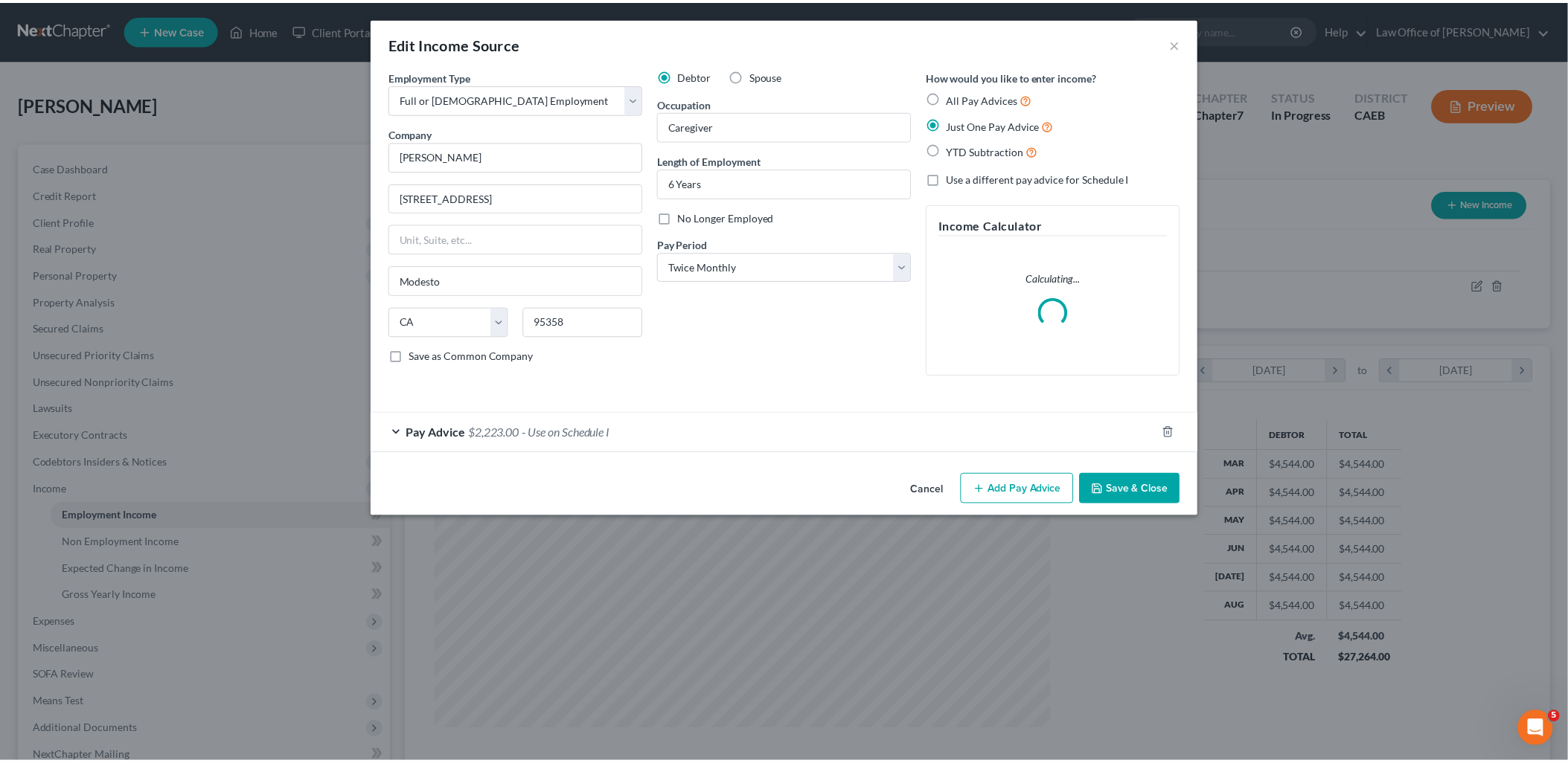
scroll to position [313, 656]
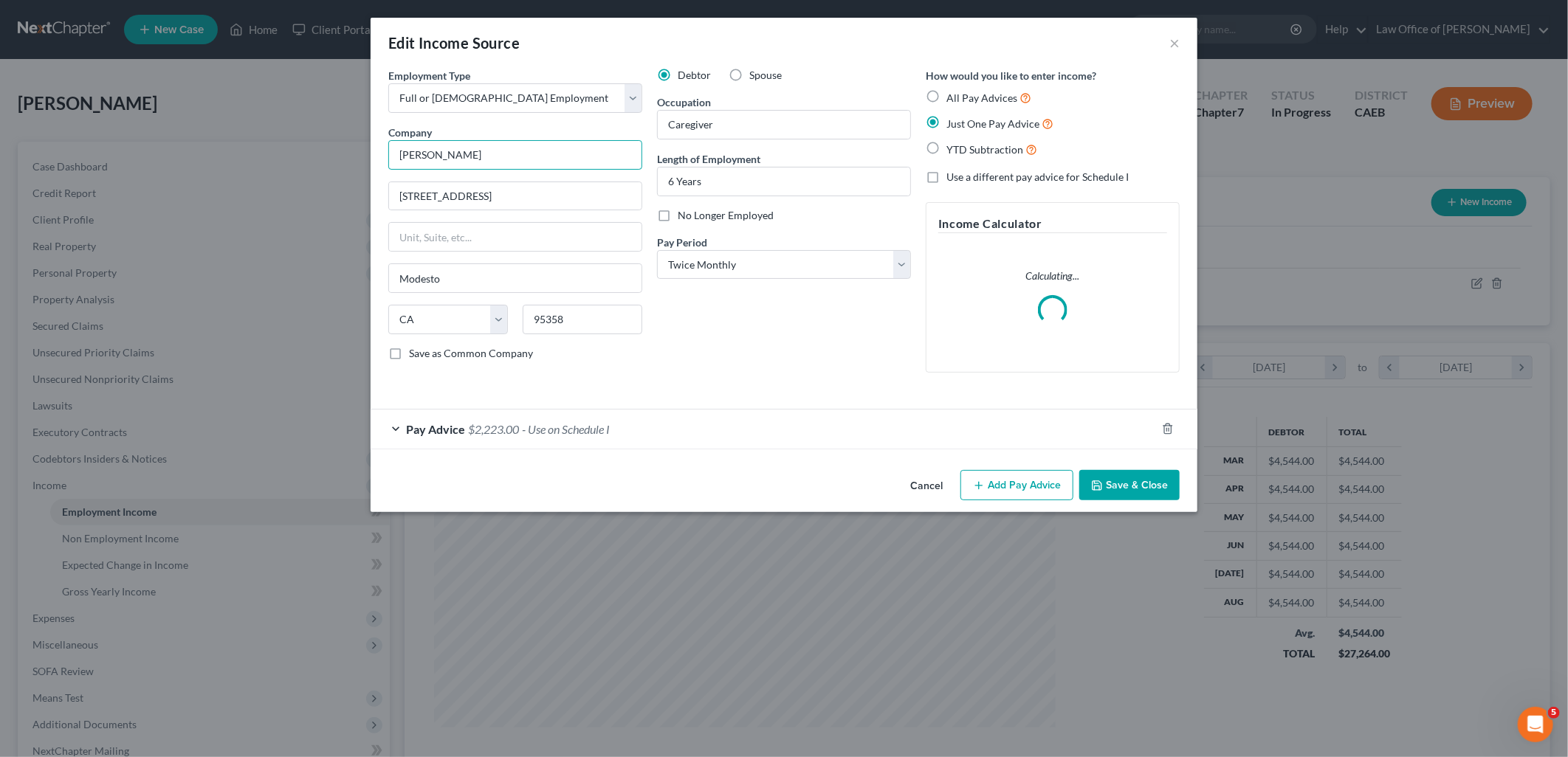
drag, startPoint x: 512, startPoint y: 154, endPoint x: 352, endPoint y: 154, distance: 160.0
click at [355, 154] on div "Edit Income Source × Employment Type * Select Full or Part Time Employment Self…" at bounding box center [784, 378] width 1568 height 757
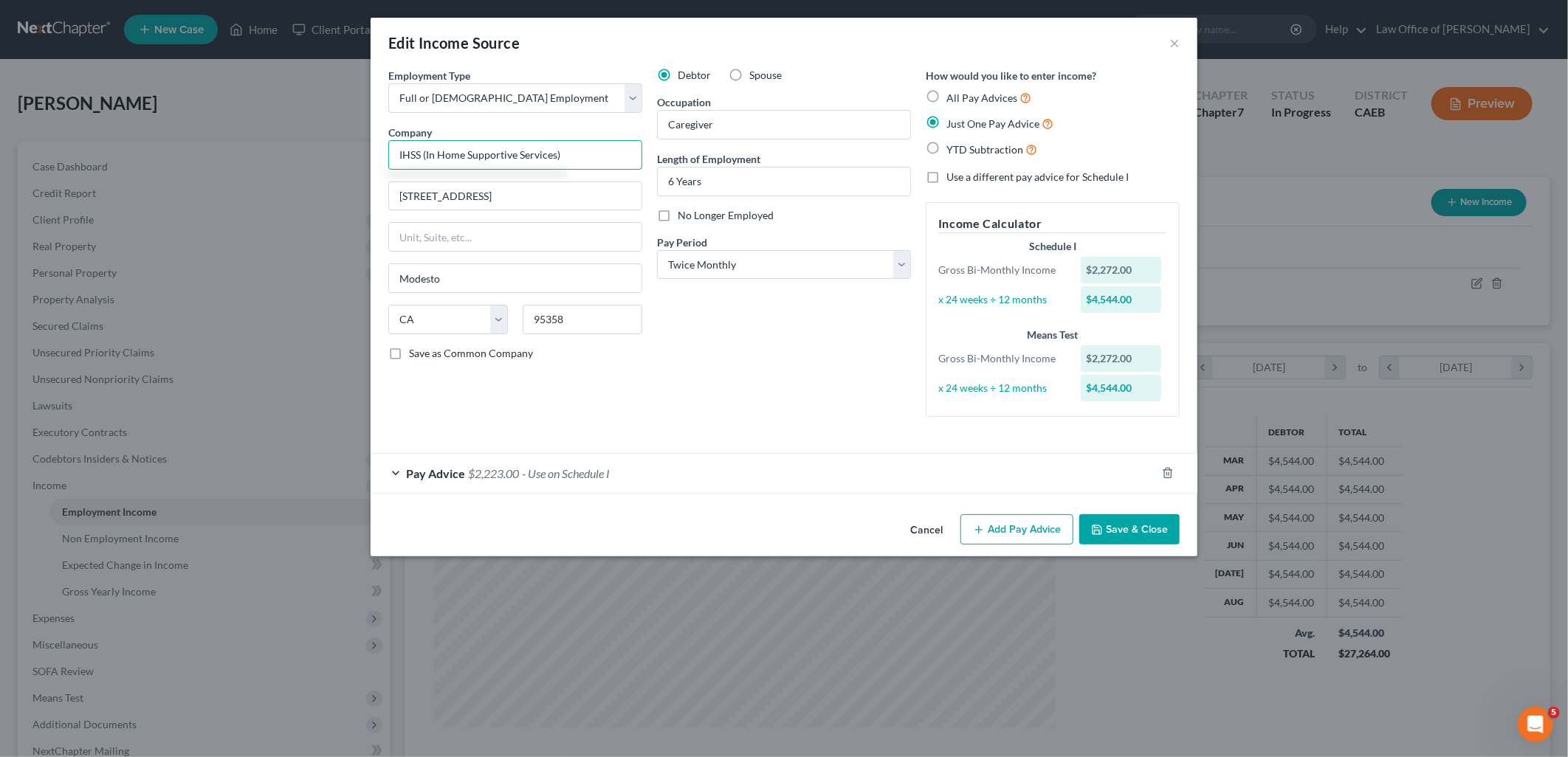
type input "IHSS (In Home Supportive Services)"
type input "WORK at HOME"
click at [1139, 537] on button "Save & Close" at bounding box center [1129, 530] width 100 height 31
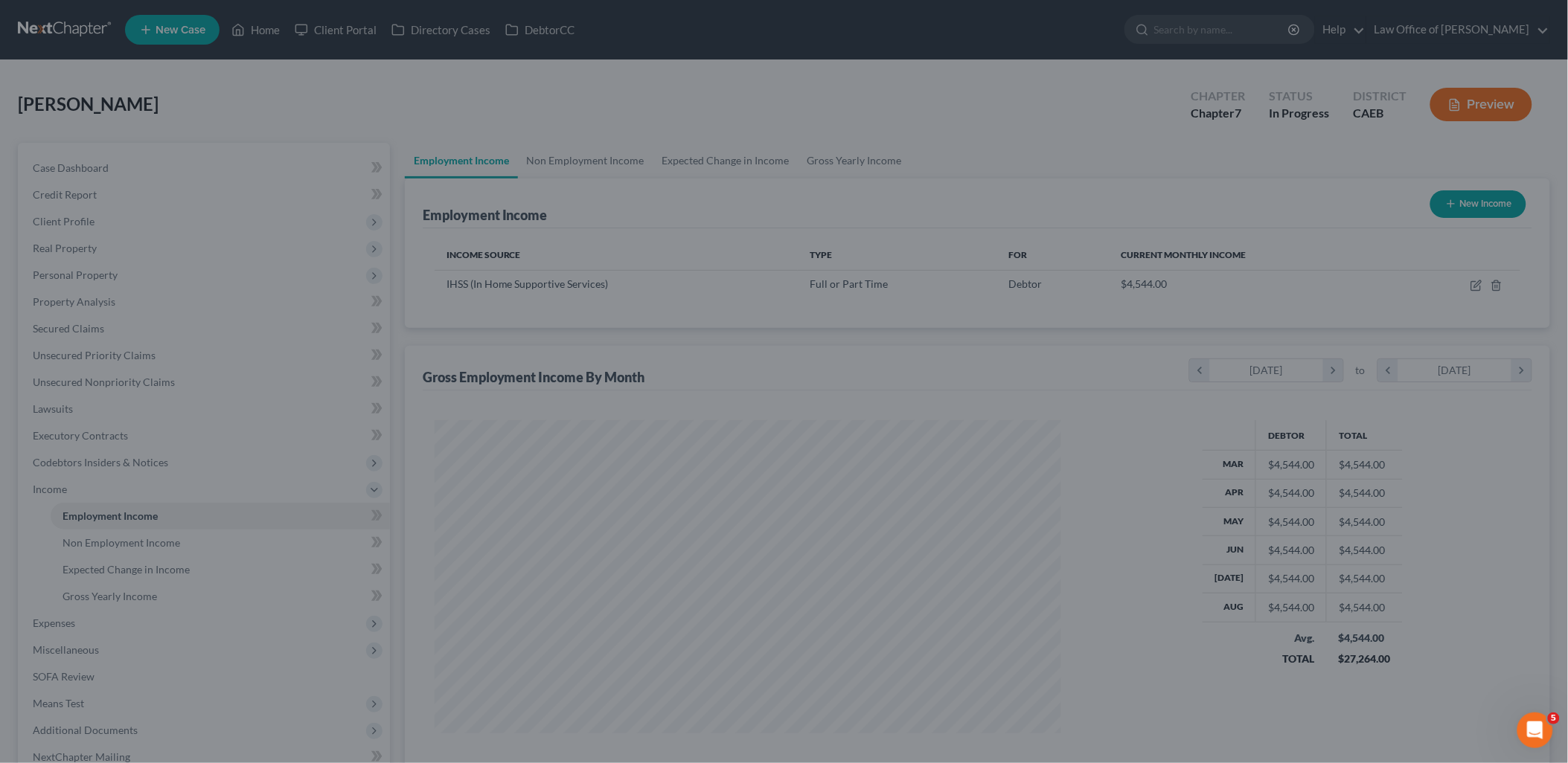
scroll to position [743743, 743347]
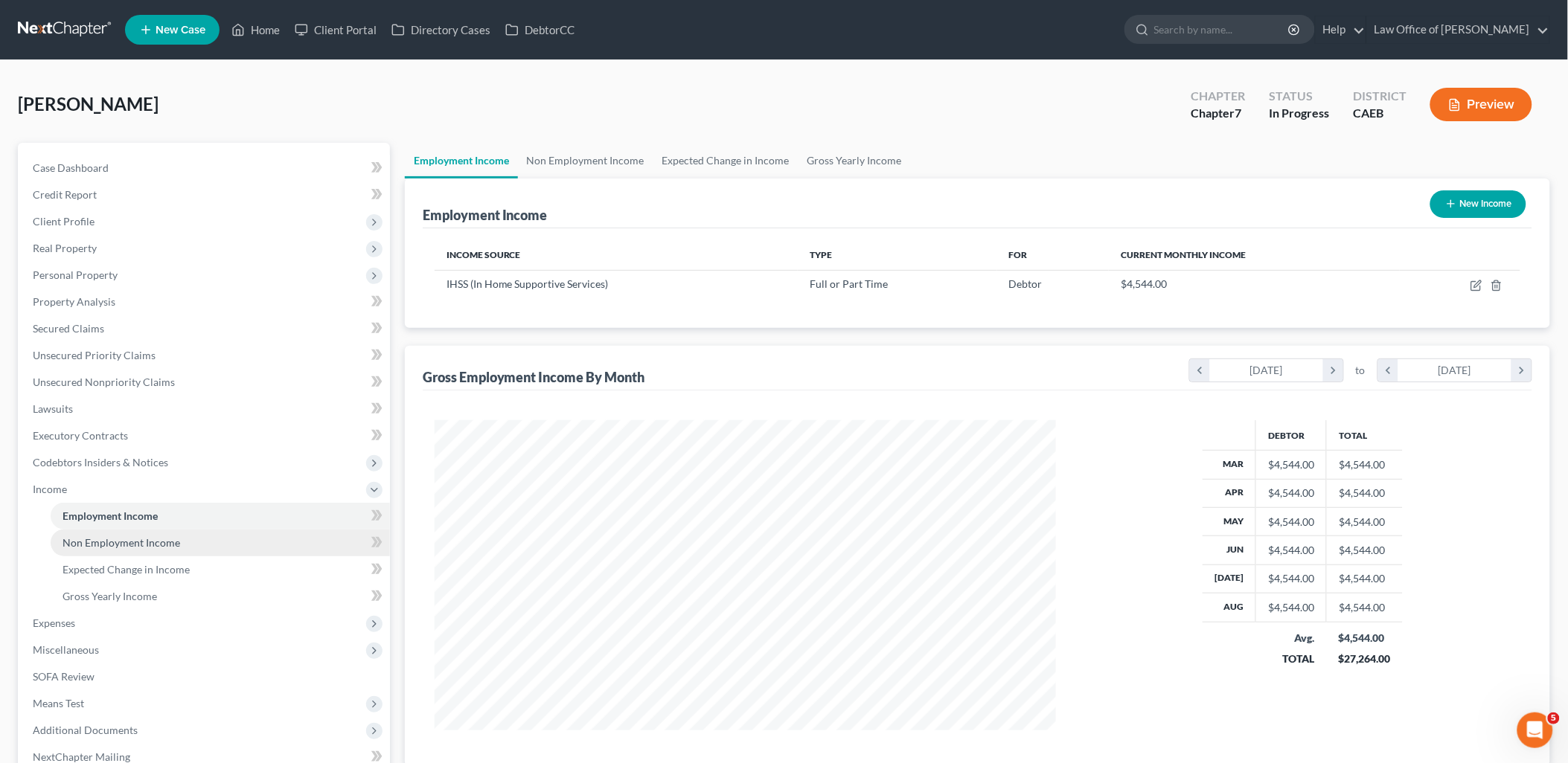
click at [117, 538] on span "Non Employment Income" at bounding box center [121, 543] width 118 height 13
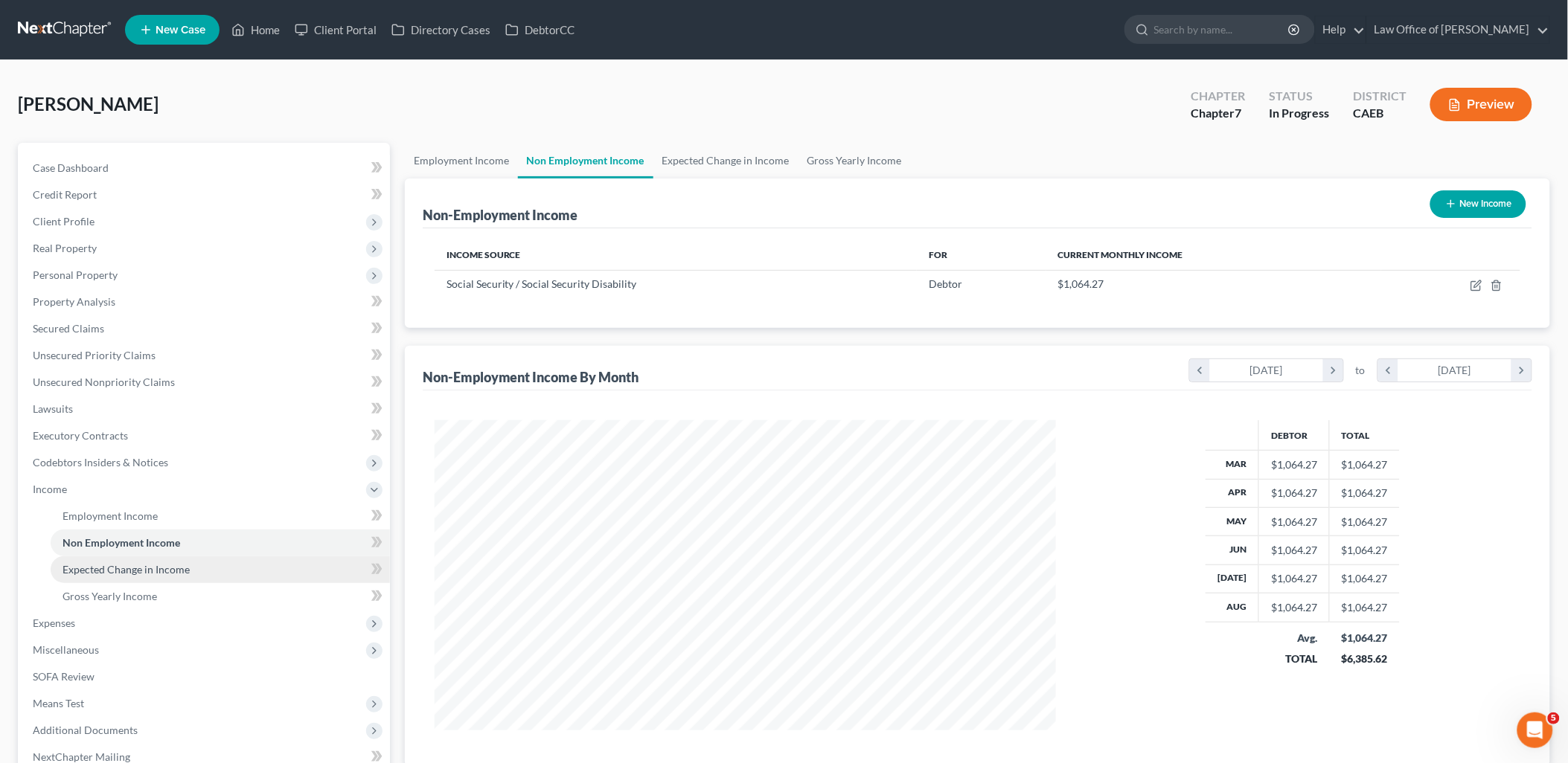
scroll to position [310, 651]
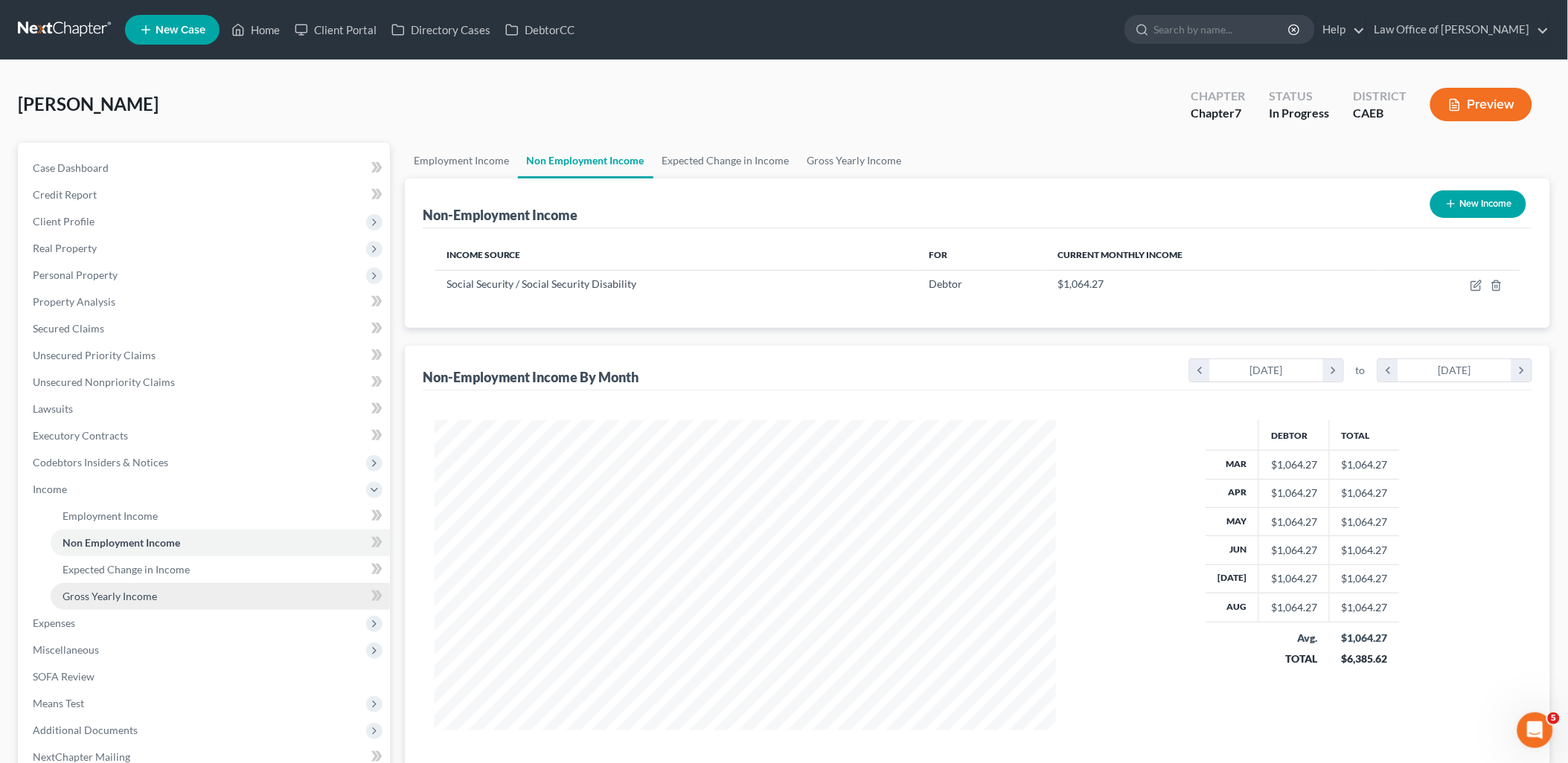
click at [112, 594] on span "Gross Yearly Income" at bounding box center [110, 596] width 94 height 13
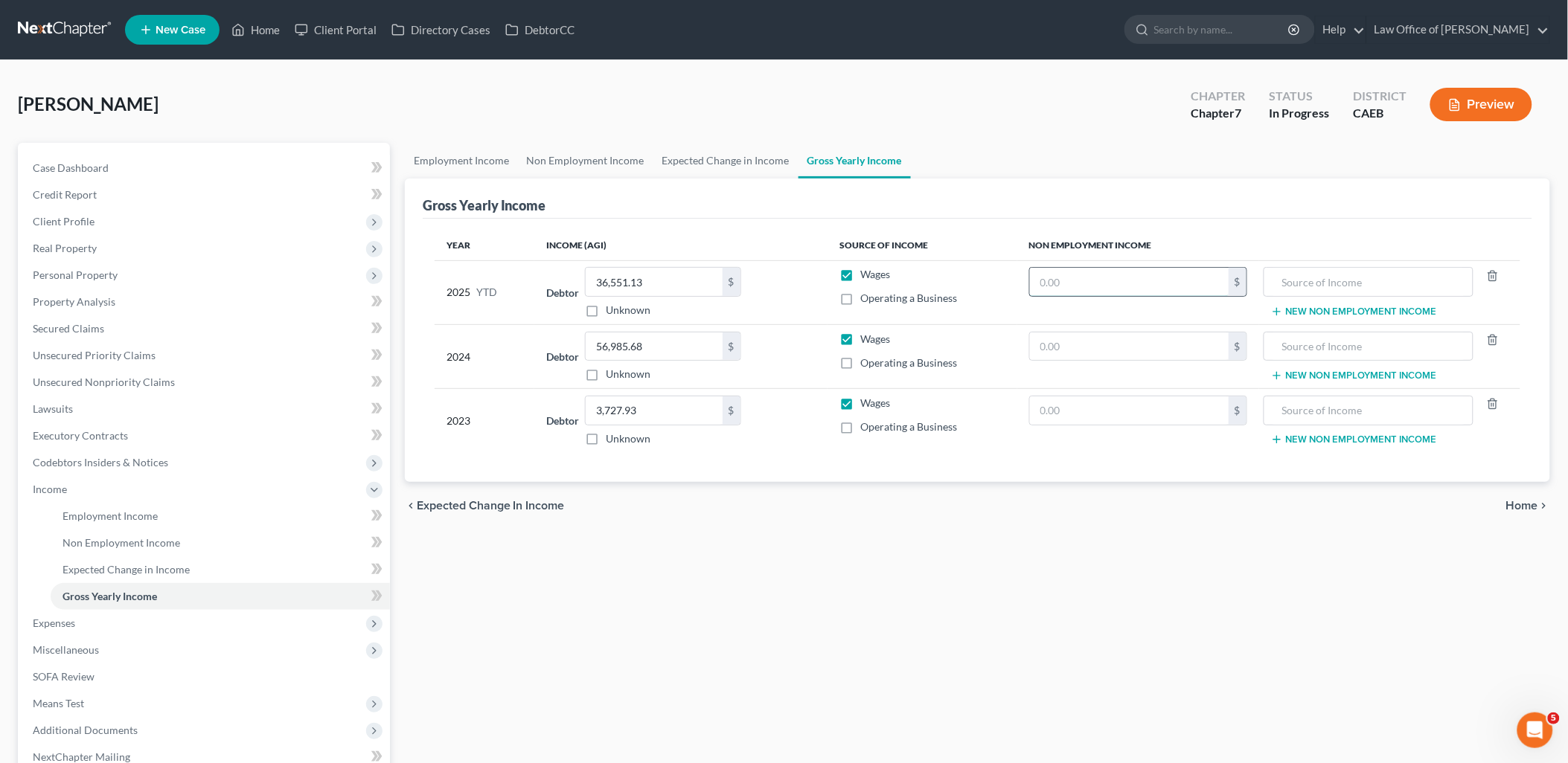
click at [1107, 273] on input "text" at bounding box center [1128, 281] width 199 height 28
type input "13,232"
click at [1352, 279] on input "text" at bounding box center [1368, 281] width 194 height 28
drag, startPoint x: 1393, startPoint y: 280, endPoint x: 1282, endPoint y: 280, distance: 111.0
click at [1282, 280] on input "SSI - Minor Child" at bounding box center [1368, 281] width 194 height 28
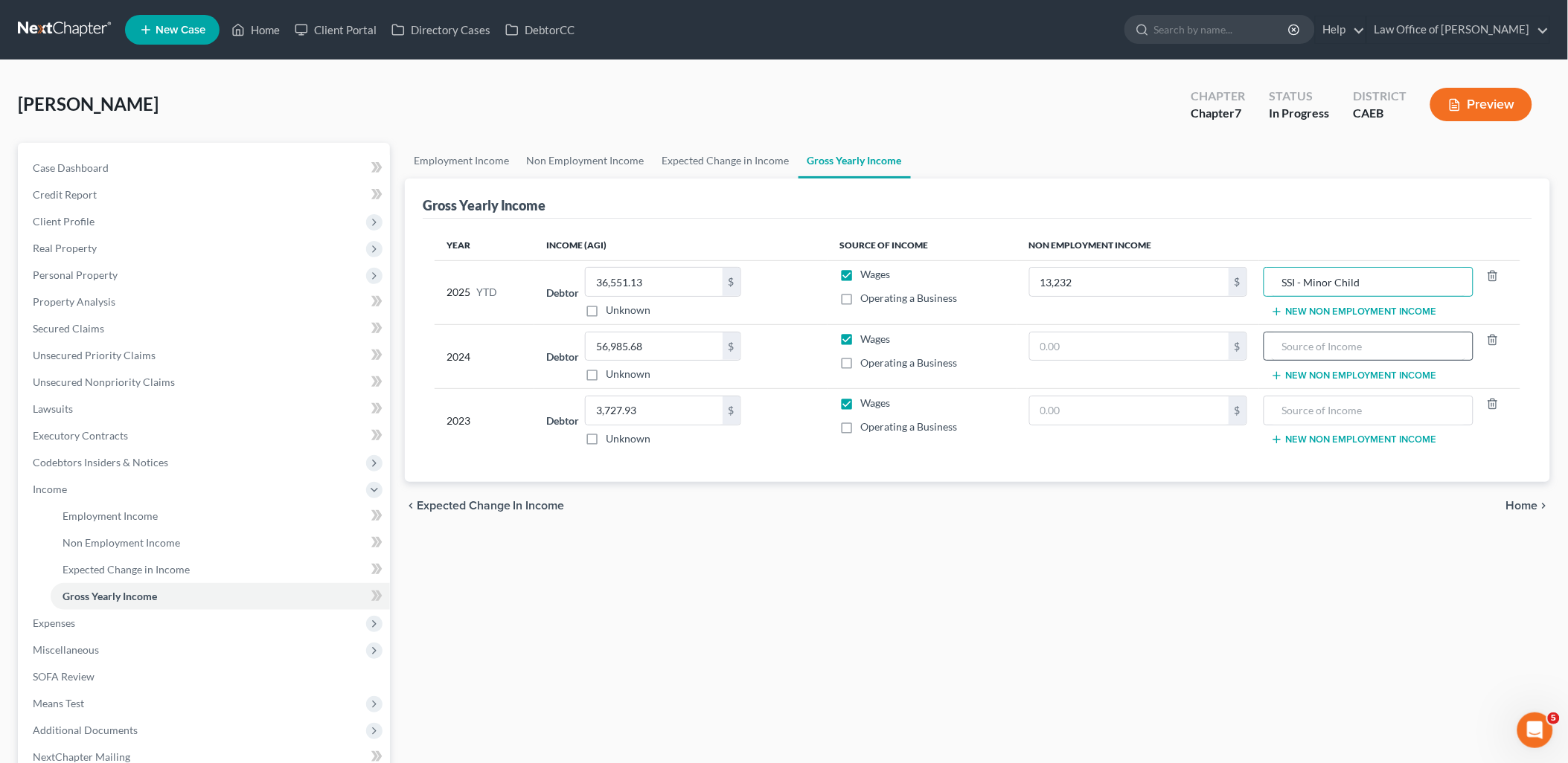
type input "SSI - Minor Child"
click at [1345, 347] on input "text" at bounding box center [1368, 347] width 194 height 28
paste input "SSI - Minor Child"
type input "SSI - Minor Child"
drag, startPoint x: 1338, startPoint y: 406, endPoint x: 1397, endPoint y: 407, distance: 59.0
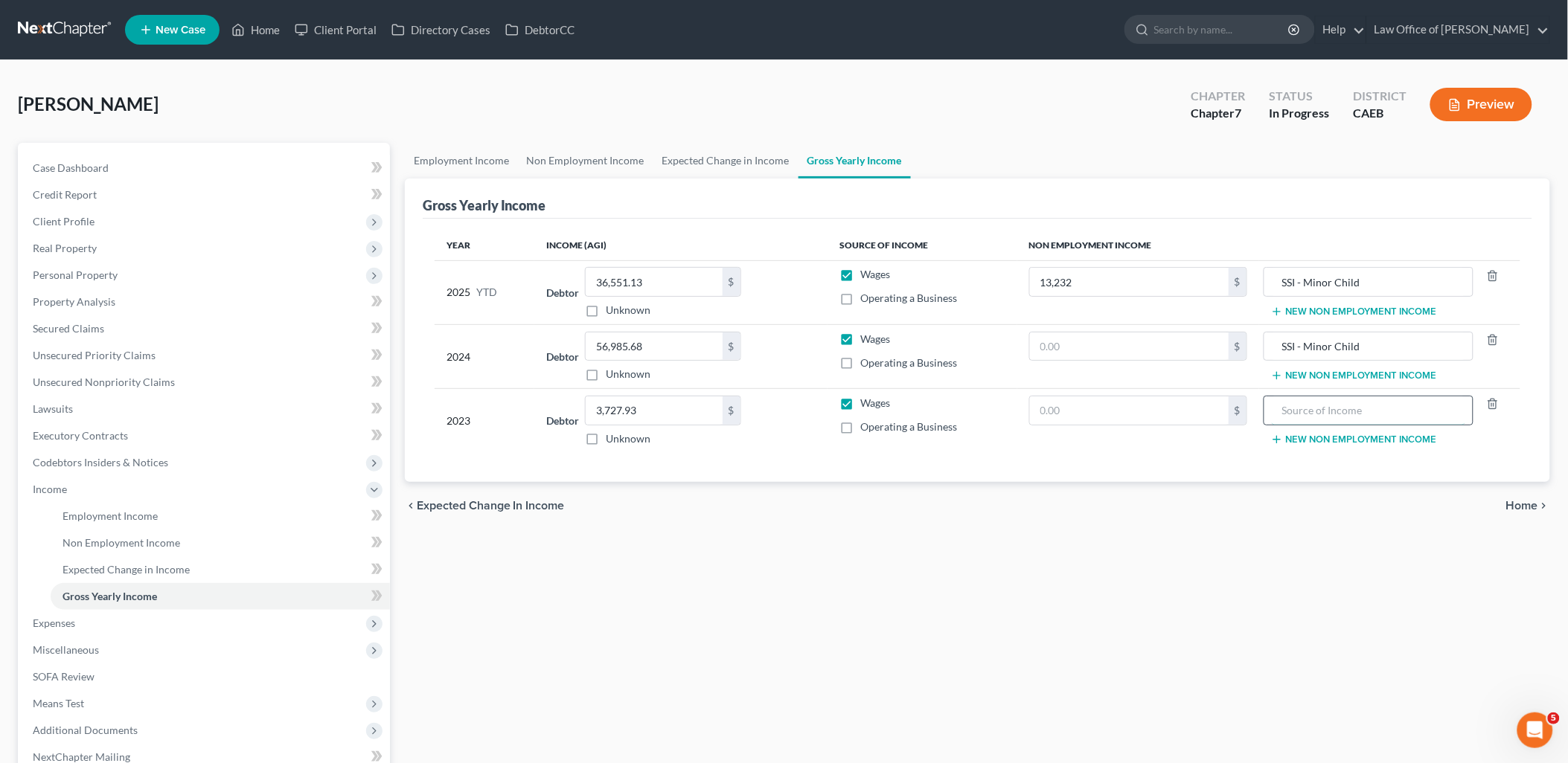
click at [1338, 407] on input "text" at bounding box center [1368, 410] width 194 height 28
paste input "SSI - Minor Child"
type input "SSI - Minor Child"
click at [1113, 345] on input "text" at bounding box center [1128, 347] width 199 height 28
type input "19,848"
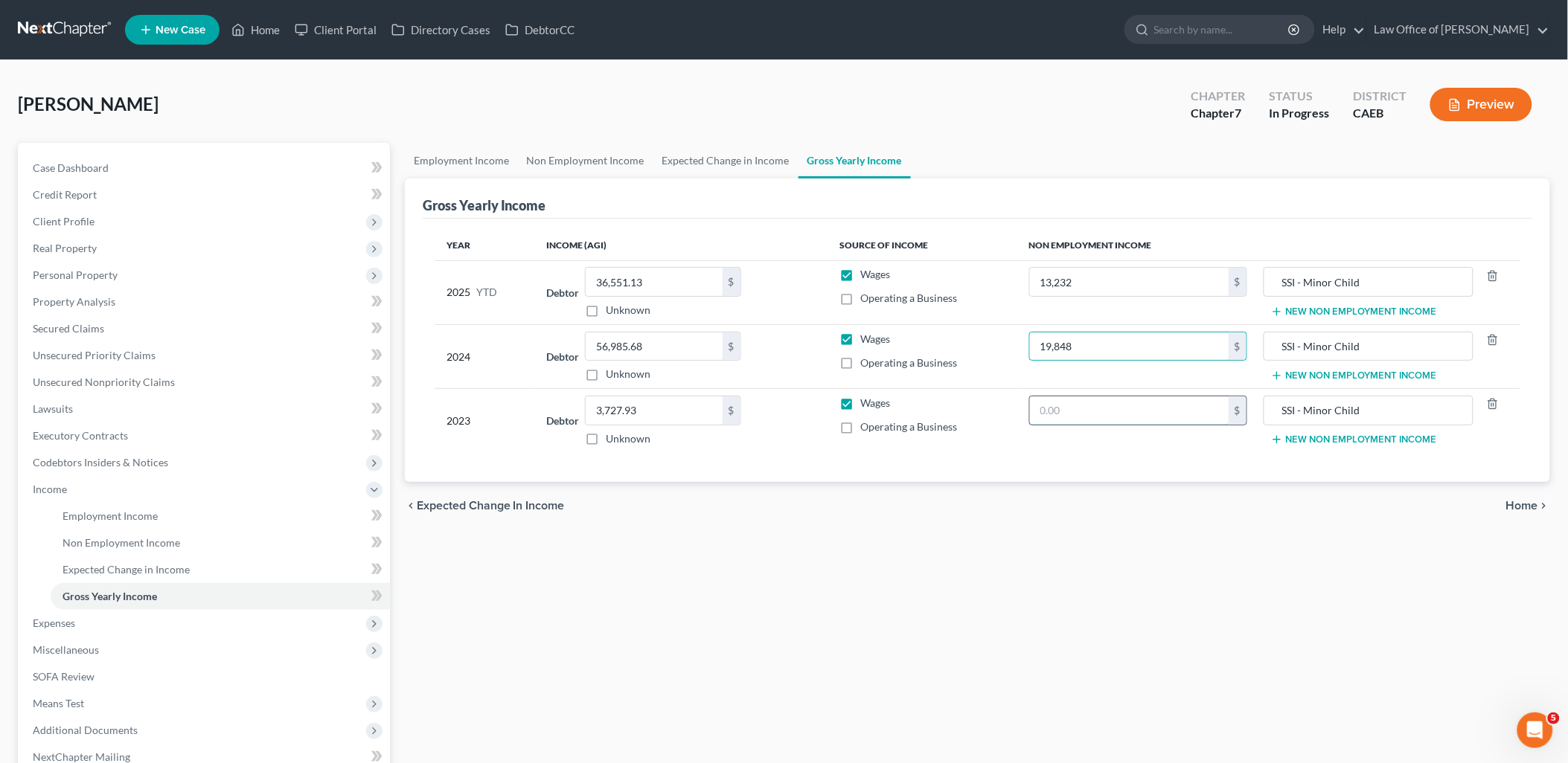
click at [1134, 407] on input "text" at bounding box center [1128, 410] width 199 height 28
type input "19,800"
click at [68, 625] on span "Expenses" at bounding box center [53, 623] width 42 height 13
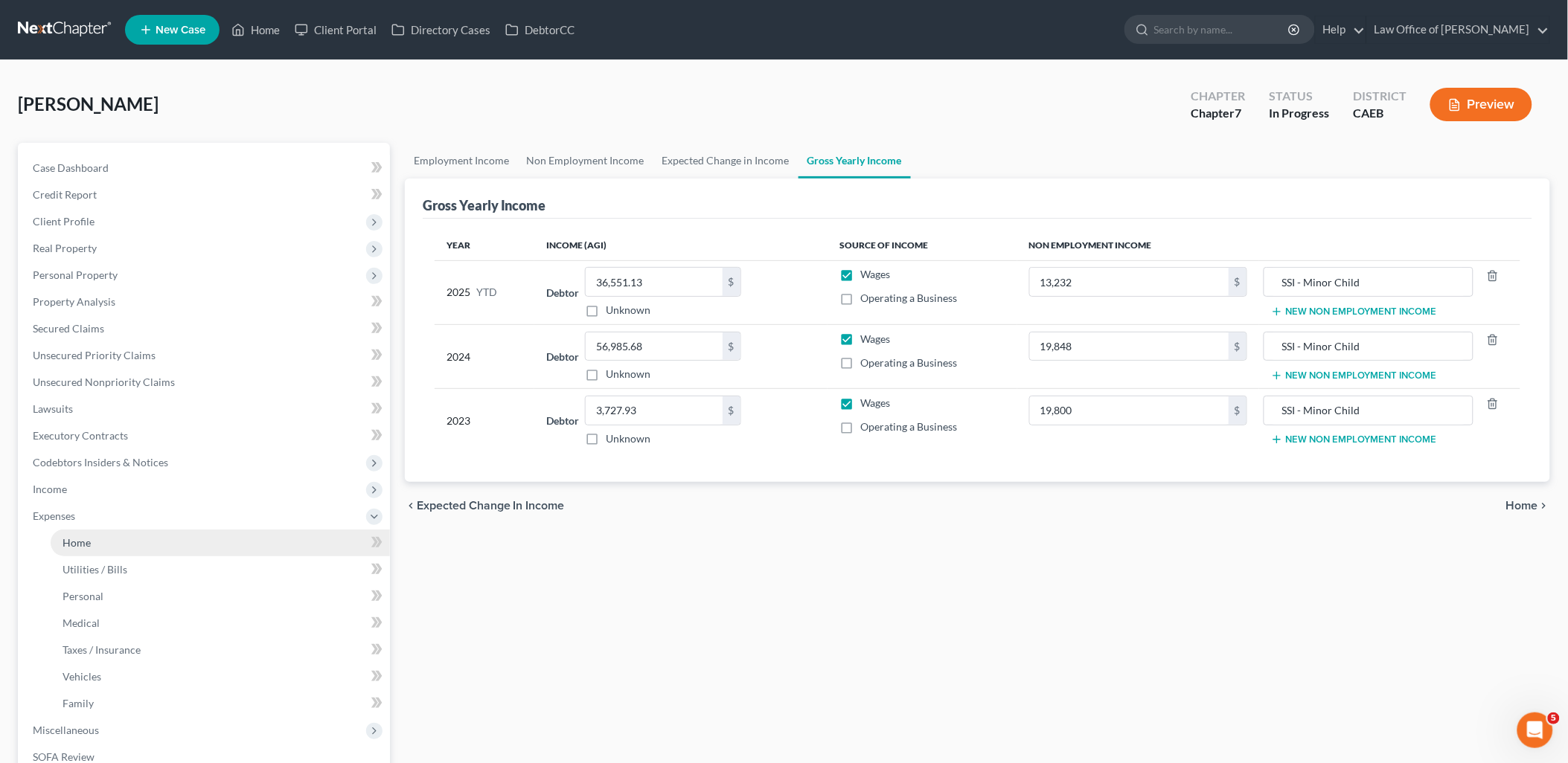
click at [70, 531] on link "Home" at bounding box center [220, 543] width 339 height 26
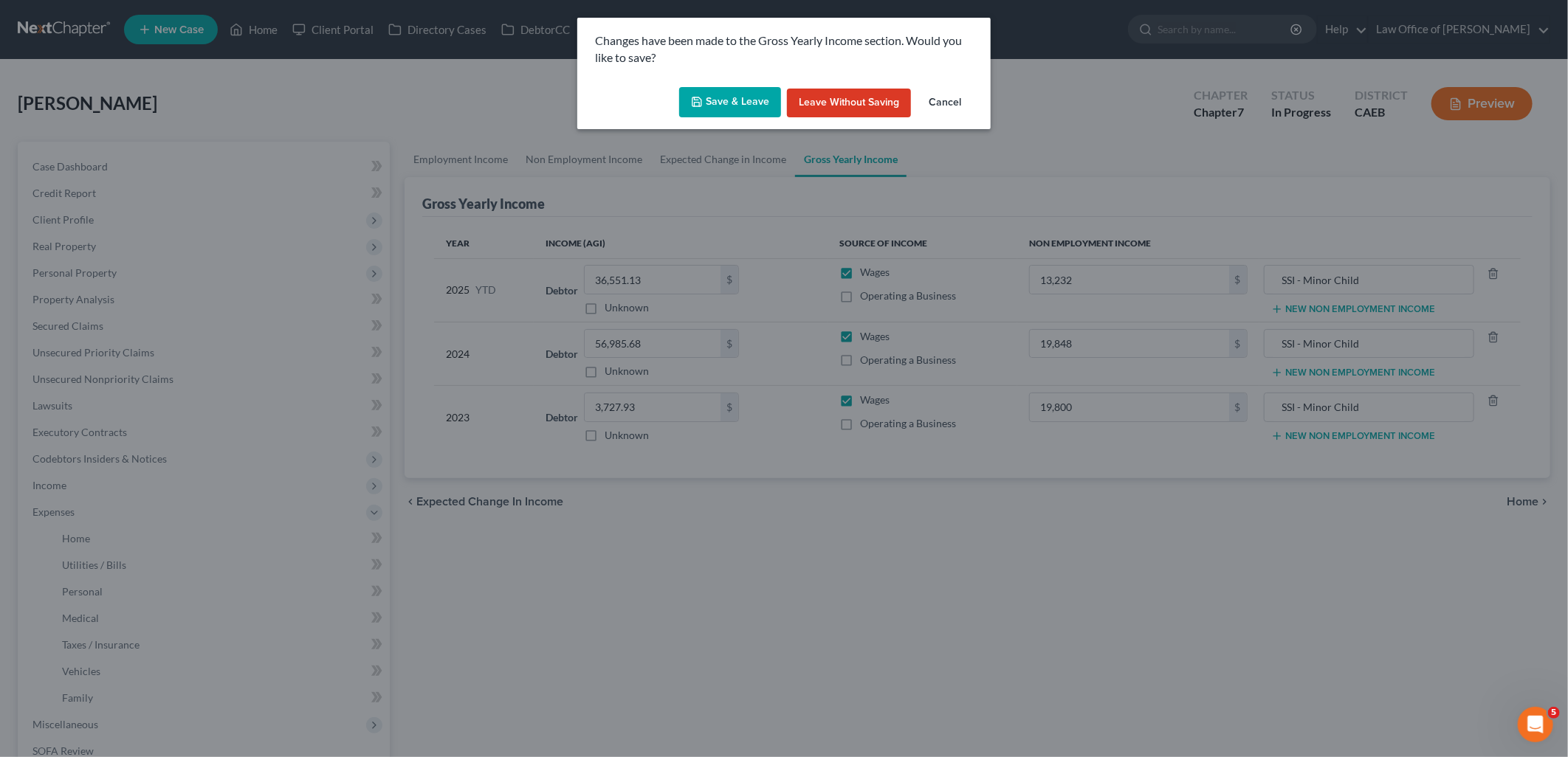
click at [738, 106] on button "Save & Leave" at bounding box center [730, 103] width 102 height 31
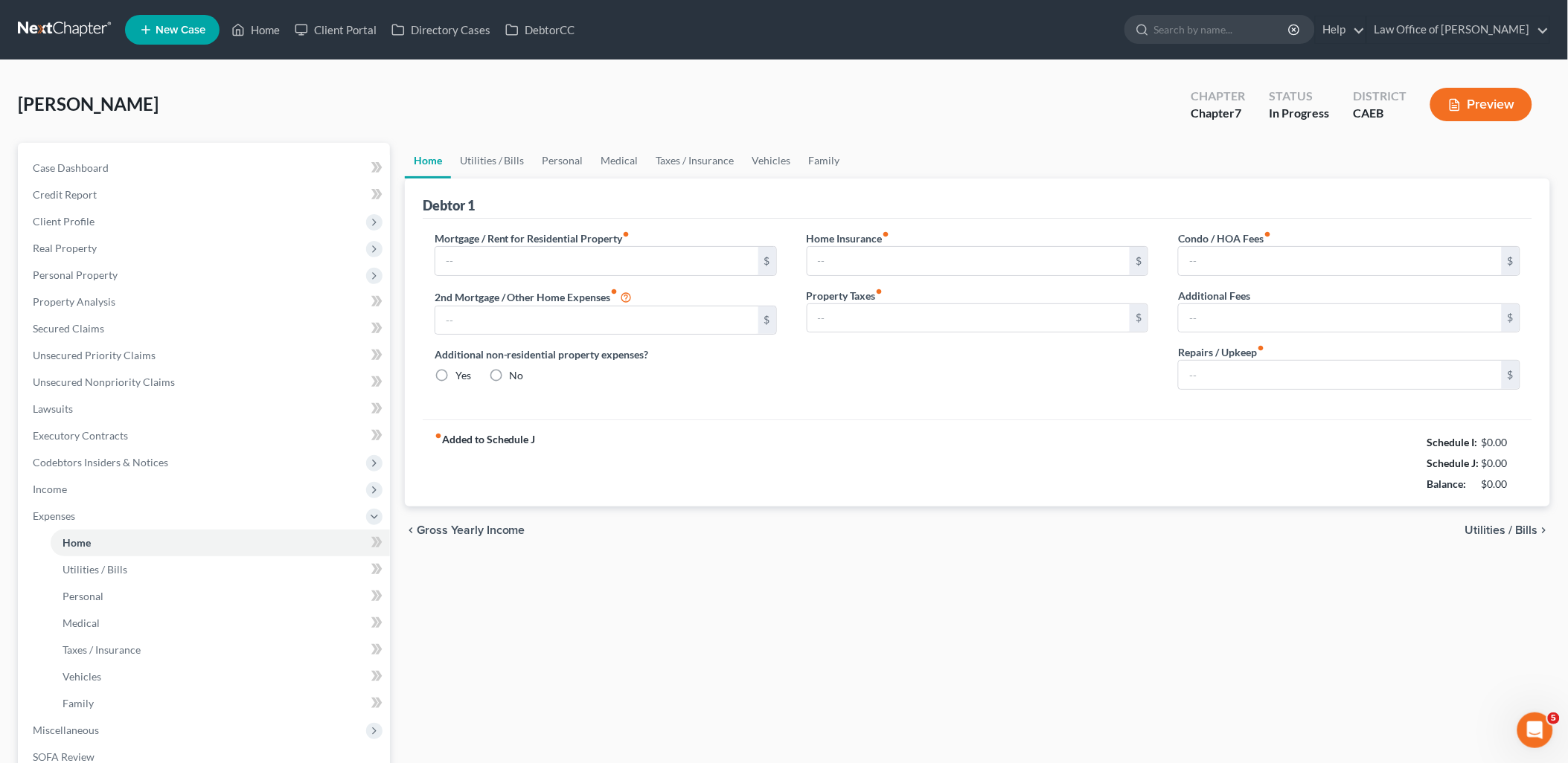
type input "1,000.00"
type input "0.00"
radio input "true"
type input "0.00"
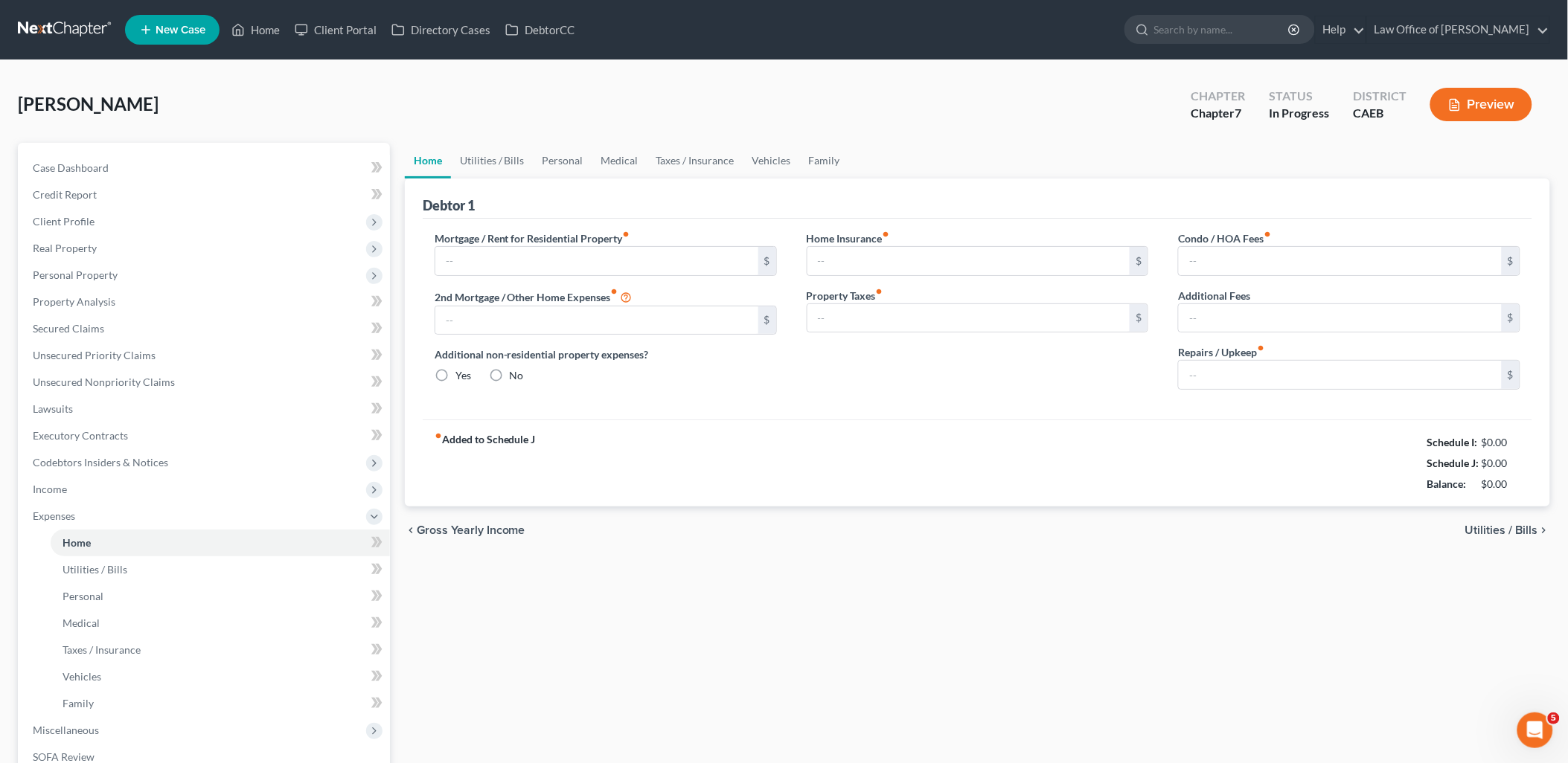
type input "0.00"
type input "150.00"
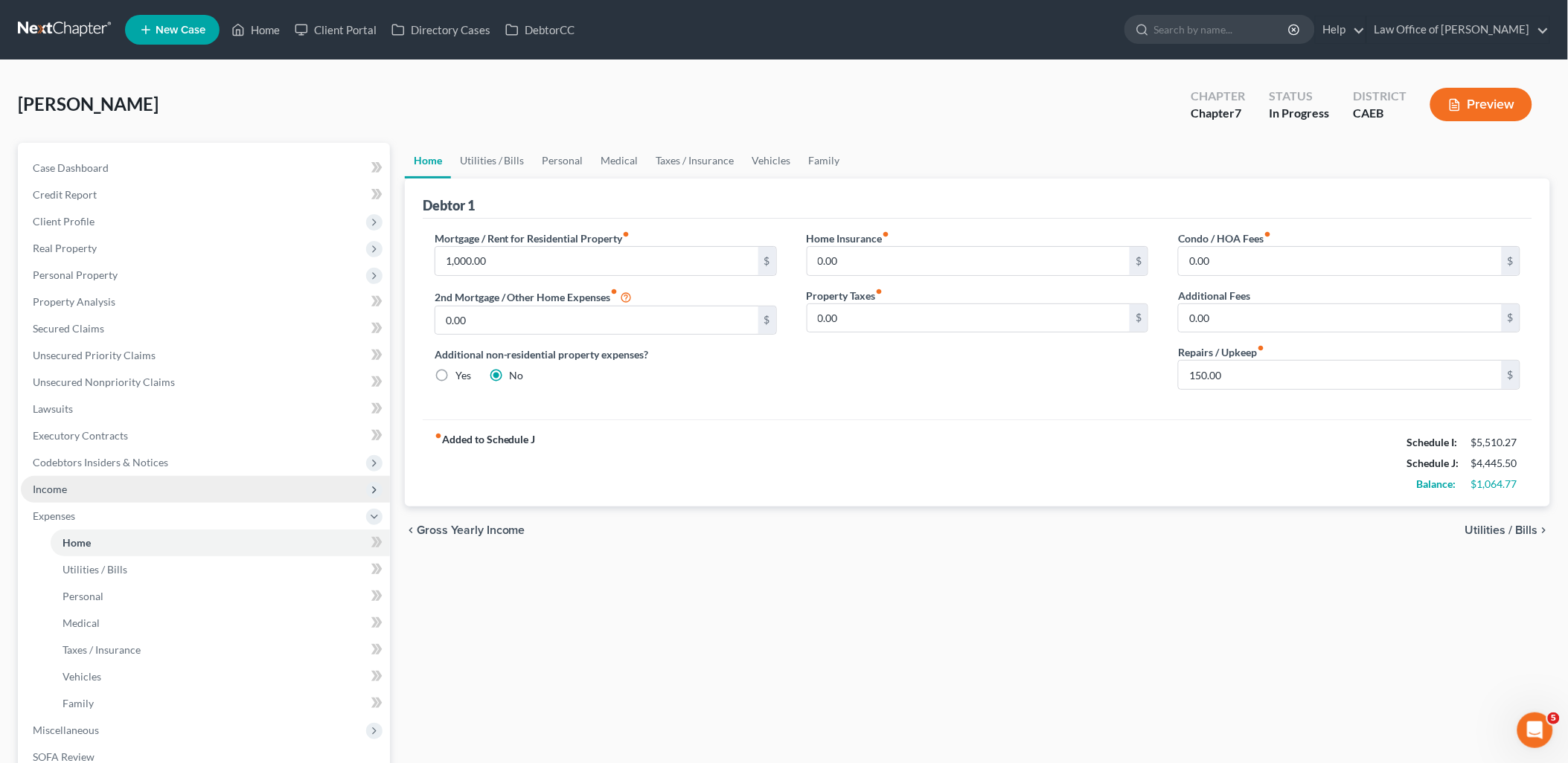
click at [54, 486] on span "Income" at bounding box center [49, 489] width 34 height 13
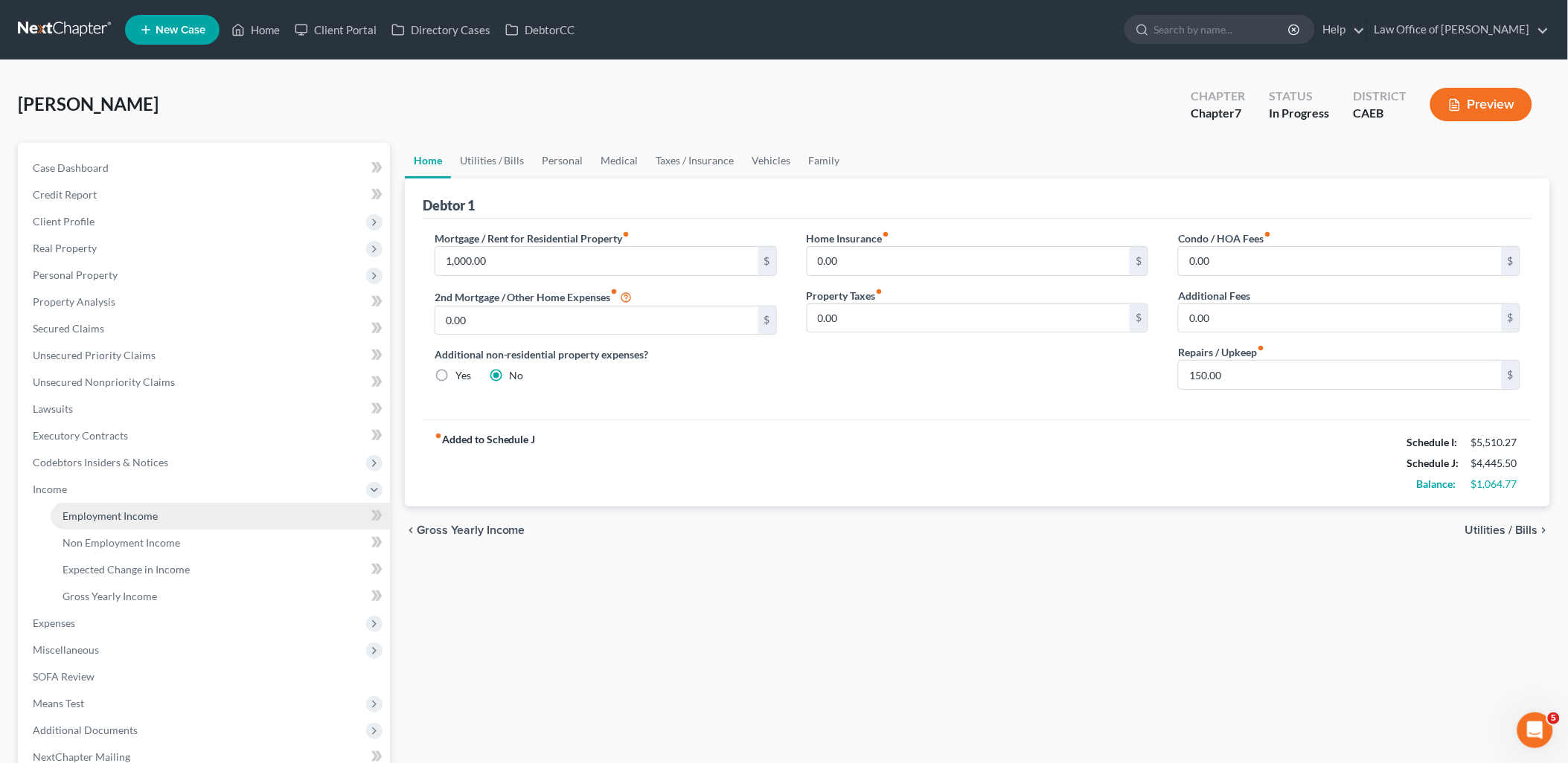
click at [90, 518] on span "Employment Income" at bounding box center [110, 515] width 95 height 13
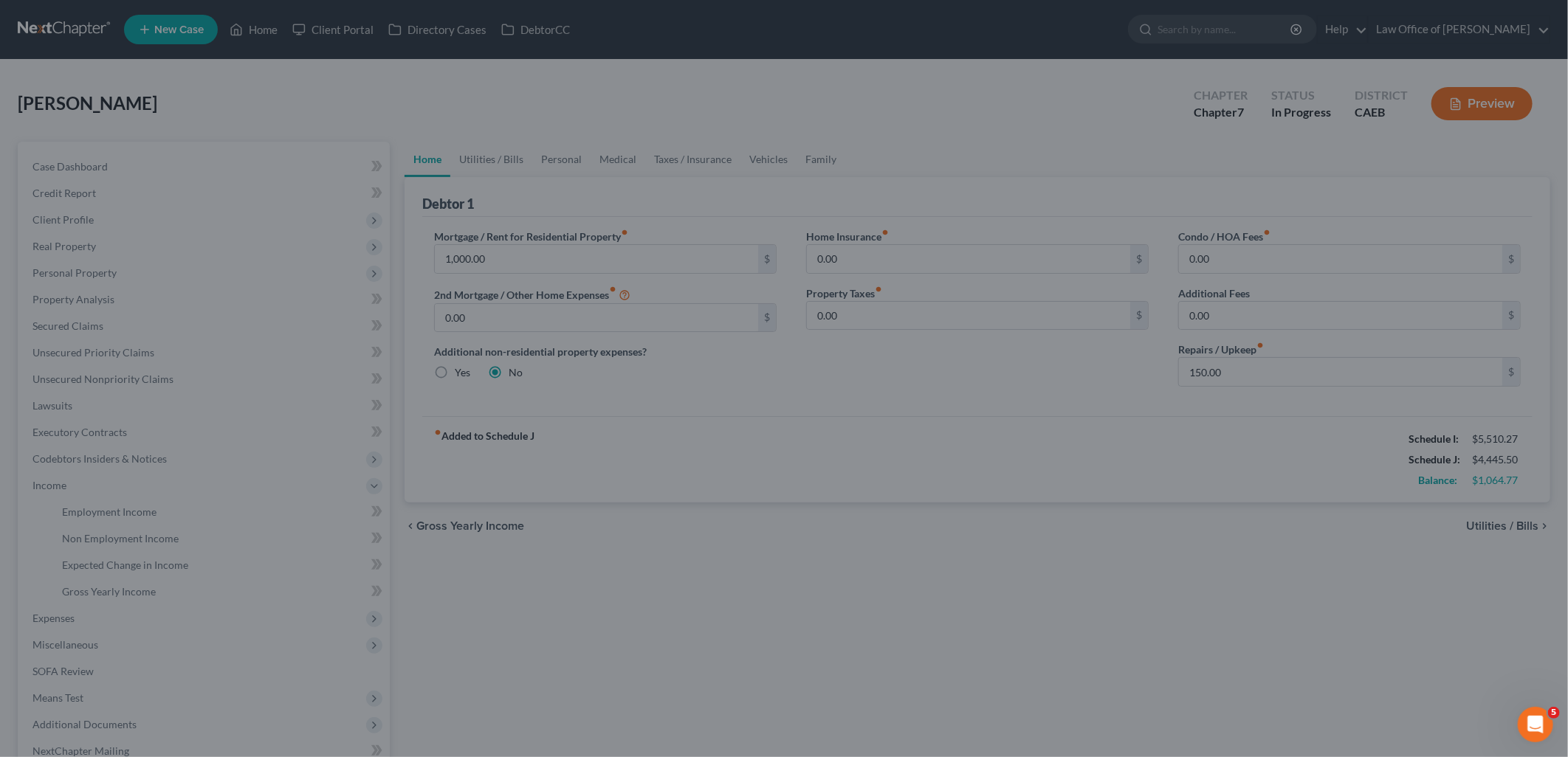
click at [55, 620] on div at bounding box center [784, 378] width 1568 height 757
click at [880, 533] on div at bounding box center [784, 378] width 1568 height 757
click at [796, 468] on div at bounding box center [784, 378] width 1568 height 757
click at [40, 616] on div at bounding box center [784, 378] width 1568 height 757
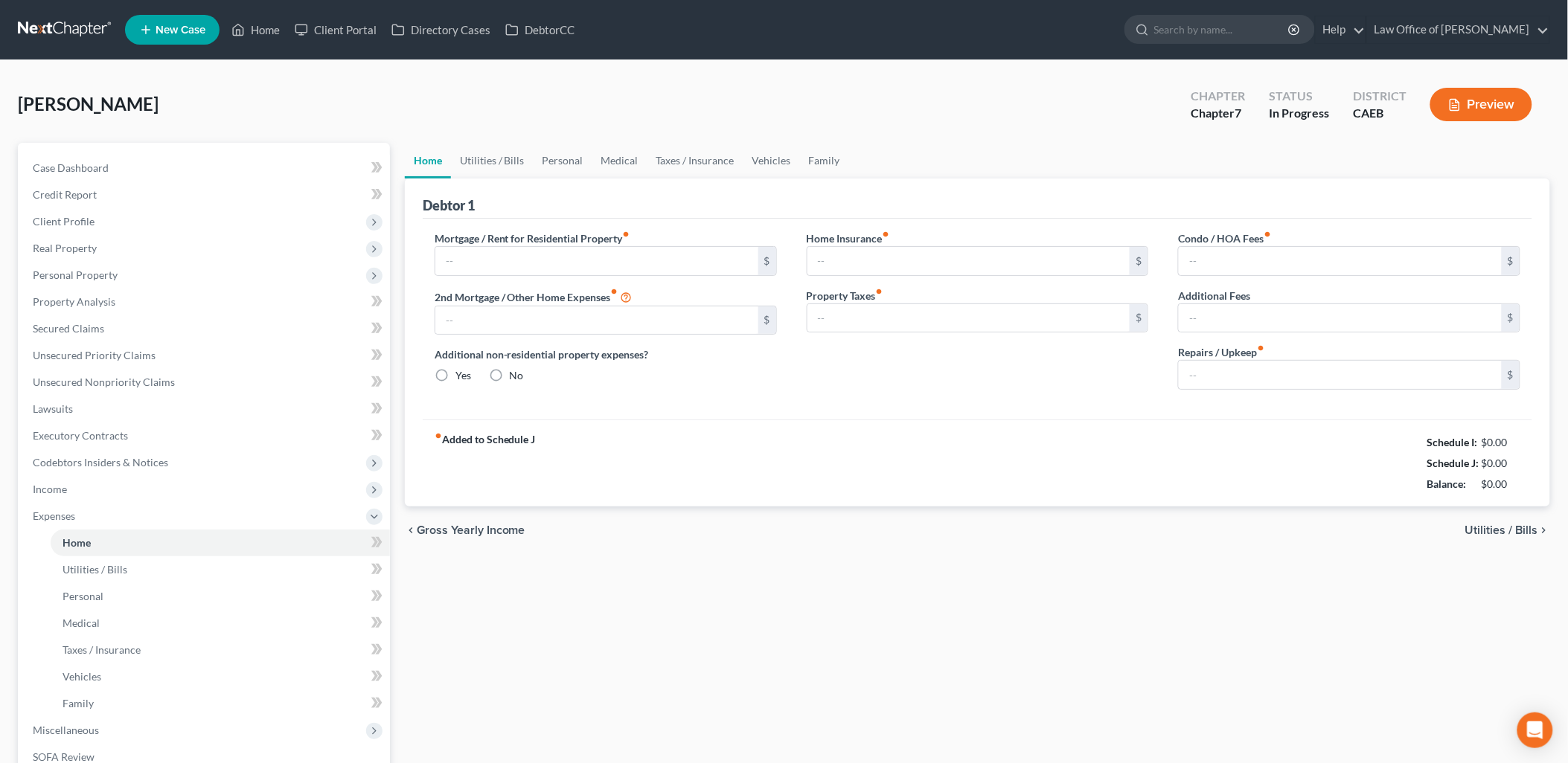
type input "1,000.00"
type input "0.00"
radio input "true"
type input "0.00"
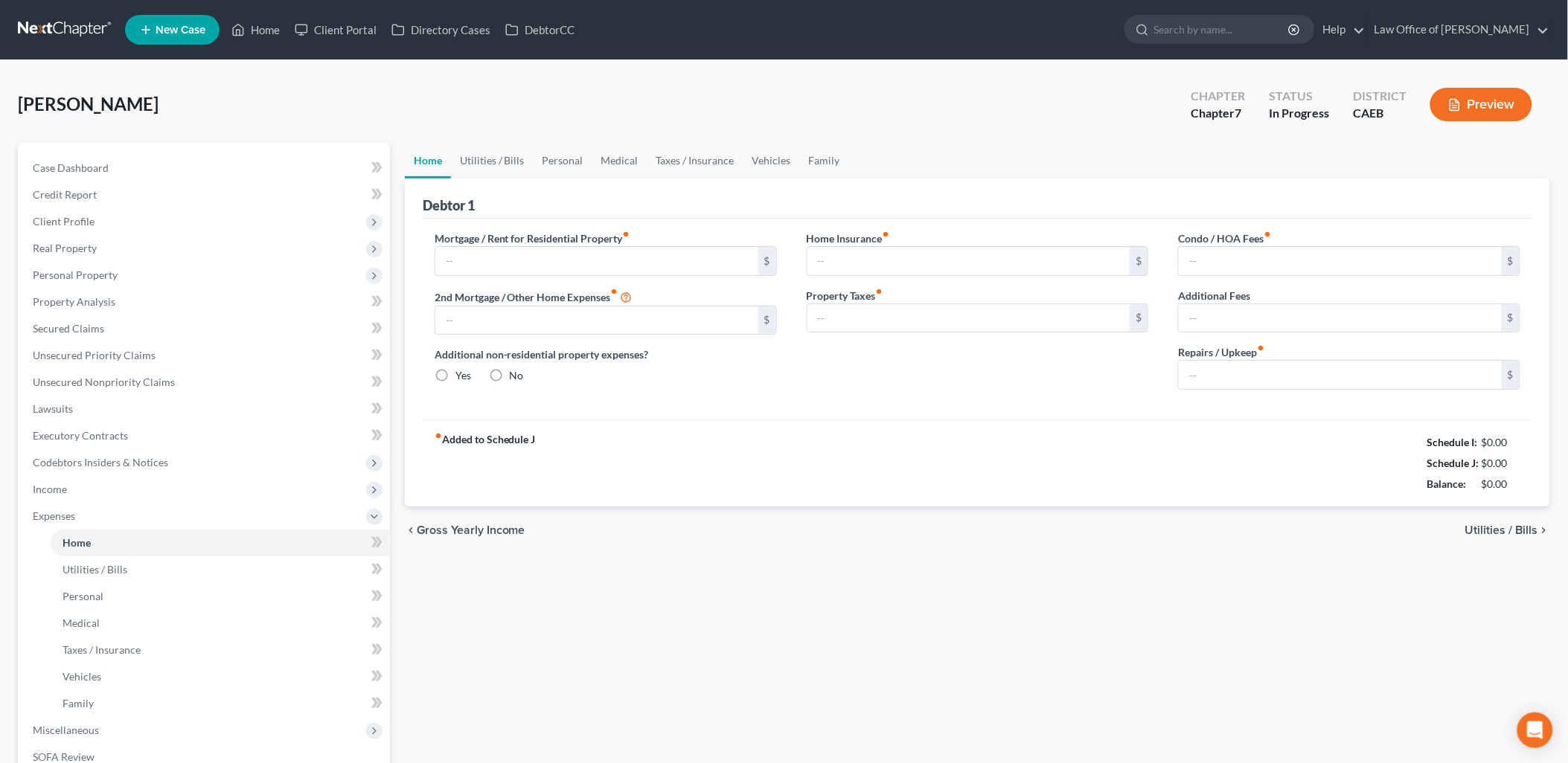
type input "0.00"
type input "150.00"
click at [494, 159] on link "Utilities / Bills" at bounding box center [492, 161] width 82 height 35
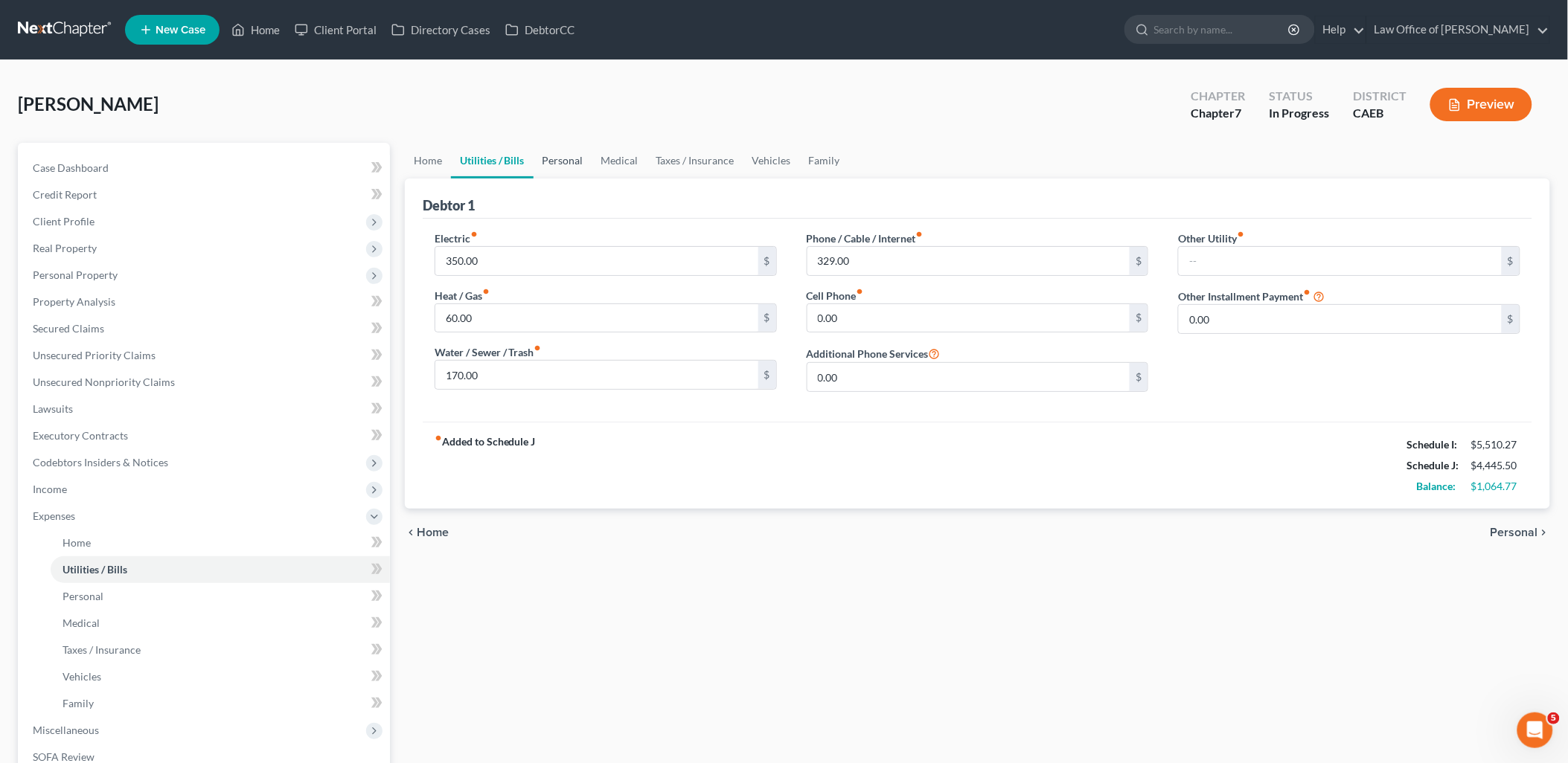
click at [571, 162] on link "Personal" at bounding box center [563, 161] width 59 height 35
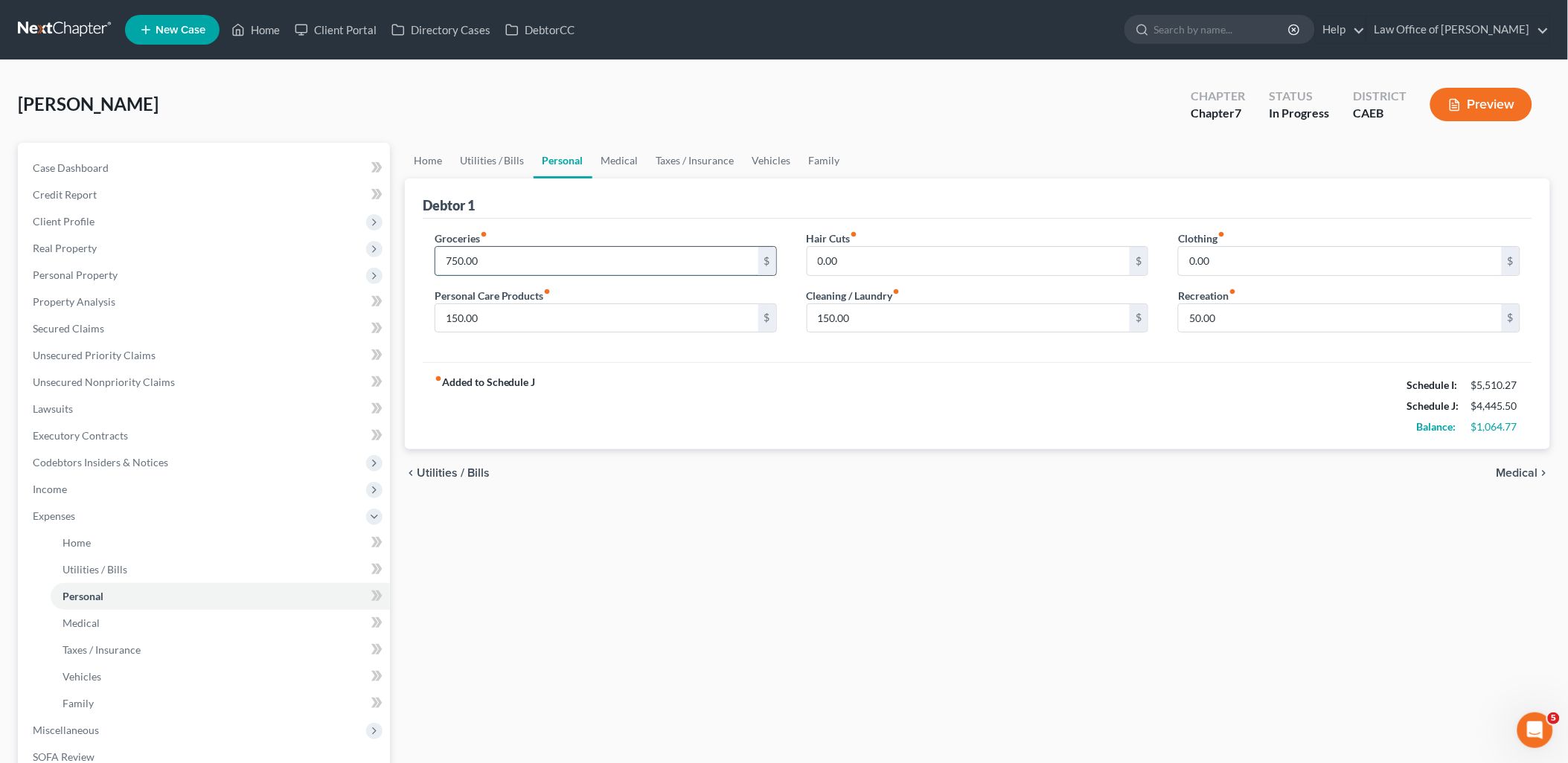
click at [525, 265] on input "750.00" at bounding box center [596, 261] width 323 height 28
type input "950"
type input "250"
type input "2"
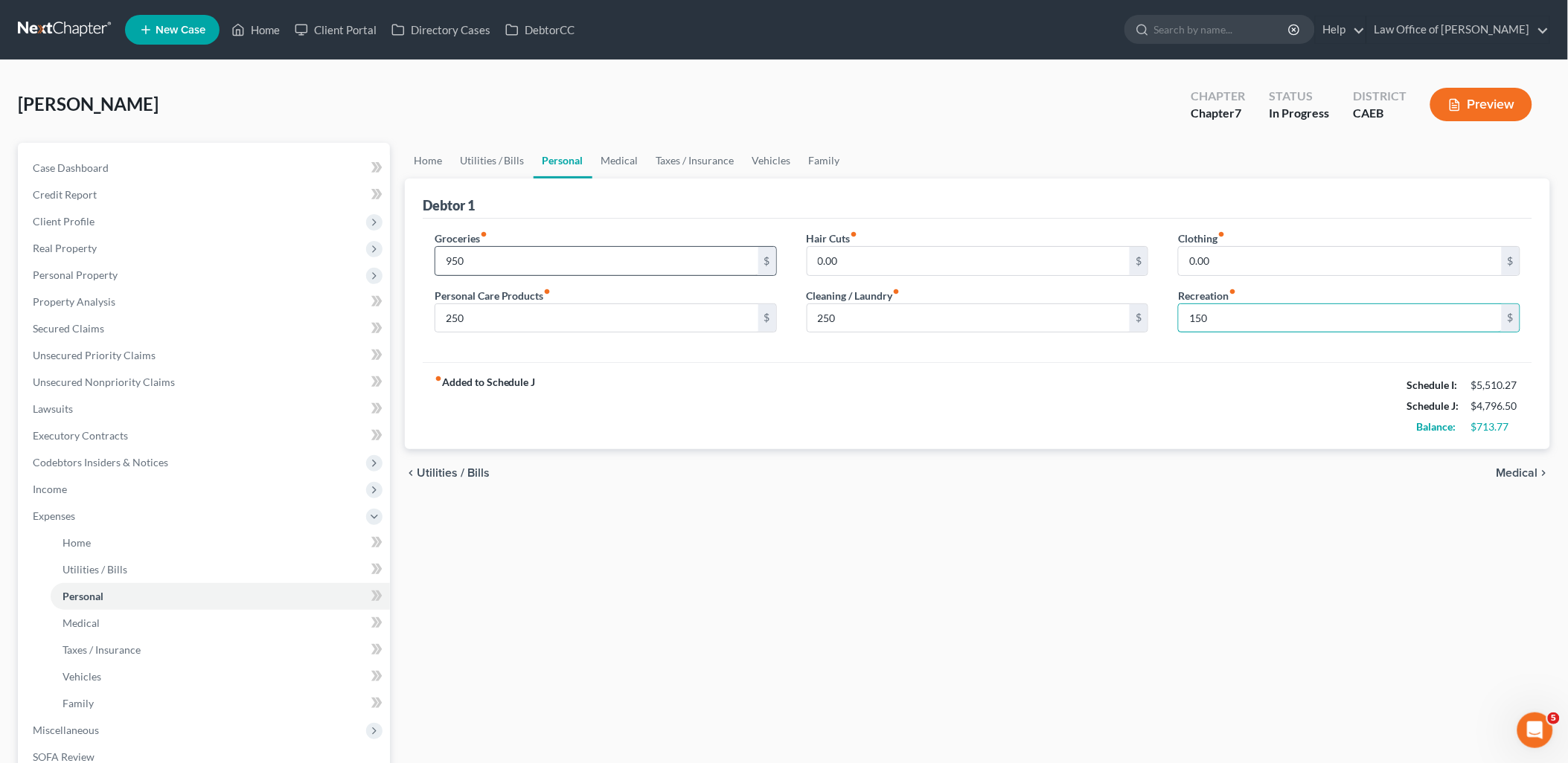
type input "150"
click at [620, 161] on link "Medical" at bounding box center [620, 161] width 55 height 35
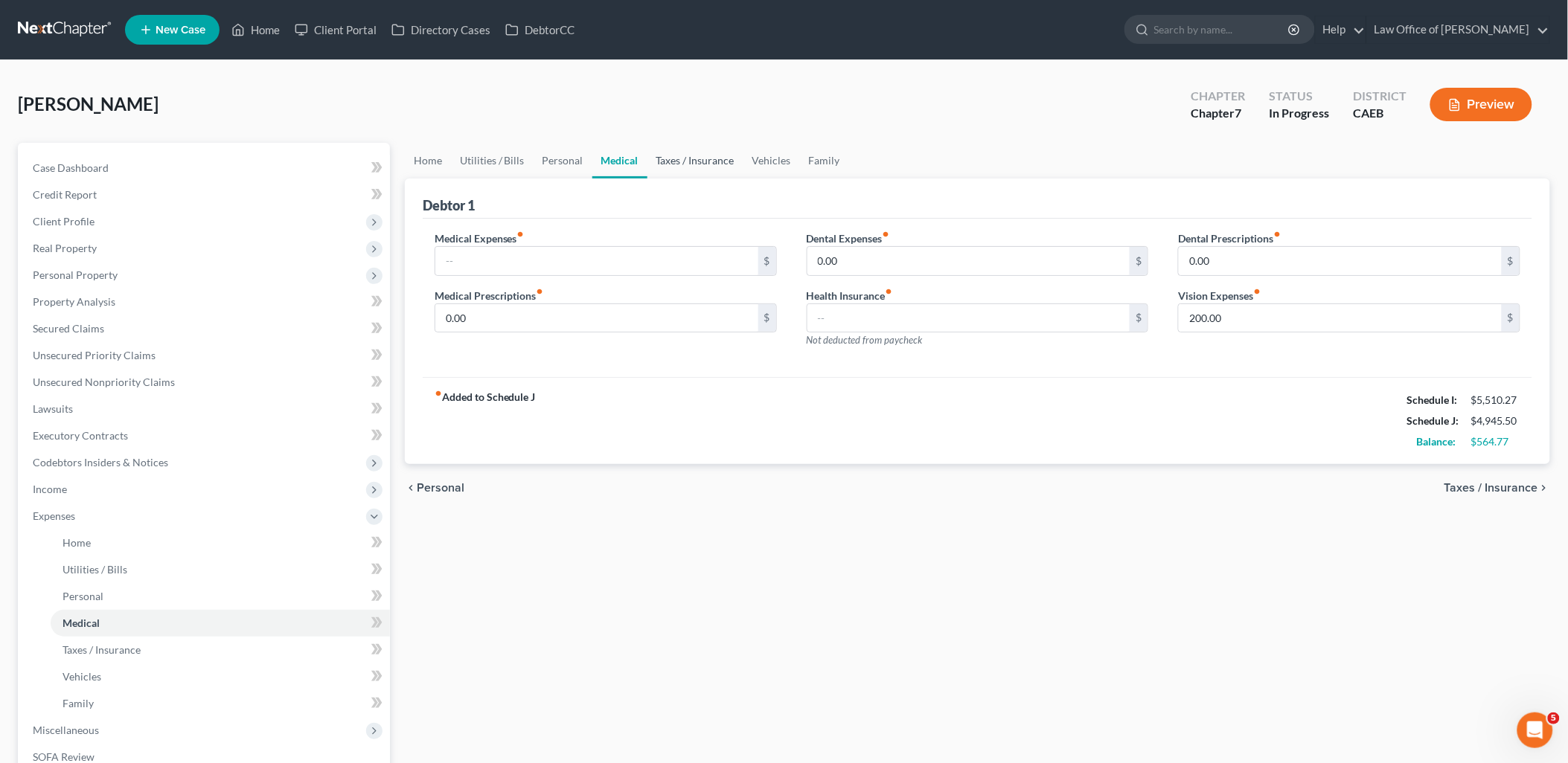
click at [694, 154] on link "Taxes / Insurance" at bounding box center [695, 161] width 96 height 35
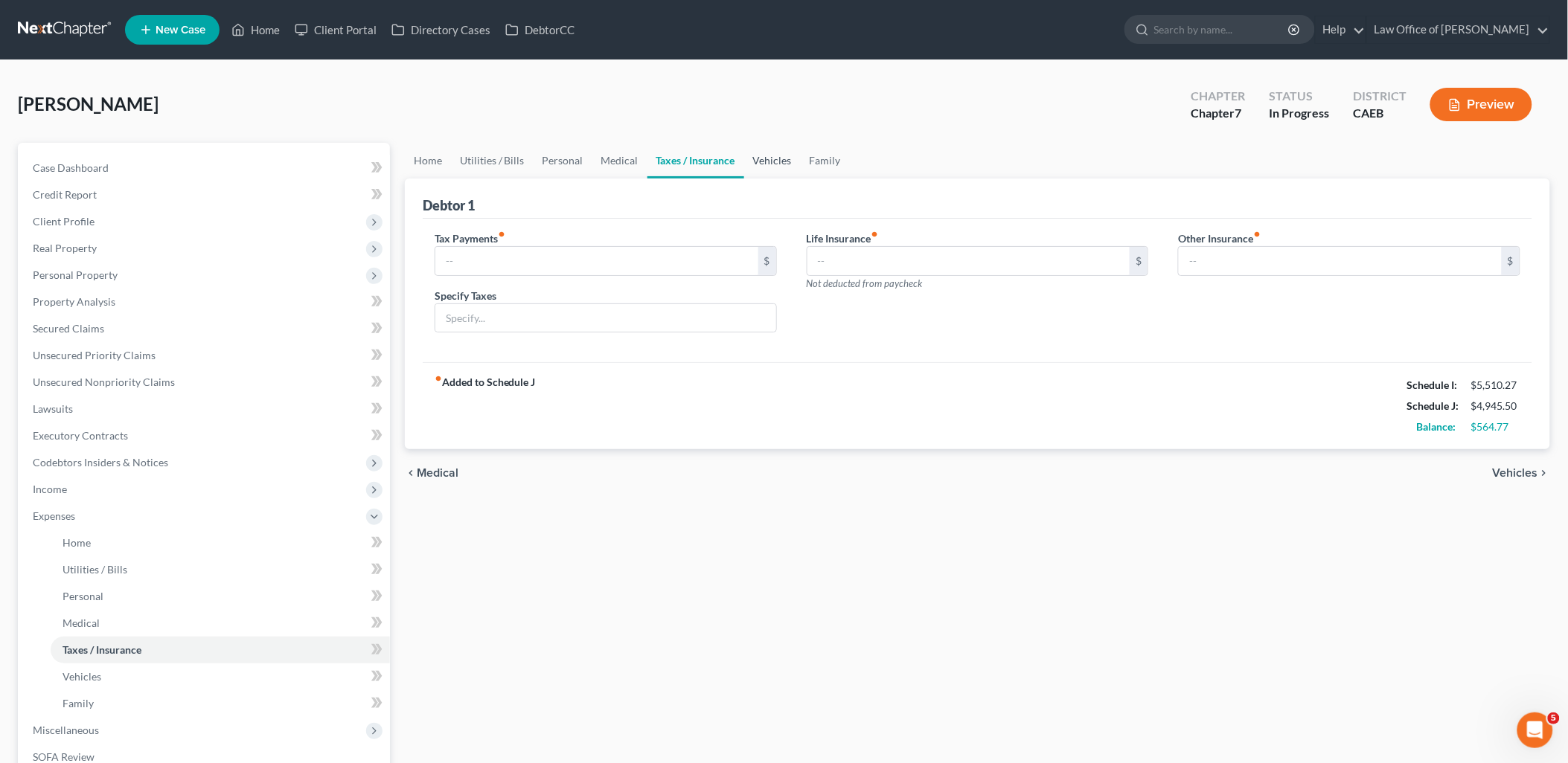
click at [783, 163] on link "Vehicles" at bounding box center [773, 161] width 57 height 35
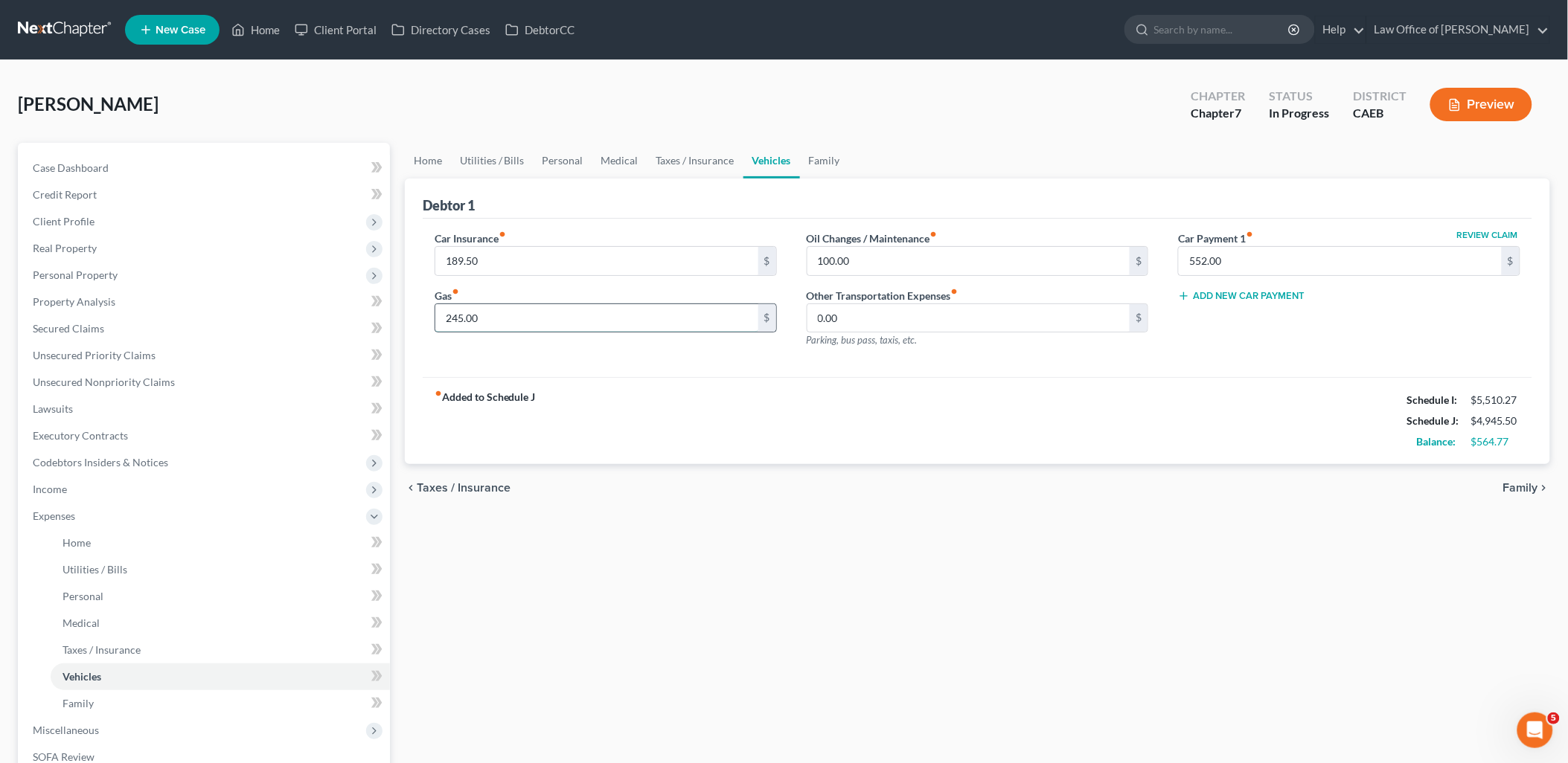
click at [507, 323] on input "245.00" at bounding box center [596, 318] width 323 height 28
type input "450"
type input "0"
click at [452, 262] on input "189.50" at bounding box center [596, 261] width 323 height 28
type input "285"
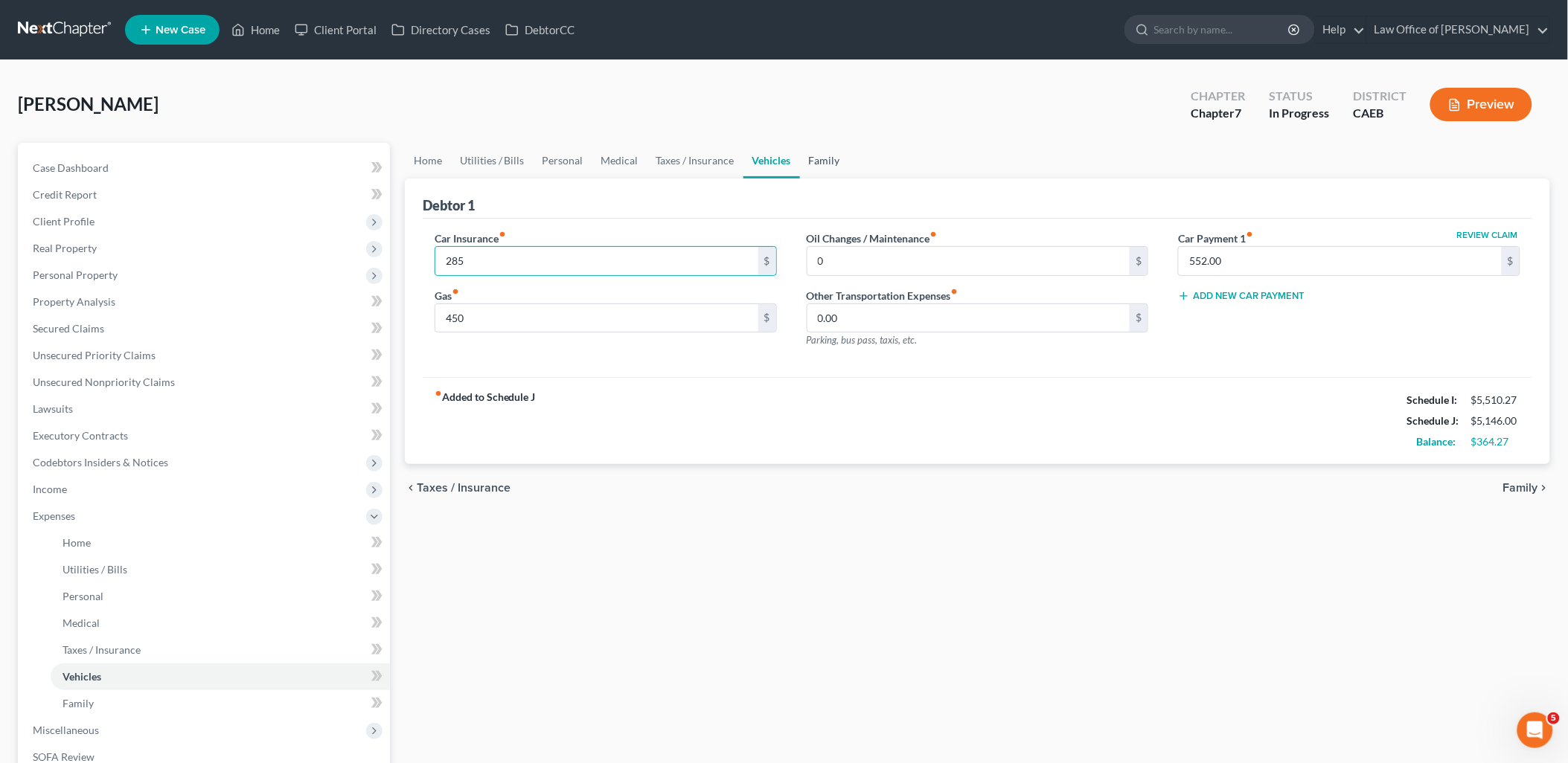
click at [823, 159] on link "Family" at bounding box center [825, 161] width 49 height 35
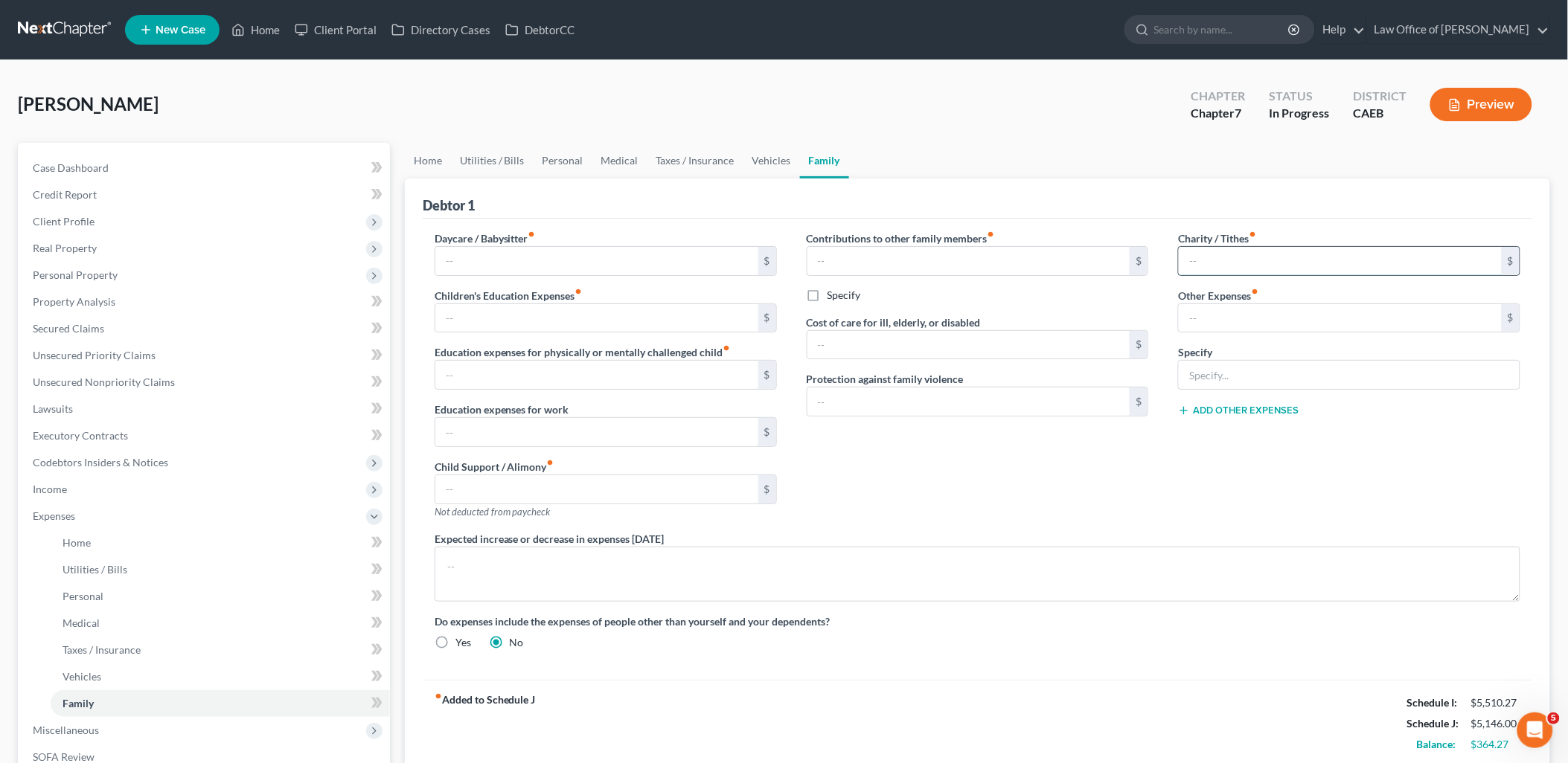
click at [1230, 269] on input "text" at bounding box center [1340, 261] width 323 height 28
type input "100"
click at [532, 266] on input "text" at bounding box center [596, 261] width 323 height 28
type input "200"
type input "60"
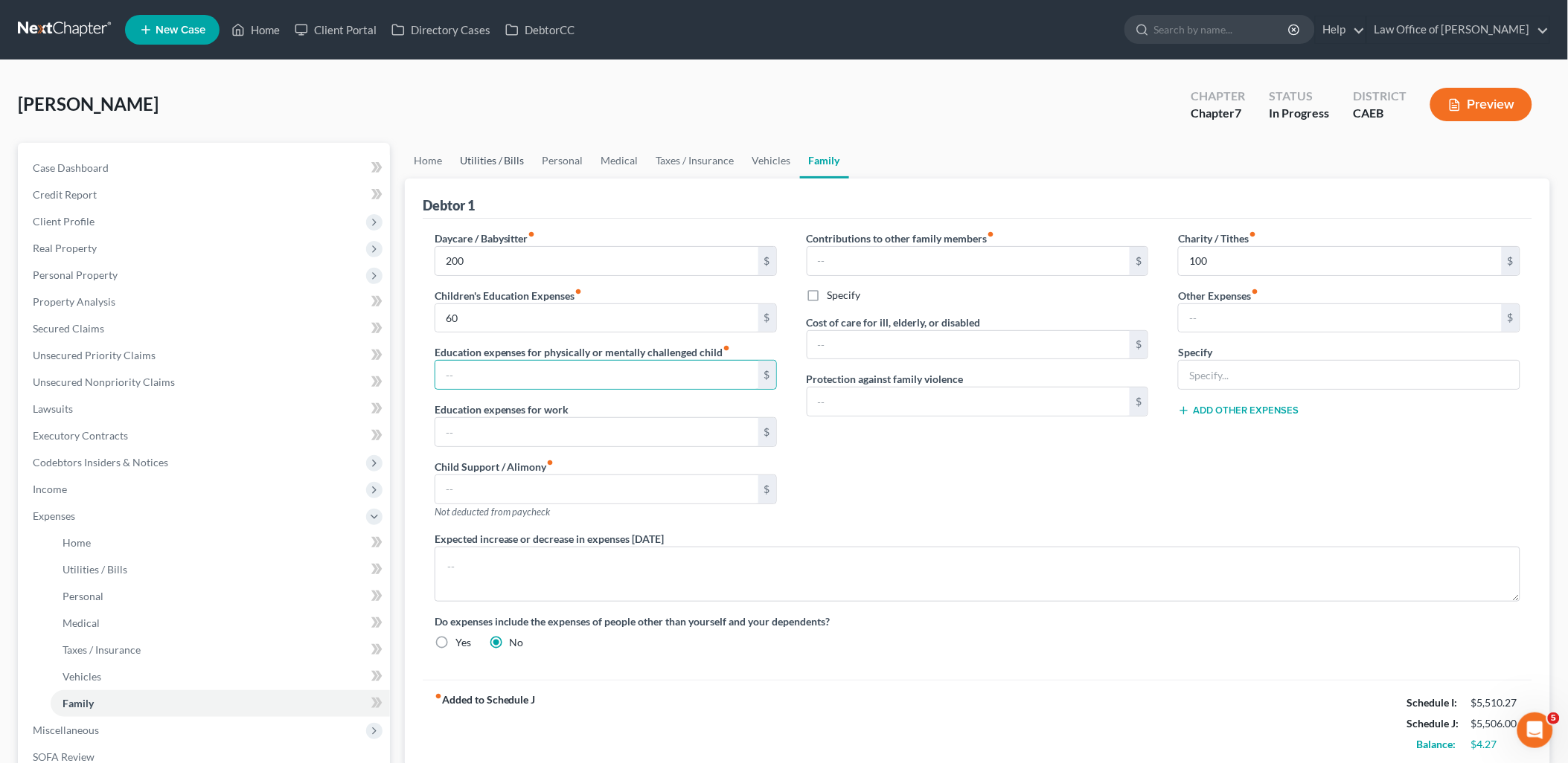
click at [513, 155] on link "Utilities / Bills" at bounding box center [492, 161] width 82 height 35
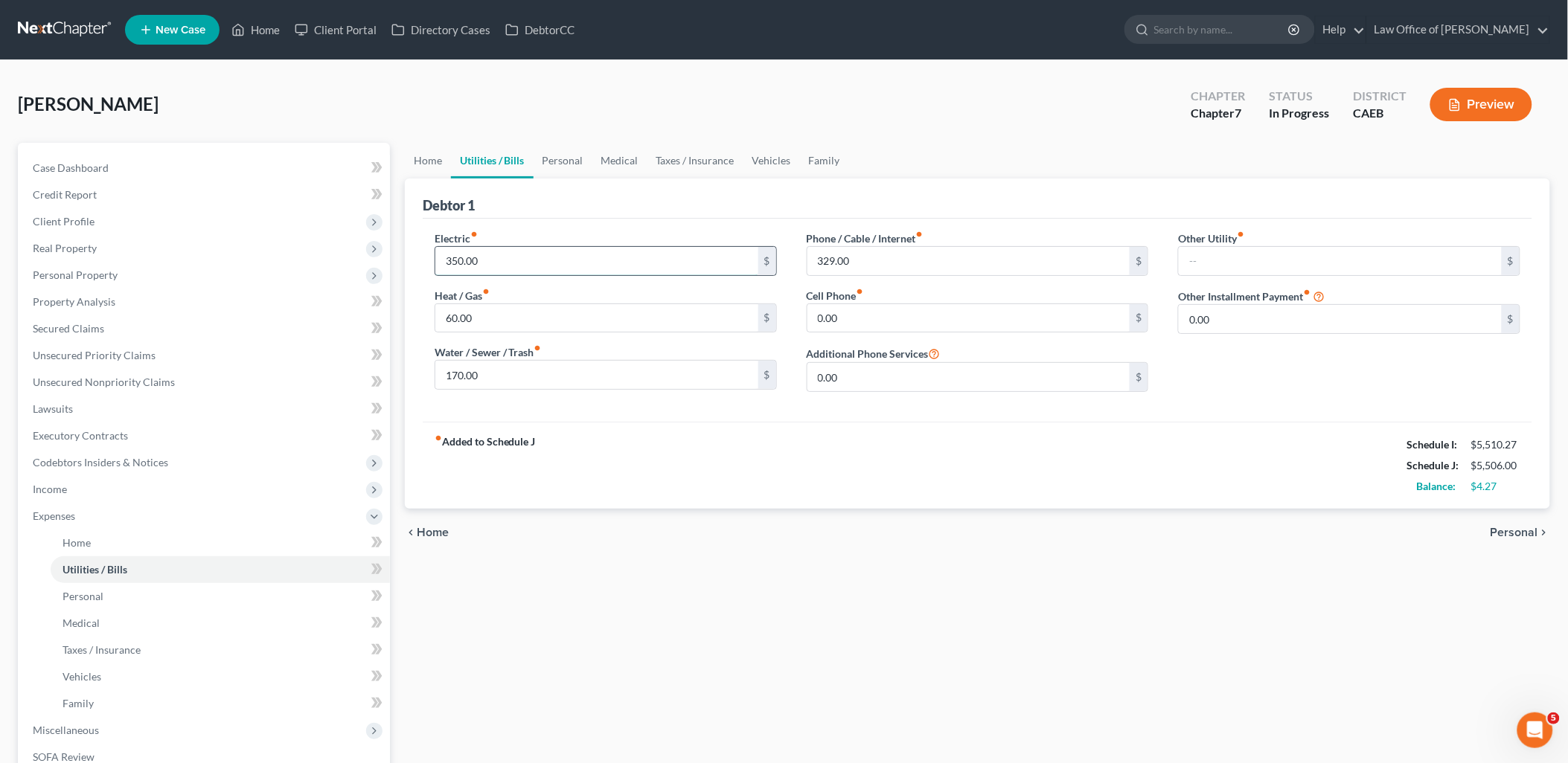
click at [512, 261] on input "350.00" at bounding box center [596, 261] width 323 height 28
click at [611, 503] on div "fiber_manual_record Added to Schedule J Schedule I: $5,510.27 Schedule J: $5,51…" at bounding box center [976, 465] width 1110 height 87
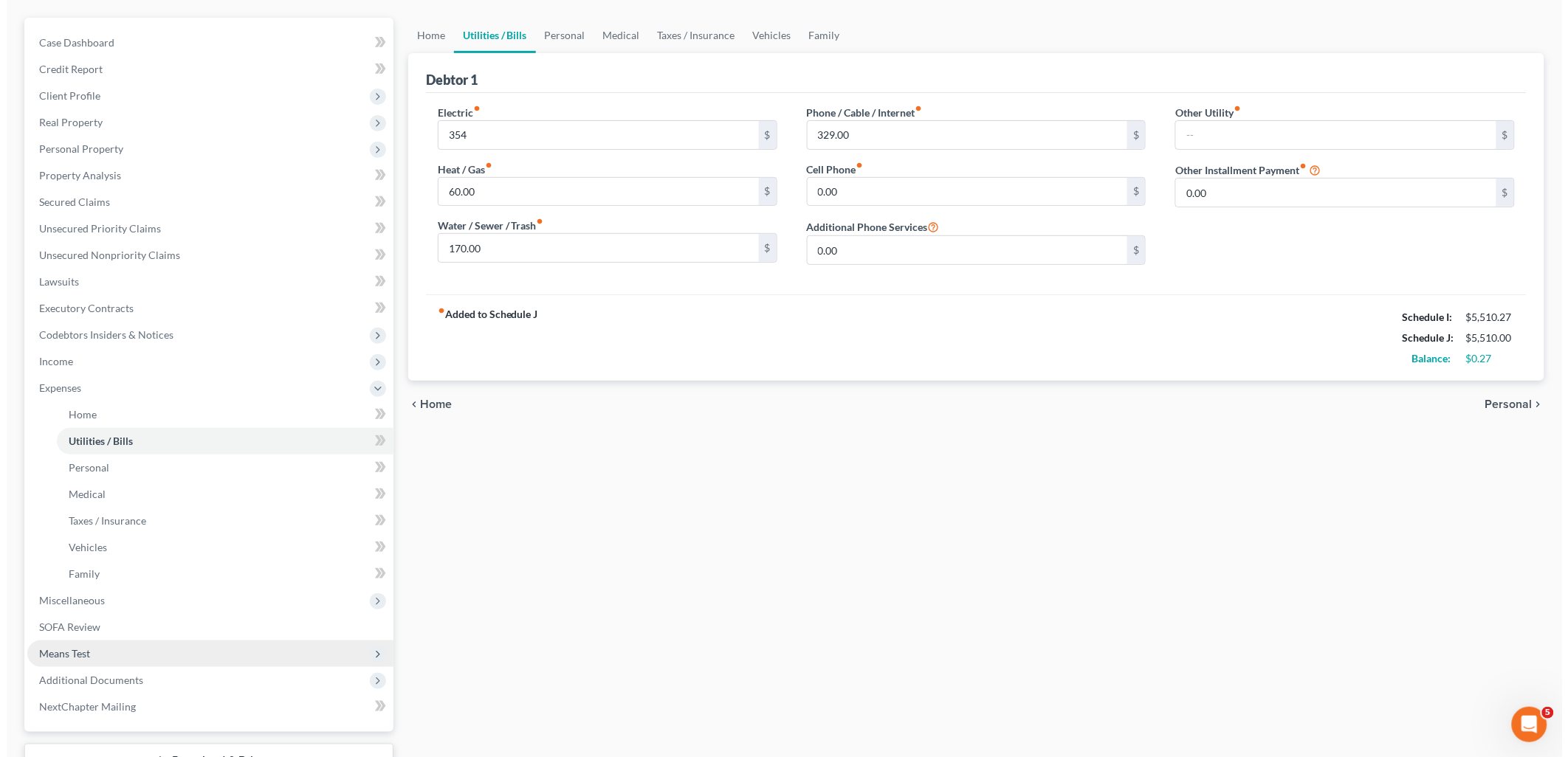
scroll to position [164, 0]
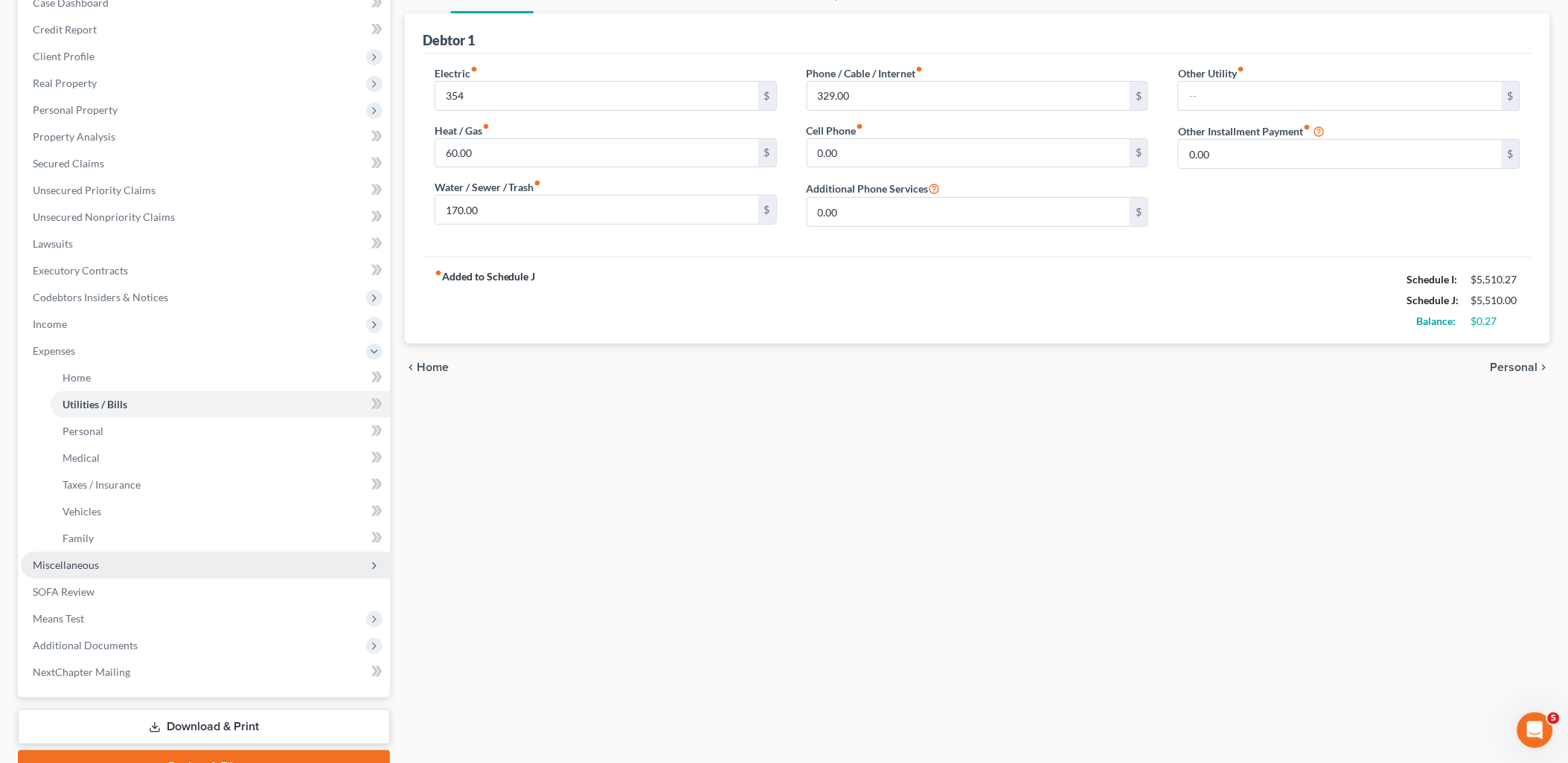
click at [72, 571] on span "Miscellaneous" at bounding box center [205, 565] width 369 height 26
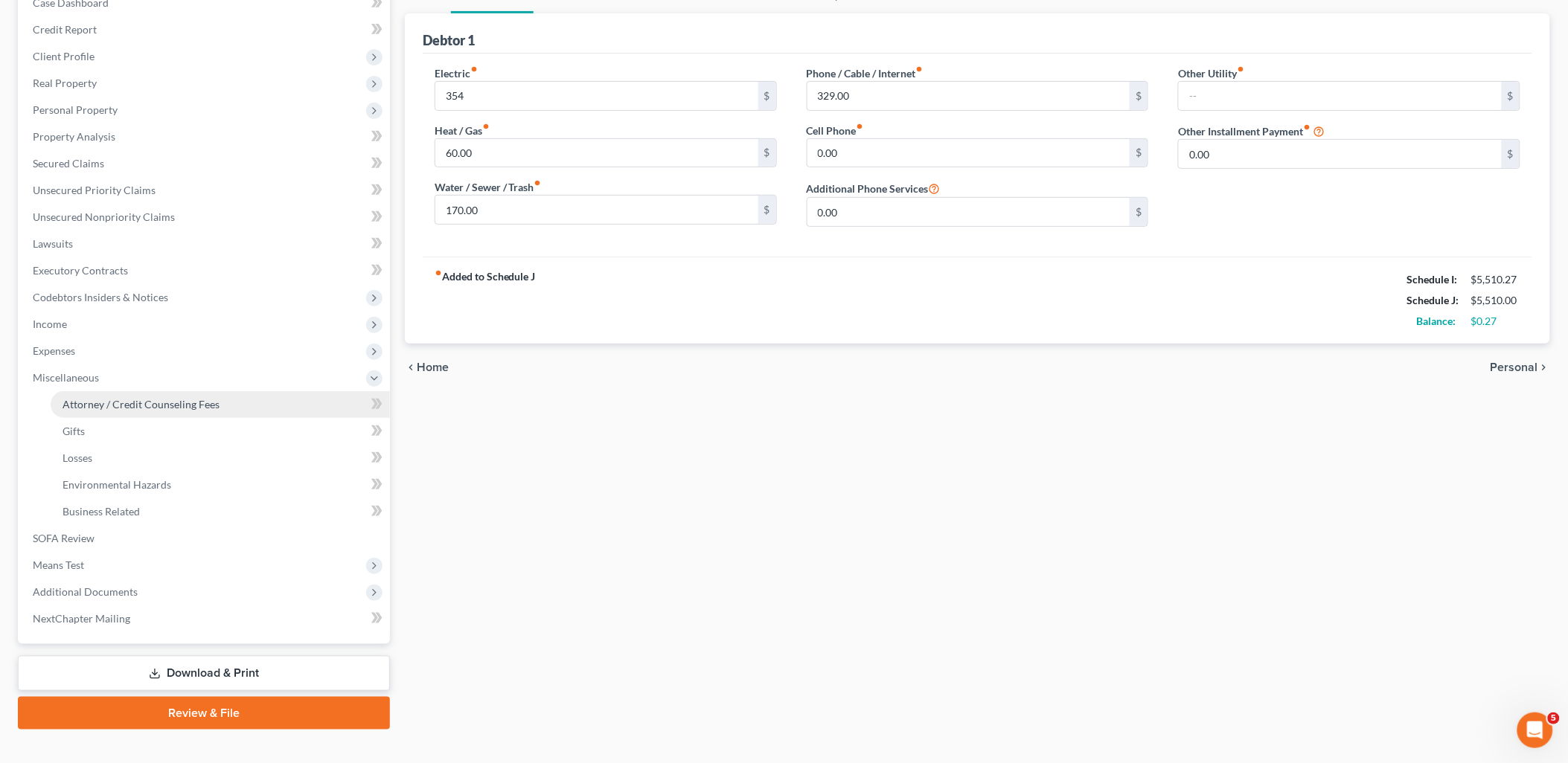
click at [143, 407] on span "Attorney / Credit Counseling Fees" at bounding box center [141, 404] width 157 height 13
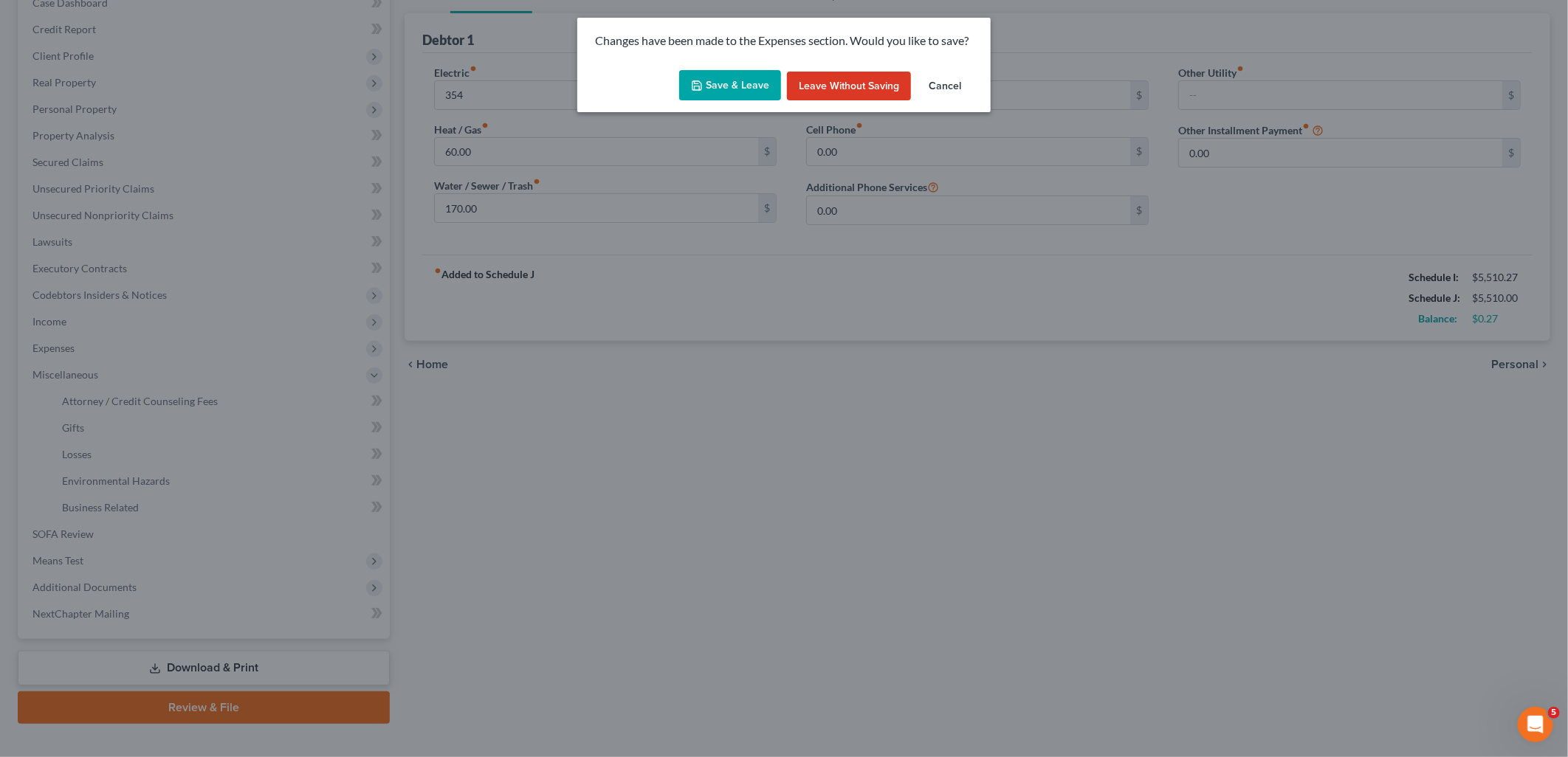
click at [733, 80] on button "Save & Leave" at bounding box center [730, 86] width 102 height 31
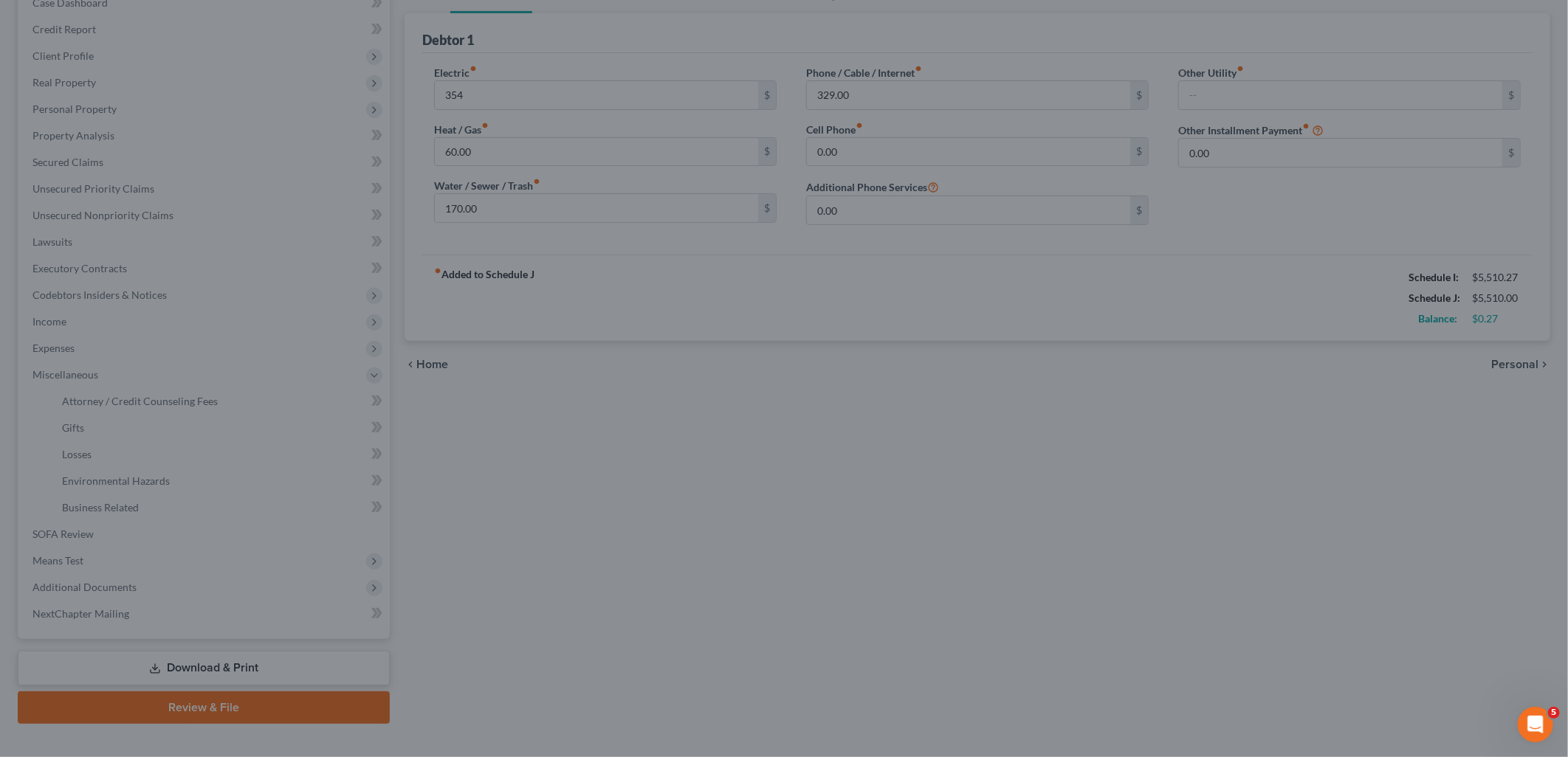
type input "354.00"
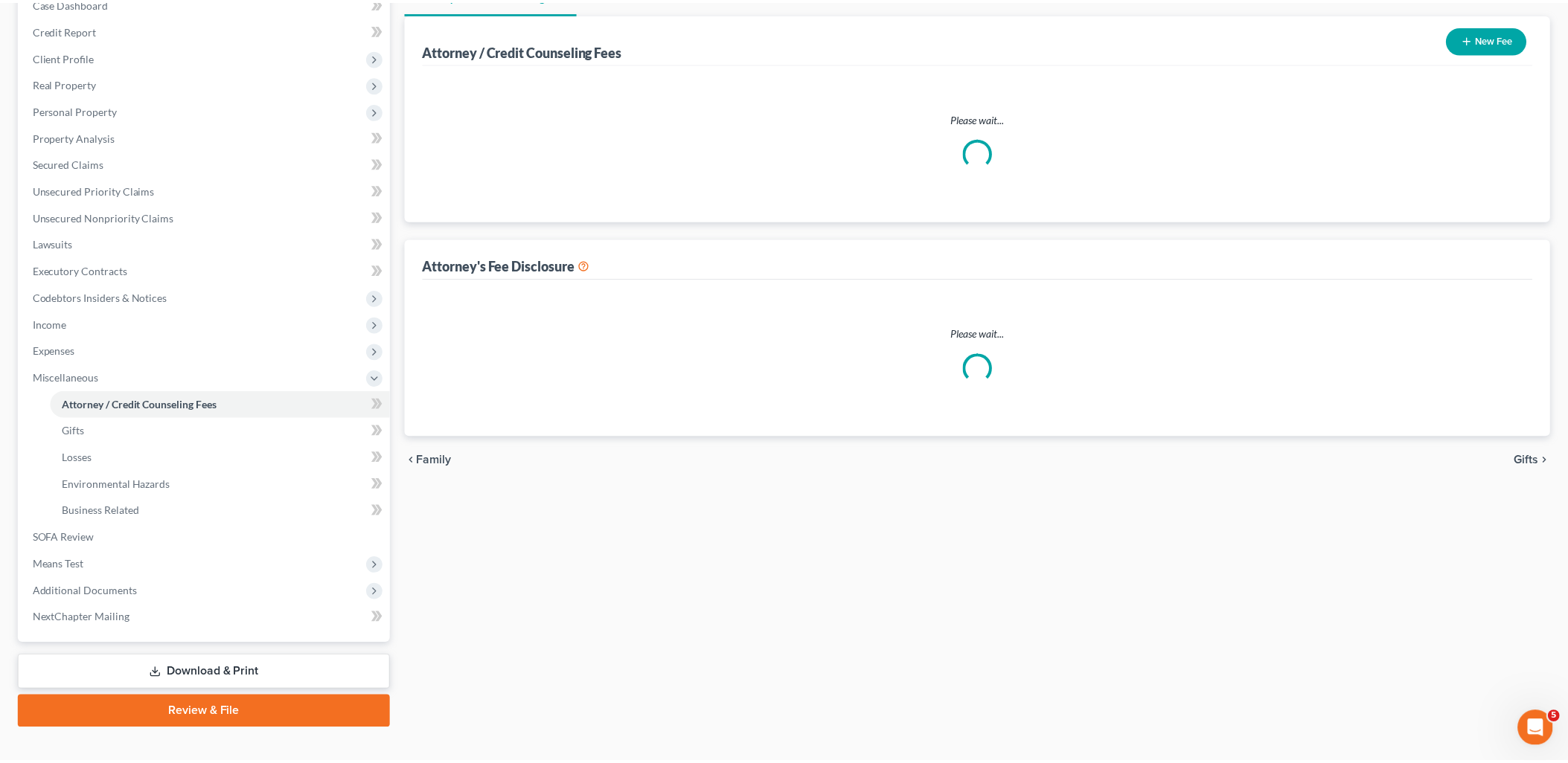
scroll to position [8, 0]
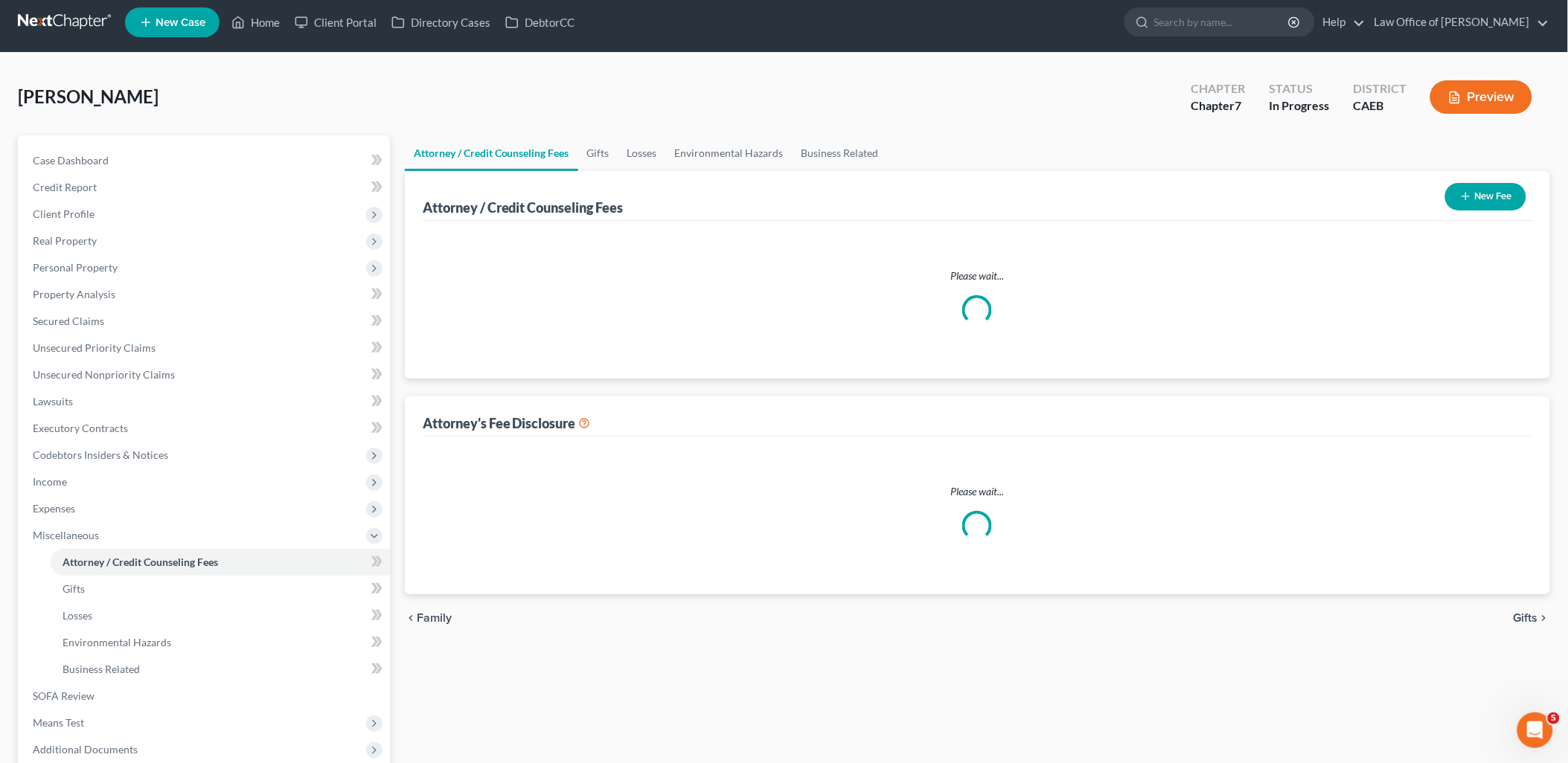
select select "0"
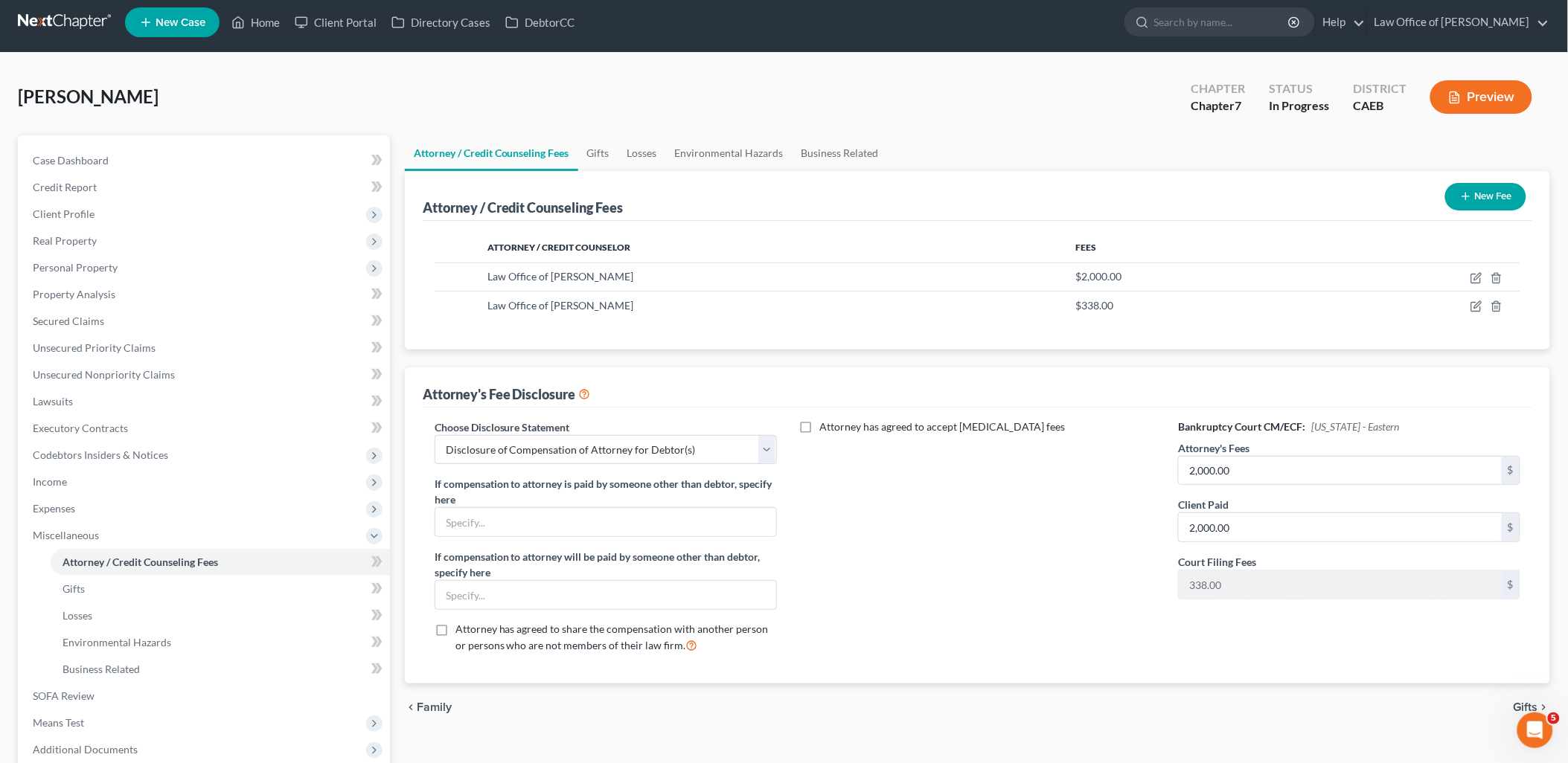
scroll to position [0, 0]
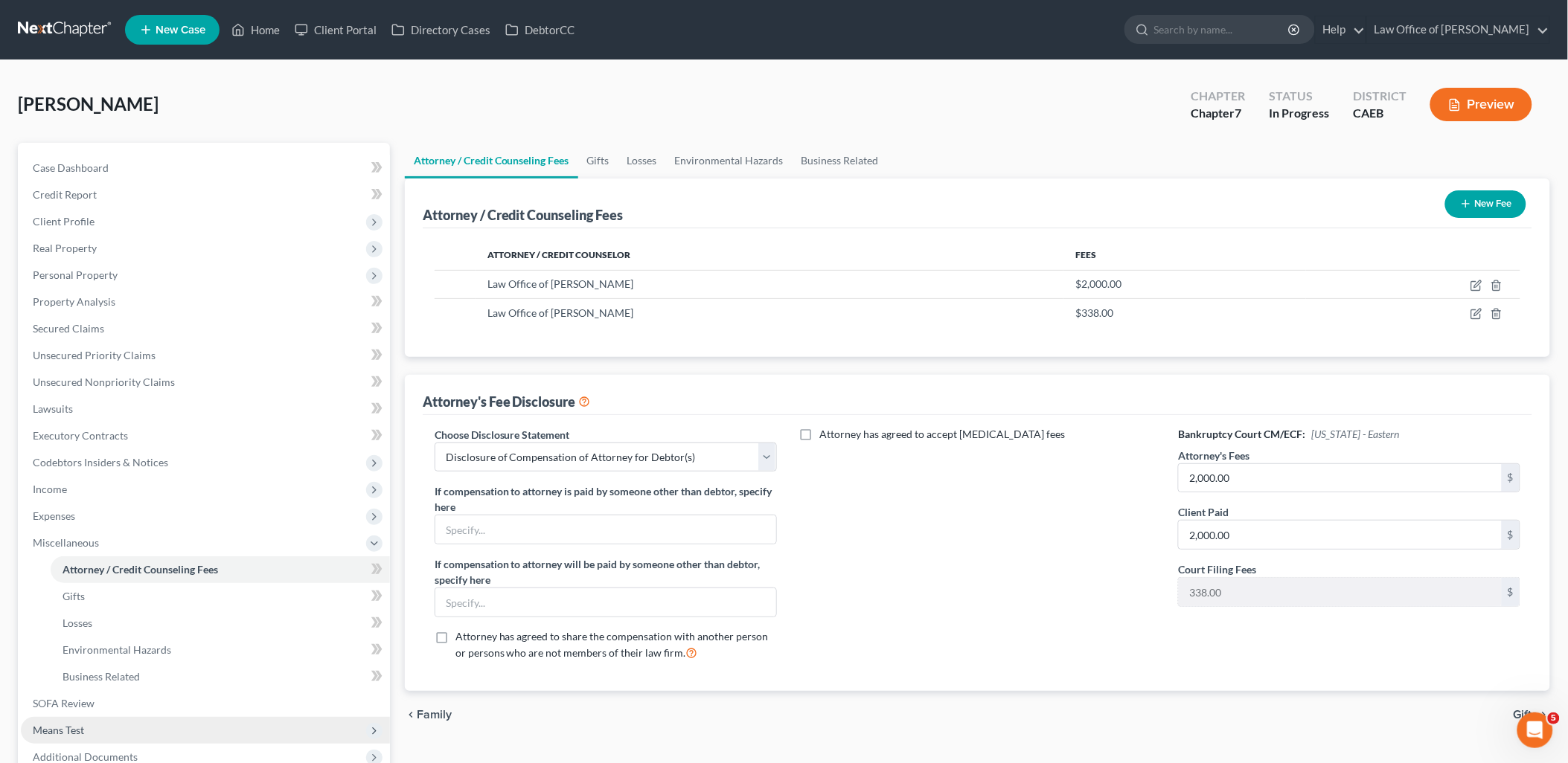
click at [78, 725] on span "Means Test" at bounding box center [58, 730] width 51 height 13
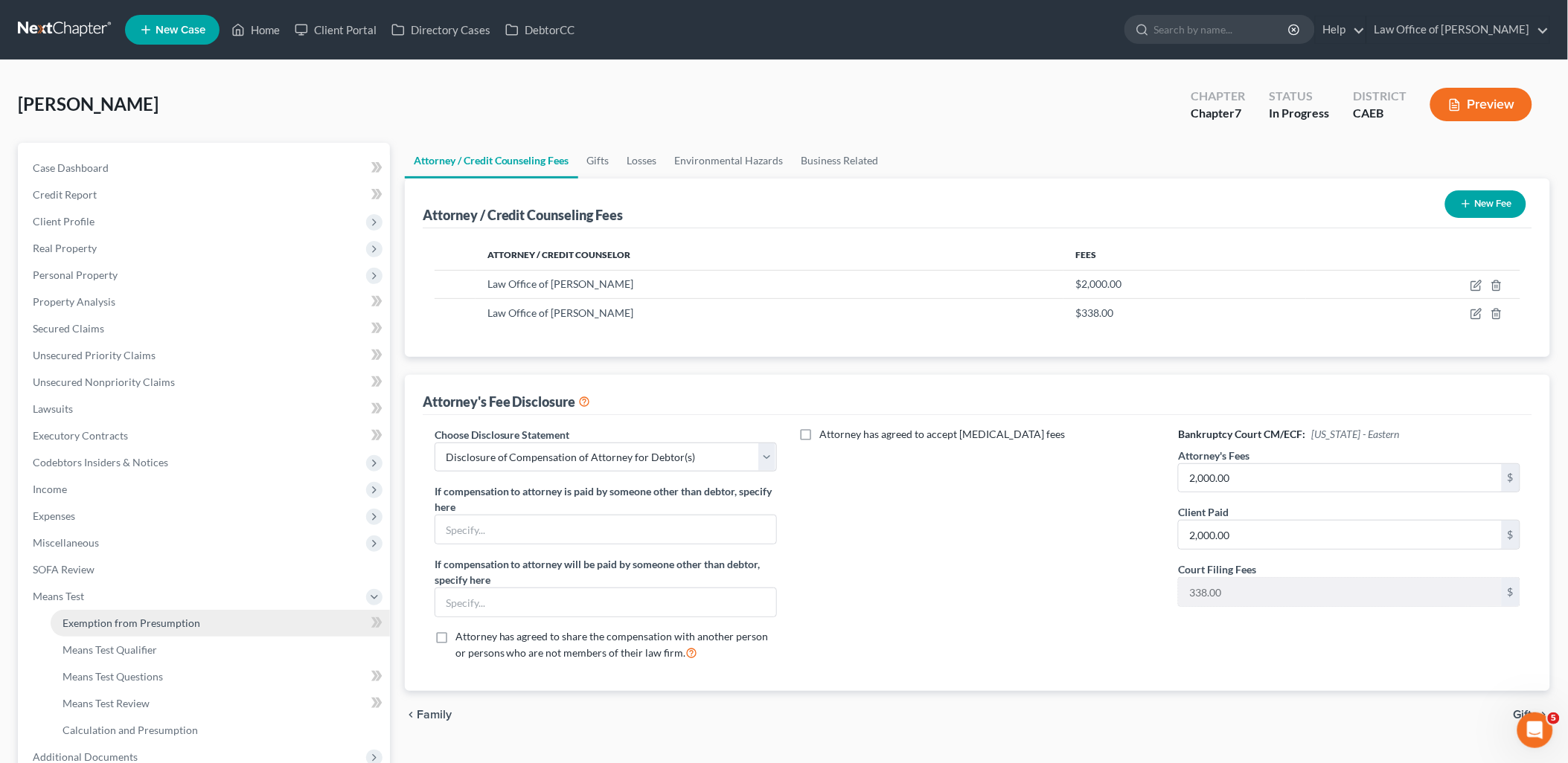
click at [159, 627] on span "Exemption from Presumption" at bounding box center [131, 623] width 138 height 13
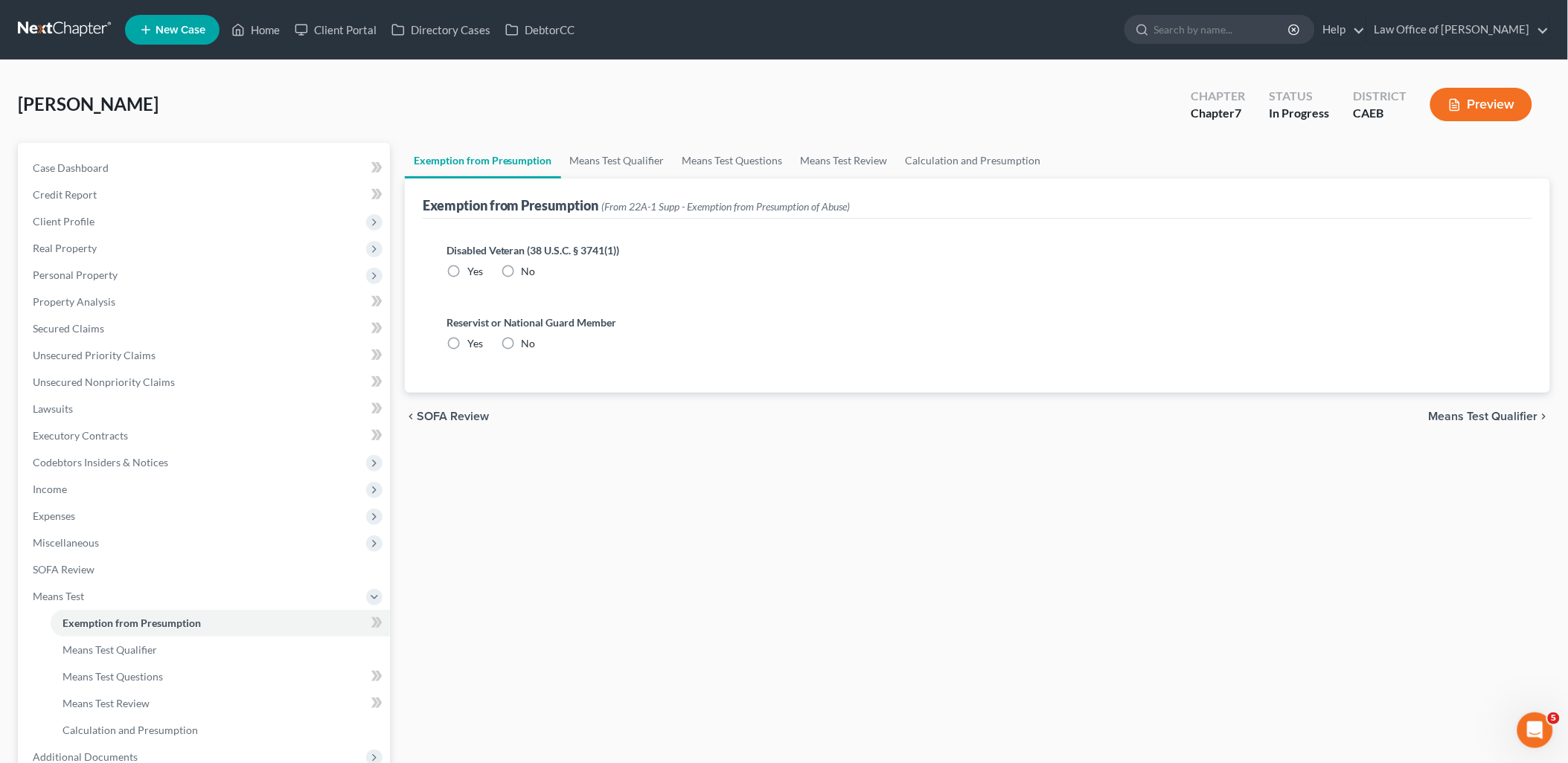
click at [522, 266] on label "No" at bounding box center [529, 271] width 14 height 15
click at [528, 266] on input "No" at bounding box center [533, 269] width 10 height 10
radio input "true"
click at [522, 339] on label "No" at bounding box center [529, 343] width 14 height 15
click at [528, 339] on input "No" at bounding box center [533, 341] width 10 height 10
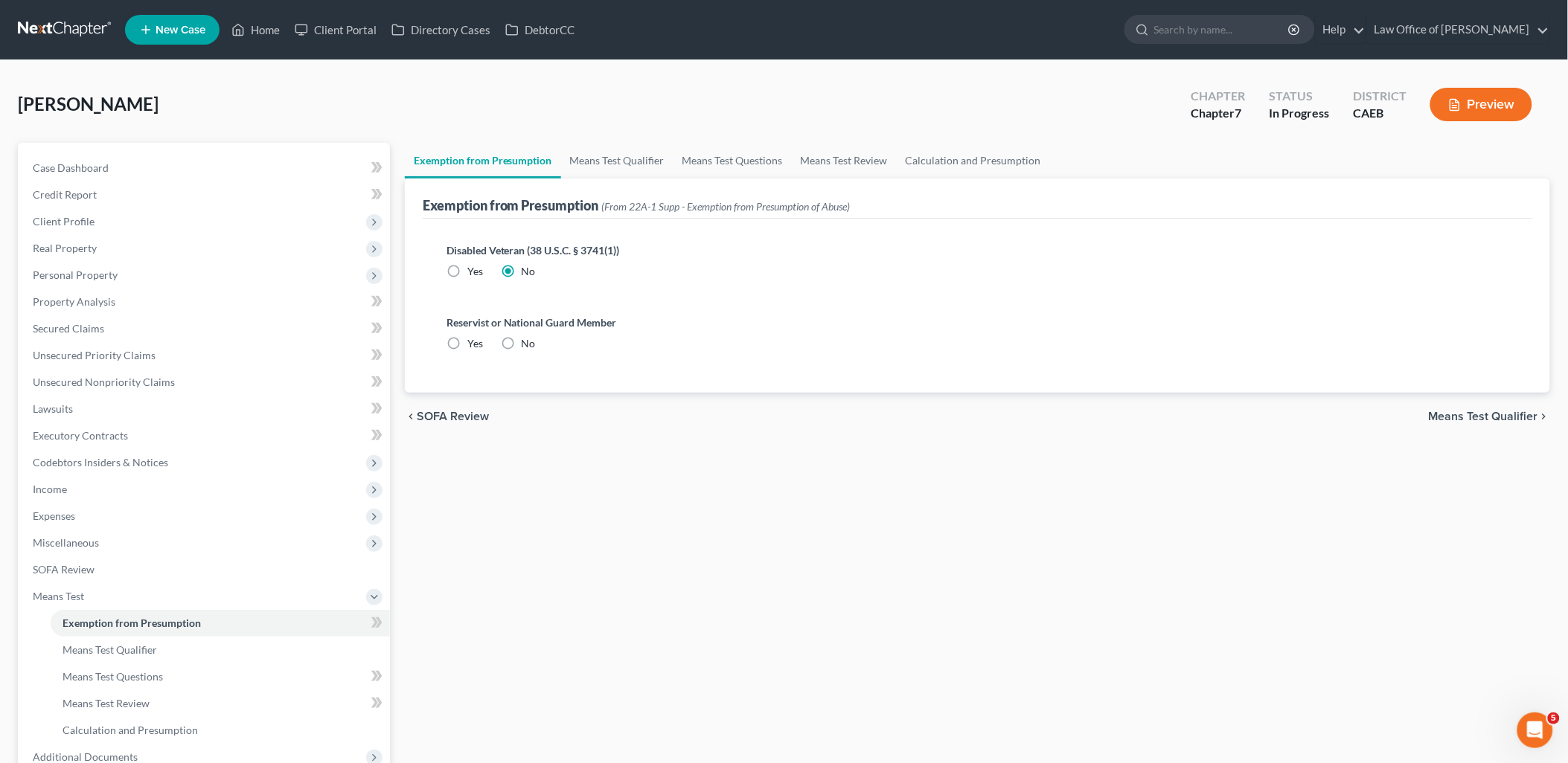
radio input "true"
click at [1475, 414] on span "Means Test Qualifier" at bounding box center [1484, 416] width 110 height 12
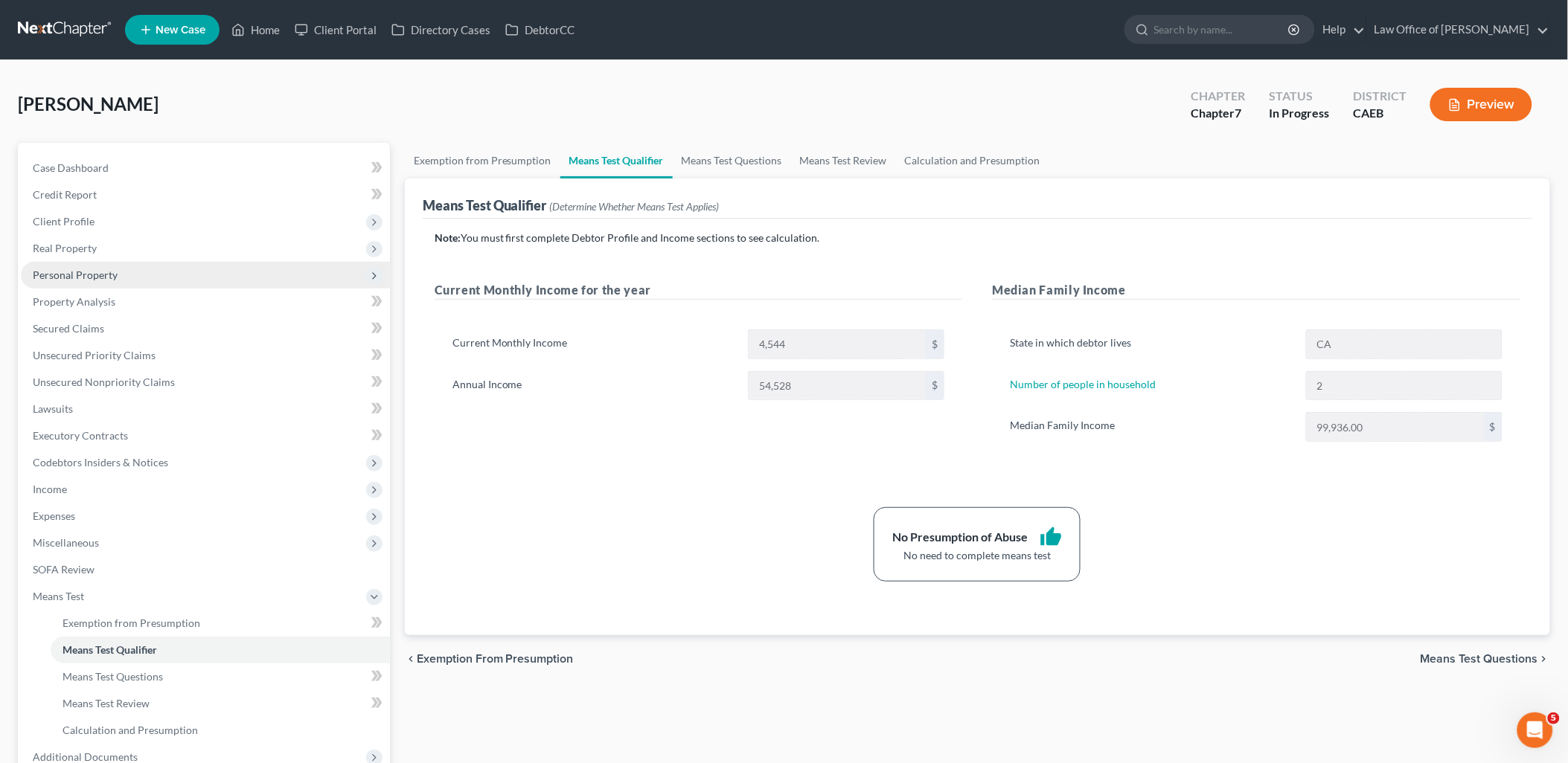
click at [79, 277] on span "Personal Property" at bounding box center [74, 274] width 85 height 13
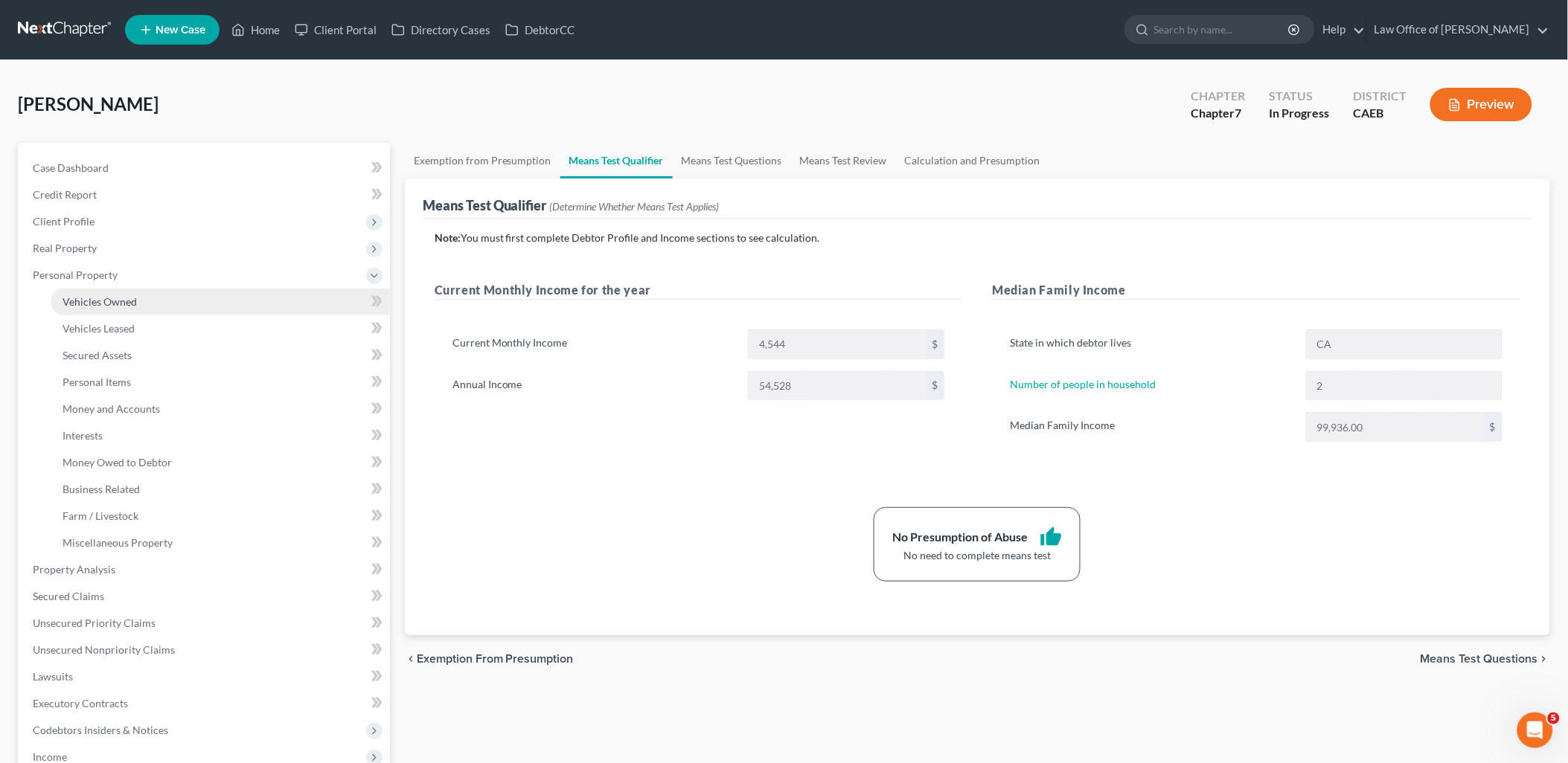
click at [82, 299] on span "Vehicles Owned" at bounding box center [100, 302] width 74 height 13
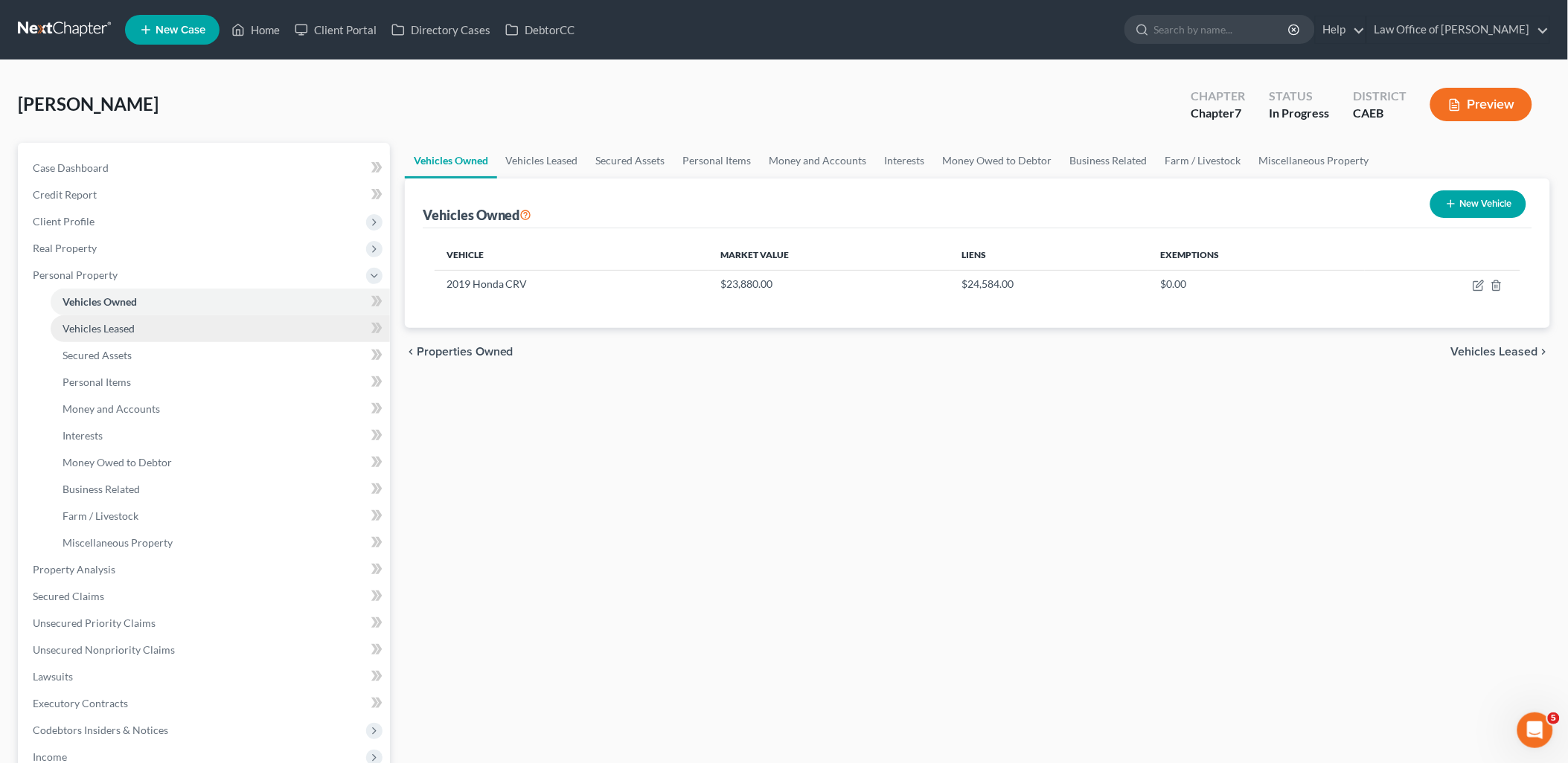
click at [87, 333] on span "Vehicles Leased" at bounding box center [99, 328] width 72 height 13
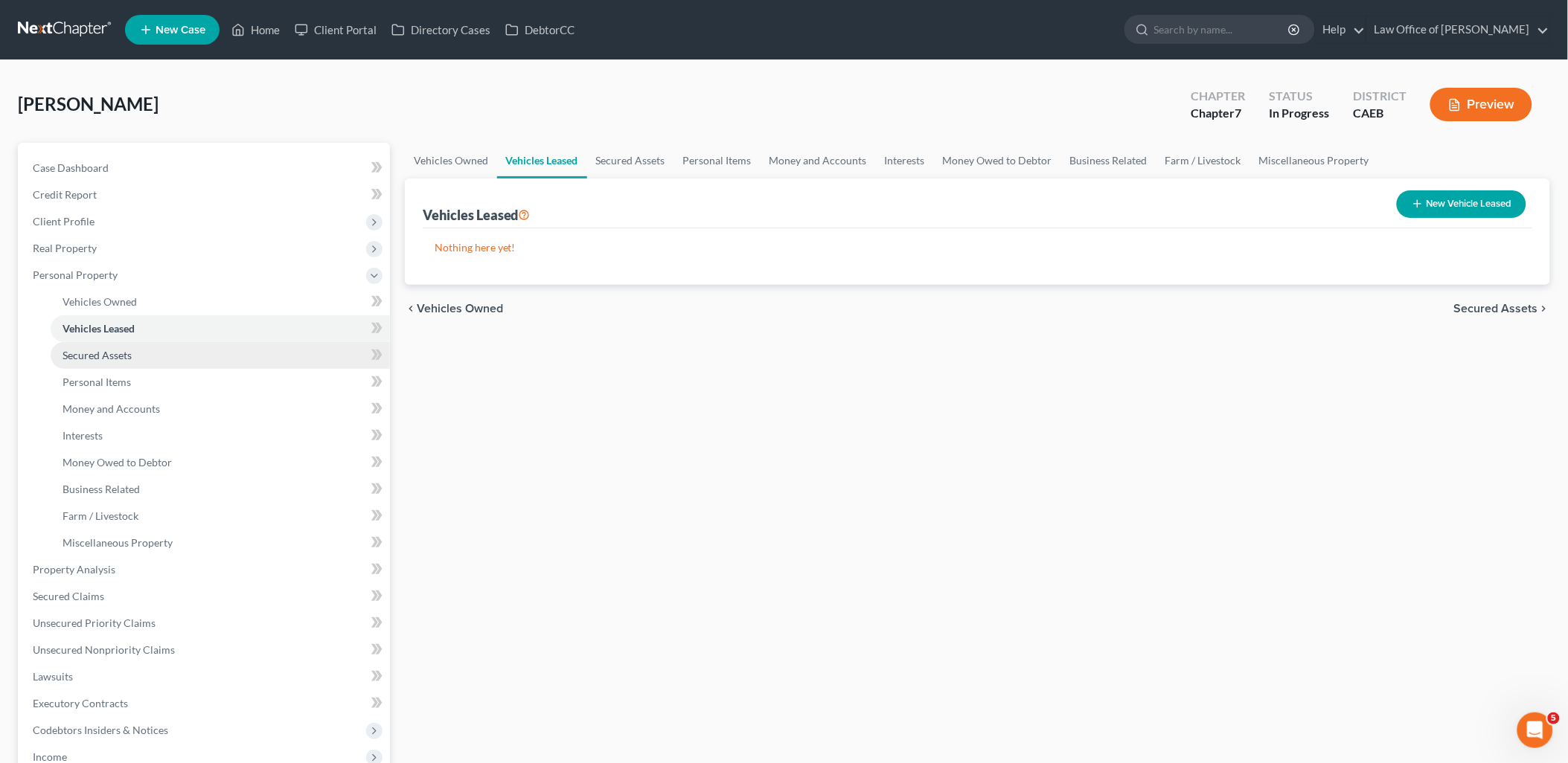
click at [90, 361] on link "Secured Assets" at bounding box center [220, 355] width 339 height 26
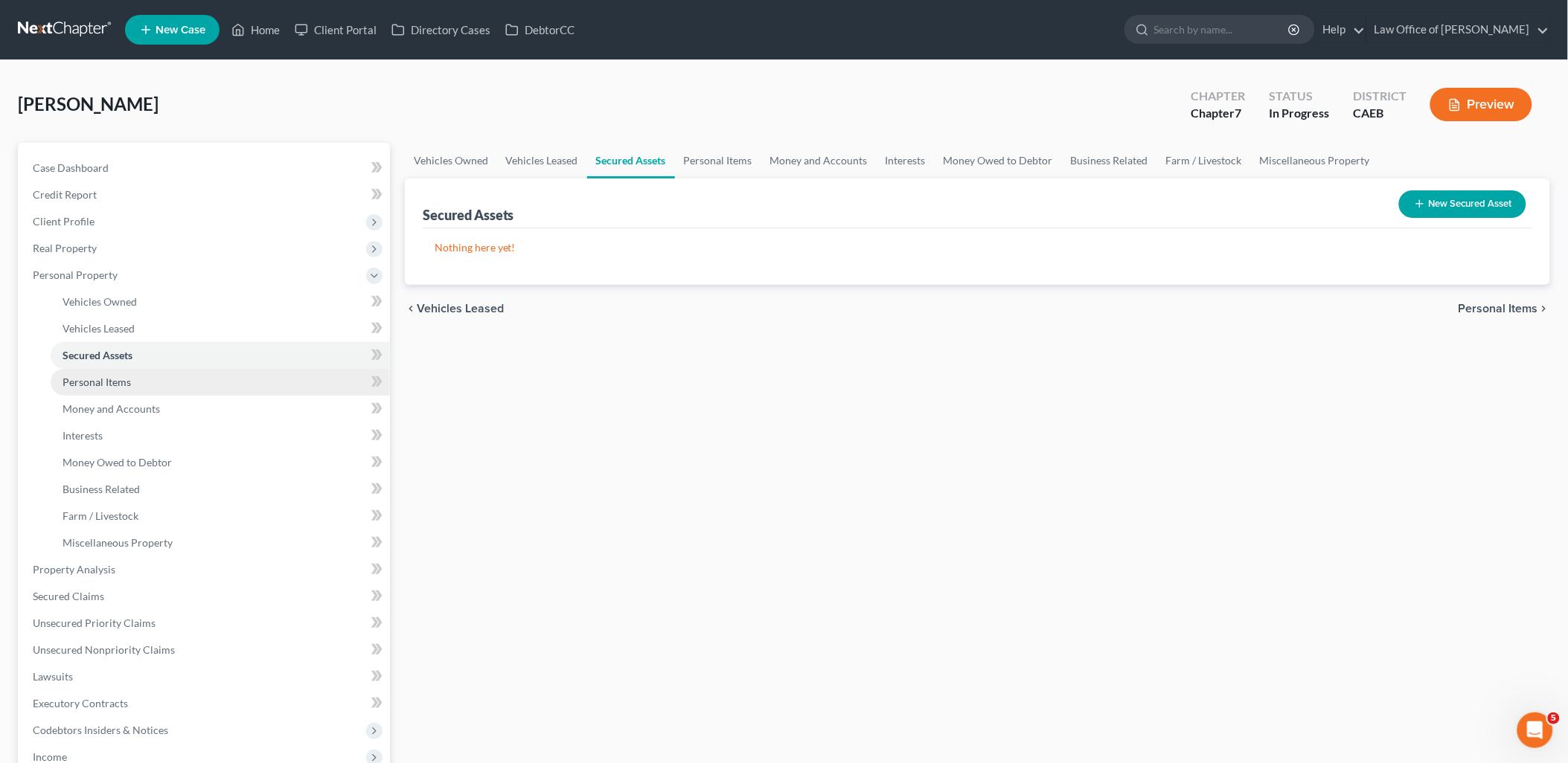
click at [91, 391] on link "Personal Items" at bounding box center [220, 382] width 339 height 26
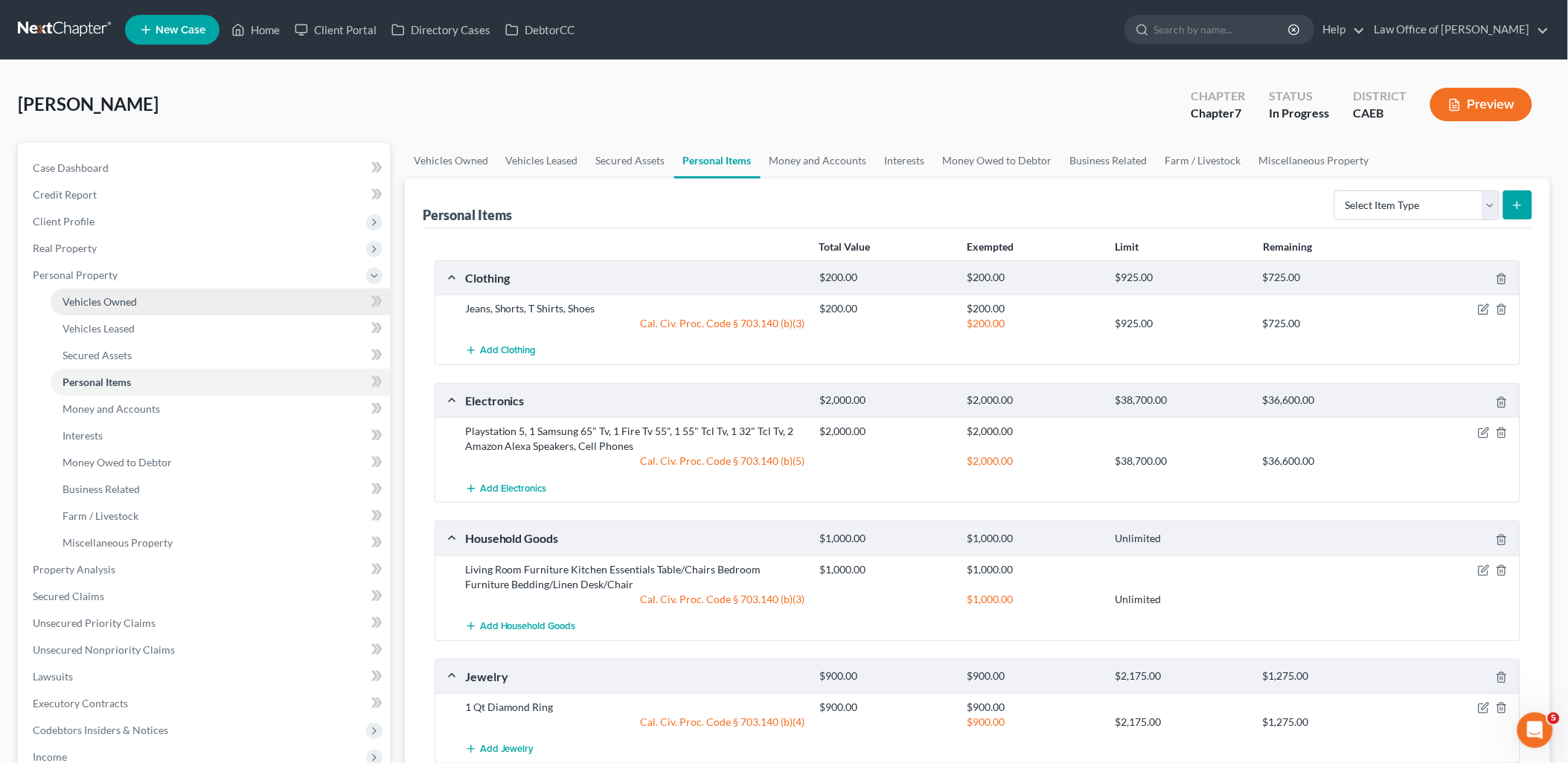
click at [98, 304] on span "Vehicles Owned" at bounding box center [100, 302] width 74 height 13
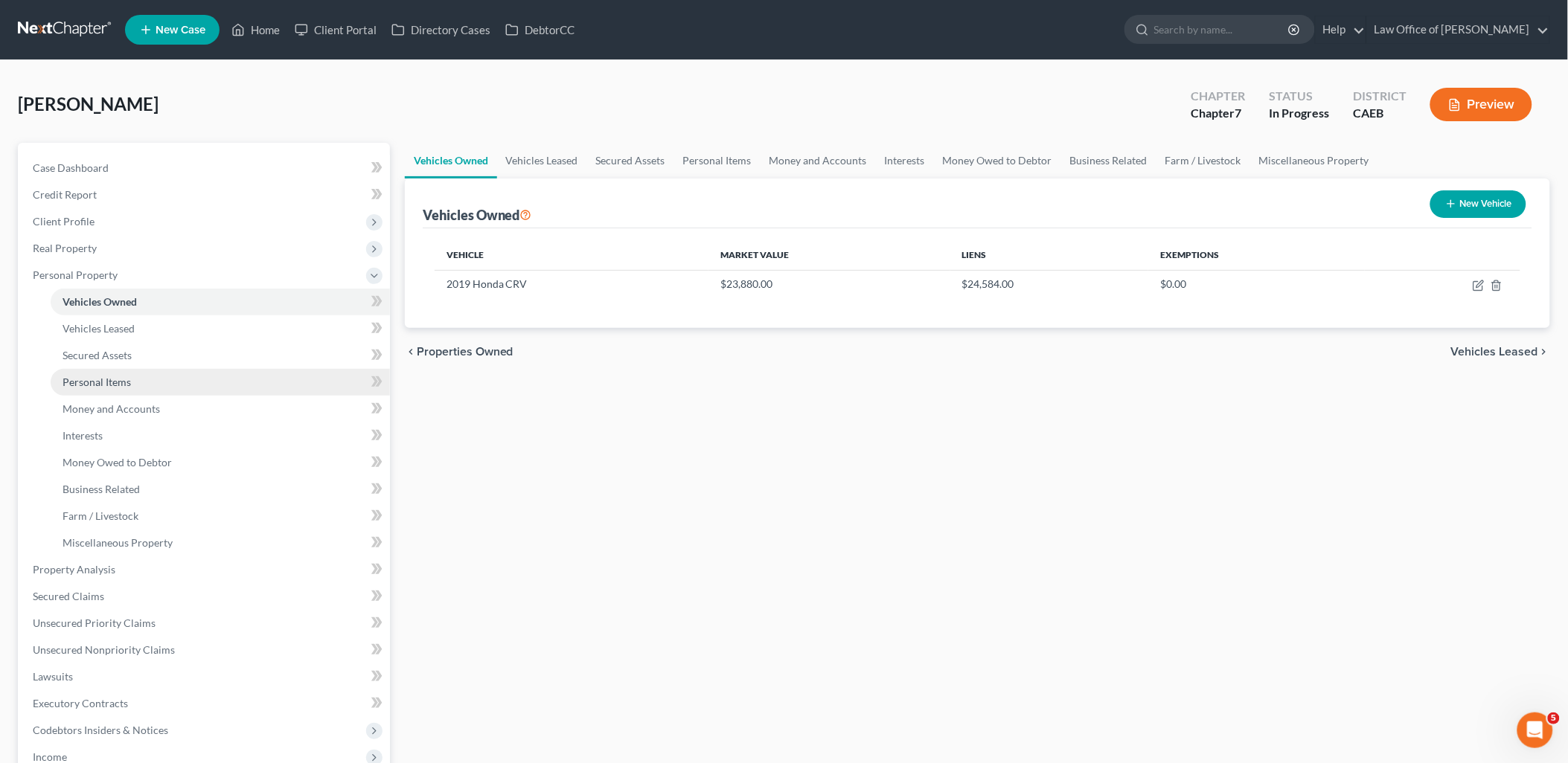
click at [101, 378] on span "Personal Items" at bounding box center [97, 382] width 69 height 13
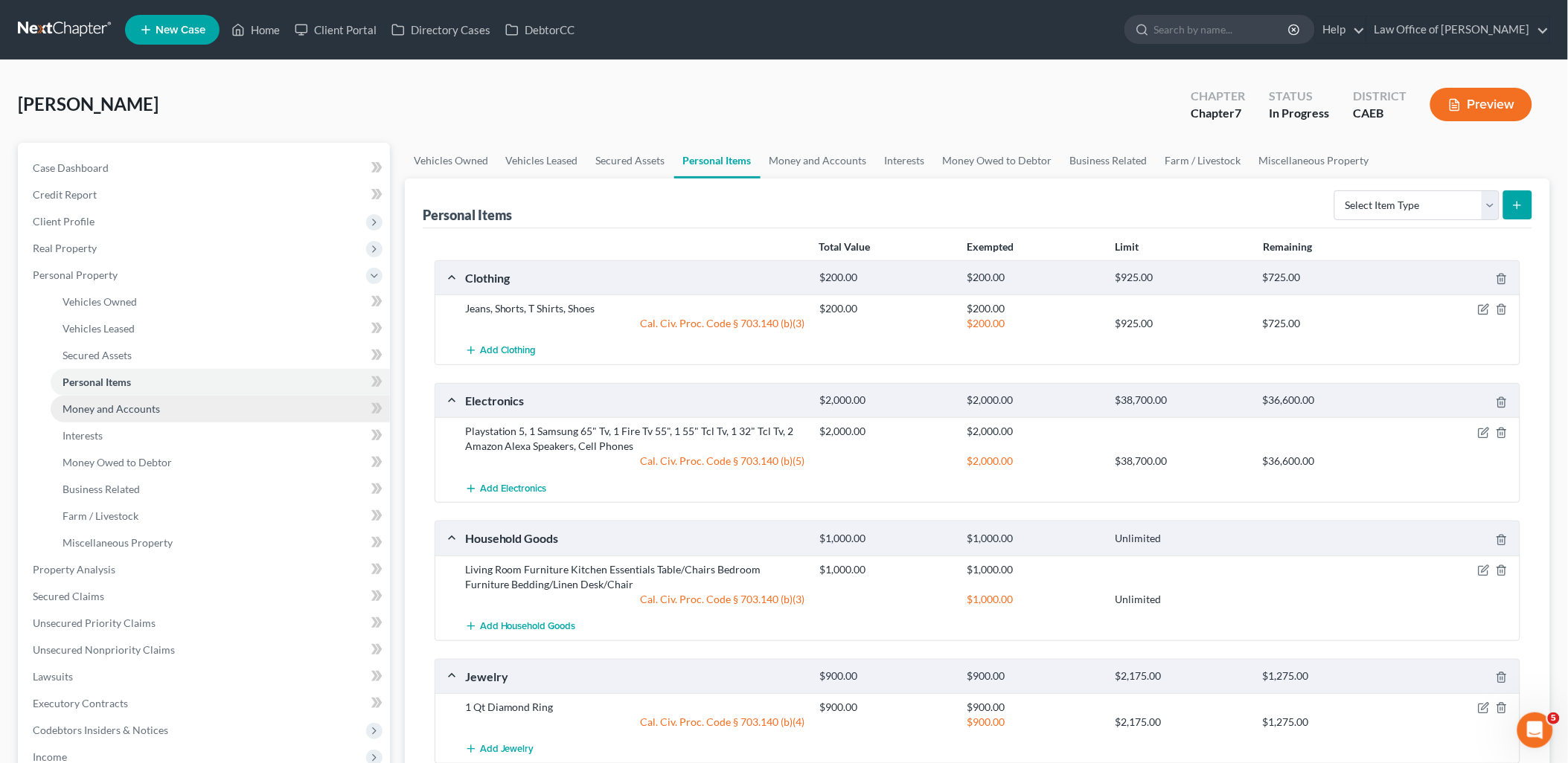
click at [102, 407] on span "Money and Accounts" at bounding box center [112, 408] width 98 height 13
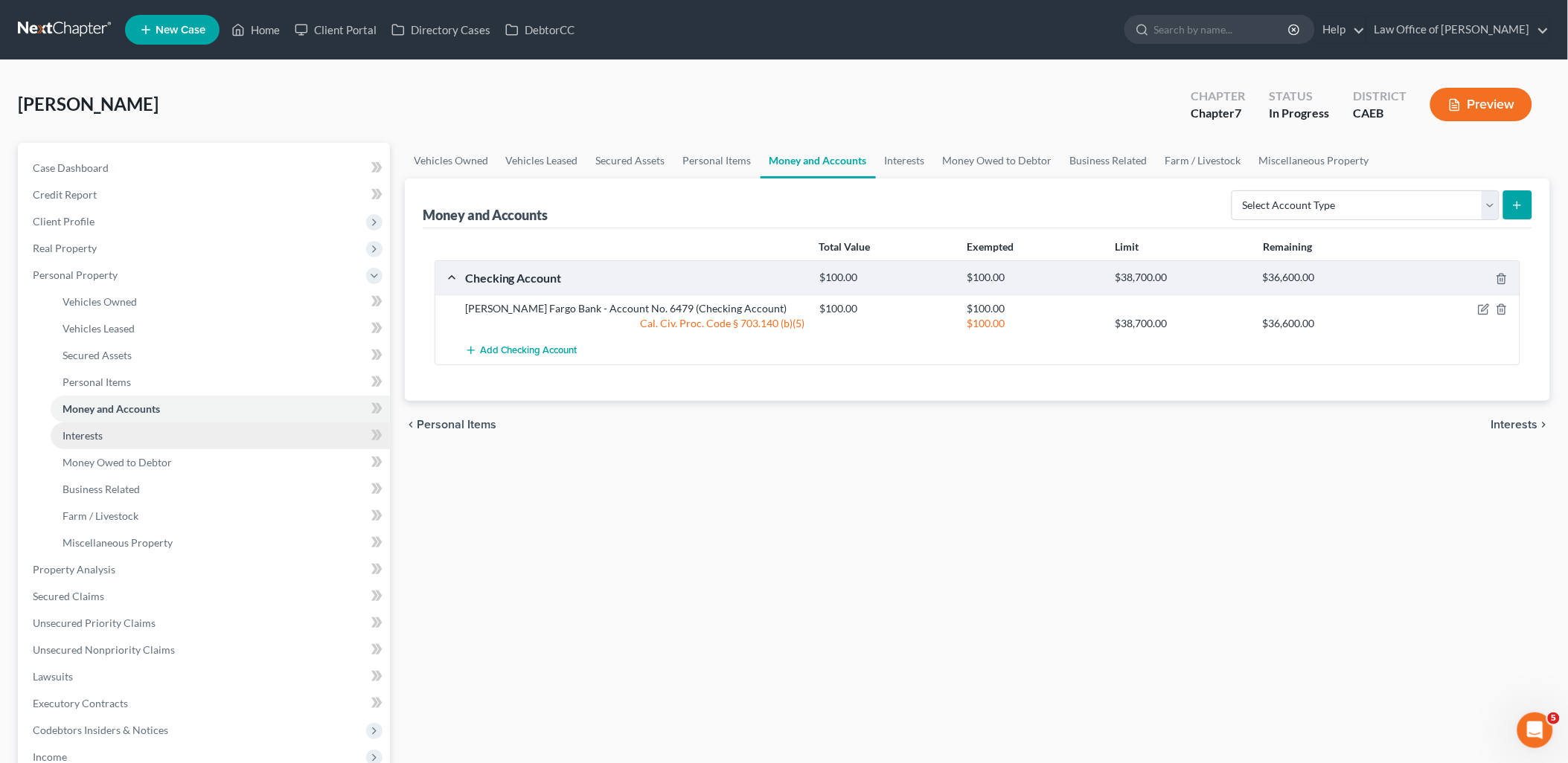
click at [85, 425] on link "Interests" at bounding box center [220, 435] width 339 height 26
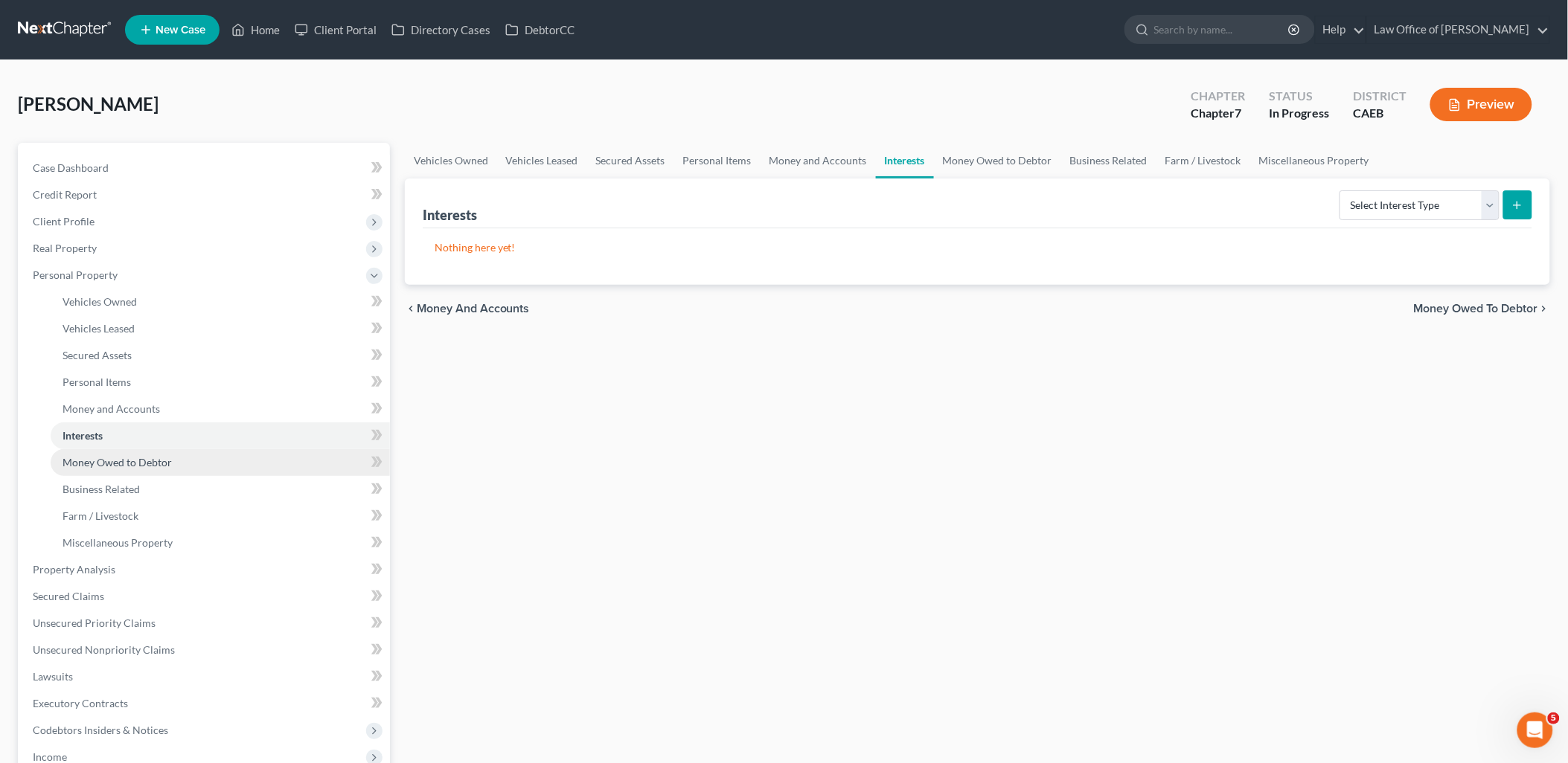
click at [114, 458] on span "Money Owed to Debtor" at bounding box center [118, 462] width 110 height 13
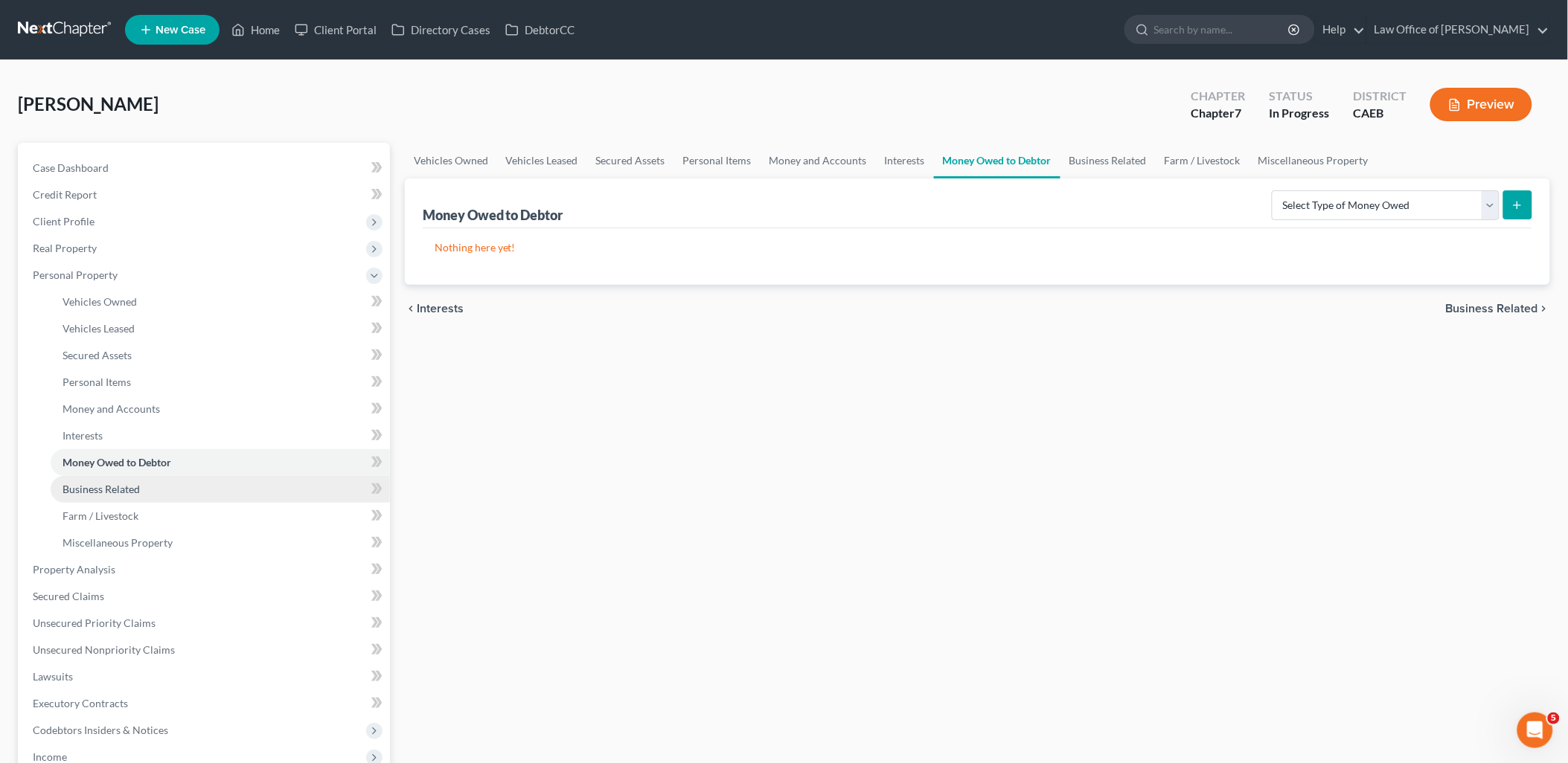
click at [109, 483] on span "Business Related" at bounding box center [101, 489] width 77 height 13
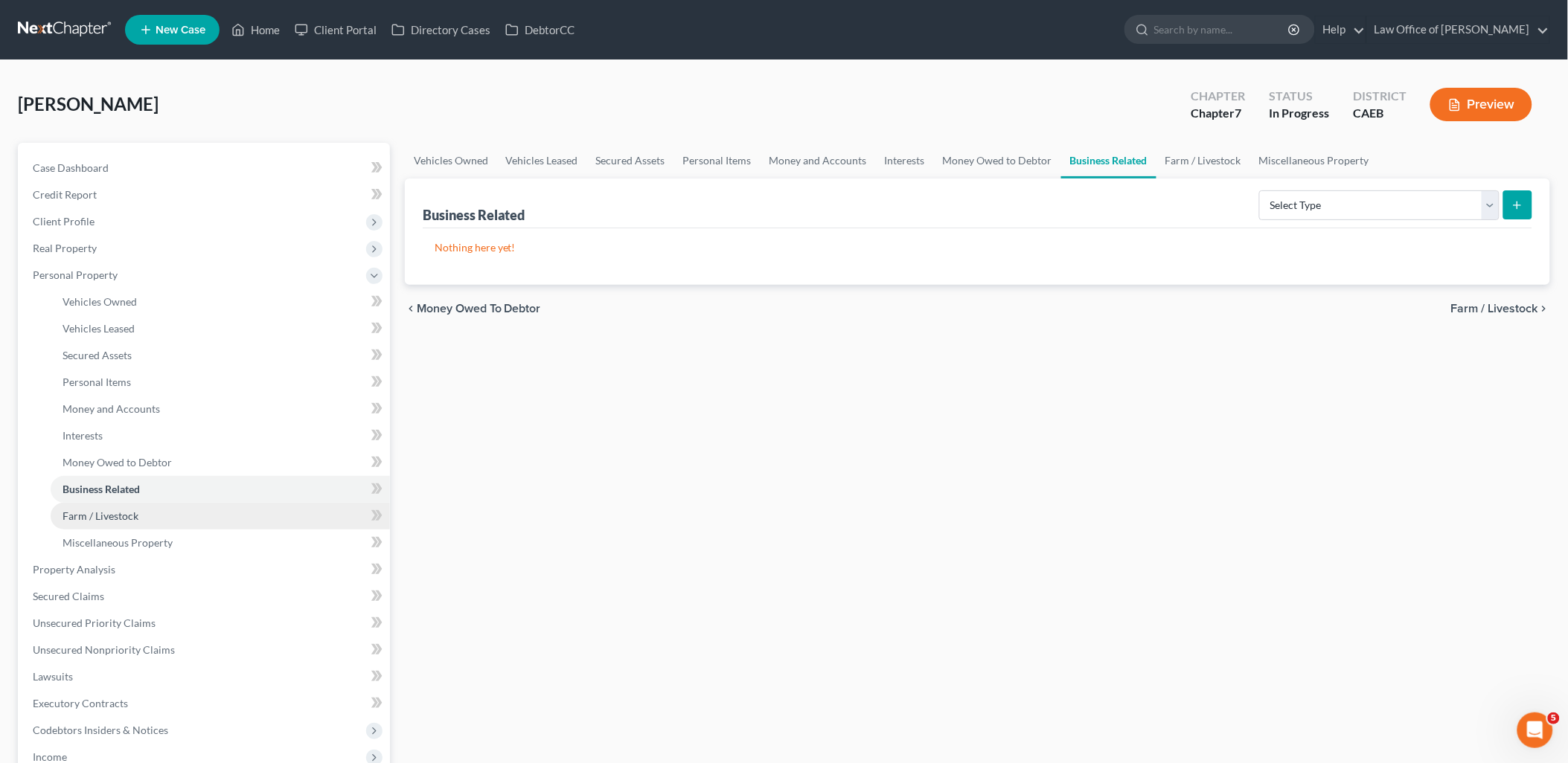
click at [120, 506] on link "Farm / Livestock" at bounding box center [220, 516] width 339 height 26
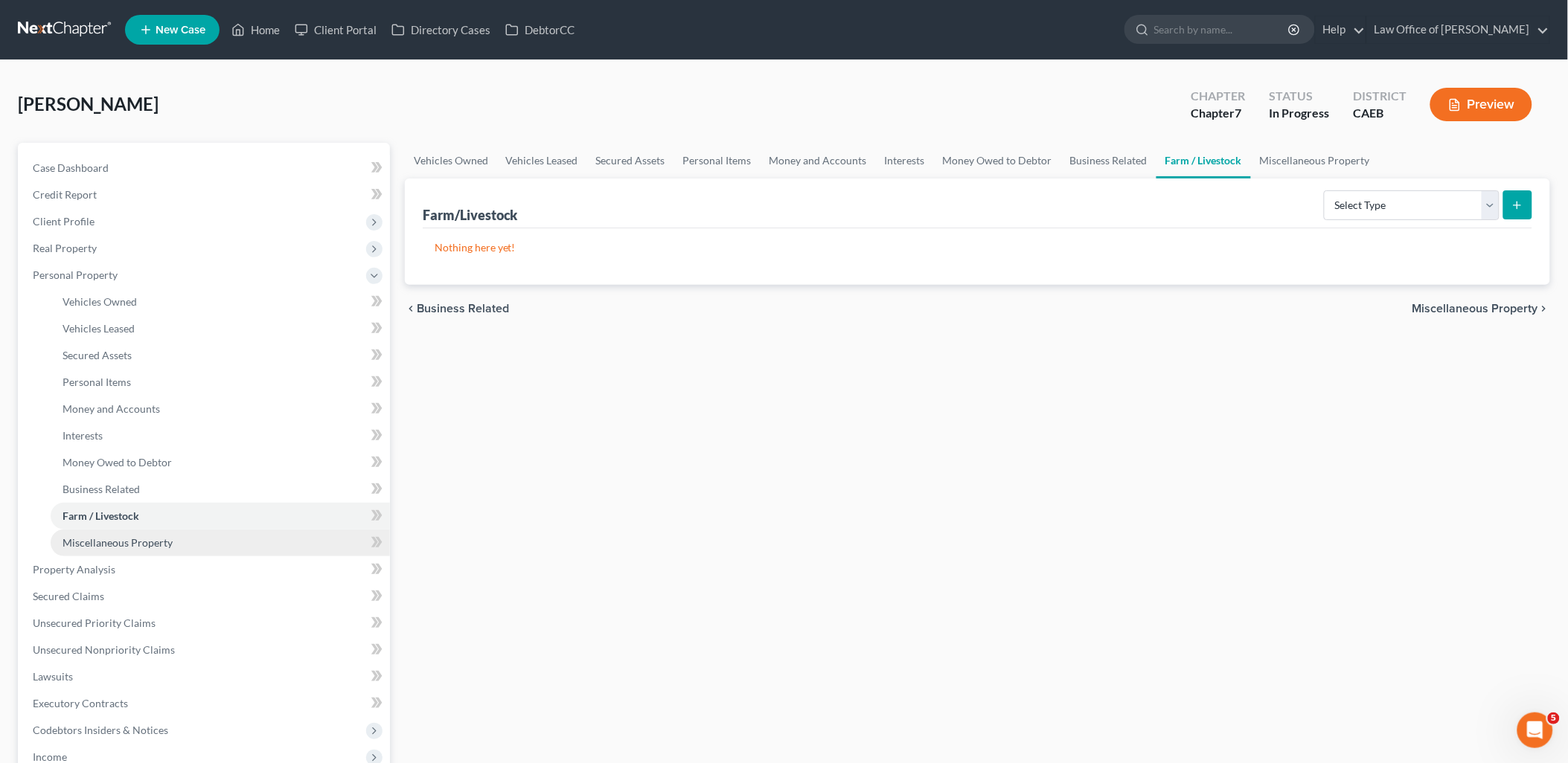
click at [119, 546] on span "Miscellaneous Property" at bounding box center [118, 543] width 110 height 13
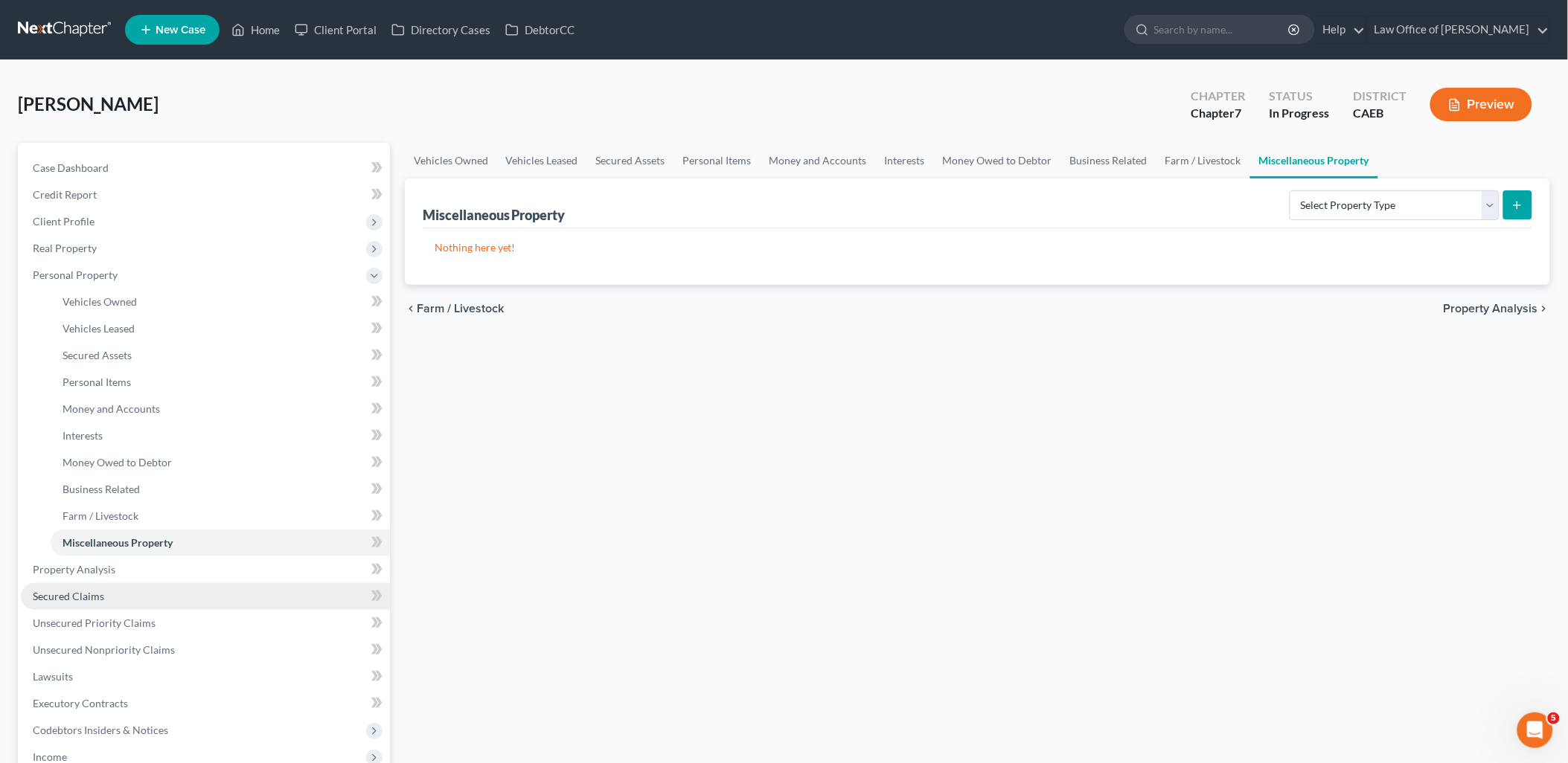
click at [75, 599] on span "Secured Claims" at bounding box center [68, 596] width 71 height 13
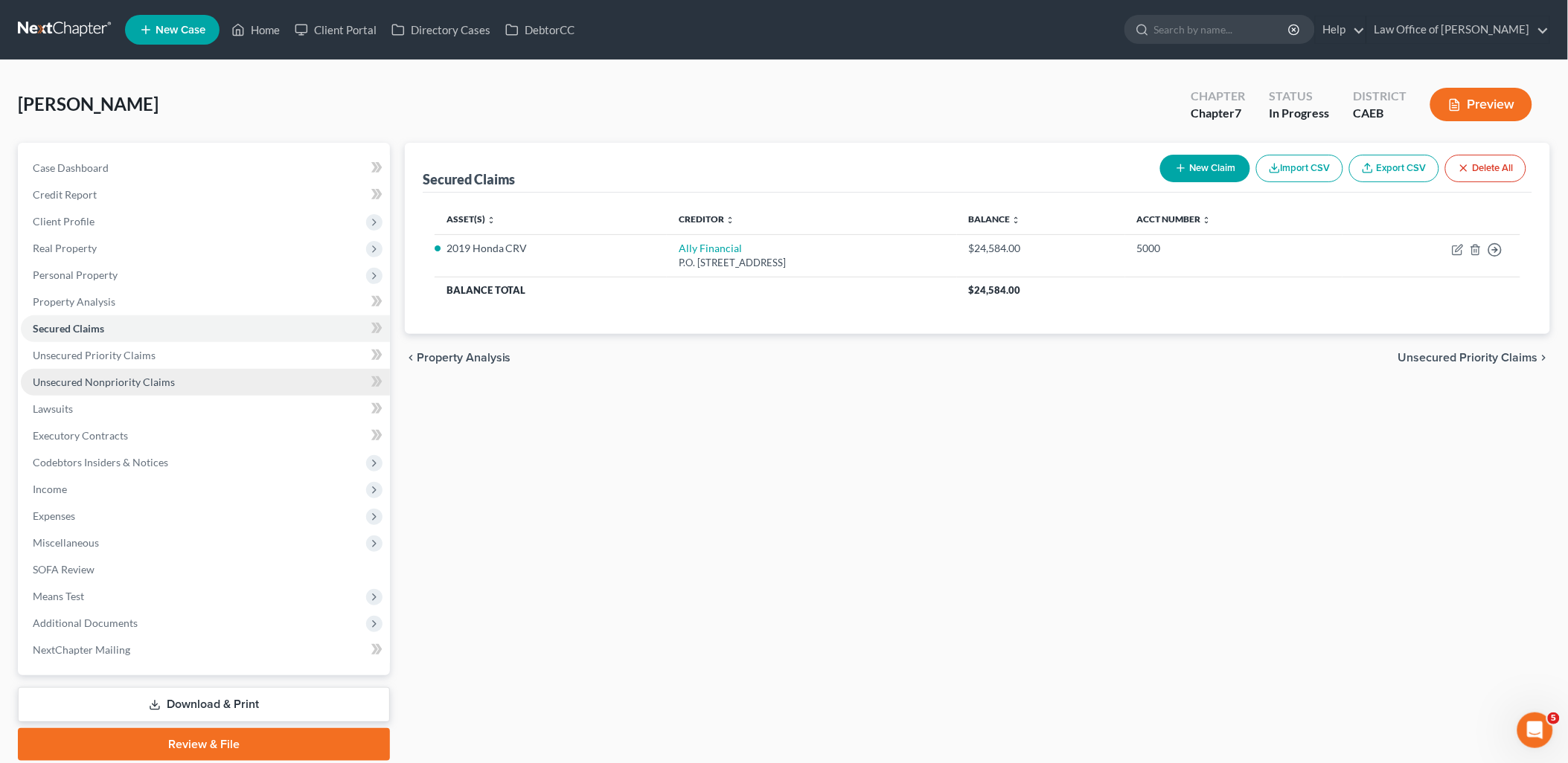
click at [70, 382] on span "Unsecured Nonpriority Claims" at bounding box center [103, 382] width 142 height 13
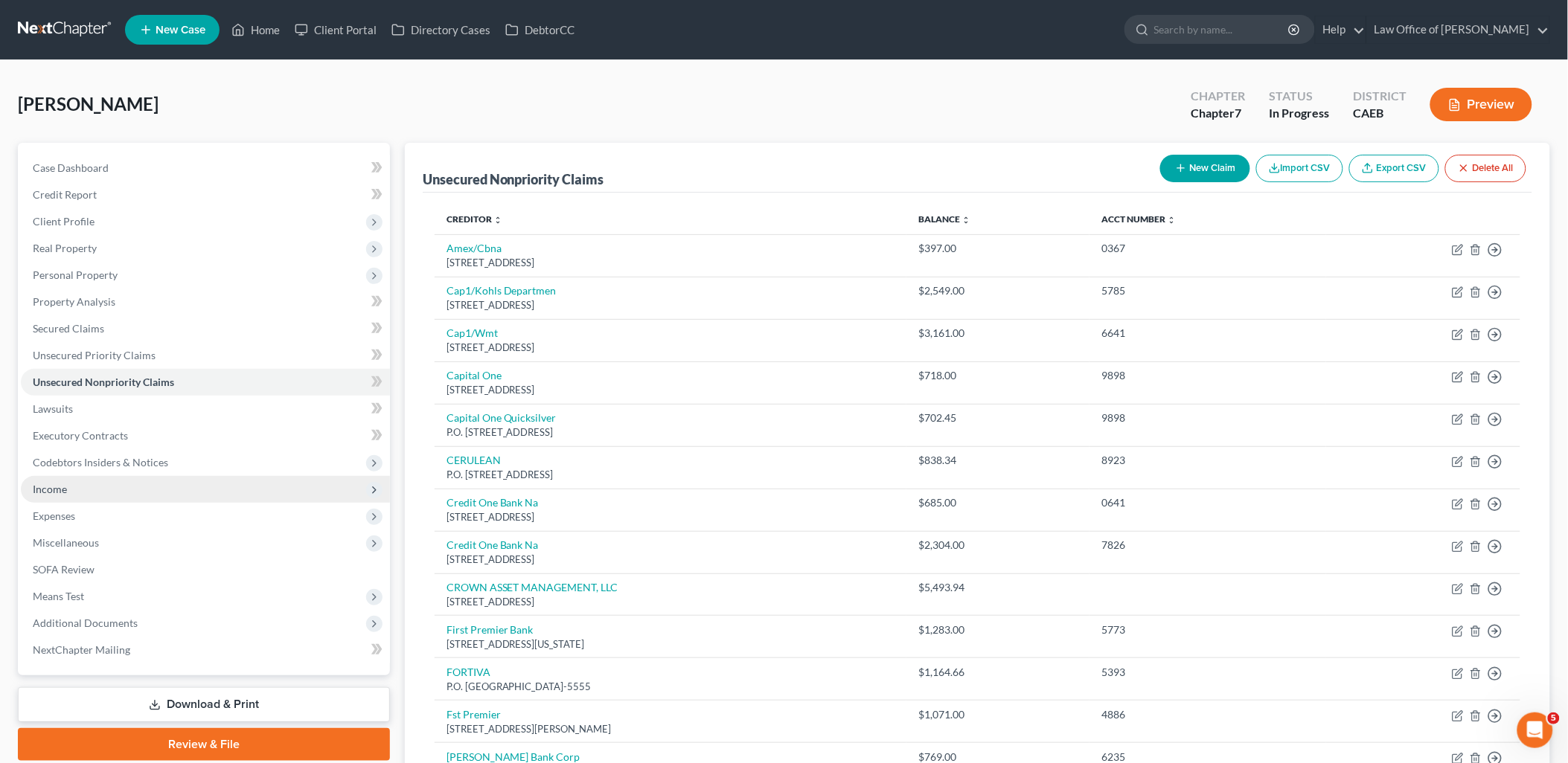
click at [61, 485] on span "Income" at bounding box center [49, 489] width 34 height 13
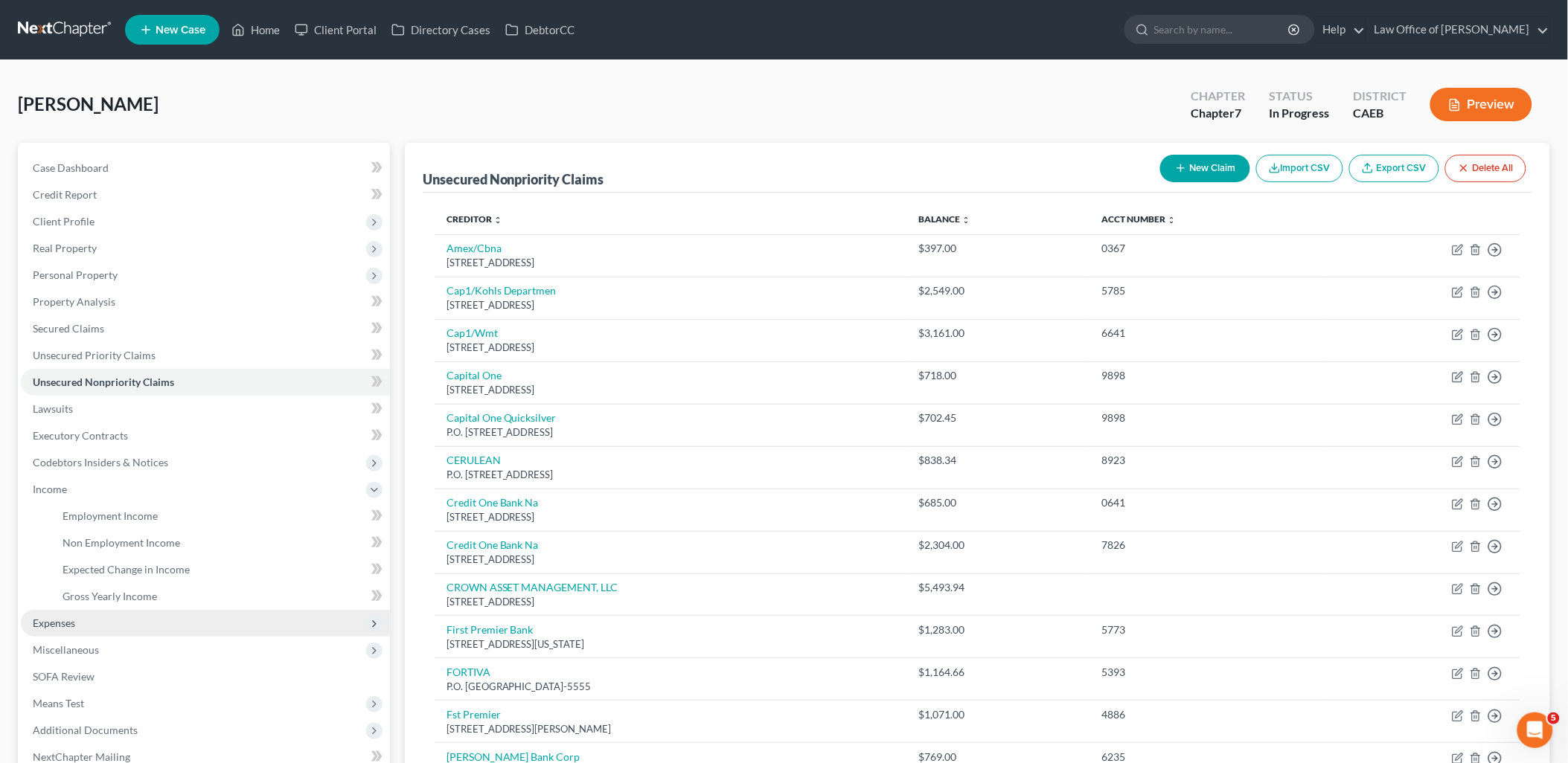
click at [70, 628] on span "Expenses" at bounding box center [205, 623] width 369 height 26
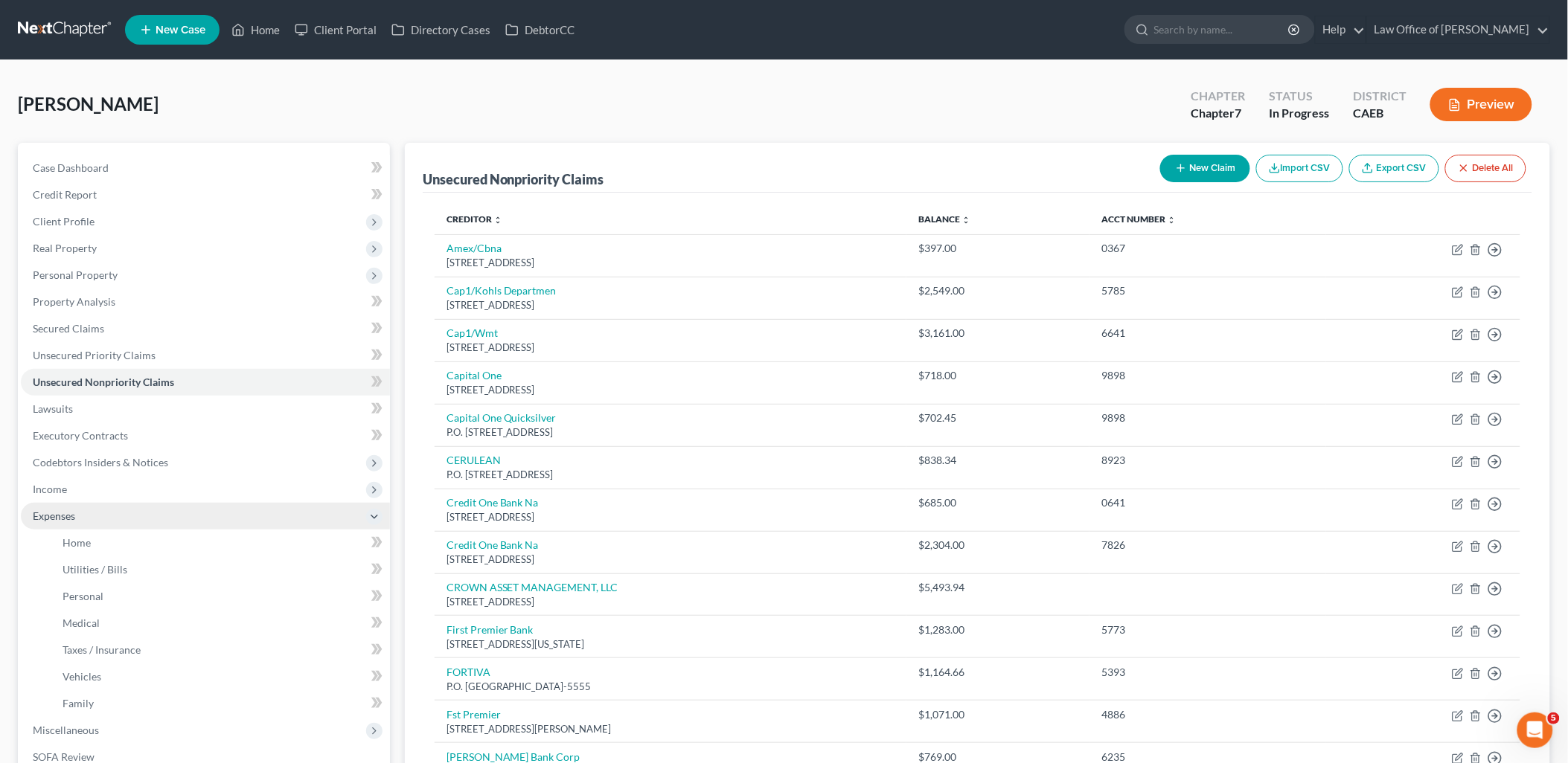
click at [61, 512] on span "Expenses" at bounding box center [53, 515] width 42 height 13
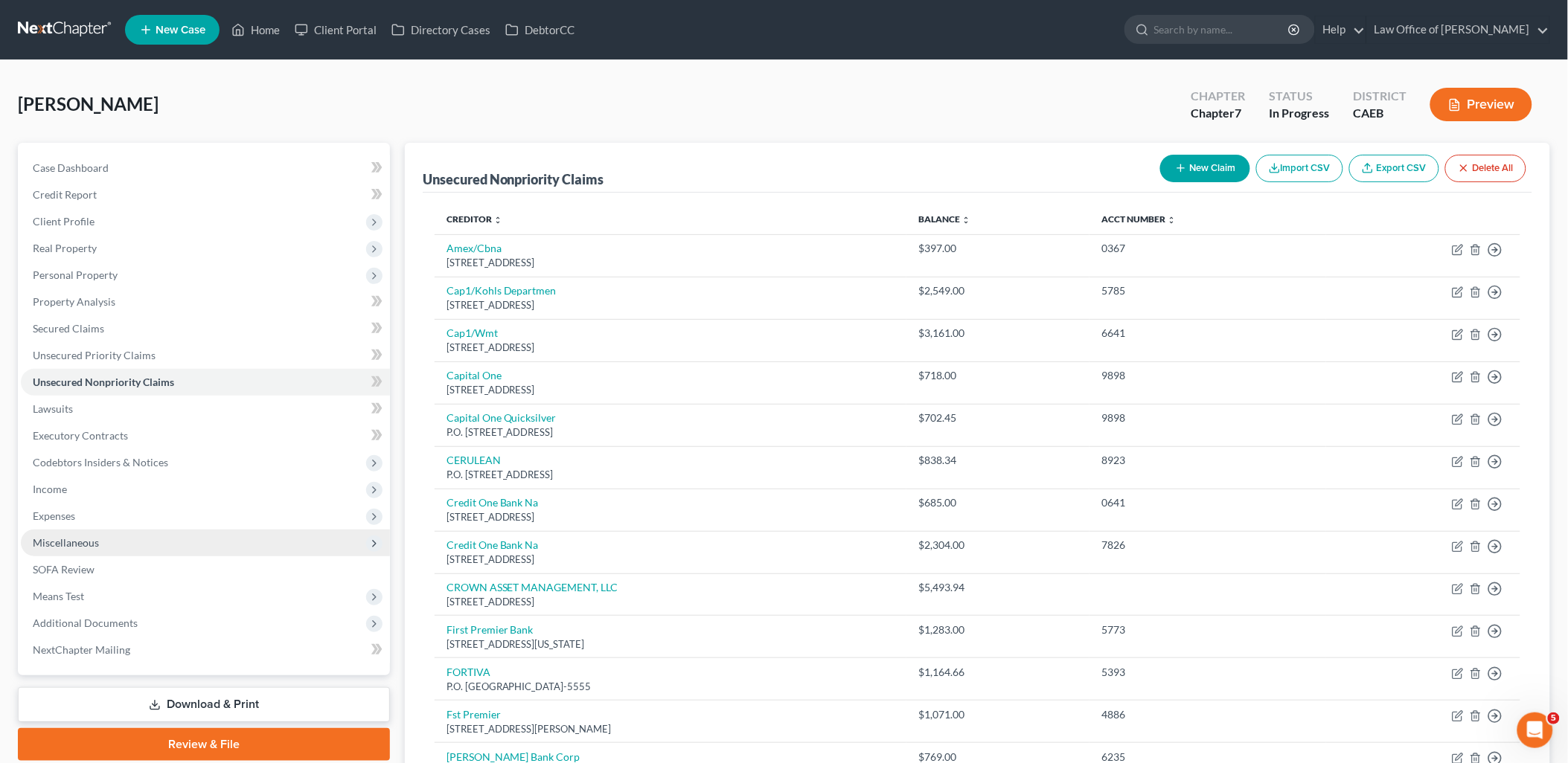
click at [62, 537] on span "Miscellaneous" at bounding box center [66, 543] width 67 height 13
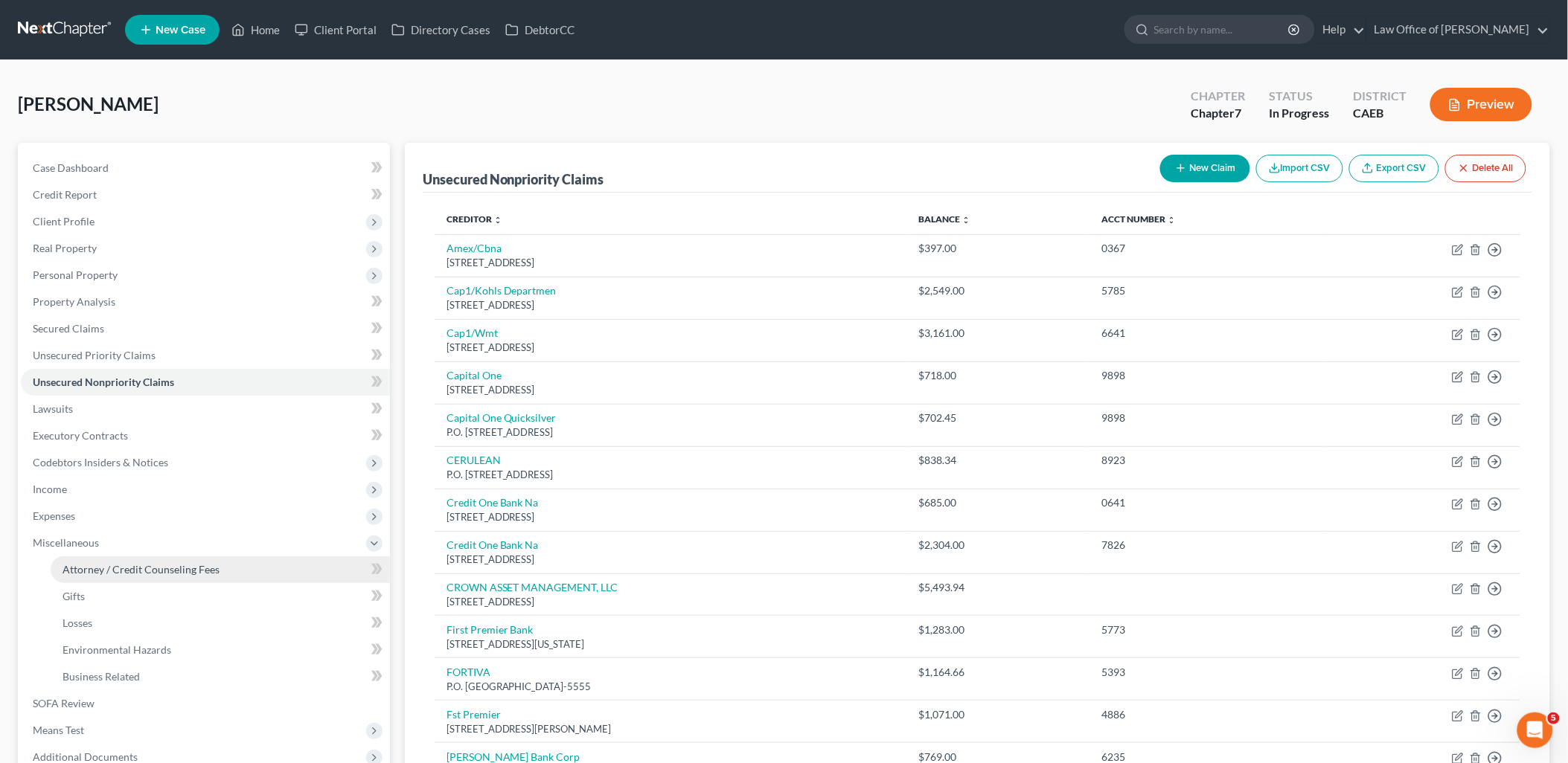
click at [119, 569] on span "Attorney / Credit Counseling Fees" at bounding box center [141, 569] width 157 height 13
select select "0"
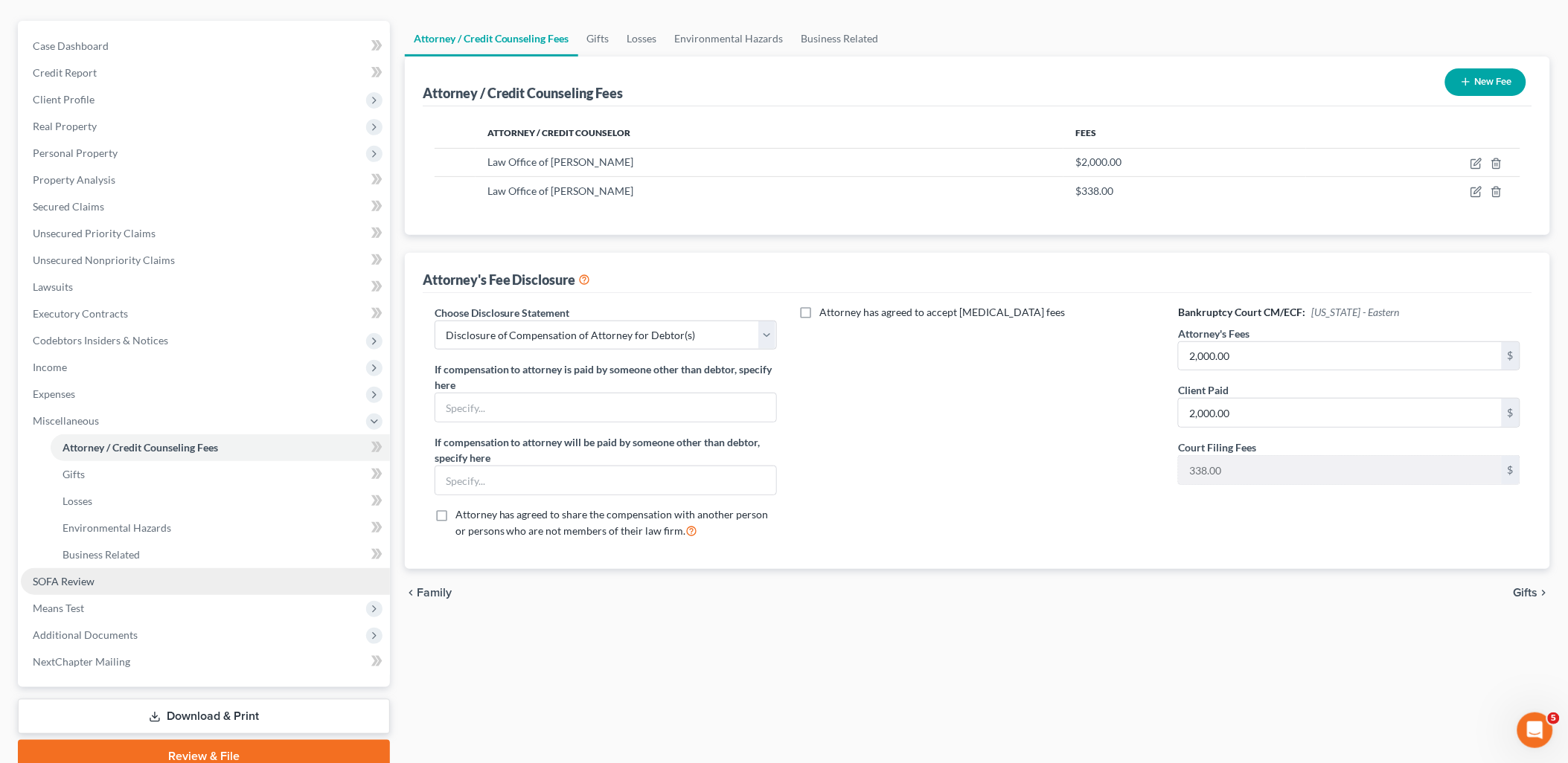
scroll to position [186, 0]
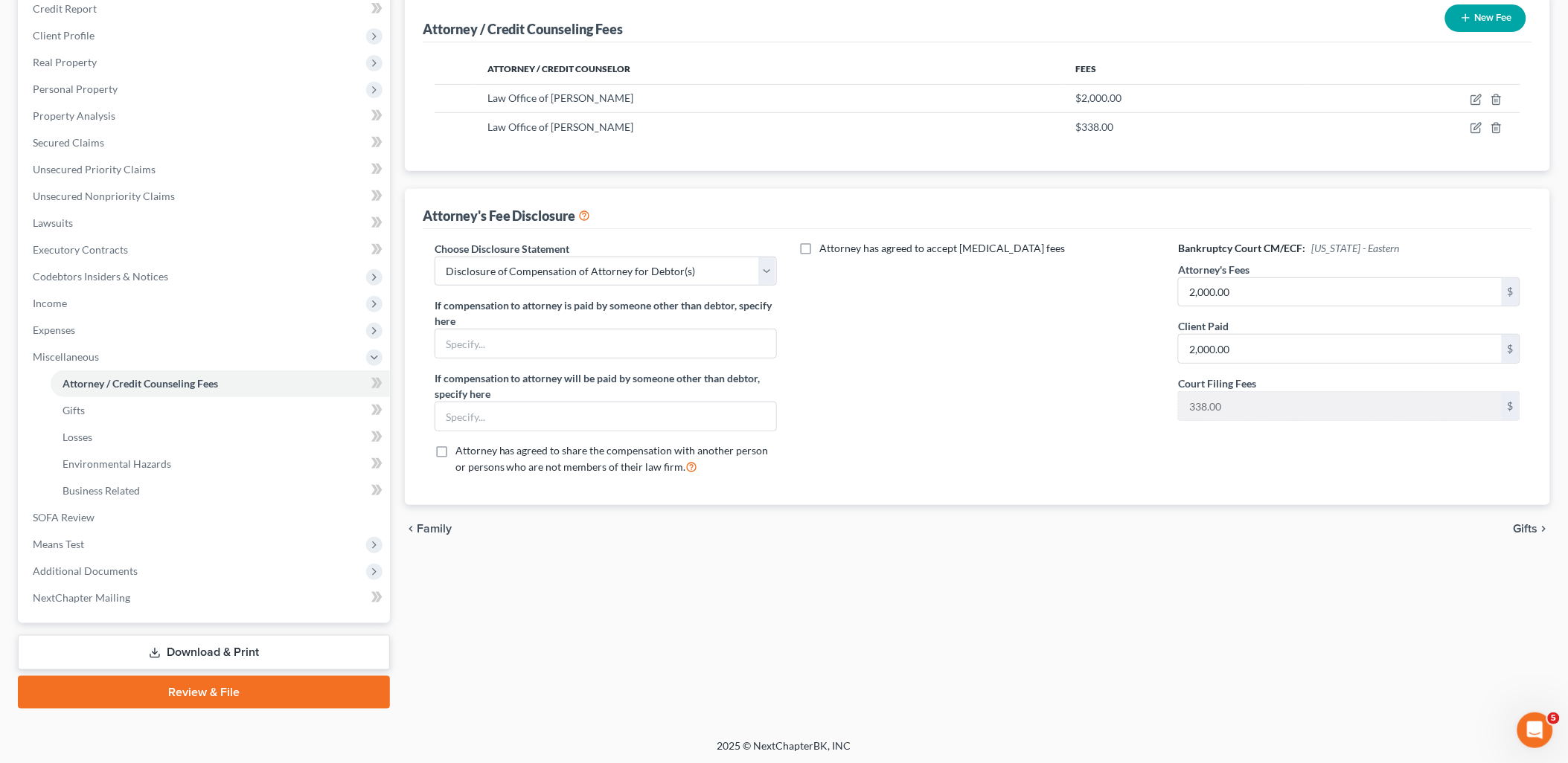
click at [233, 651] on link "Download & Print" at bounding box center [204, 653] width 372 height 35
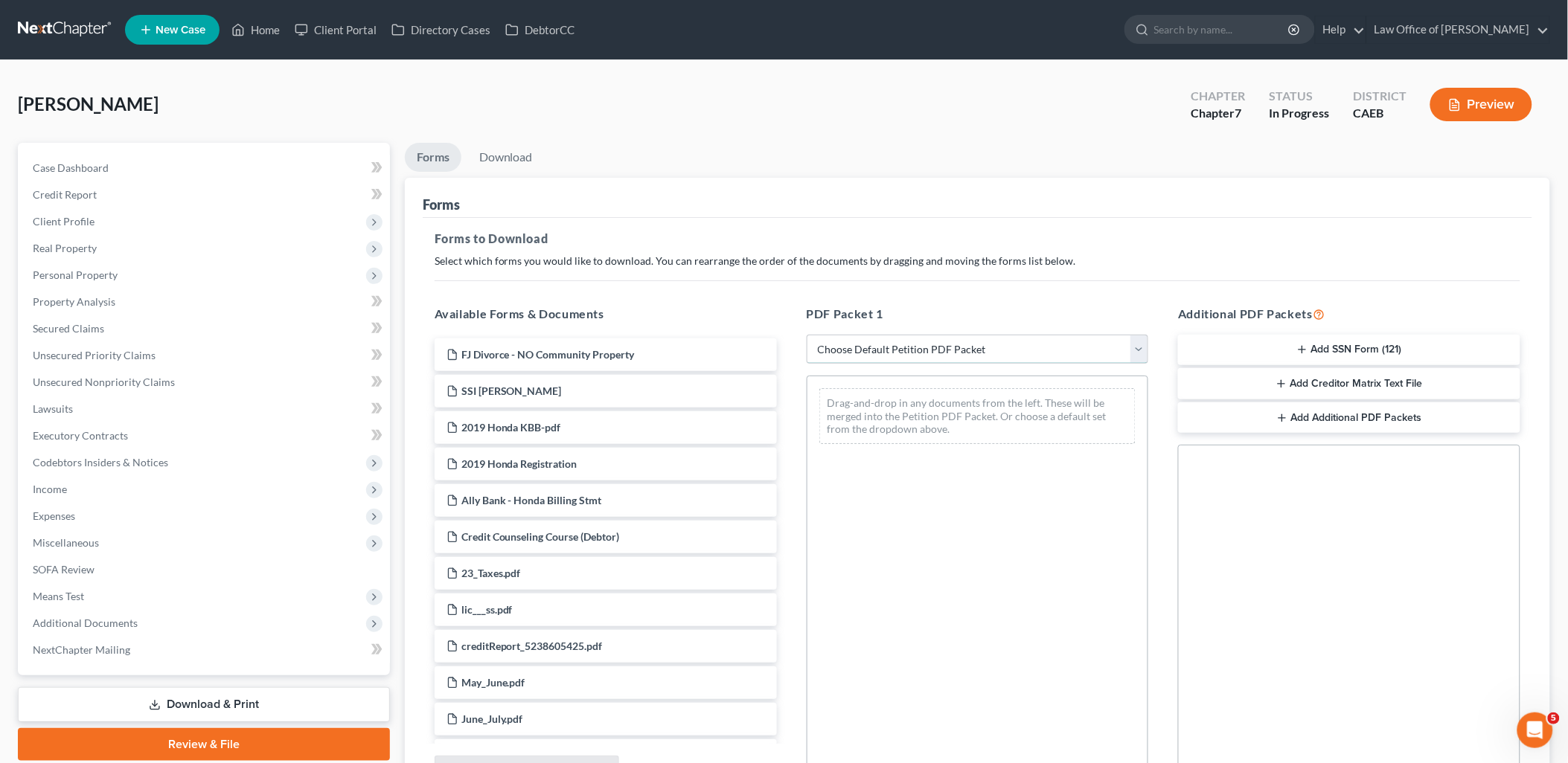
click at [945, 356] on select "Choose Default Petition PDF Packet Complete Bankruptcy Petition (all forms and …" at bounding box center [976, 350] width 342 height 29
select select "8"
click at [806, 335] on select "Choose Default Petition PDF Packet Complete Bankruptcy Petition (all forms and …" at bounding box center [976, 350] width 342 height 29
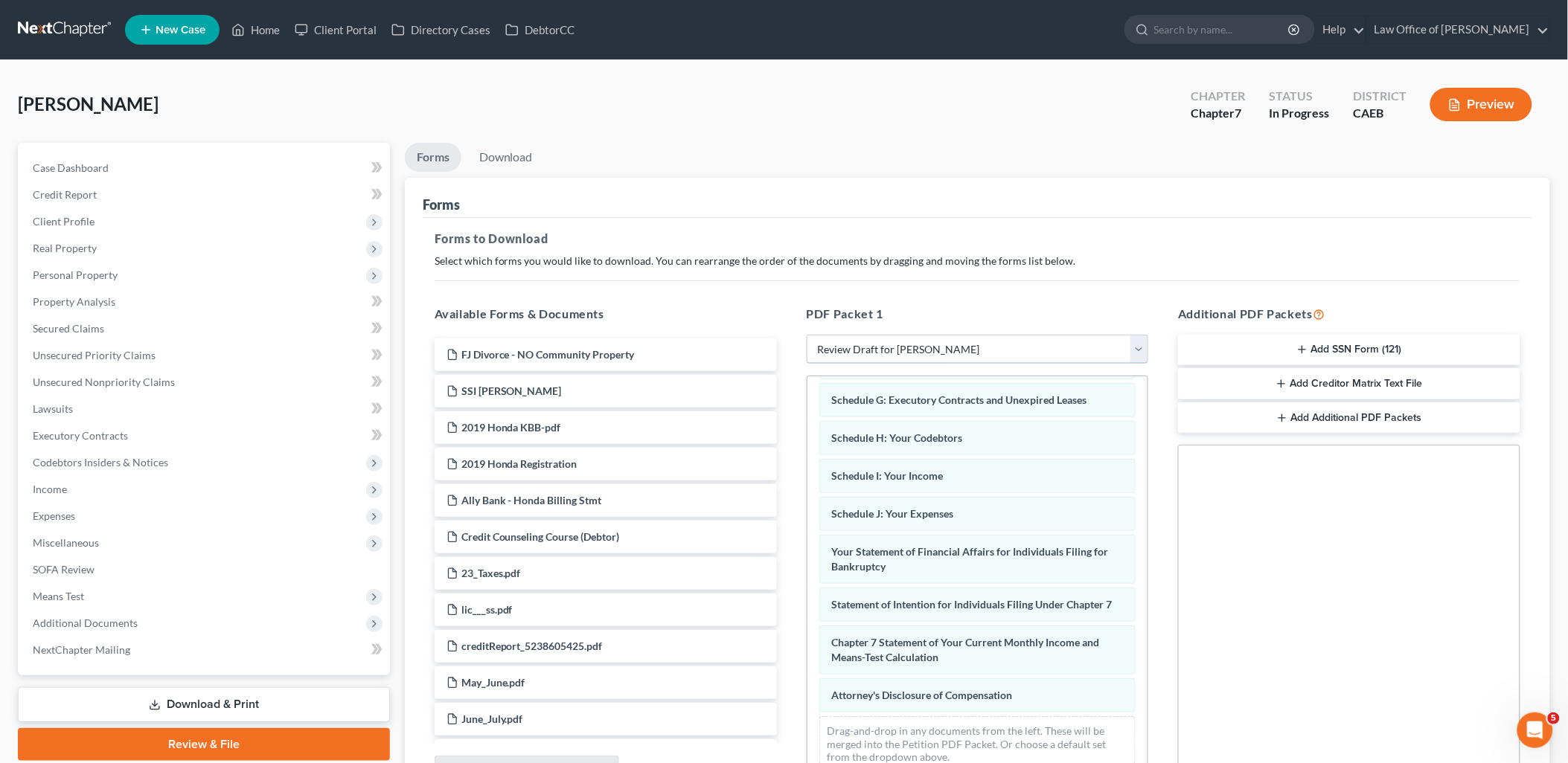
scroll to position [155, 0]
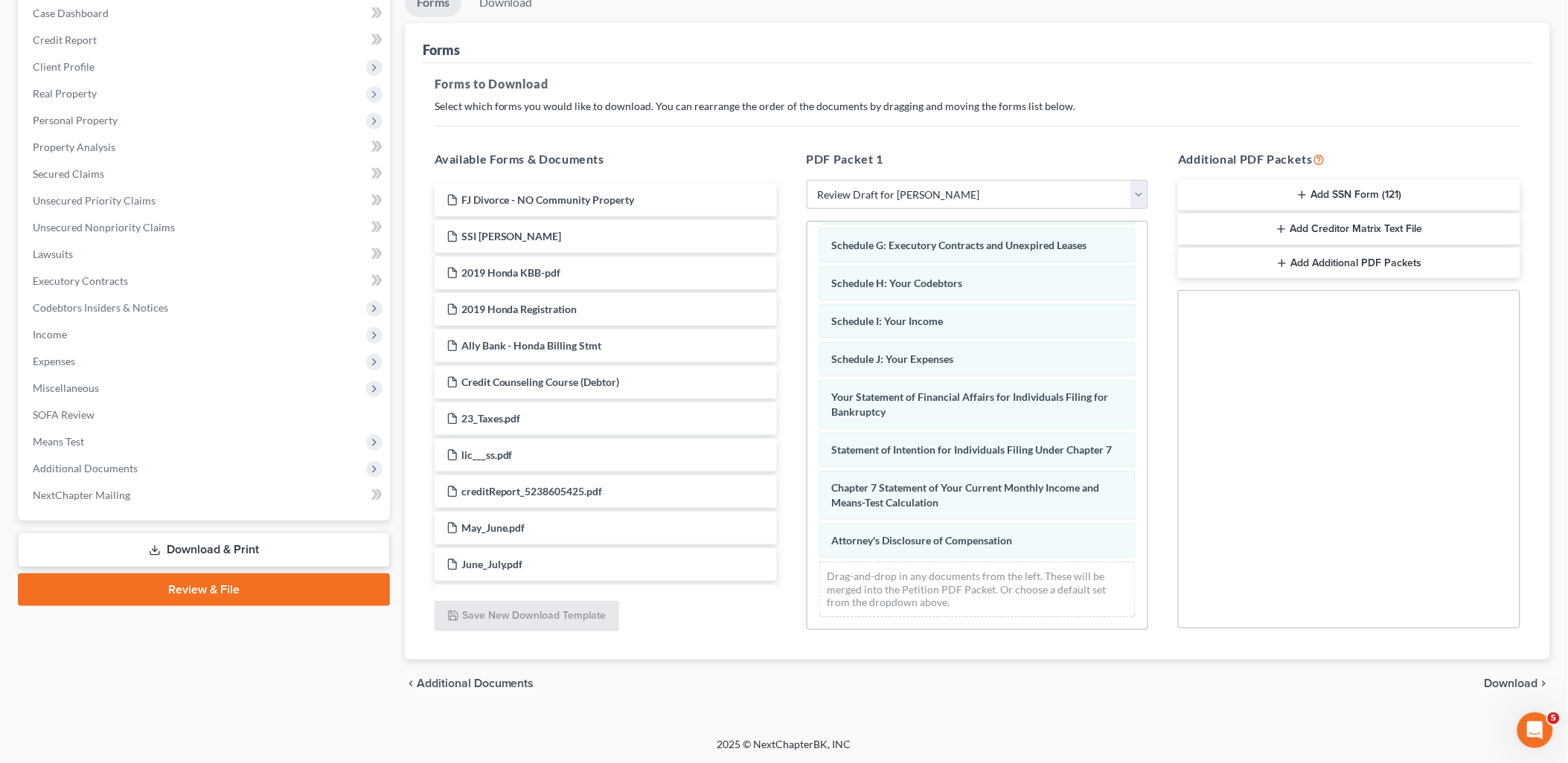
click at [1522, 681] on span "Download" at bounding box center [1511, 684] width 54 height 12
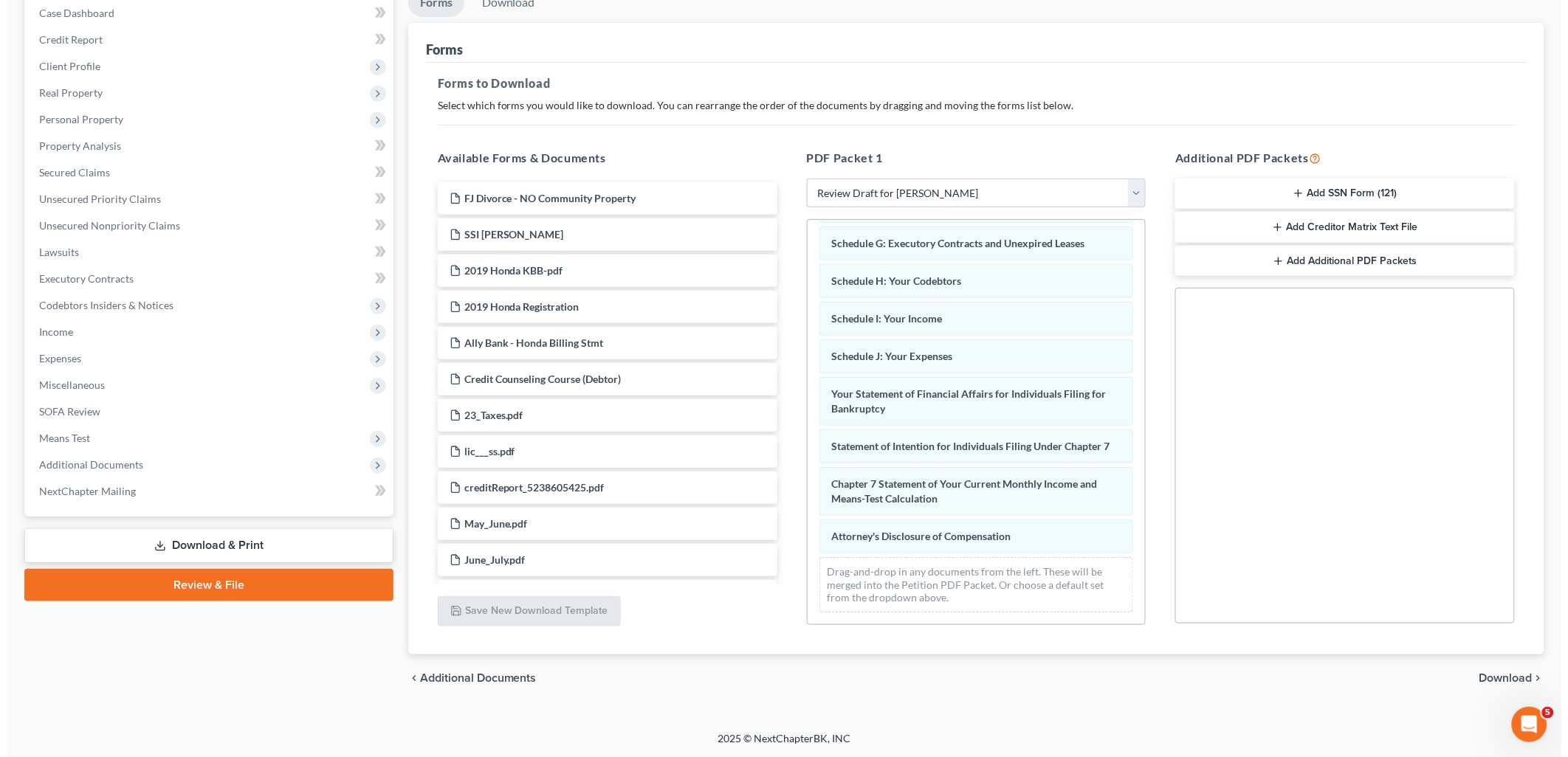
scroll to position [52, 0]
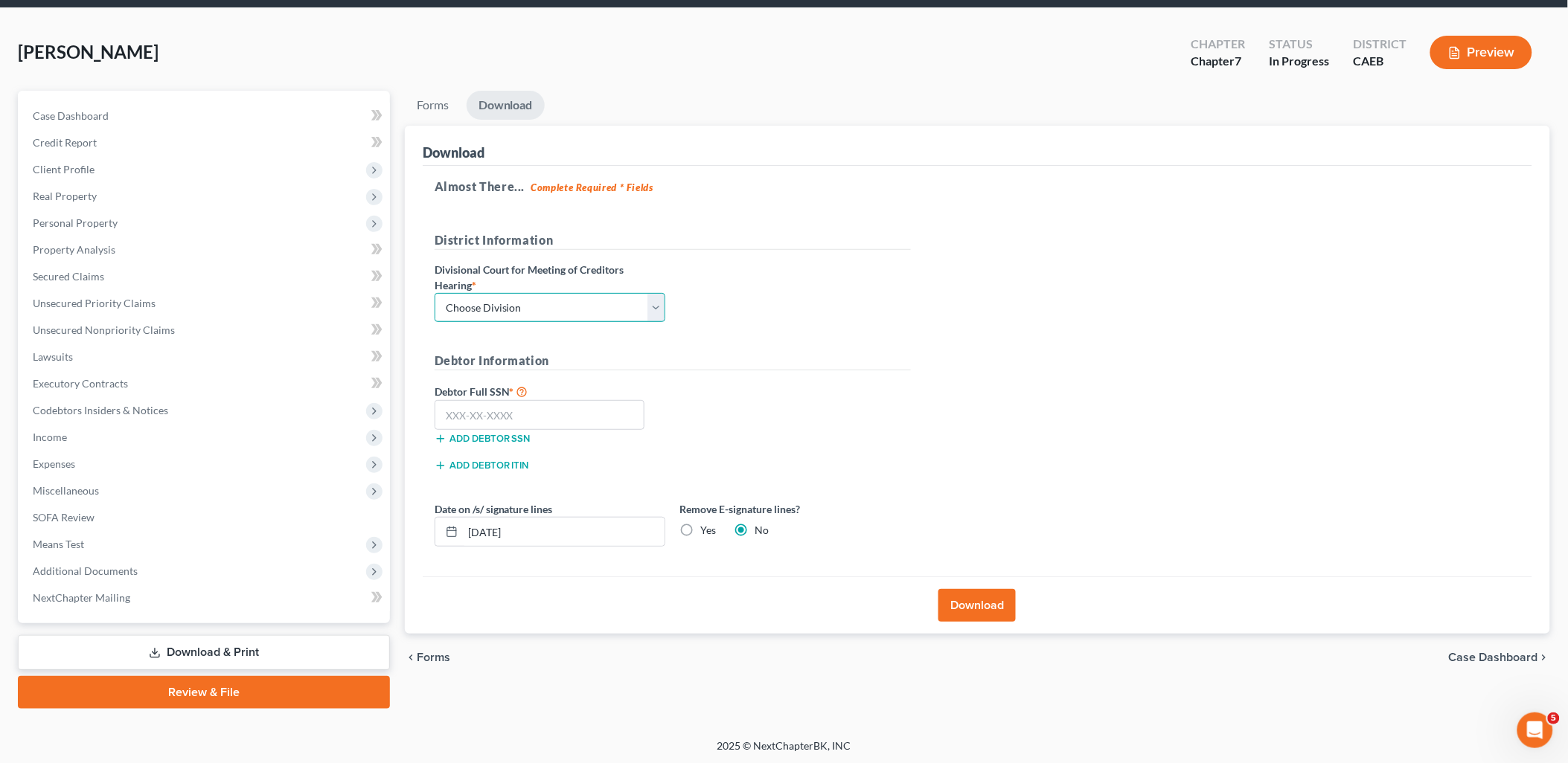
click at [551, 304] on select "Choose Division Fresno Modesto Sacramento" at bounding box center [549, 308] width 230 height 29
select select "1"
click at [435, 293] on select "Choose Division Fresno Modesto Sacramento" at bounding box center [549, 308] width 230 height 29
click at [493, 407] on input "text" at bounding box center [540, 415] width 211 height 29
click at [501, 416] on input "text" at bounding box center [540, 415] width 211 height 29
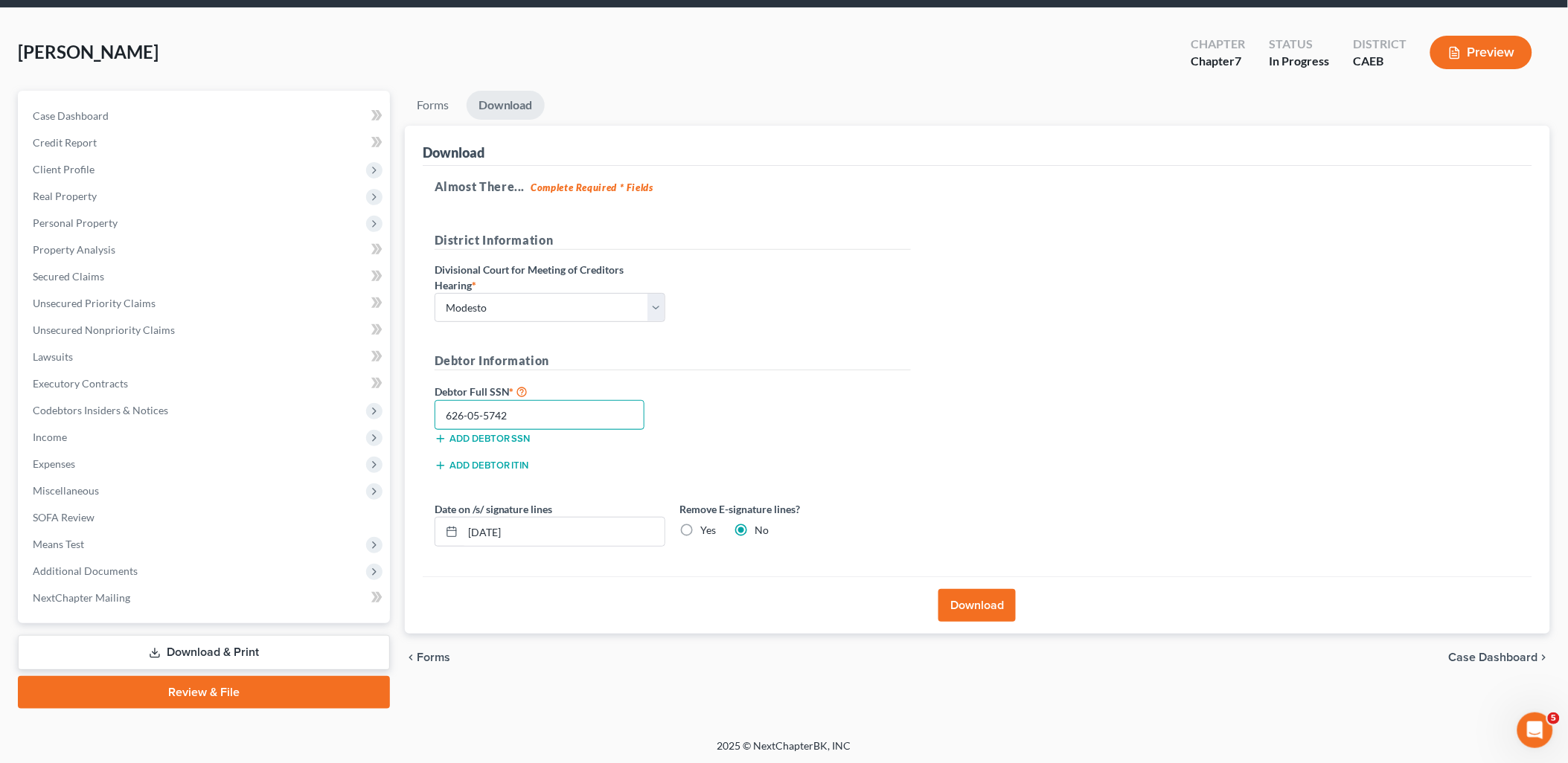
type input "626-05-5742"
click at [983, 604] on button "Download" at bounding box center [976, 605] width 77 height 32
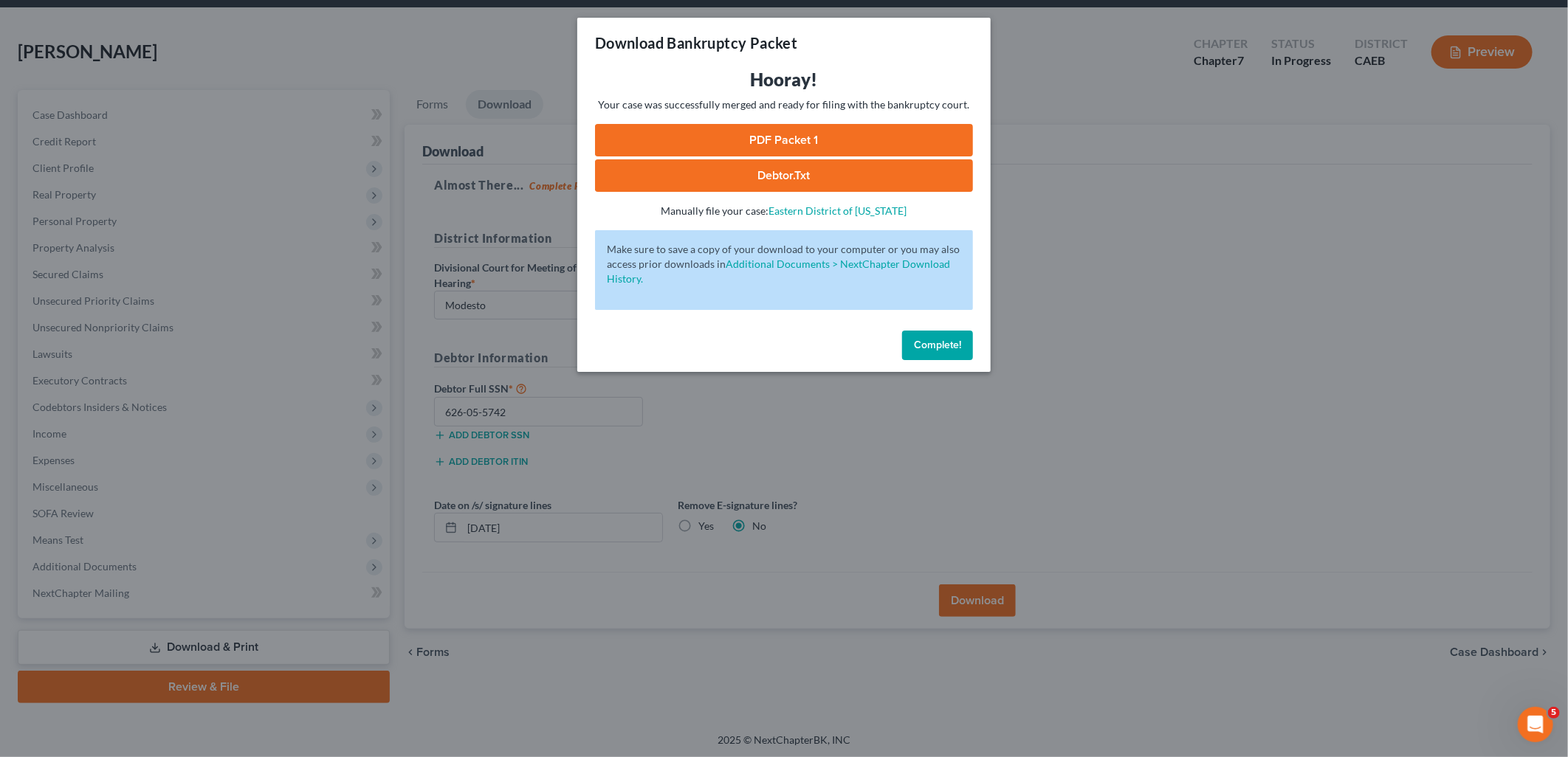
click at [787, 142] on link "PDF Packet 1" at bounding box center [783, 140] width 378 height 32
